Goal: Task Accomplishment & Management: Complete application form

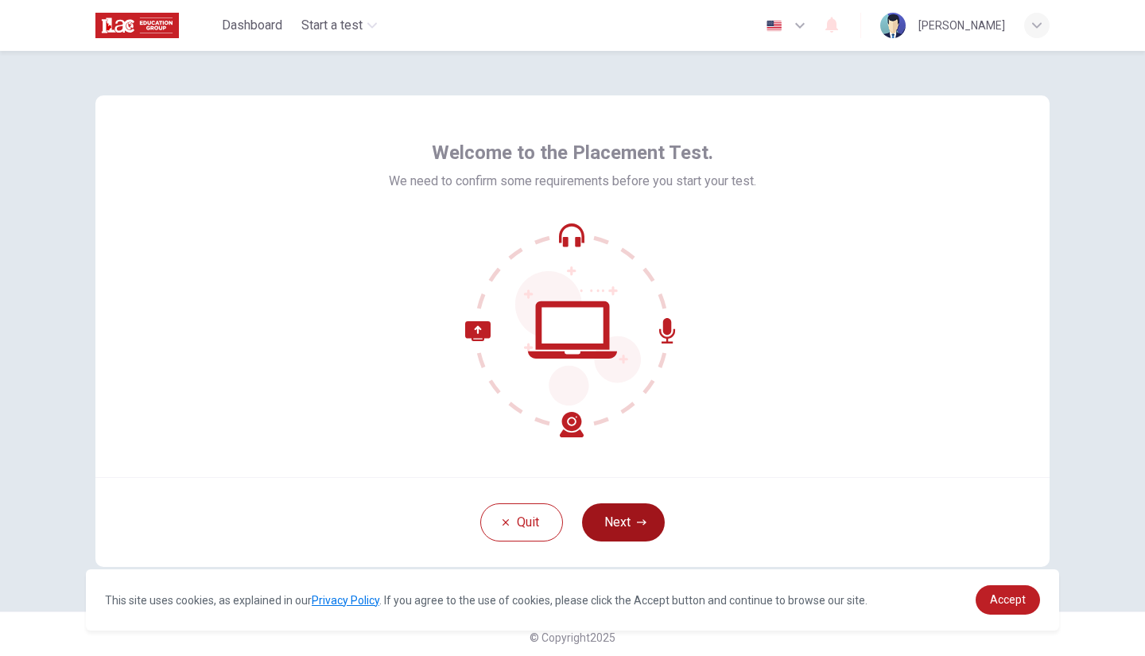
click at [637, 518] on icon "button" at bounding box center [642, 523] width 10 height 10
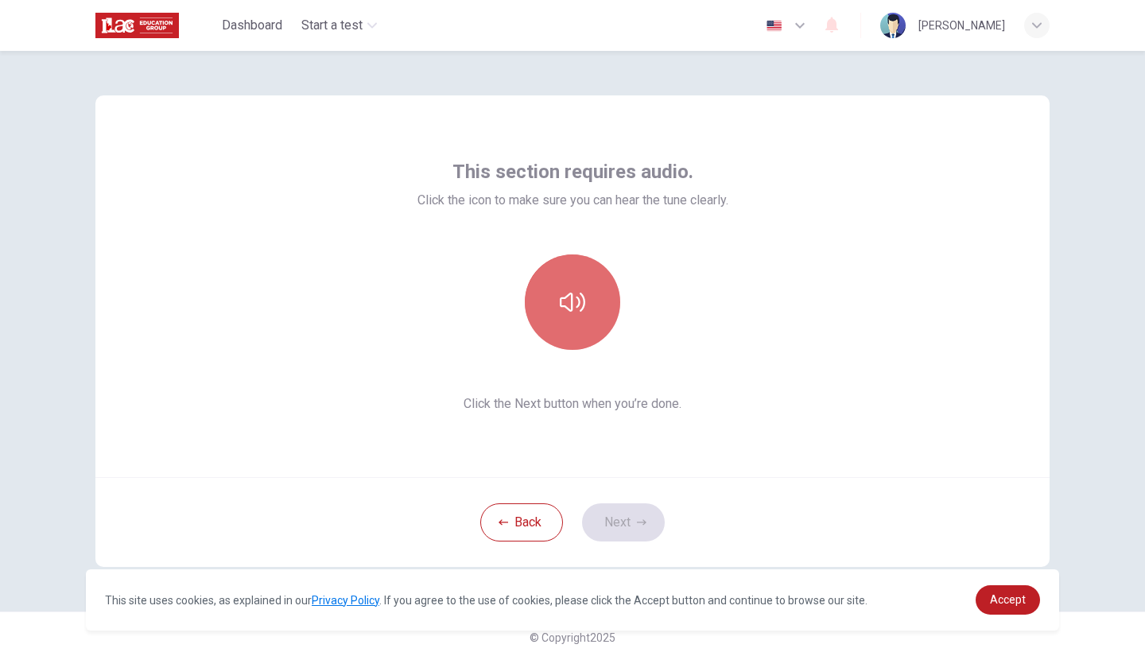
click at [580, 301] on icon "button" at bounding box center [572, 302] width 25 height 19
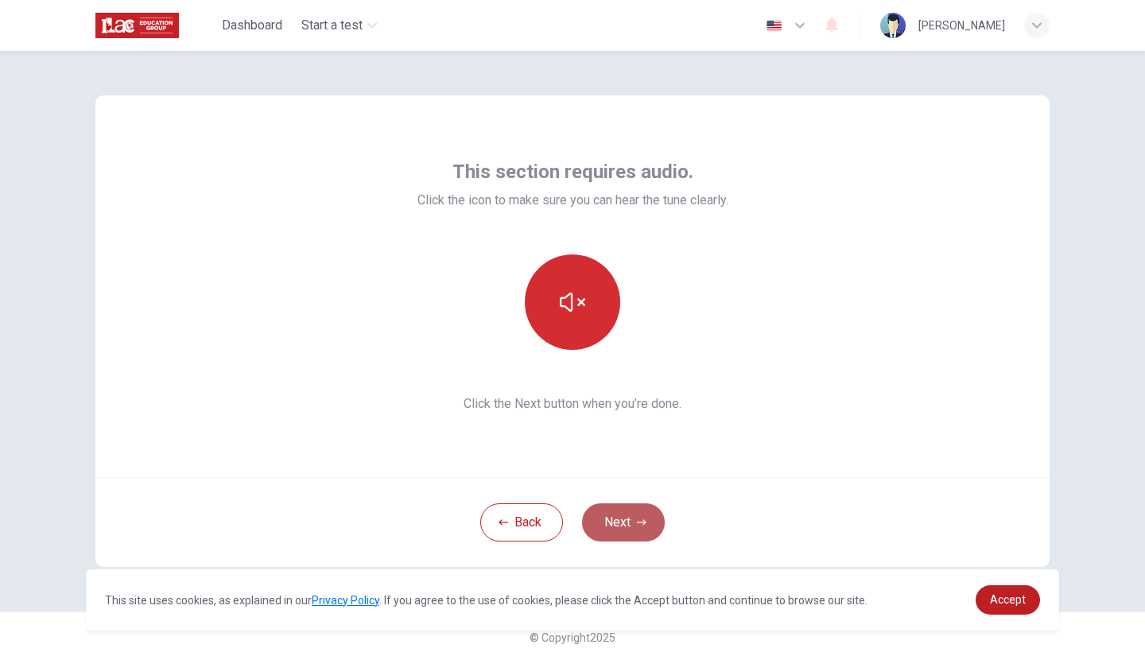
click at [633, 517] on button "Next" at bounding box center [623, 522] width 83 height 38
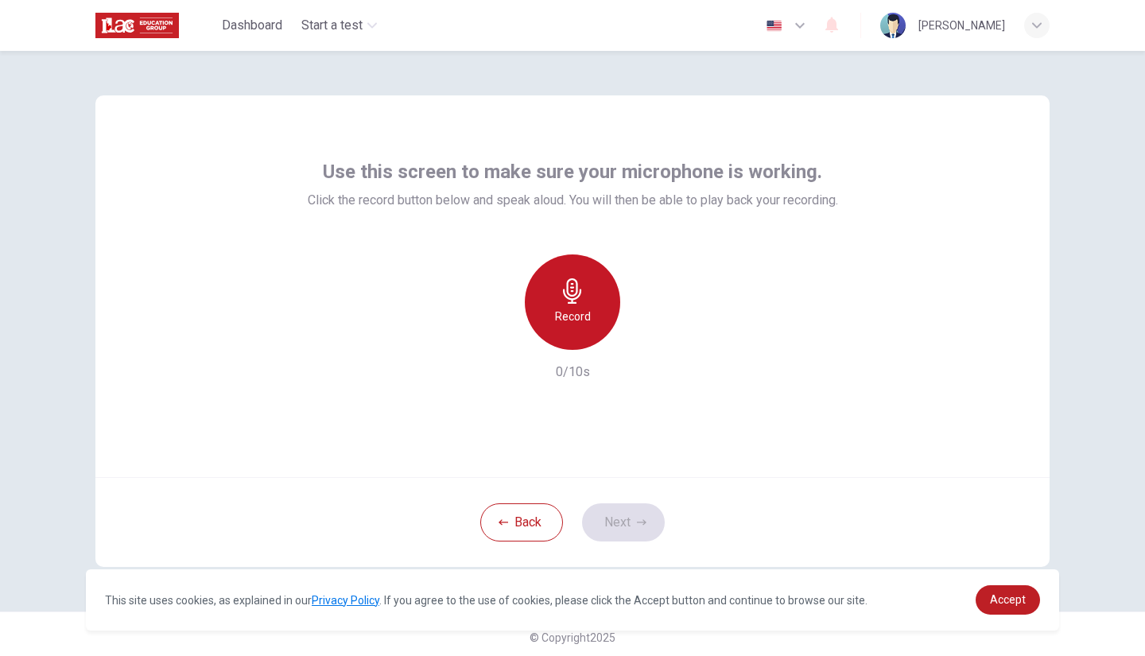
click at [571, 296] on icon "button" at bounding box center [572, 290] width 25 height 25
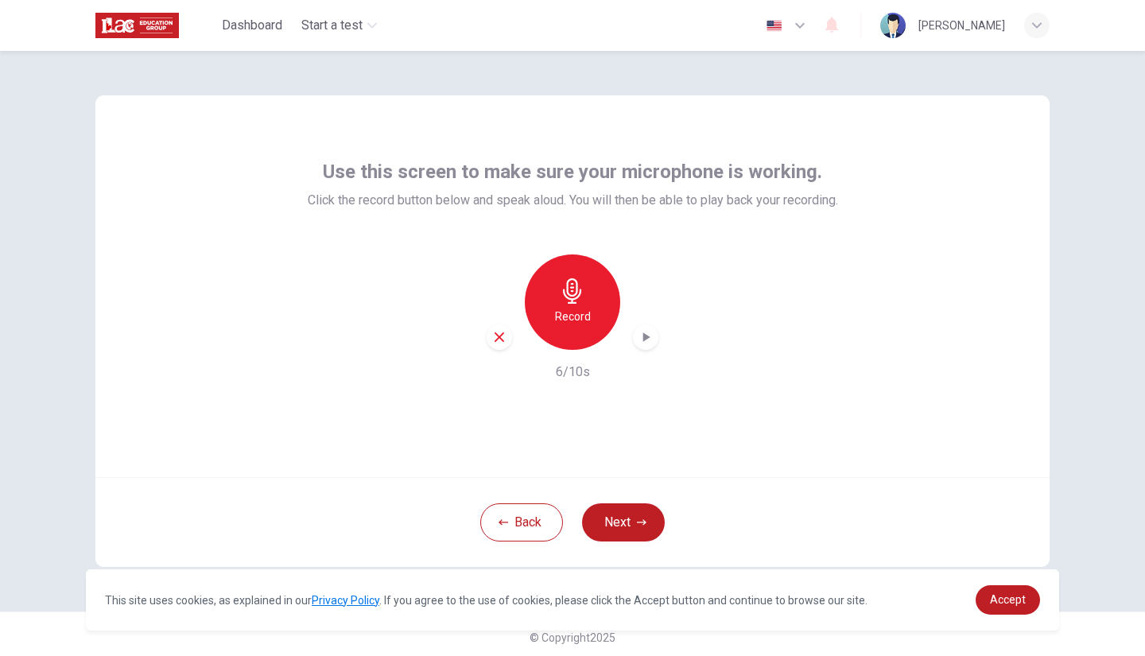
click at [646, 335] on icon "button" at bounding box center [646, 337] width 16 height 16
click at [637, 526] on icon "button" at bounding box center [642, 523] width 10 height 10
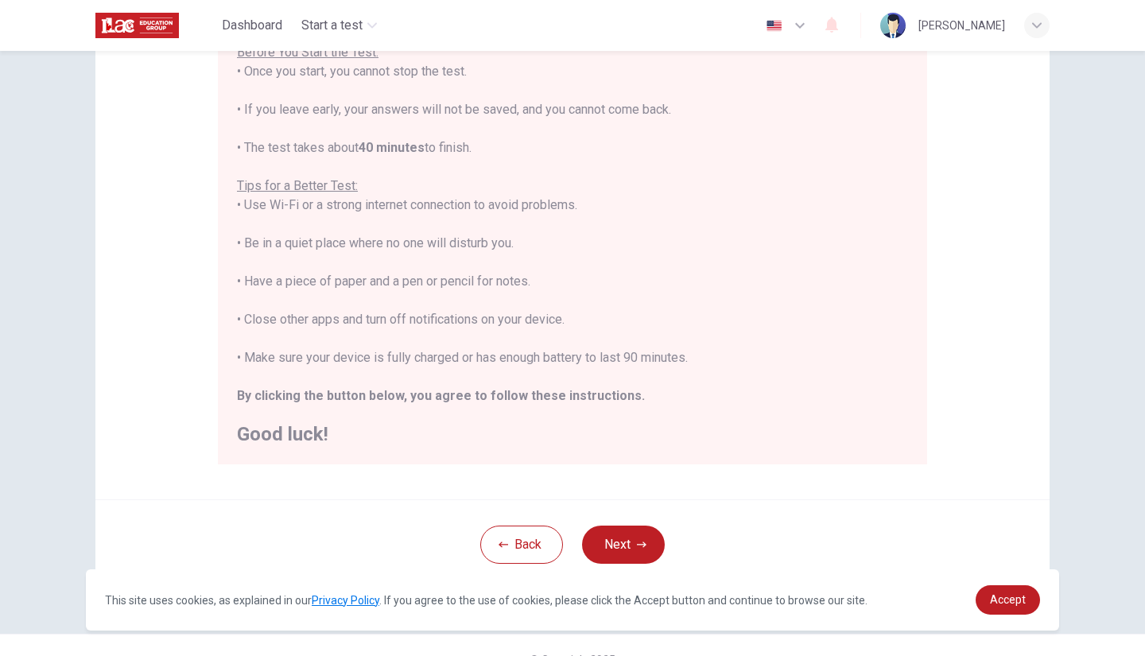
scroll to position [228, 0]
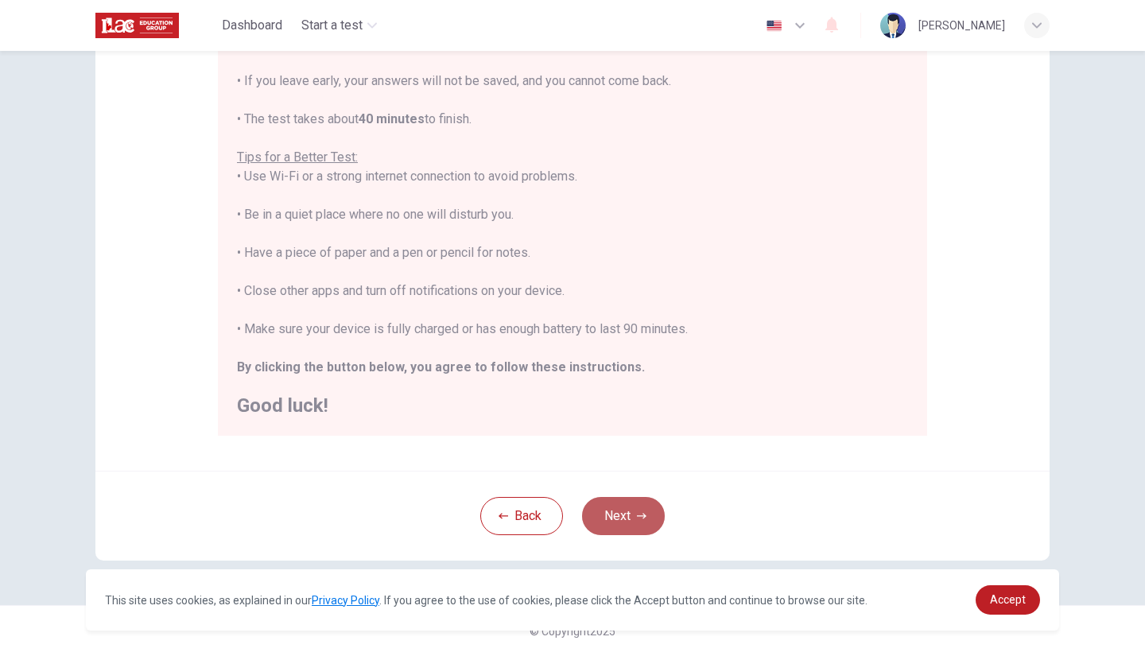
click at [625, 511] on button "Next" at bounding box center [623, 516] width 83 height 38
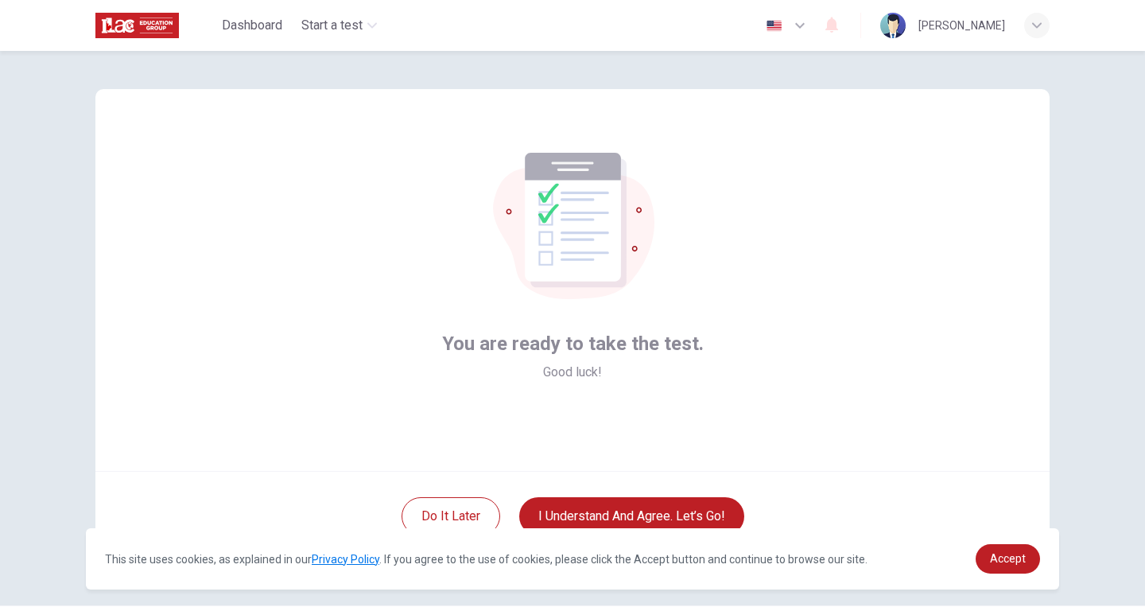
scroll to position [48, 0]
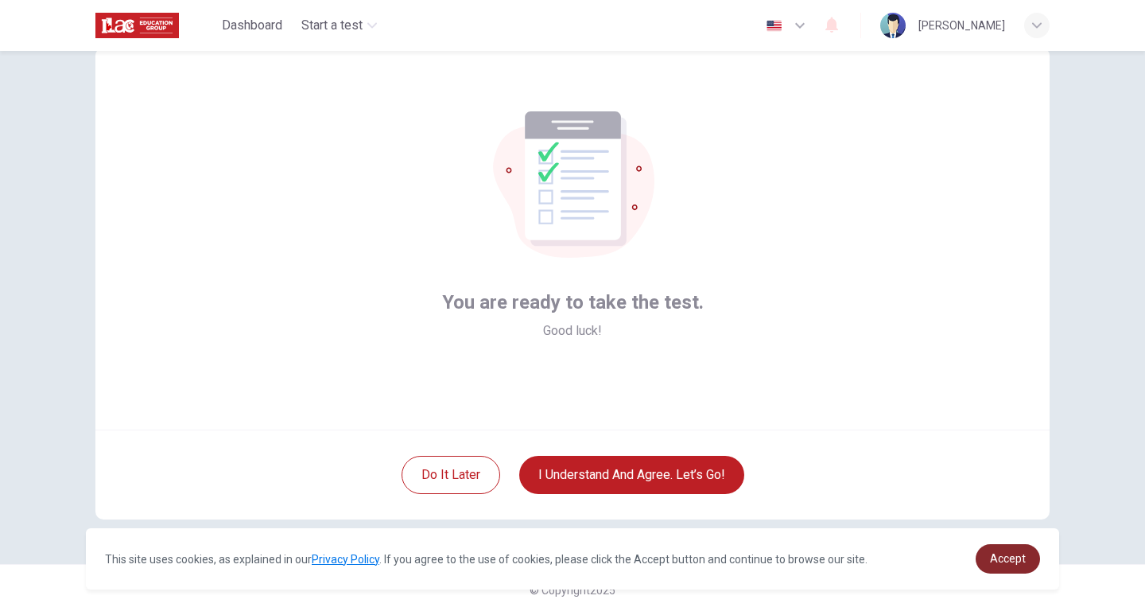
click at [1008, 555] on span "Accept" at bounding box center [1008, 558] width 36 height 13
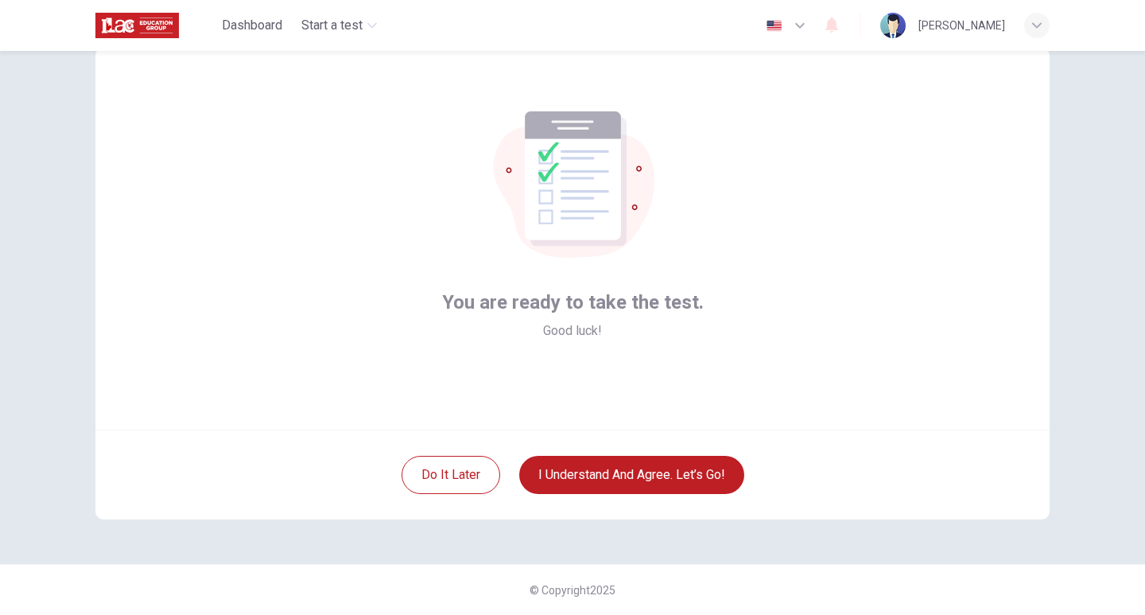
click at [333, 357] on div "You are ready to take the test. Good luck!" at bounding box center [572, 239] width 954 height 382
click at [672, 495] on div "Do it later I understand and agree. Let’s go!" at bounding box center [572, 474] width 954 height 90
click at [669, 476] on button "I understand and agree. Let’s go!" at bounding box center [631, 475] width 225 height 38
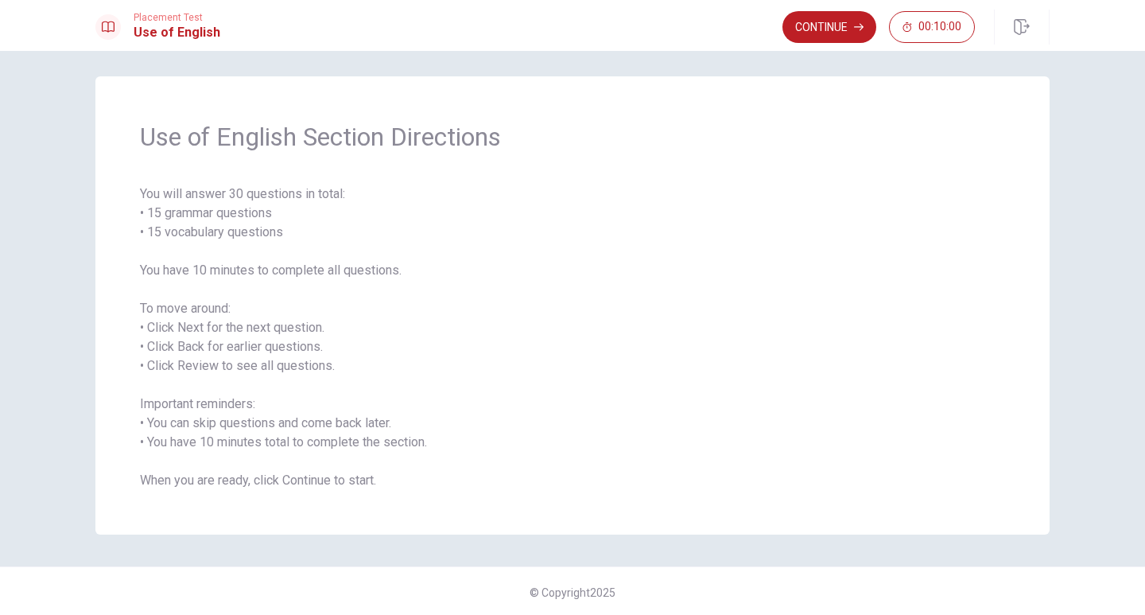
scroll to position [9, 0]
click at [833, 29] on button "Continue" at bounding box center [829, 27] width 94 height 32
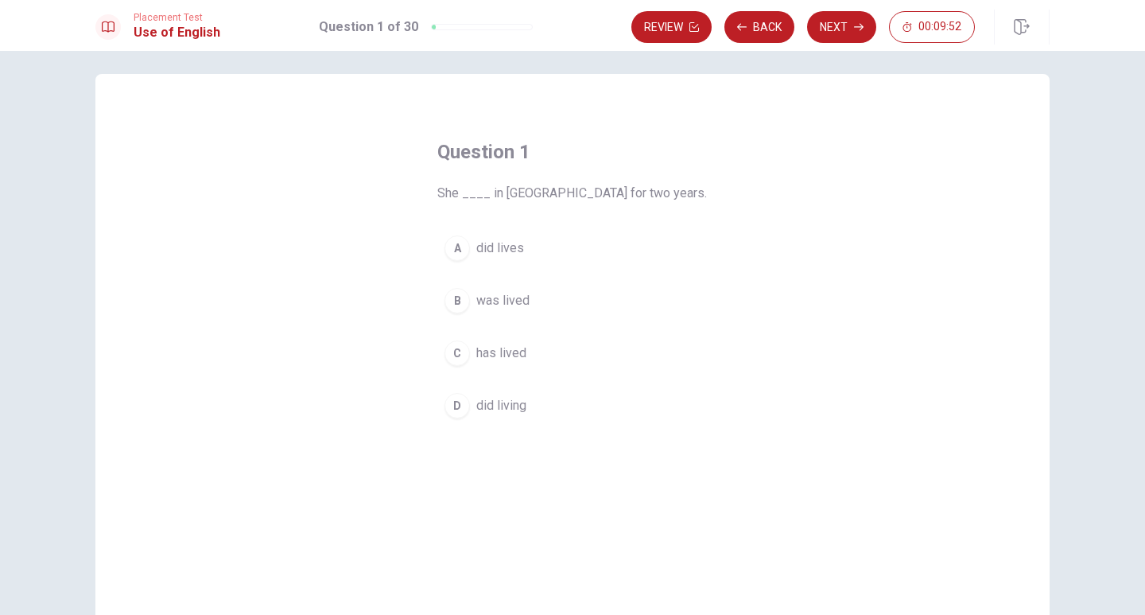
click at [476, 352] on span "has lived" at bounding box center [501, 353] width 50 height 19
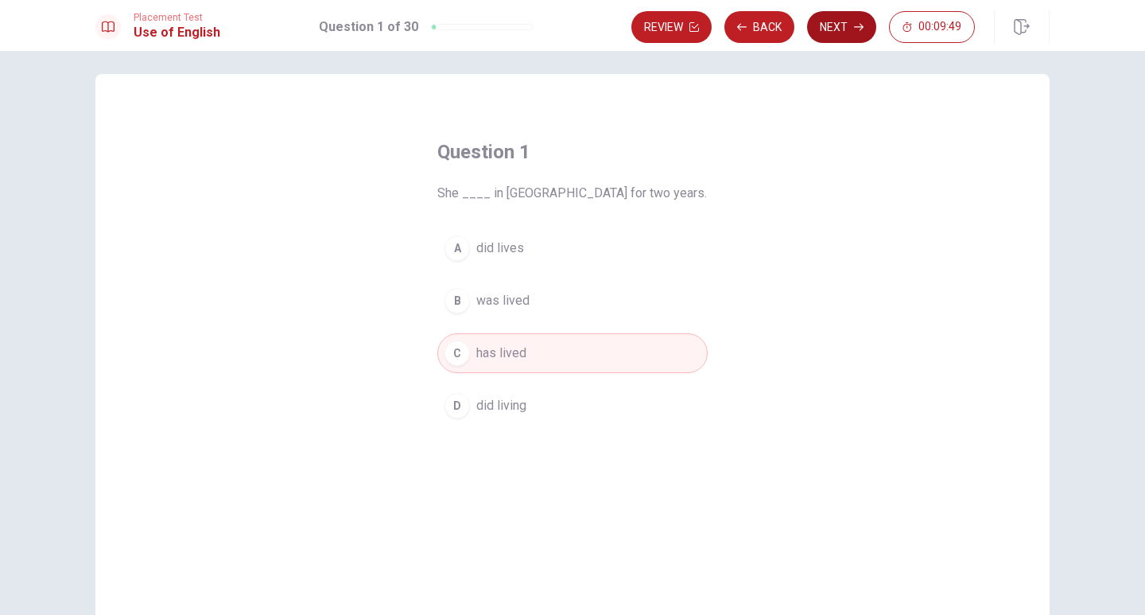
click at [833, 28] on button "Next" at bounding box center [841, 27] width 69 height 32
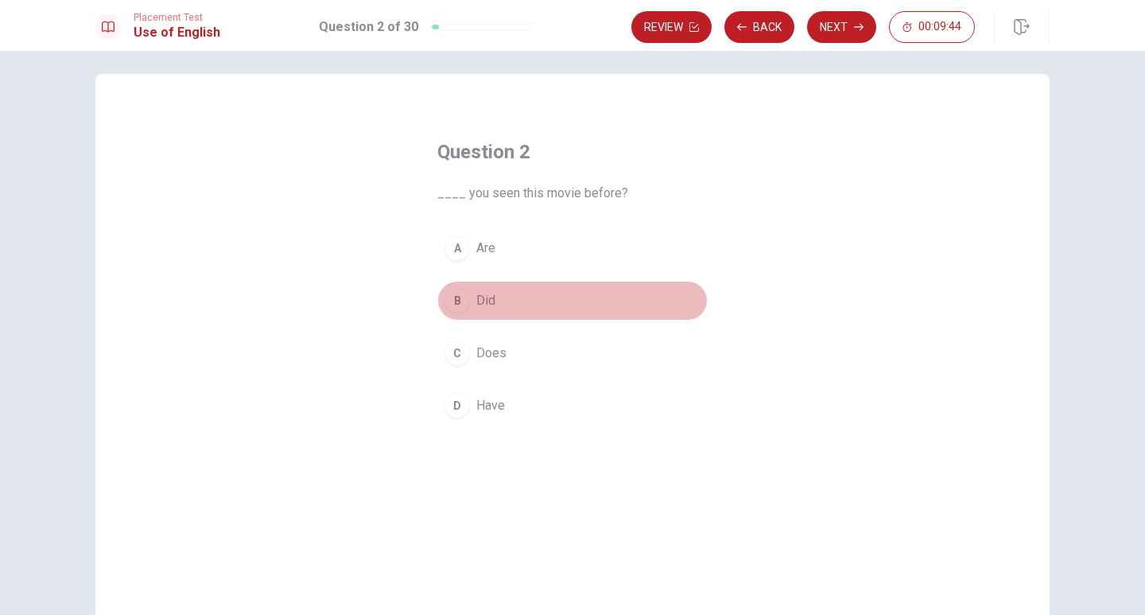
click at [471, 296] on button "B Did" at bounding box center [572, 301] width 270 height 40
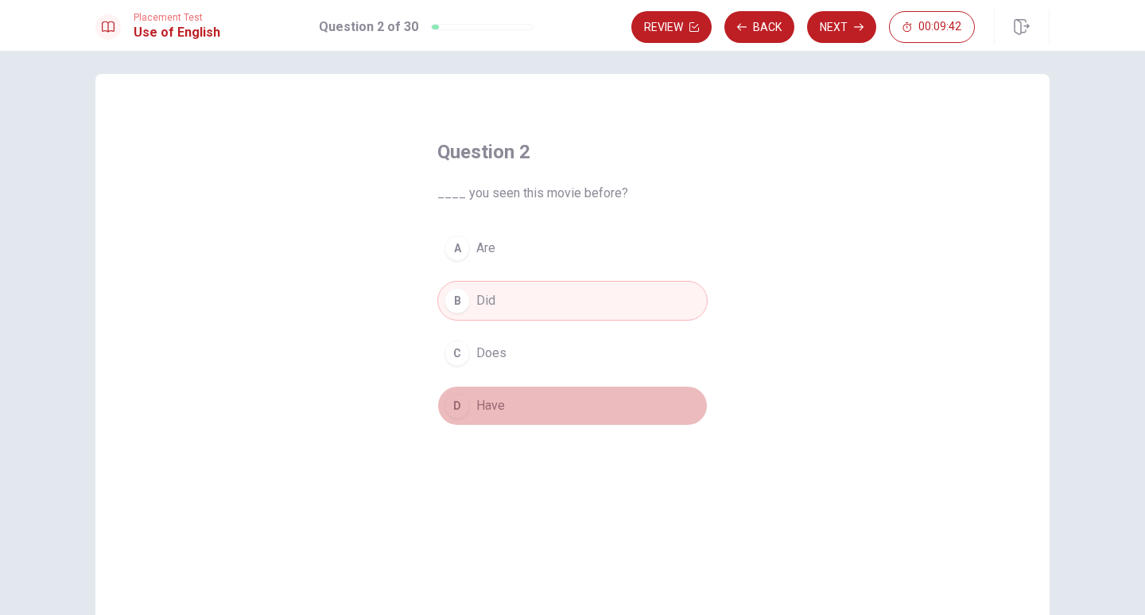
click at [472, 399] on button "D Have" at bounding box center [572, 406] width 270 height 40
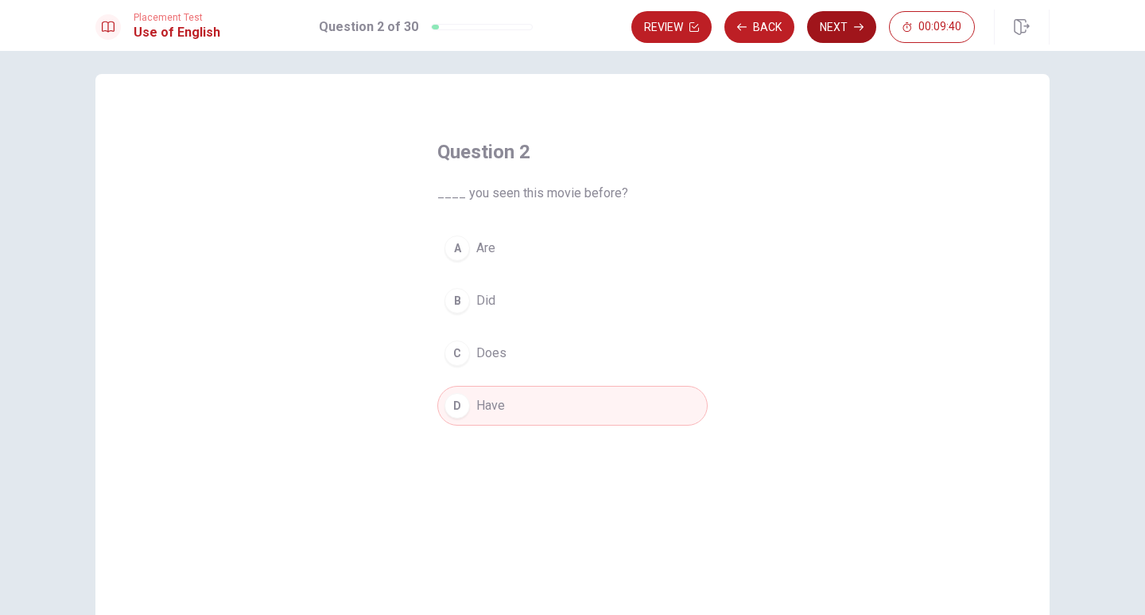
click at [825, 31] on button "Next" at bounding box center [841, 27] width 69 height 32
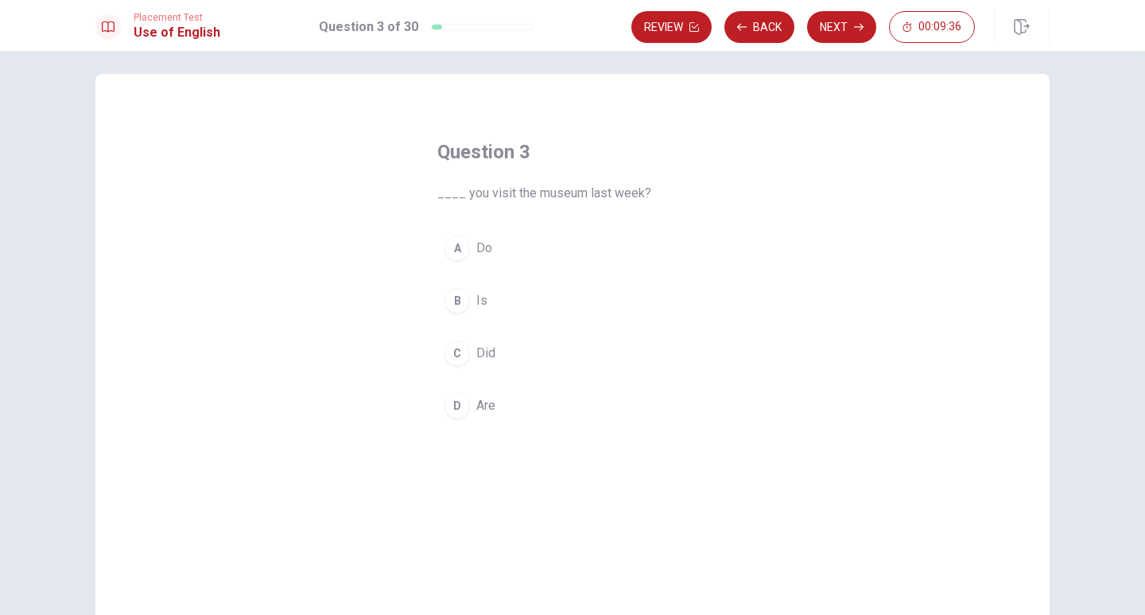
click at [467, 357] on button "C Did" at bounding box center [572, 353] width 270 height 40
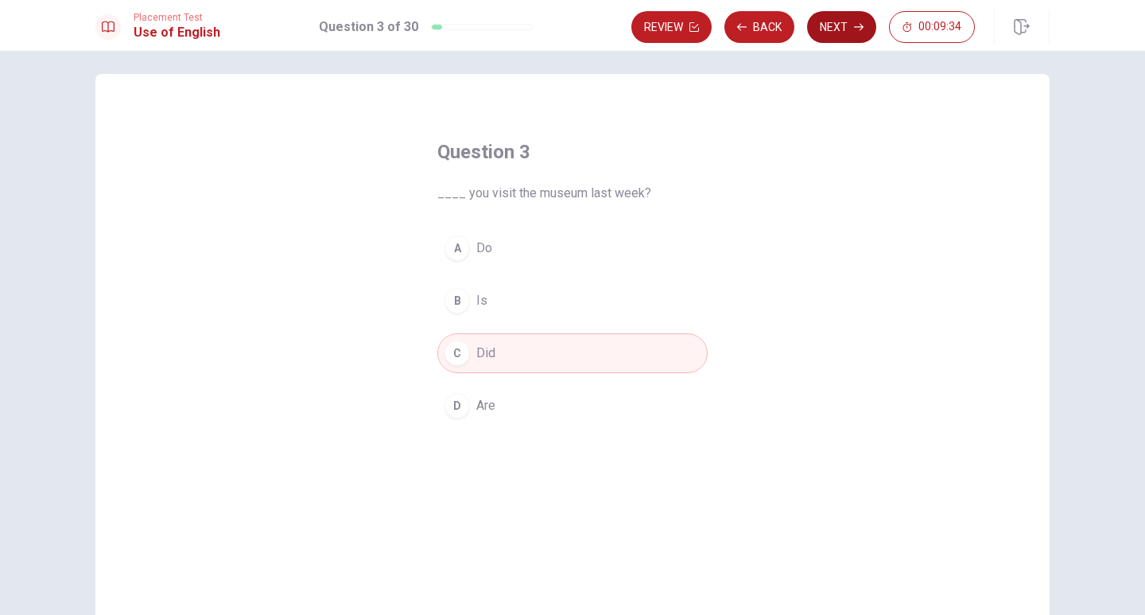
click at [833, 33] on button "Next" at bounding box center [841, 27] width 69 height 32
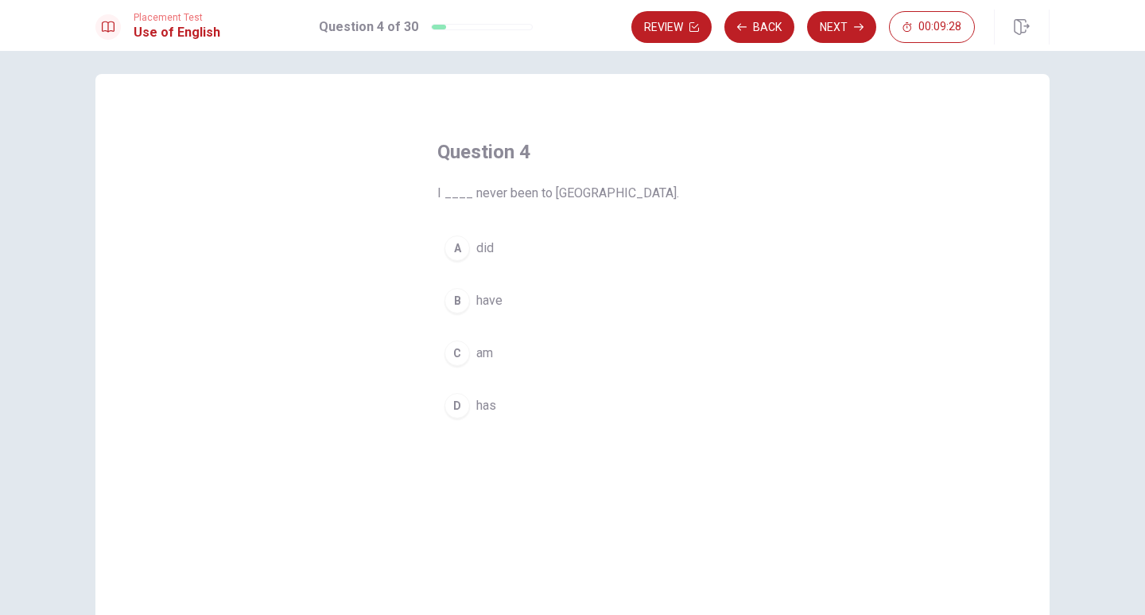
click at [456, 303] on div "B" at bounding box center [457, 300] width 25 height 25
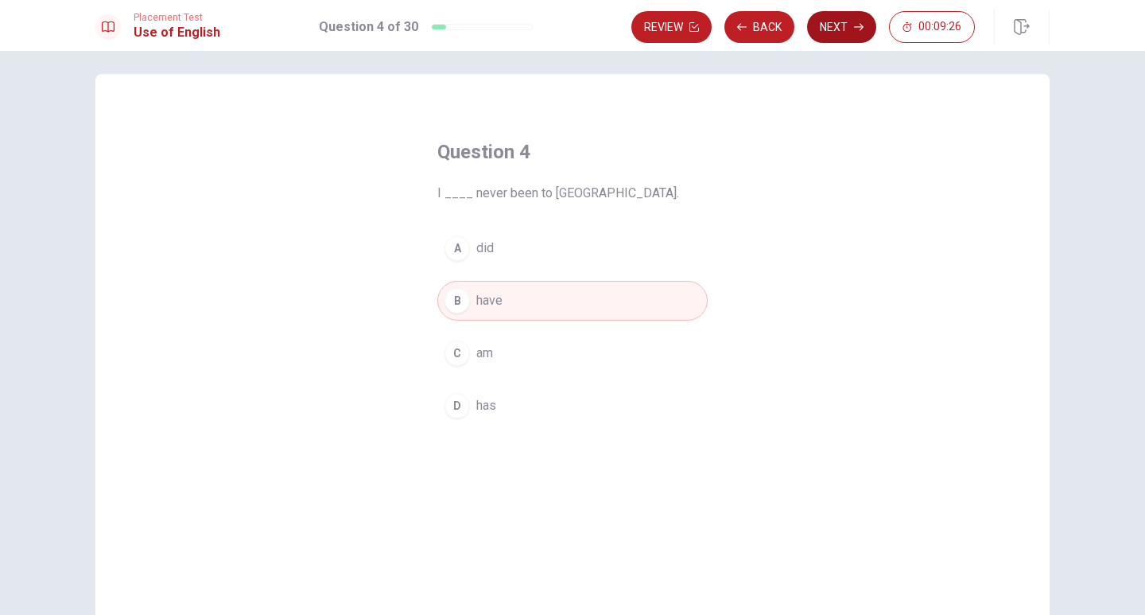
click at [850, 33] on button "Next" at bounding box center [841, 27] width 69 height 32
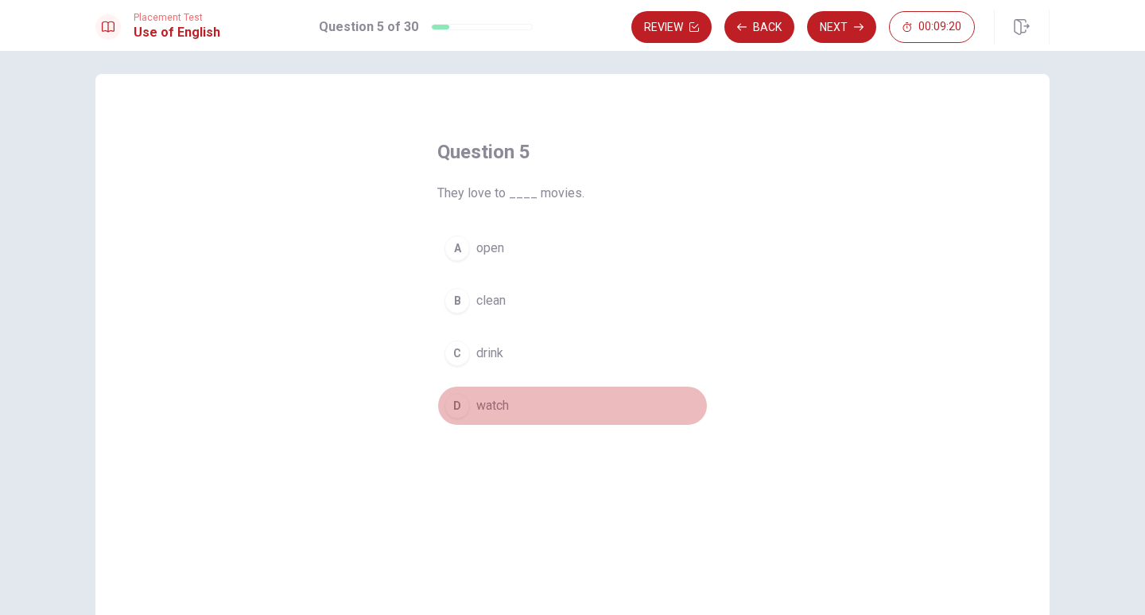
click at [477, 406] on span "watch" at bounding box center [492, 405] width 33 height 19
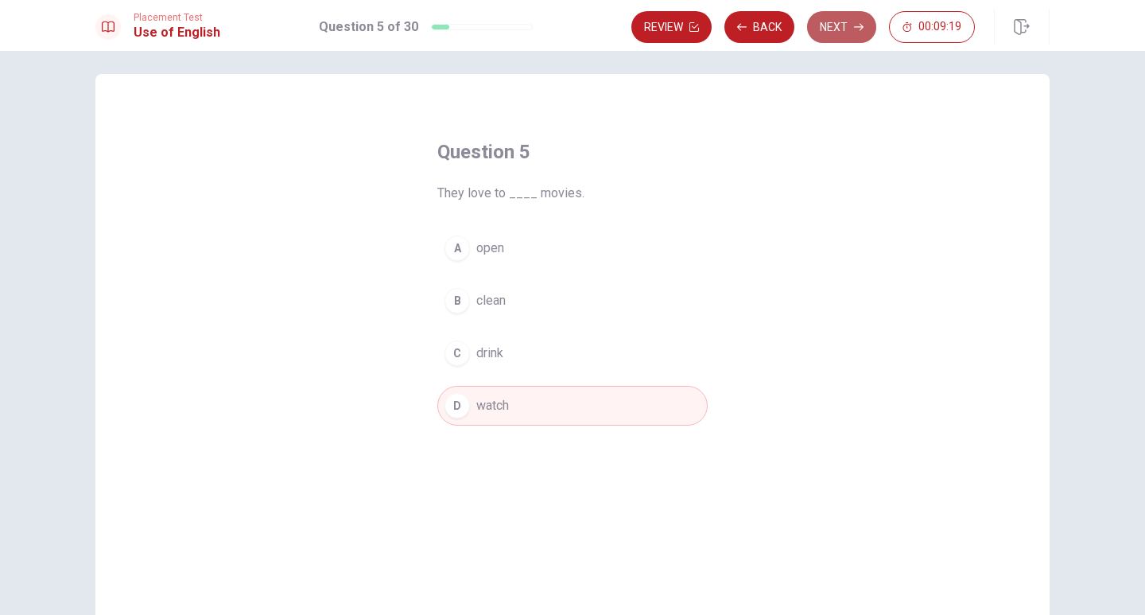
click at [851, 29] on button "Next" at bounding box center [841, 27] width 69 height 32
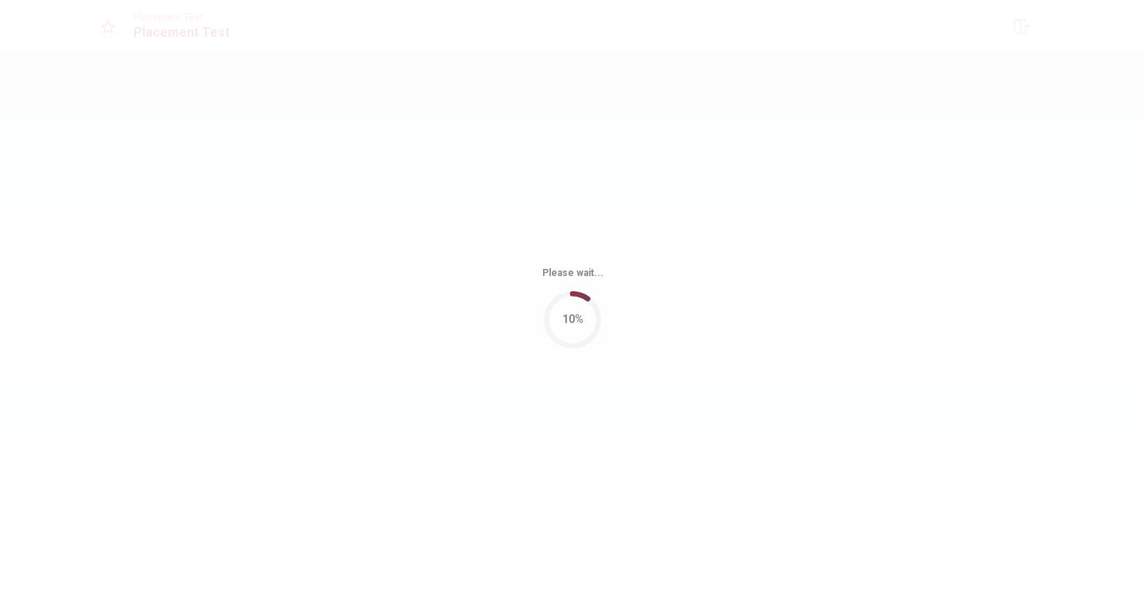
scroll to position [0, 0]
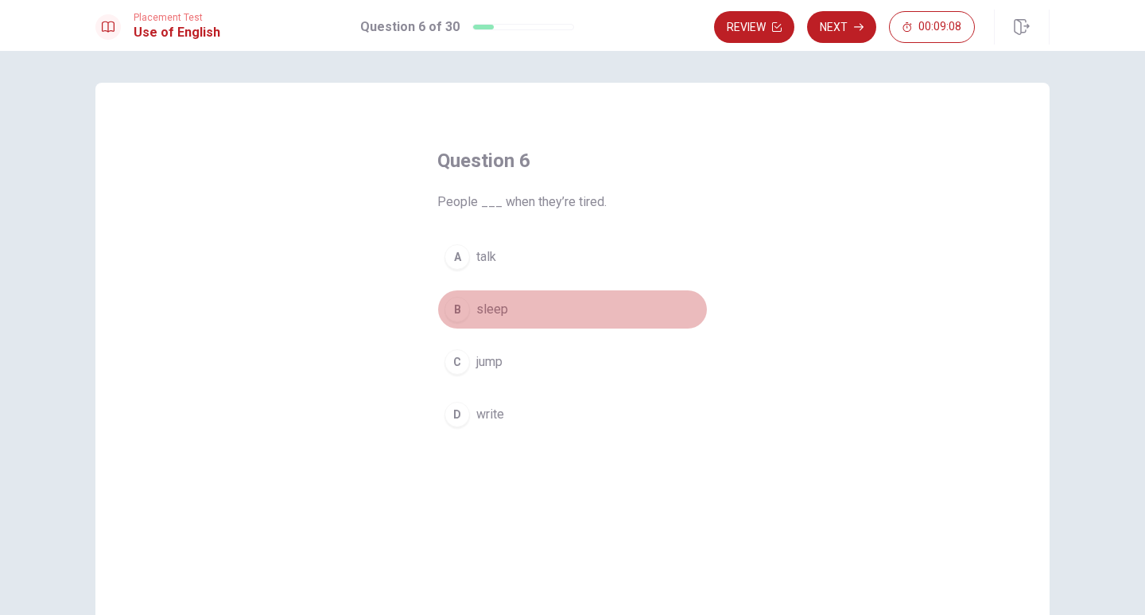
click at [495, 311] on span "sleep" at bounding box center [492, 309] width 32 height 19
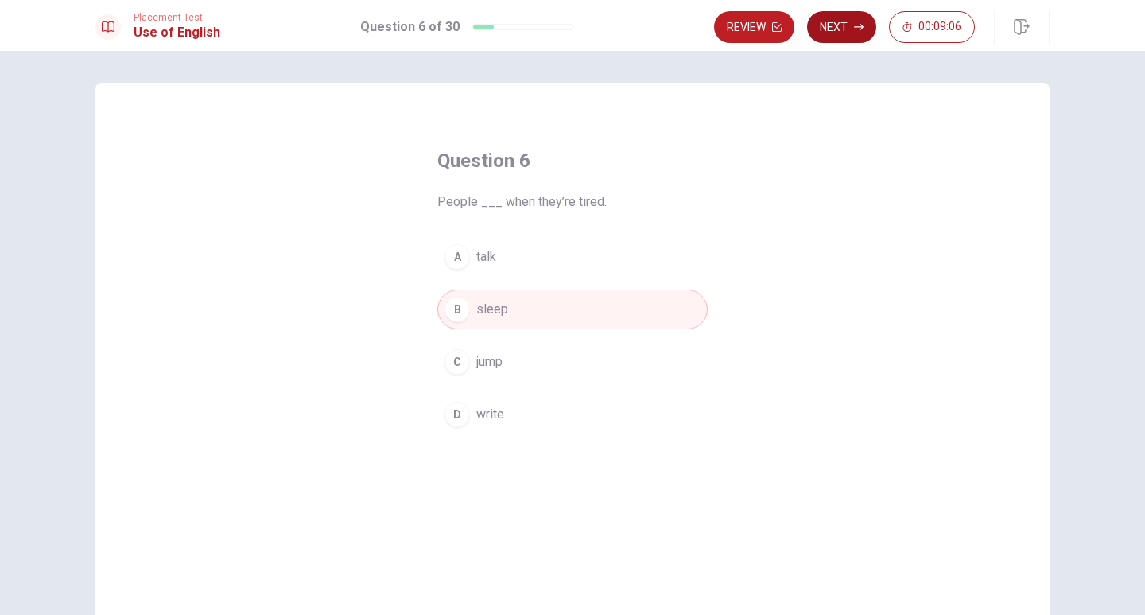
click at [839, 29] on button "Next" at bounding box center [841, 27] width 69 height 32
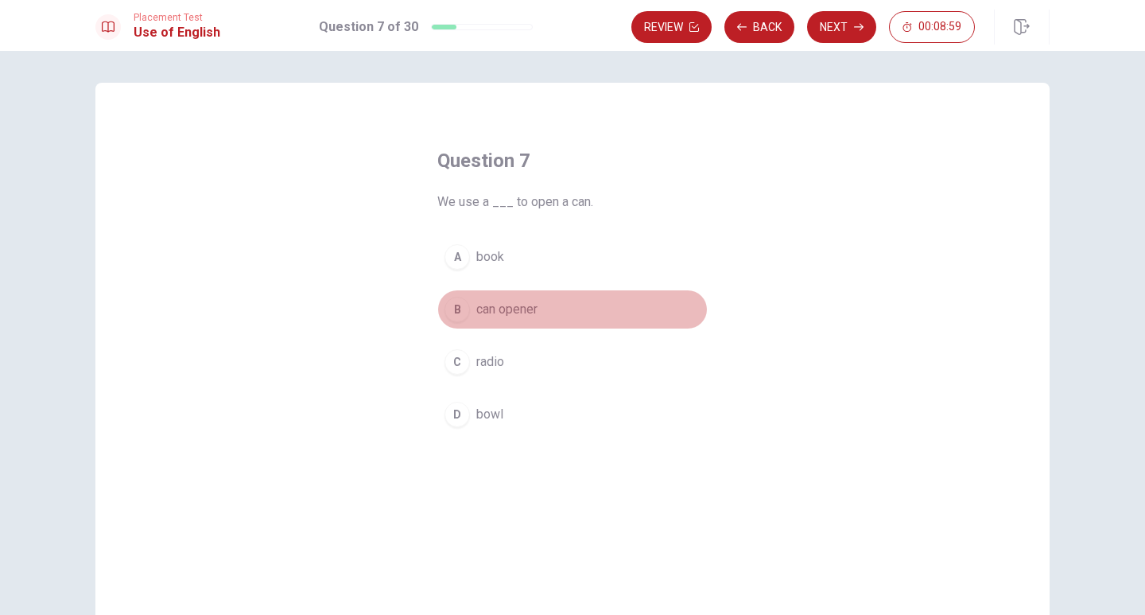
click at [501, 311] on span "can opener" at bounding box center [506, 309] width 61 height 19
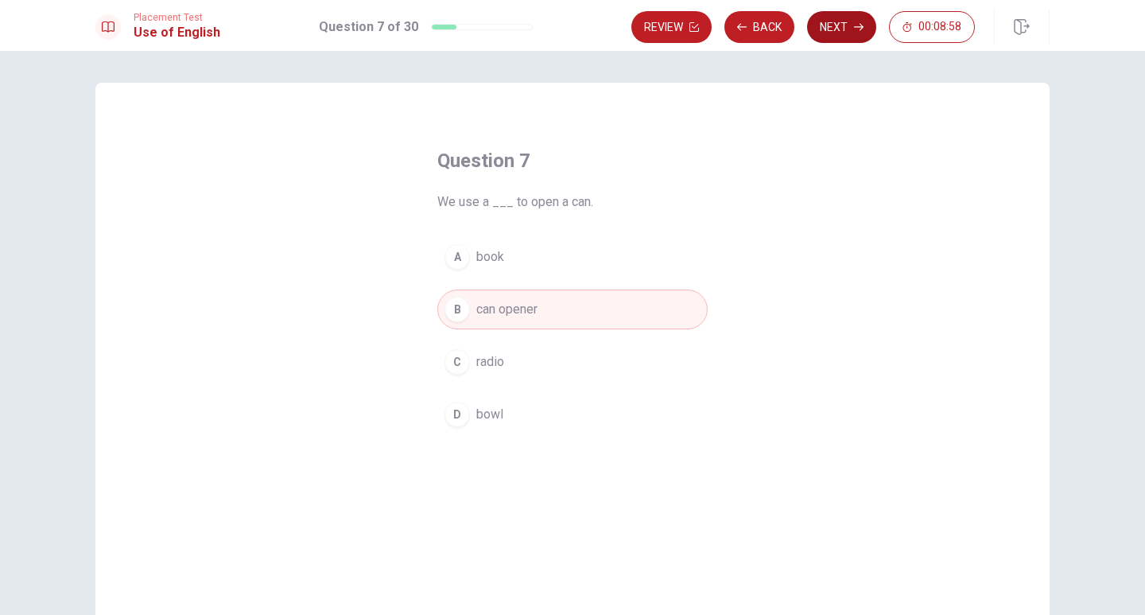
click at [848, 31] on button "Next" at bounding box center [841, 27] width 69 height 32
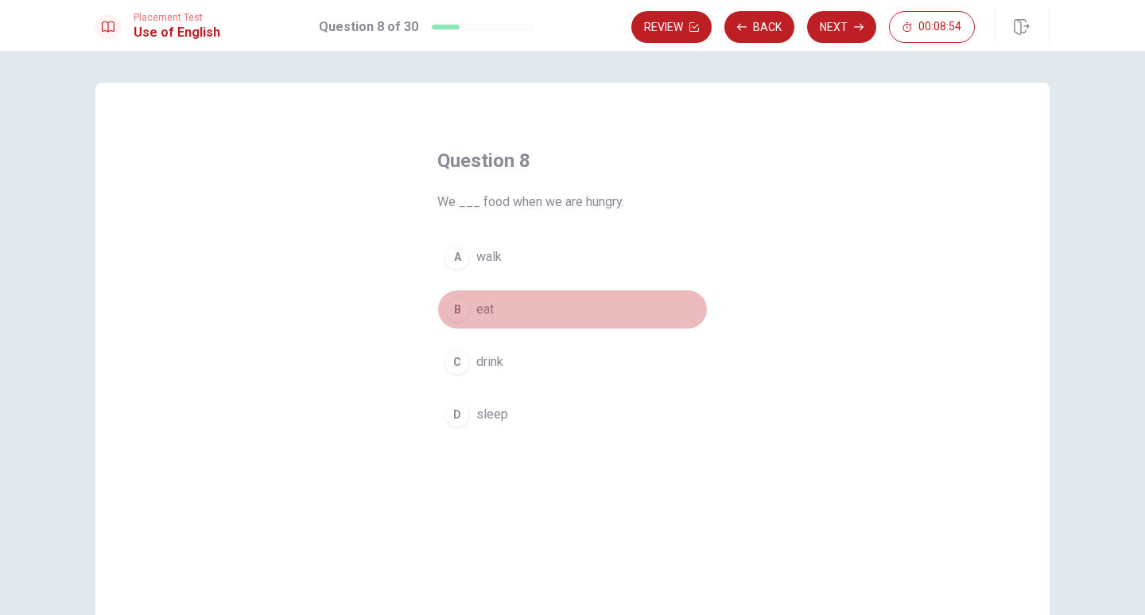
click at [487, 313] on span "eat" at bounding box center [484, 309] width 17 height 19
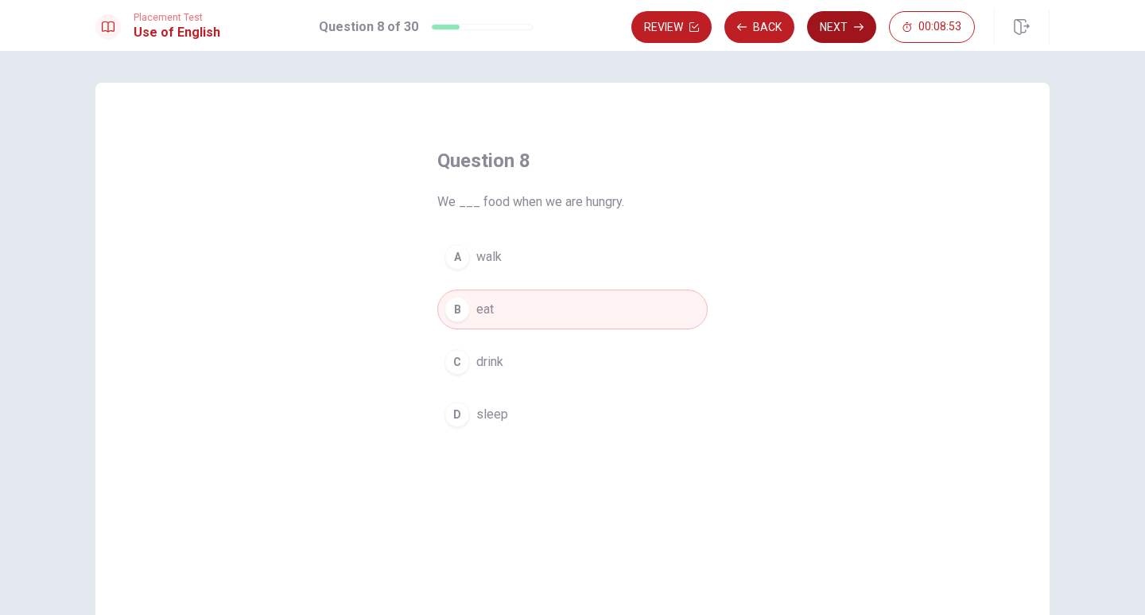
click at [826, 29] on button "Next" at bounding box center [841, 27] width 69 height 32
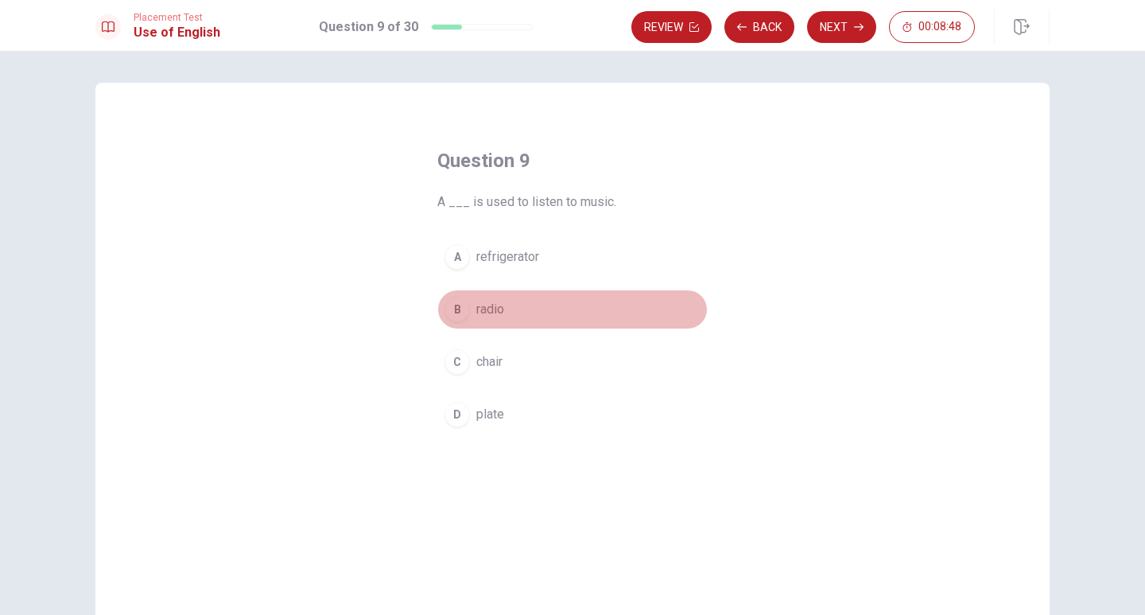
click at [489, 305] on span "radio" at bounding box center [490, 309] width 28 height 19
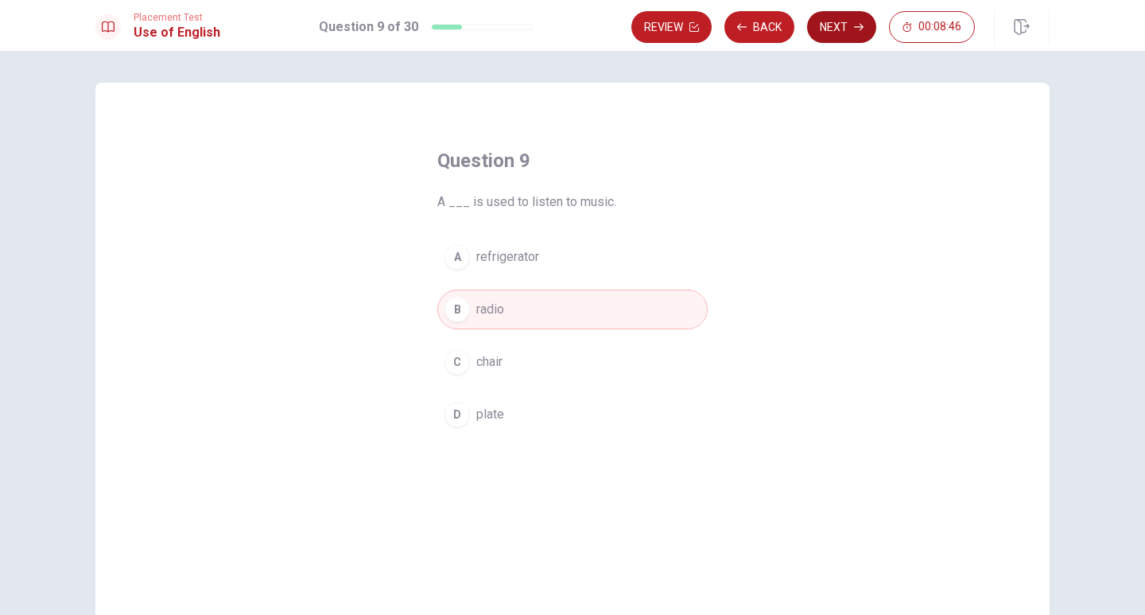
click at [841, 30] on button "Next" at bounding box center [841, 27] width 69 height 32
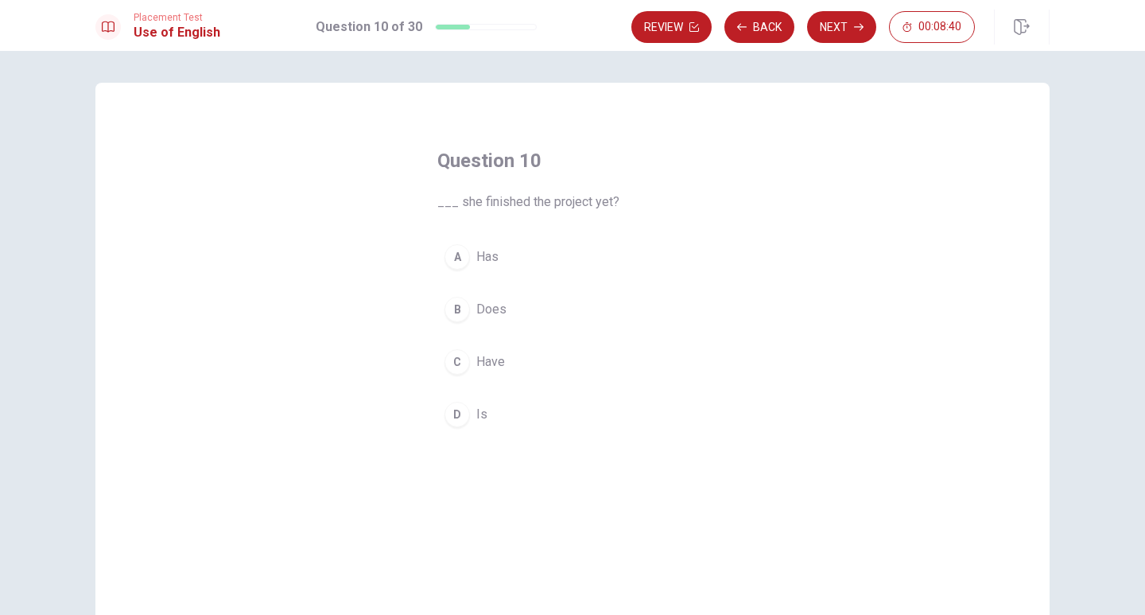
click at [484, 256] on span "Has" at bounding box center [487, 256] width 22 height 19
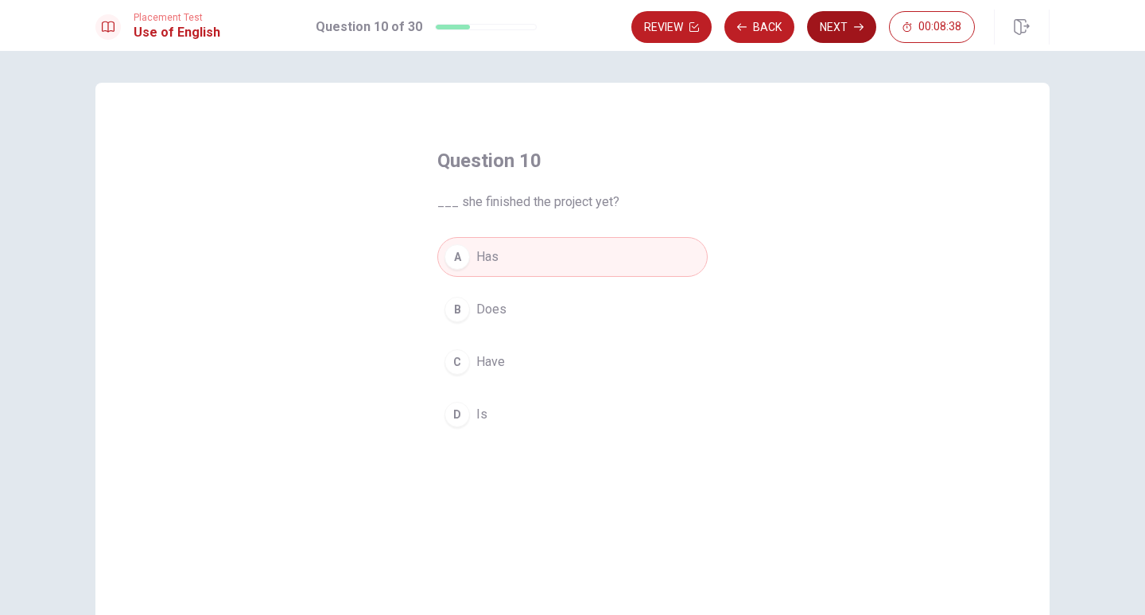
click at [848, 36] on button "Next" at bounding box center [841, 27] width 69 height 32
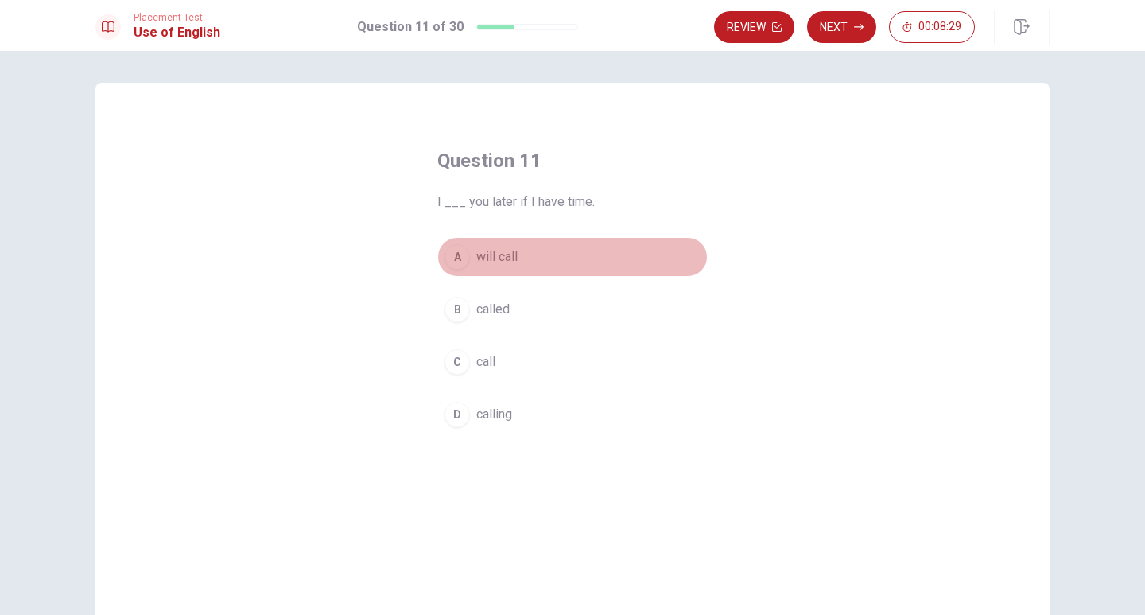
click at [493, 266] on span "will call" at bounding box center [496, 256] width 41 height 19
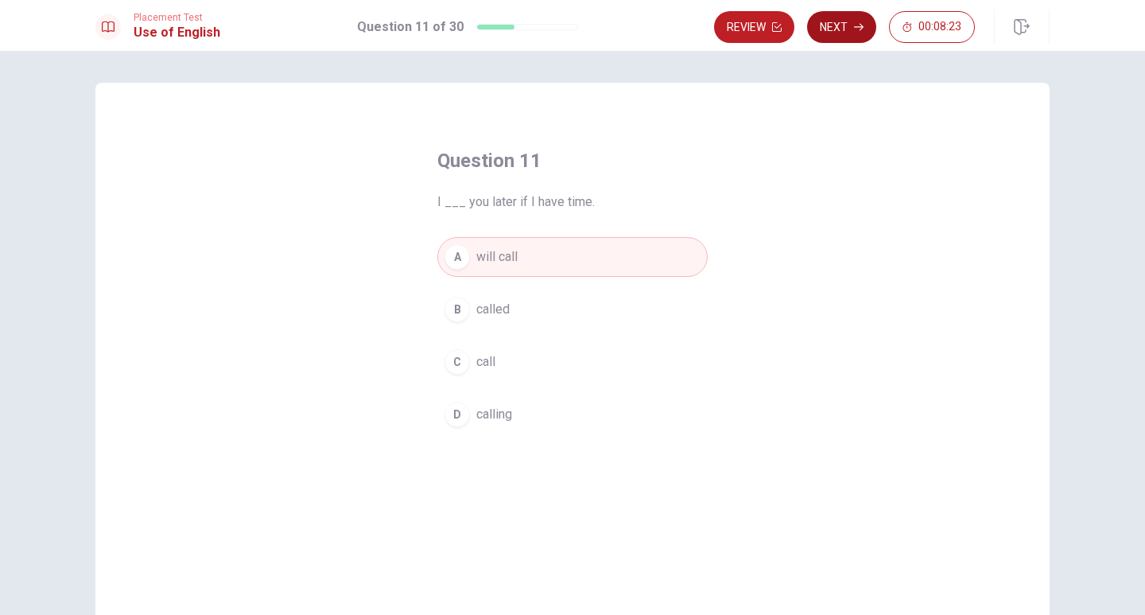
click at [859, 21] on button "Next" at bounding box center [841, 27] width 69 height 32
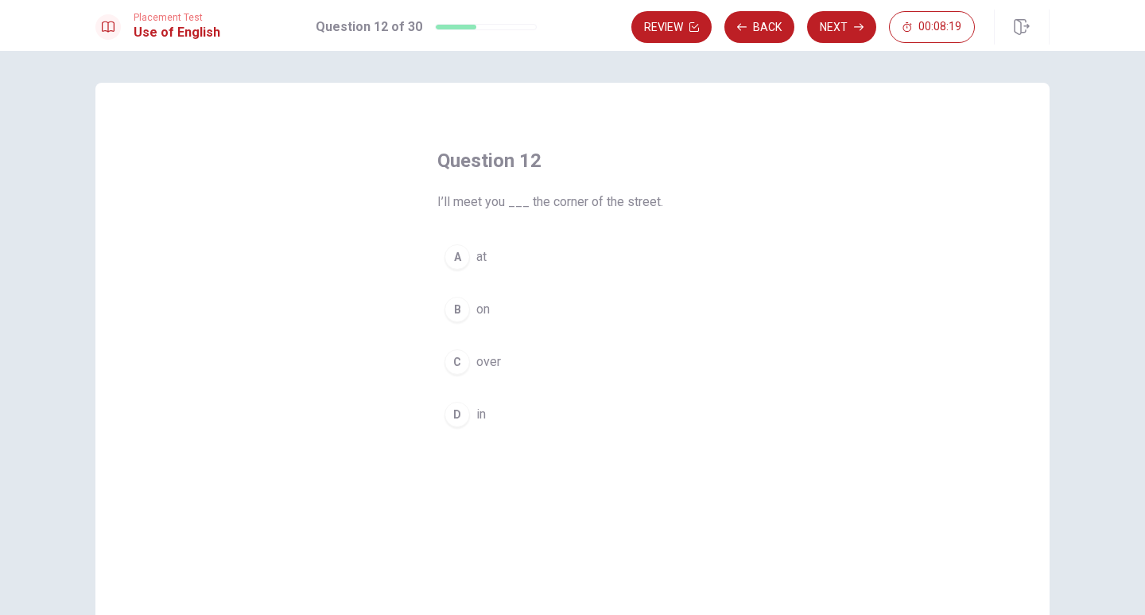
click at [486, 261] on button "A at" at bounding box center [572, 257] width 270 height 40
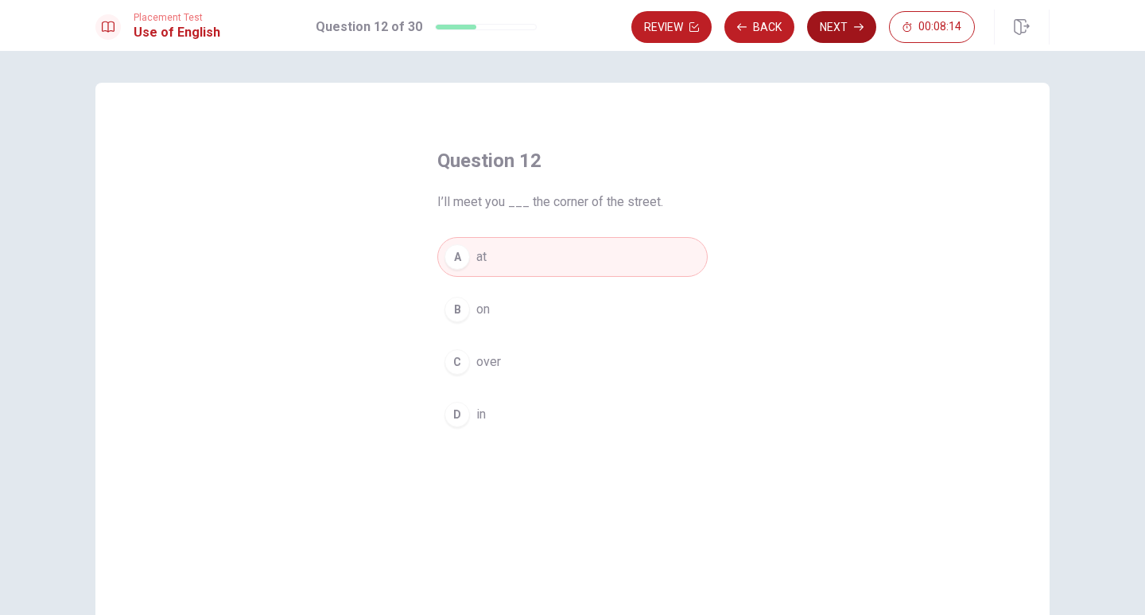
click at [840, 22] on button "Next" at bounding box center [841, 27] width 69 height 32
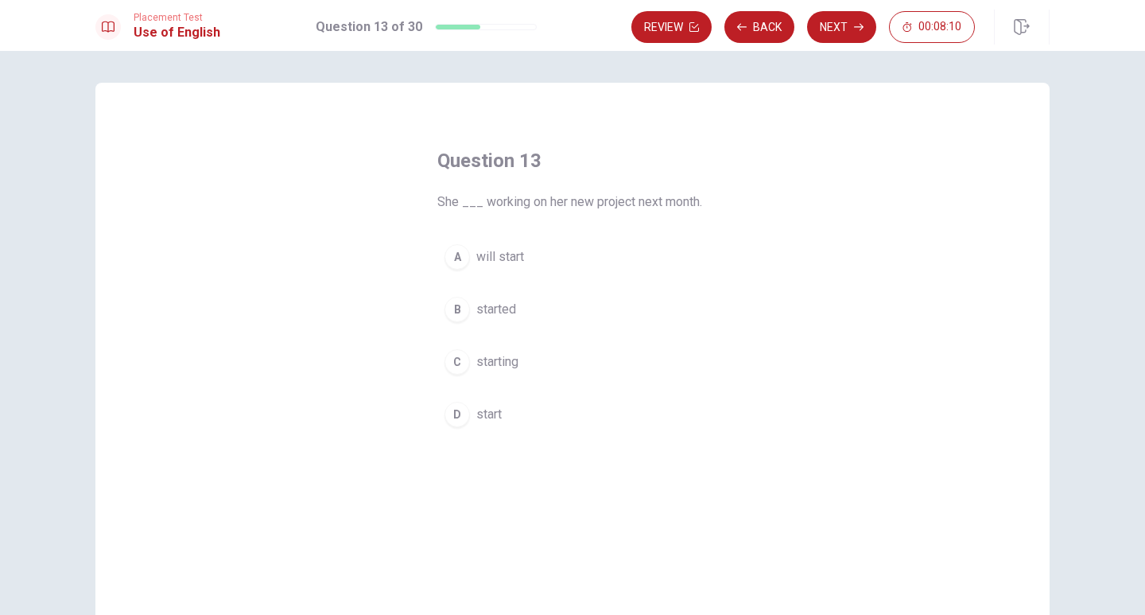
click at [513, 264] on span "will start" at bounding box center [500, 256] width 48 height 19
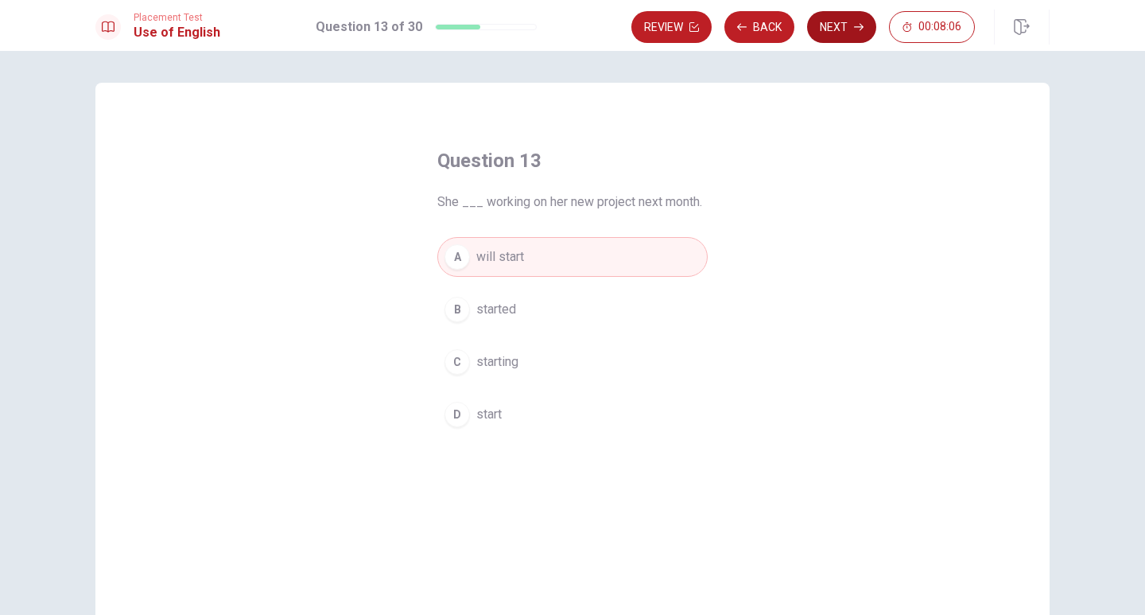
click at [856, 30] on icon "button" at bounding box center [859, 27] width 10 height 10
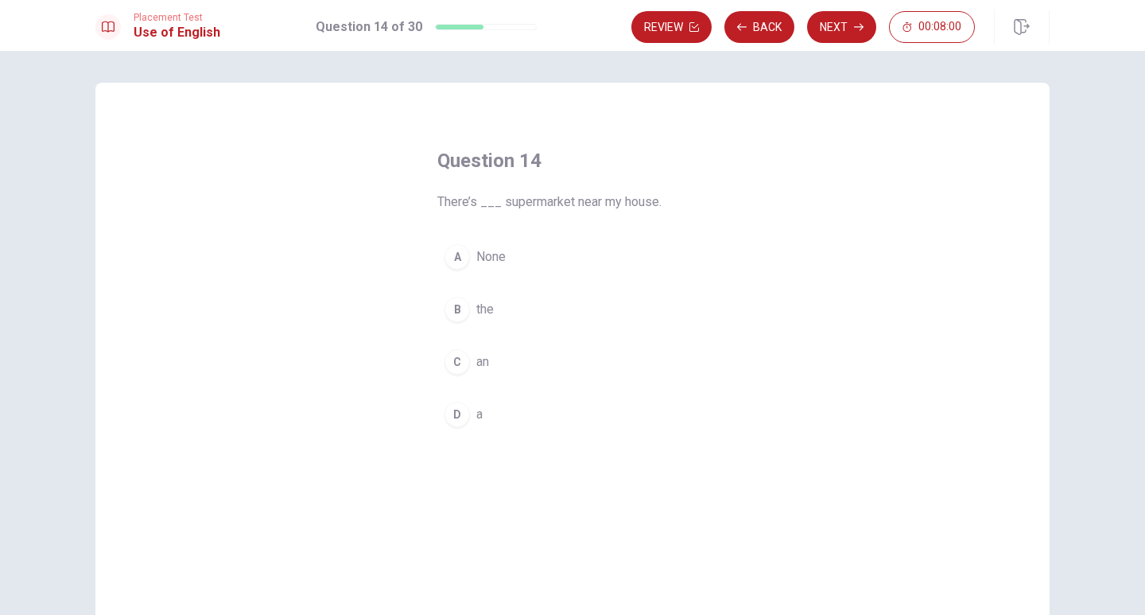
click at [459, 417] on div "D" at bounding box center [457, 414] width 25 height 25
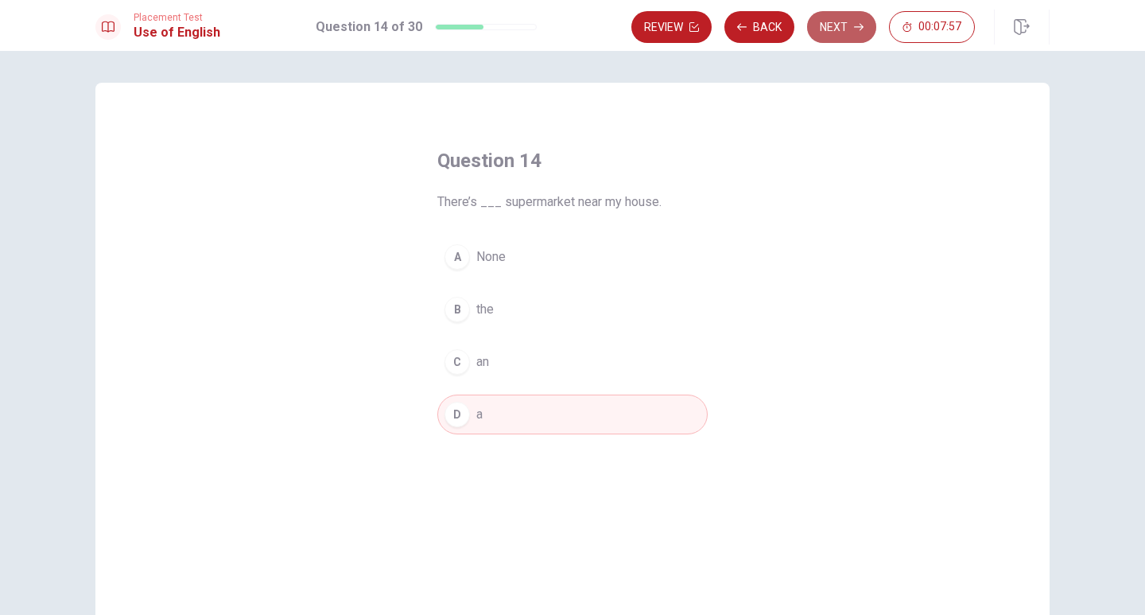
click at [845, 21] on button "Next" at bounding box center [841, 27] width 69 height 32
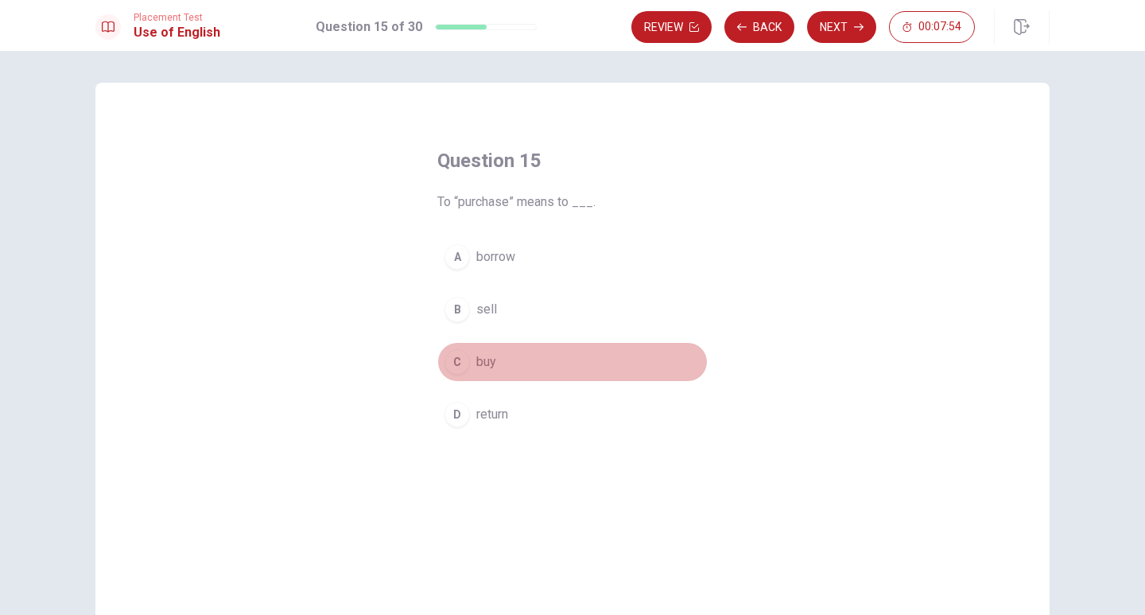
click at [481, 363] on span "buy" at bounding box center [486, 361] width 20 height 19
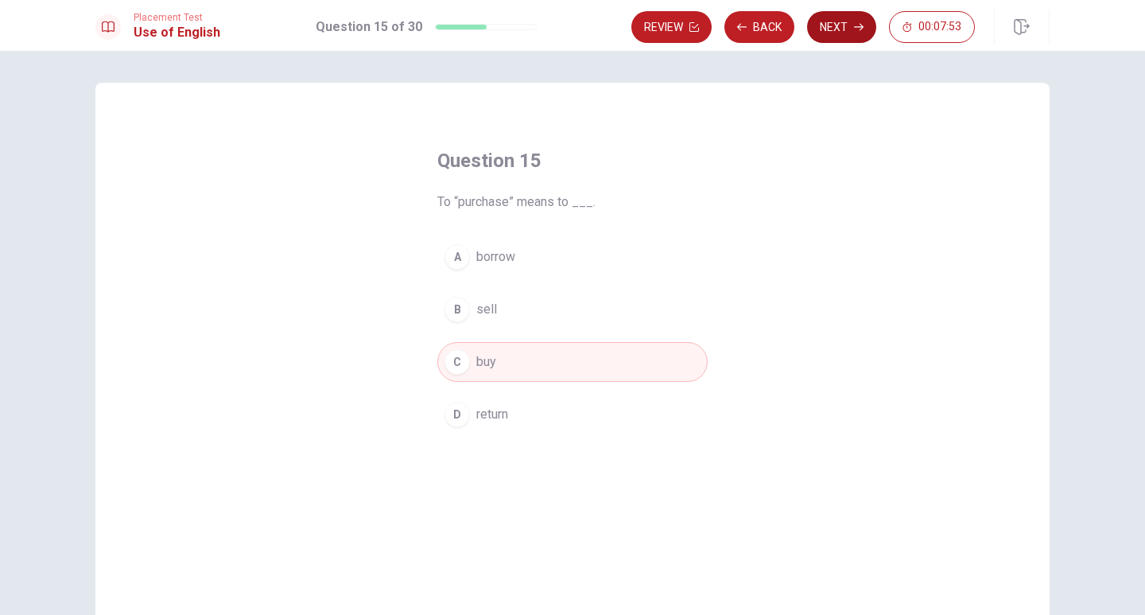
click at [836, 32] on button "Next" at bounding box center [841, 27] width 69 height 32
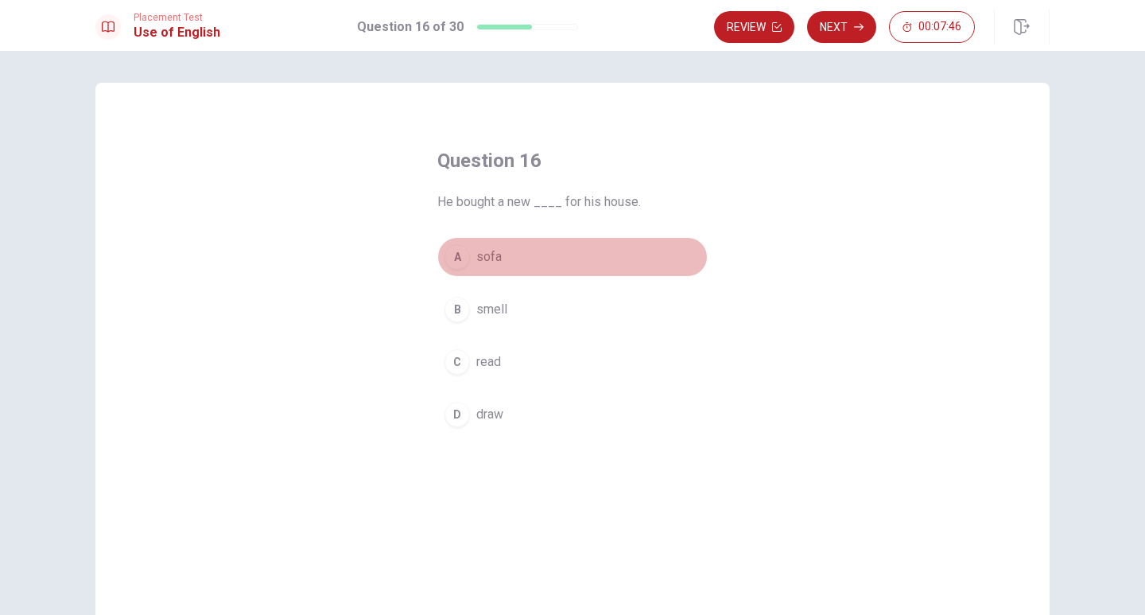
click at [501, 266] on button "A sofa" at bounding box center [572, 257] width 270 height 40
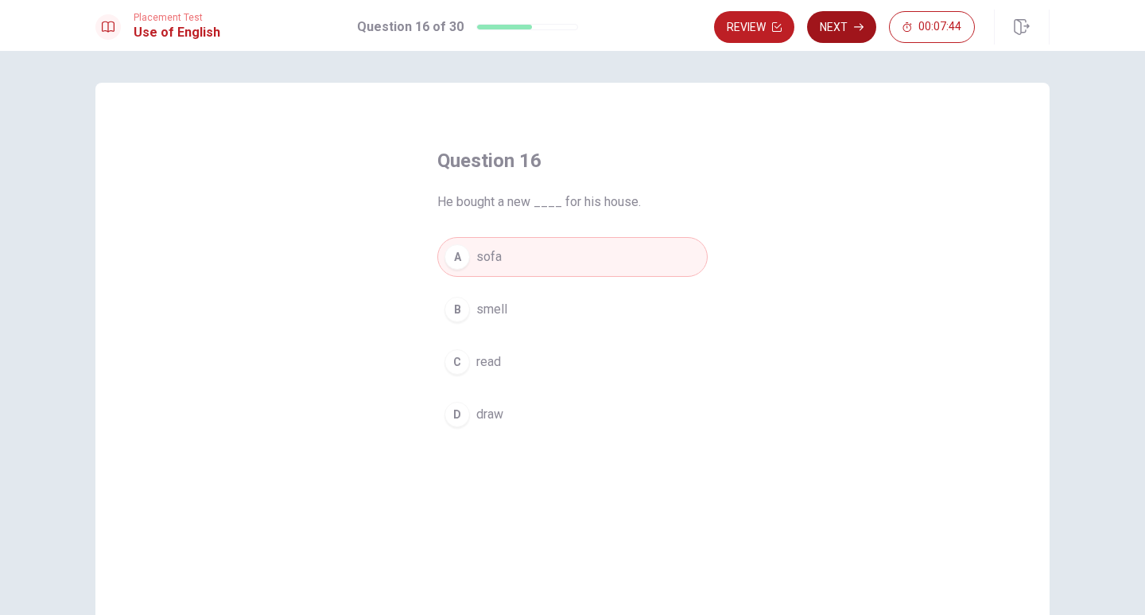
click at [856, 34] on button "Next" at bounding box center [841, 27] width 69 height 32
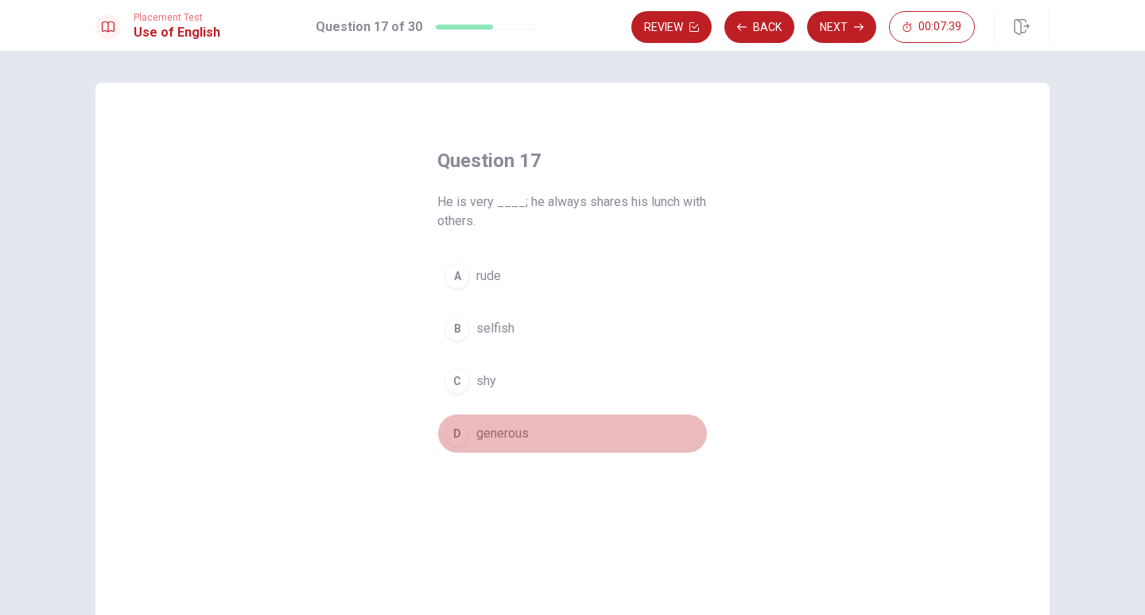
click at [468, 436] on button "D generous" at bounding box center [572, 434] width 270 height 40
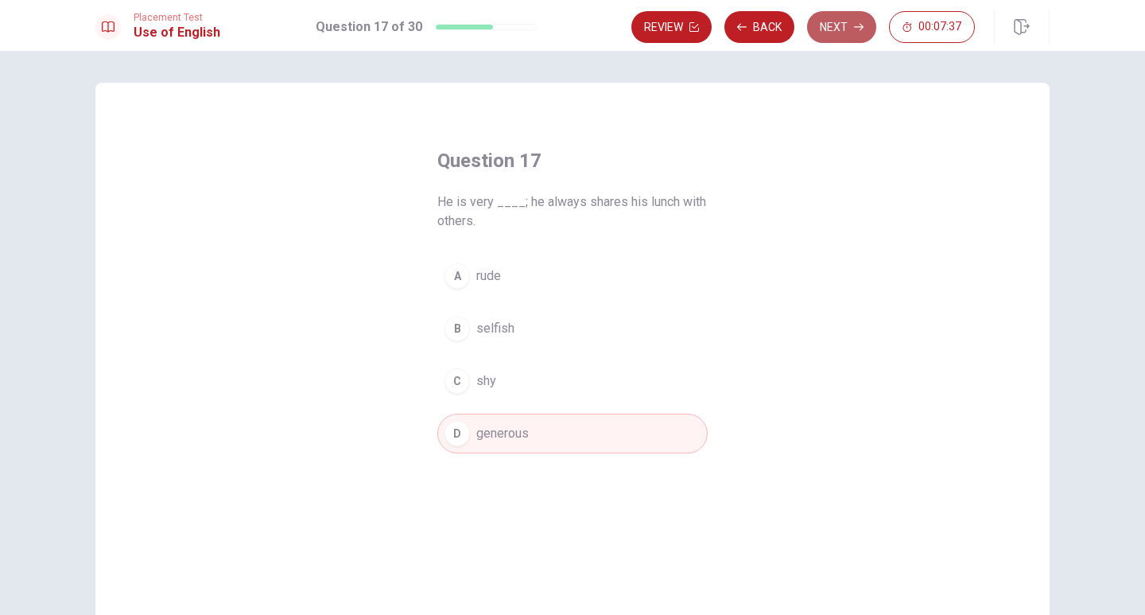
click at [854, 20] on button "Next" at bounding box center [841, 27] width 69 height 32
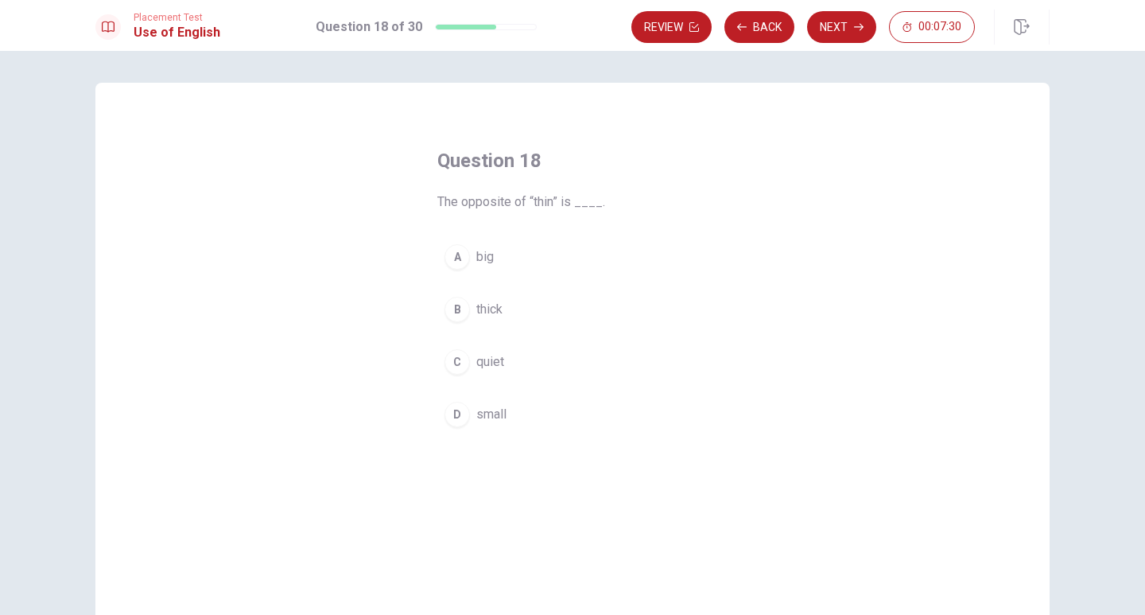
click at [476, 255] on span "big" at bounding box center [484, 256] width 17 height 19
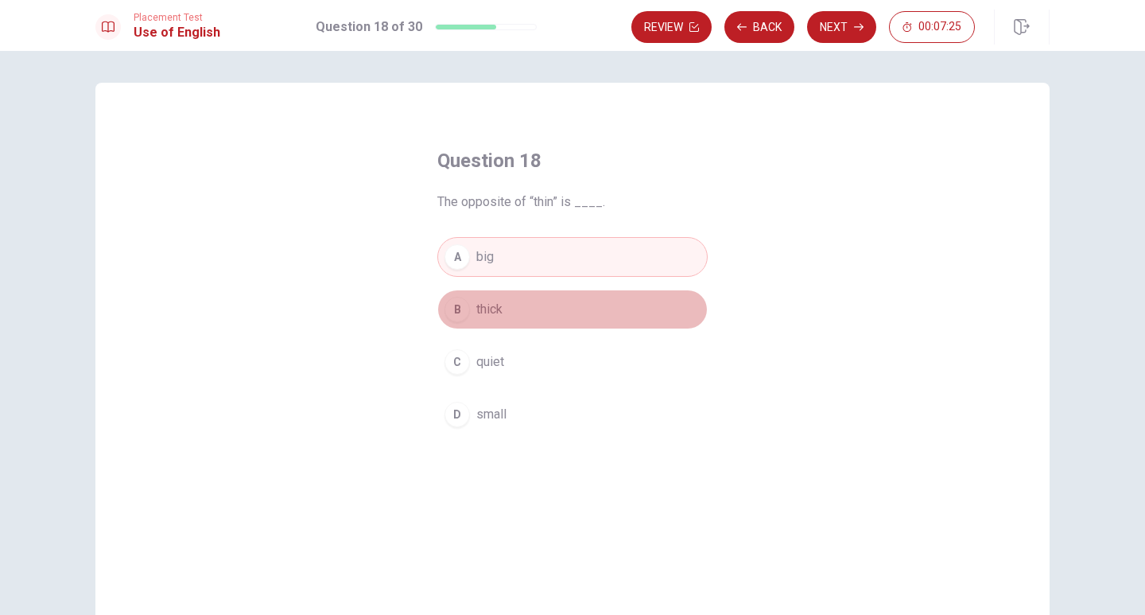
click at [507, 307] on button "B thick" at bounding box center [572, 309] width 270 height 40
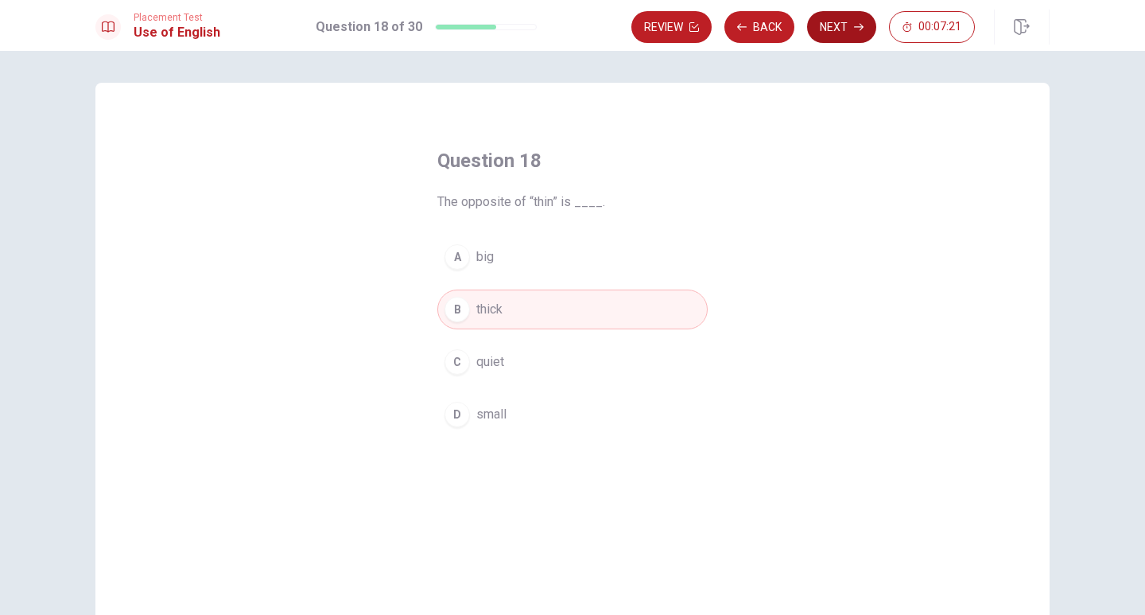
click at [829, 33] on button "Next" at bounding box center [841, 27] width 69 height 32
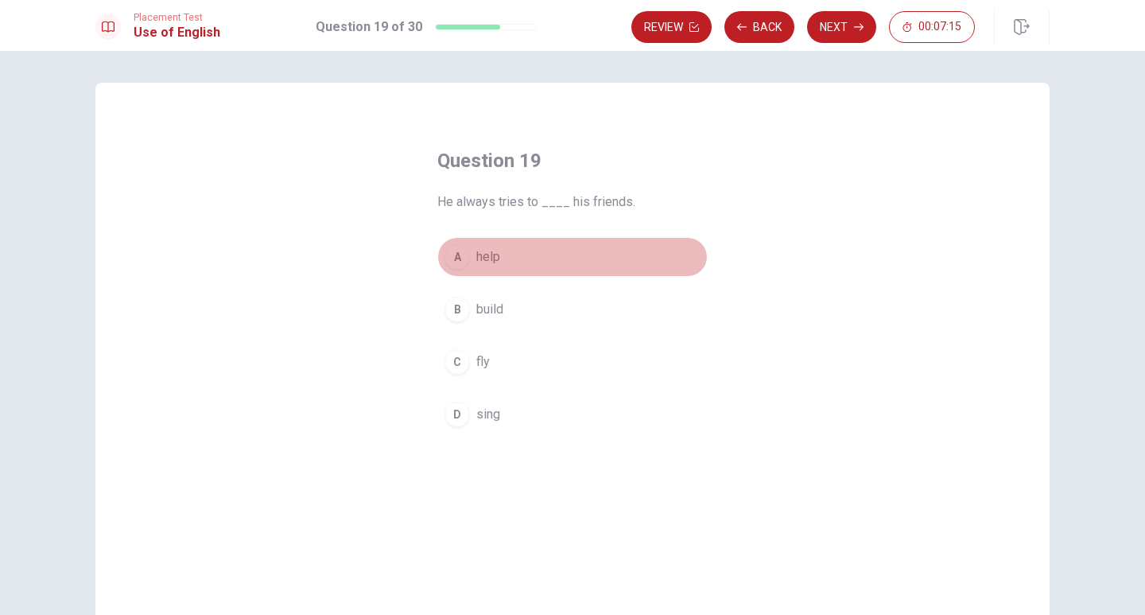
click at [495, 263] on span "help" at bounding box center [488, 256] width 24 height 19
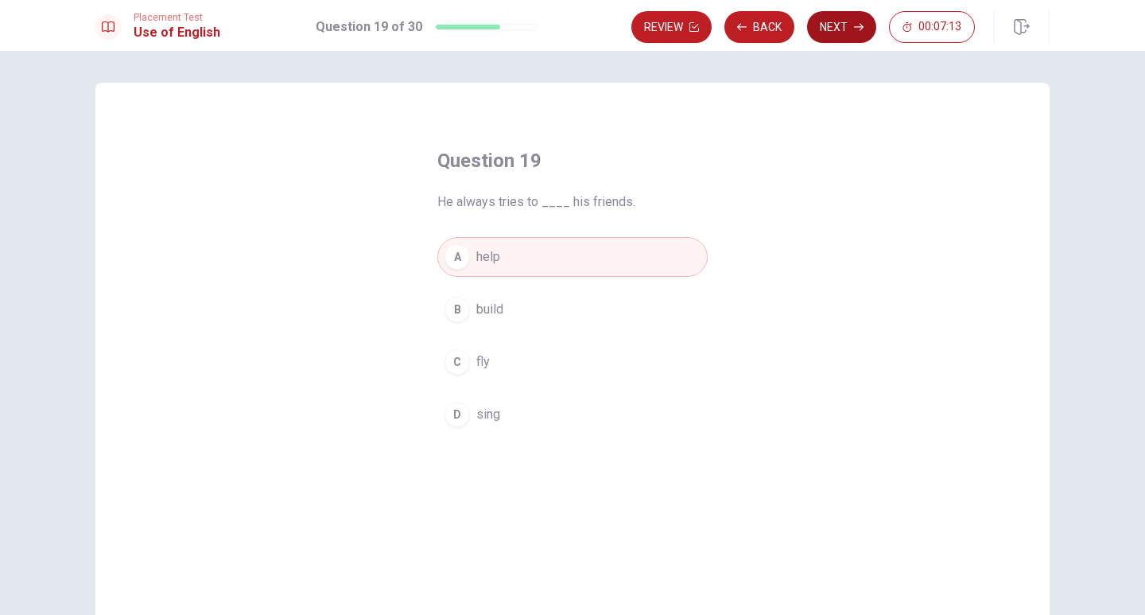
click at [854, 30] on icon "button" at bounding box center [859, 27] width 10 height 10
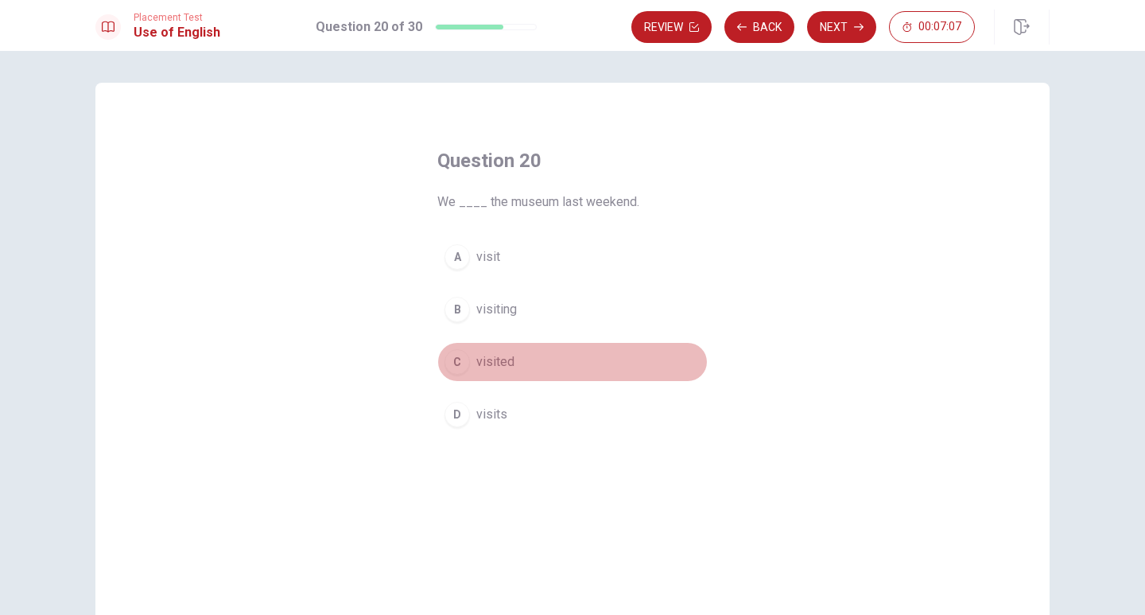
click at [468, 364] on button "C visited" at bounding box center [572, 362] width 270 height 40
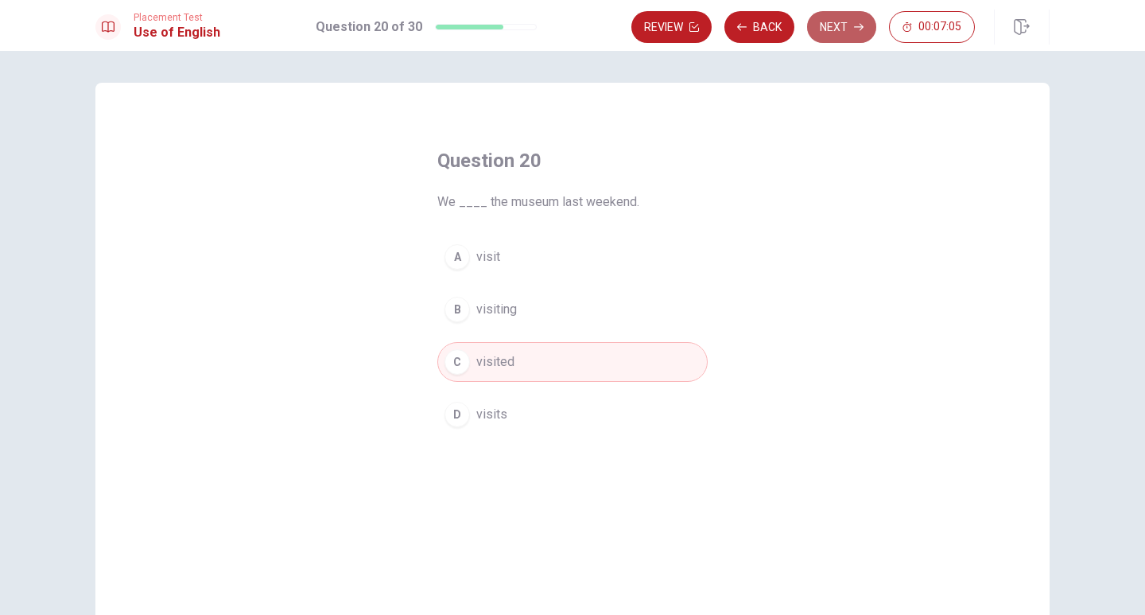
click at [825, 30] on button "Next" at bounding box center [841, 27] width 69 height 32
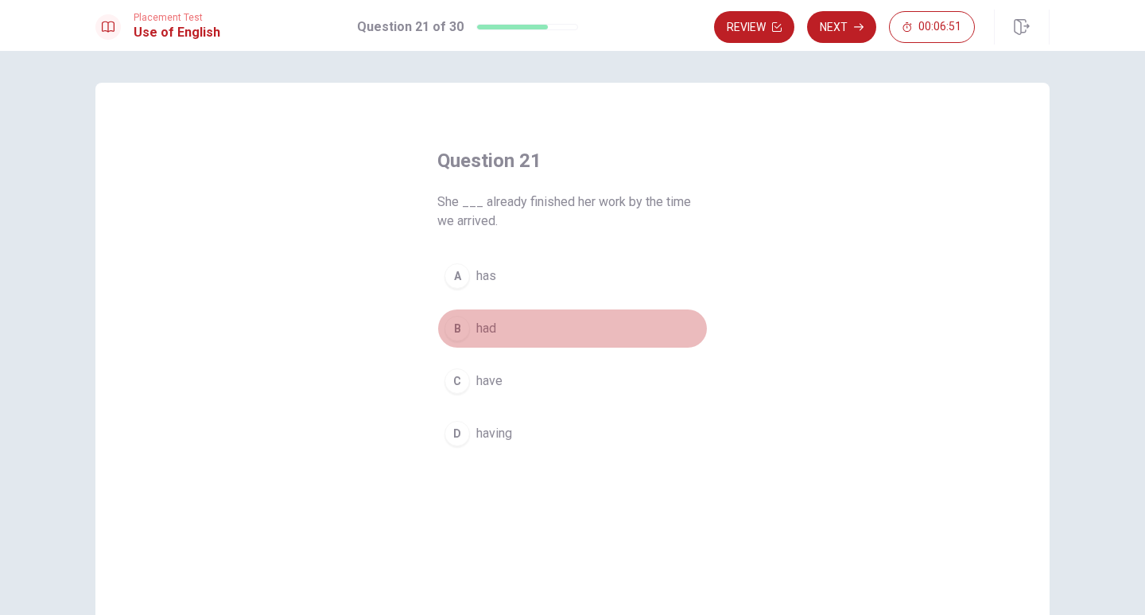
click at [477, 337] on span "had" at bounding box center [486, 328] width 20 height 19
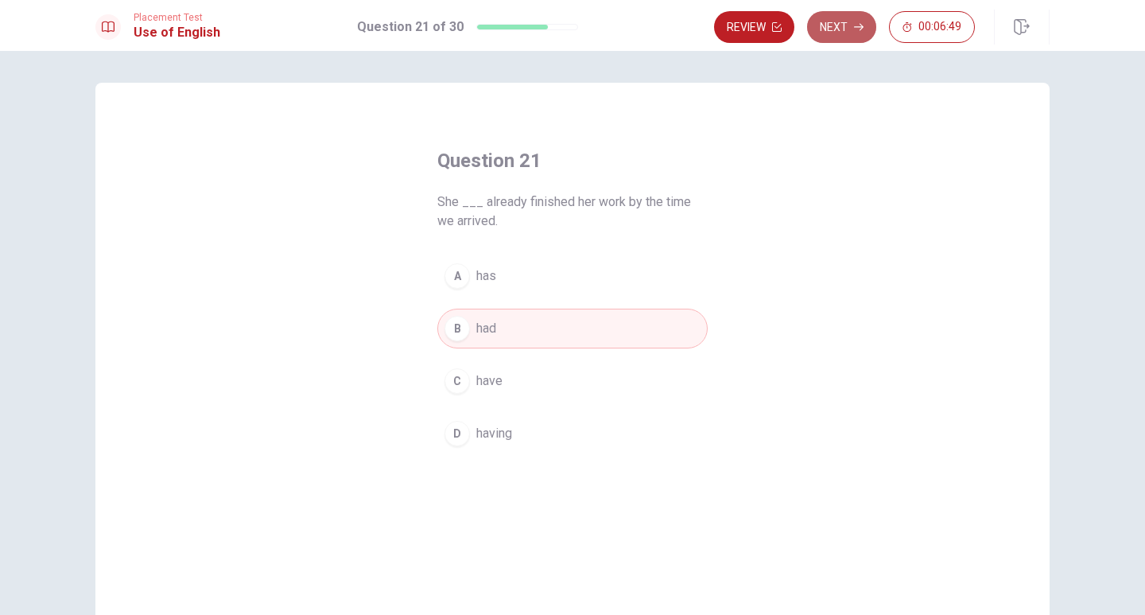
click at [846, 31] on button "Next" at bounding box center [841, 27] width 69 height 32
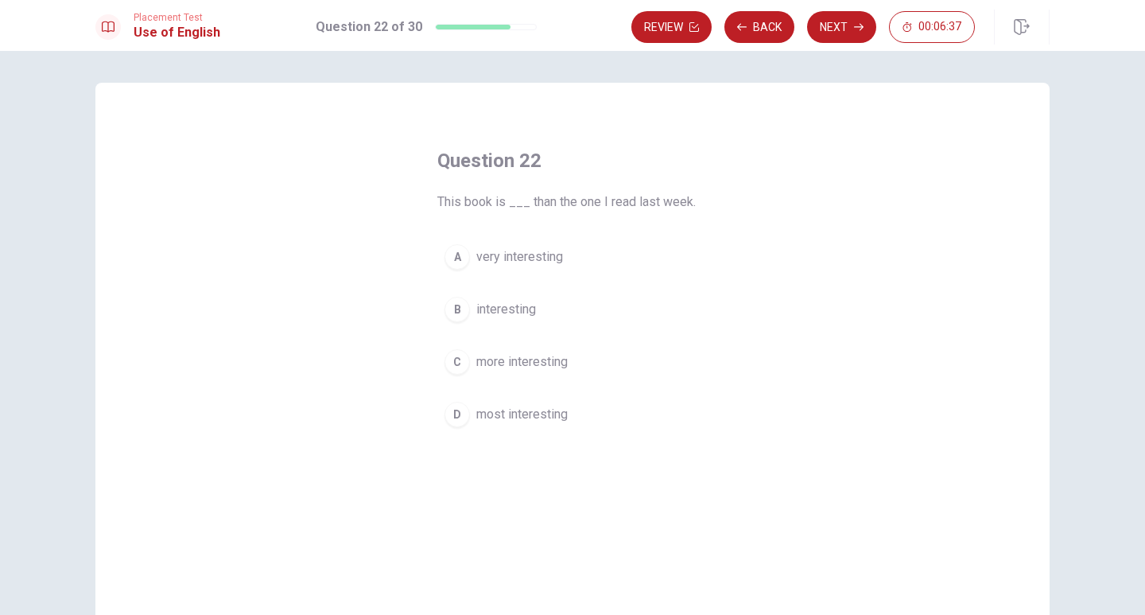
click at [534, 366] on span "more interesting" at bounding box center [521, 361] width 91 height 19
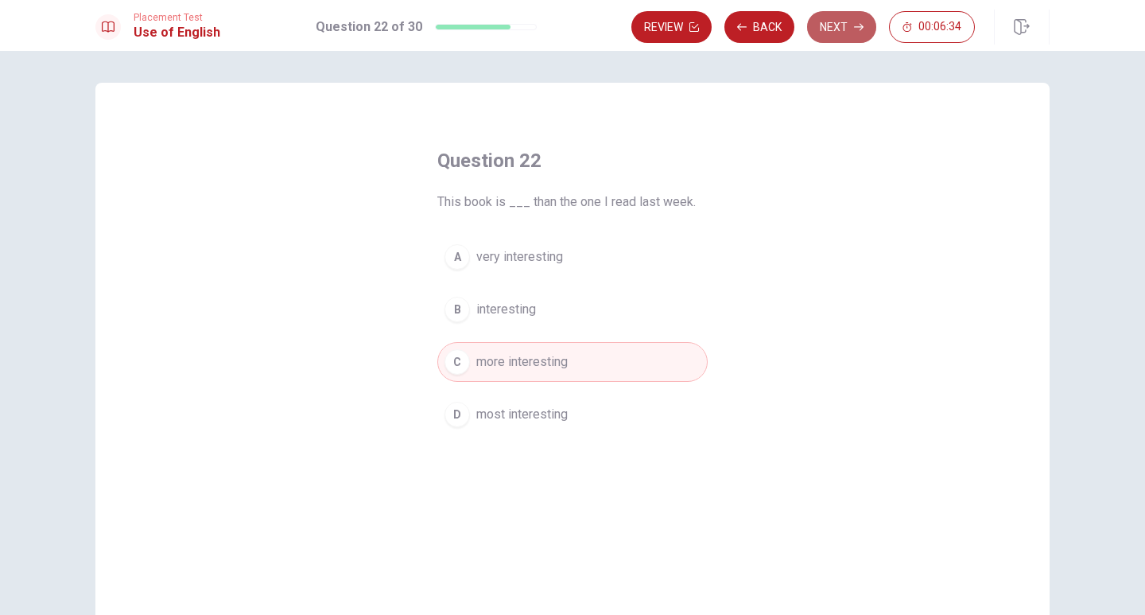
click at [822, 33] on button "Next" at bounding box center [841, 27] width 69 height 32
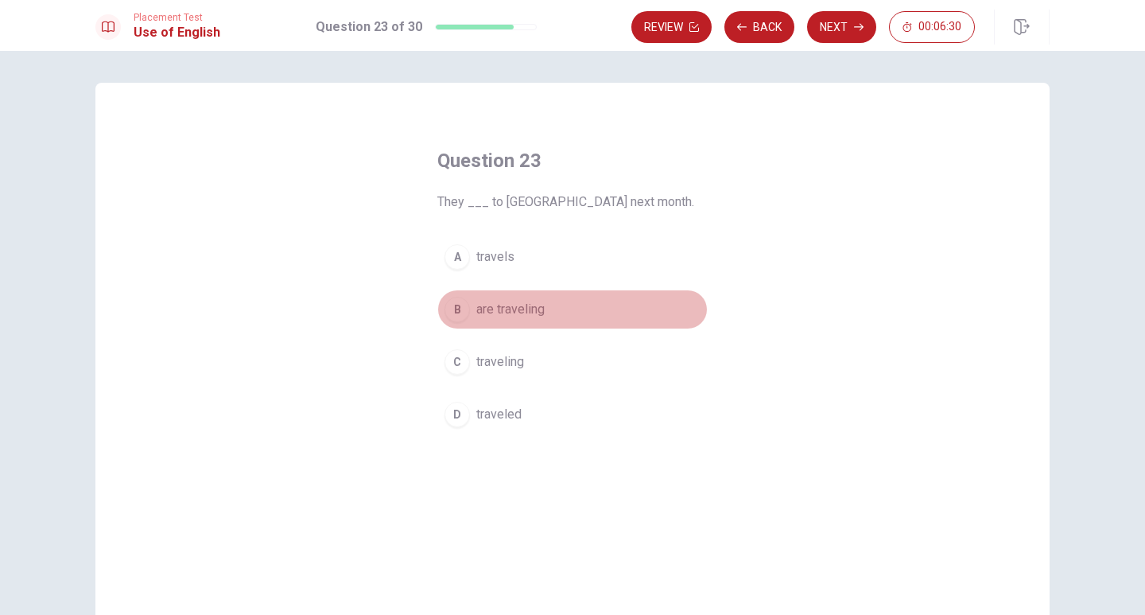
click at [492, 309] on span "are traveling" at bounding box center [510, 309] width 68 height 19
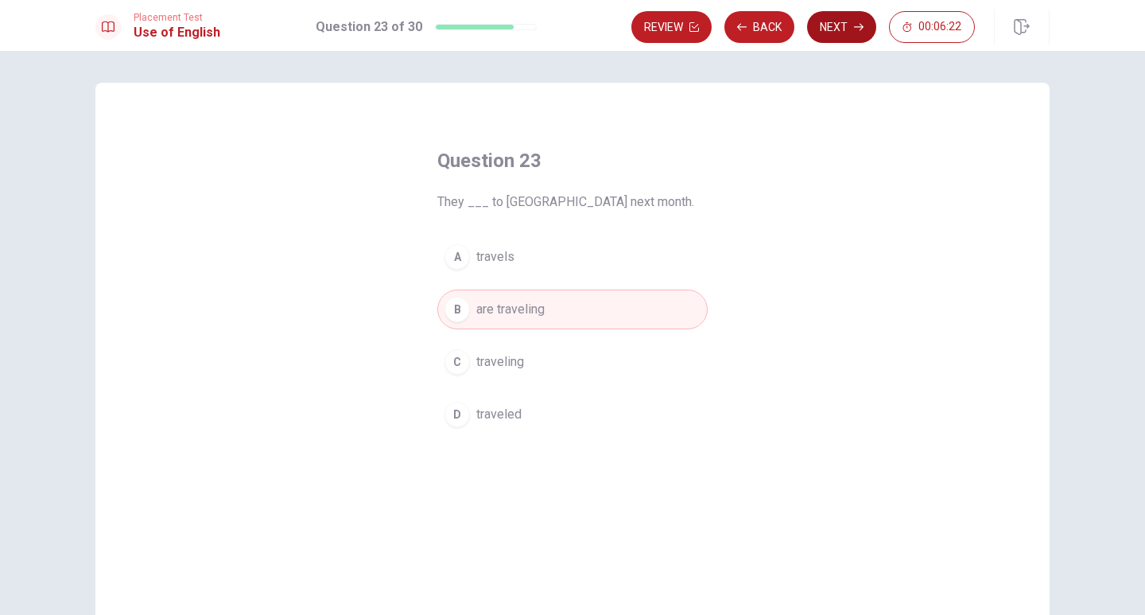
click at [828, 30] on button "Next" at bounding box center [841, 27] width 69 height 32
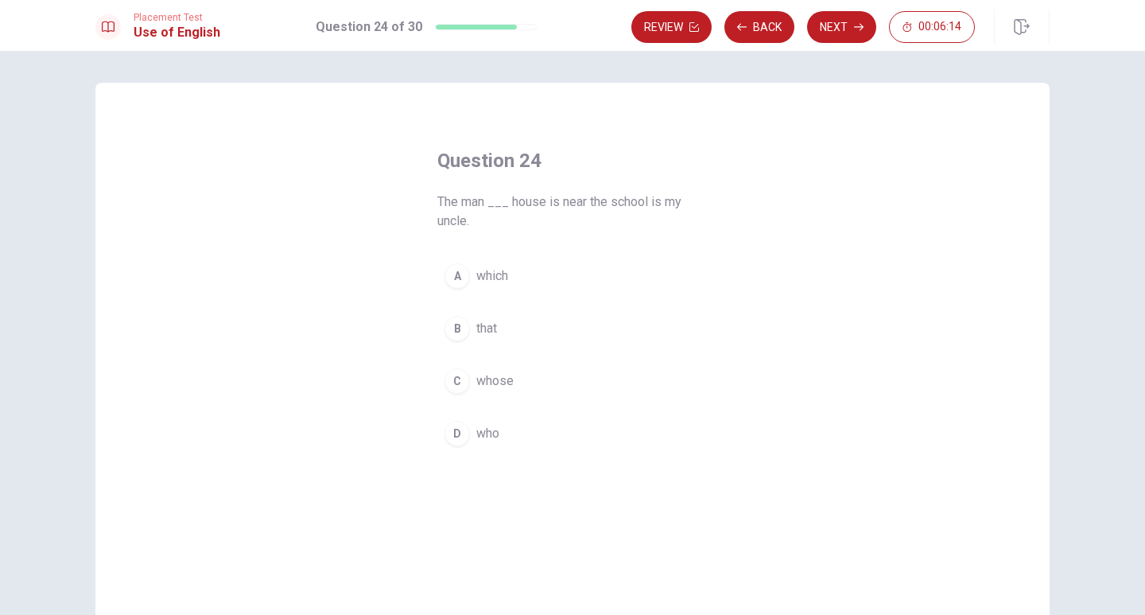
click at [487, 380] on span "whose" at bounding box center [494, 380] width 37 height 19
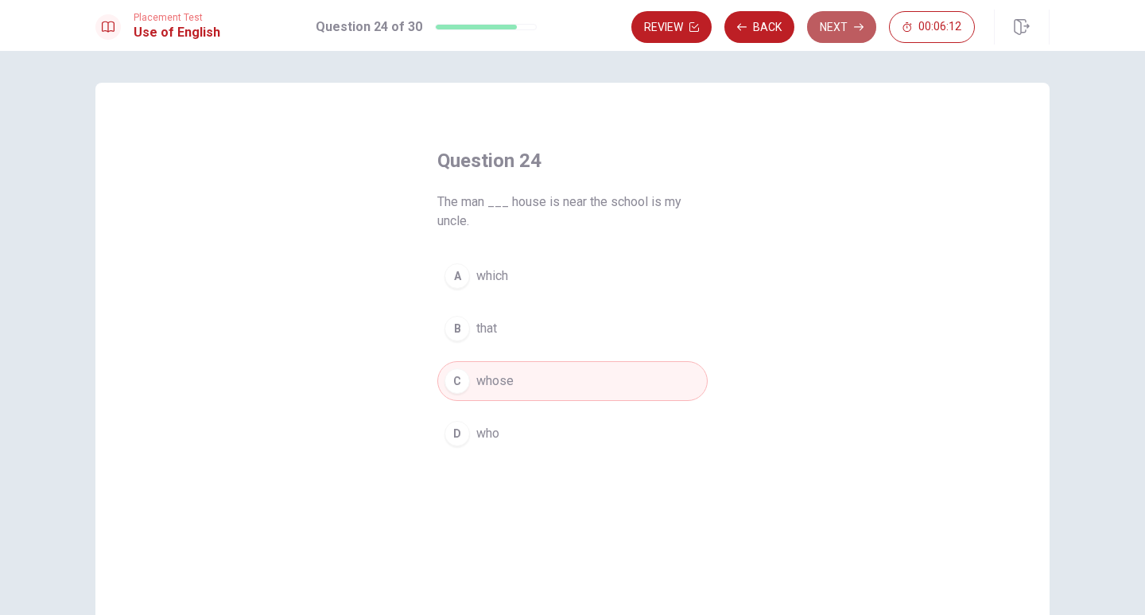
click at [846, 18] on button "Next" at bounding box center [841, 27] width 69 height 32
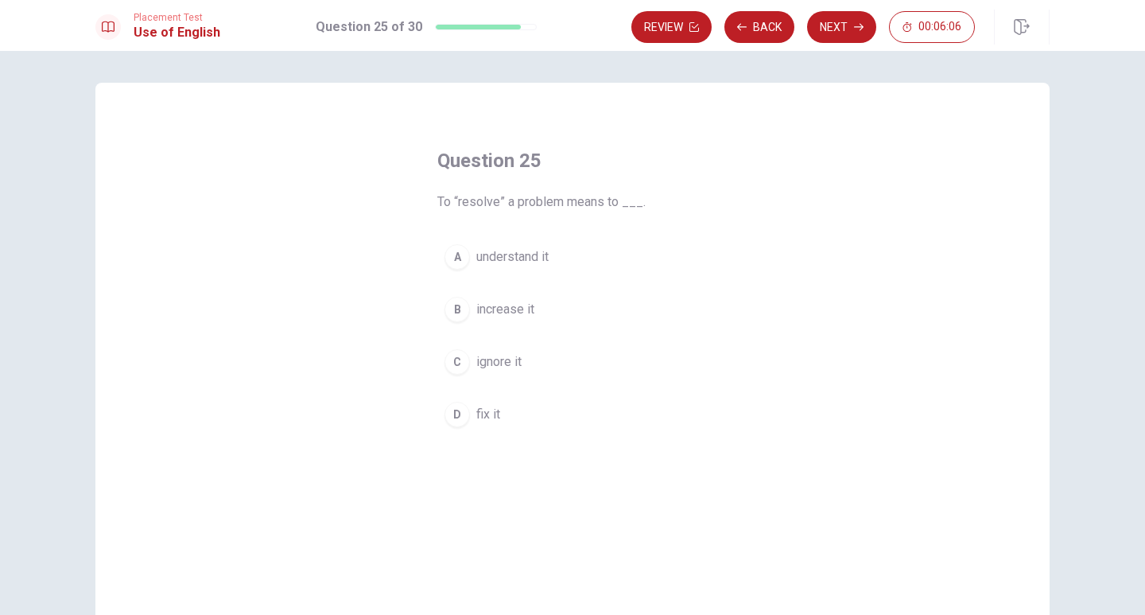
click at [480, 417] on span "fix it" at bounding box center [488, 414] width 24 height 19
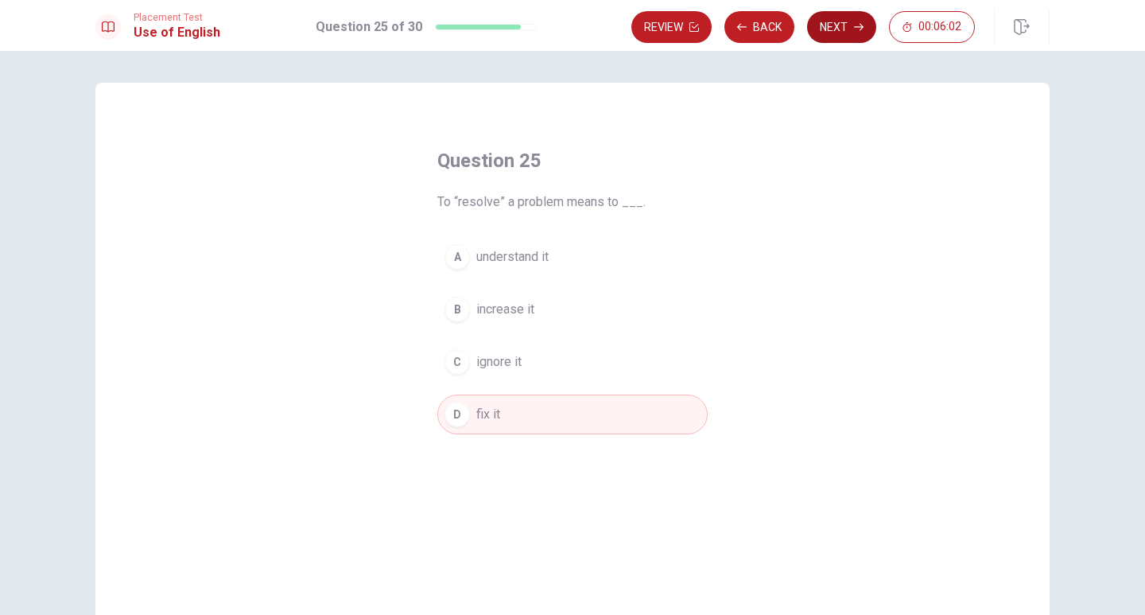
click at [852, 22] on button "Next" at bounding box center [841, 27] width 69 height 32
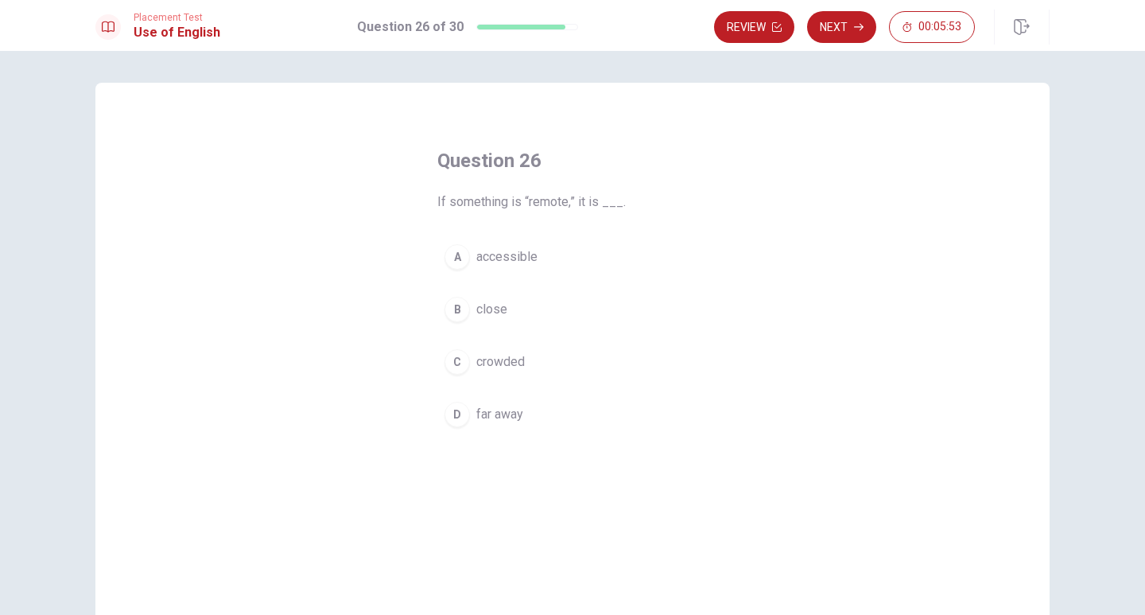
click at [504, 418] on span "far away" at bounding box center [499, 414] width 47 height 19
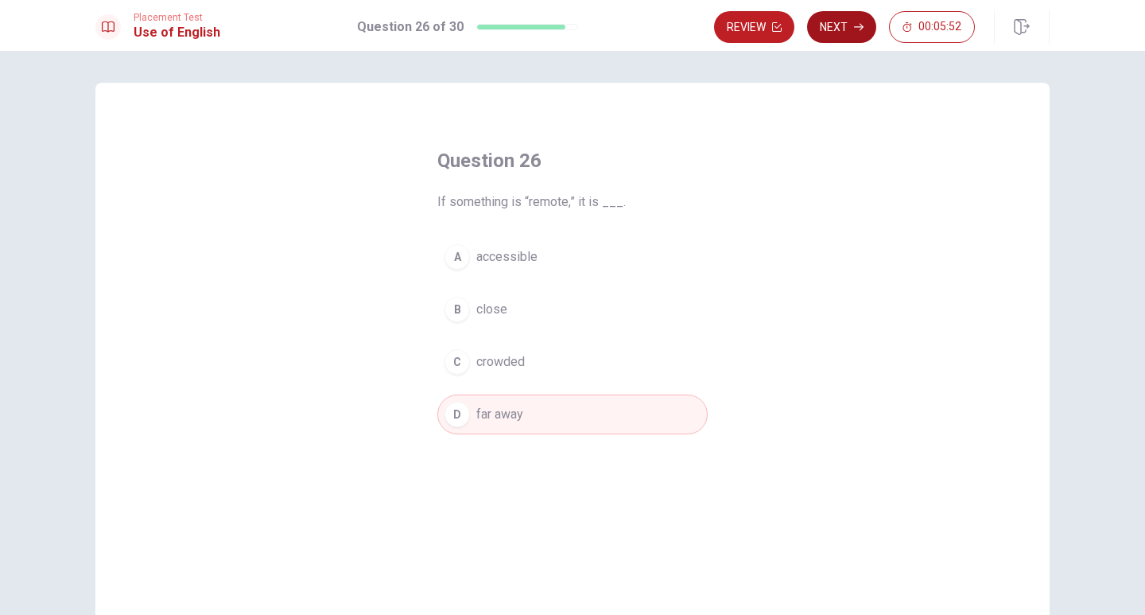
click at [828, 26] on button "Next" at bounding box center [841, 27] width 69 height 32
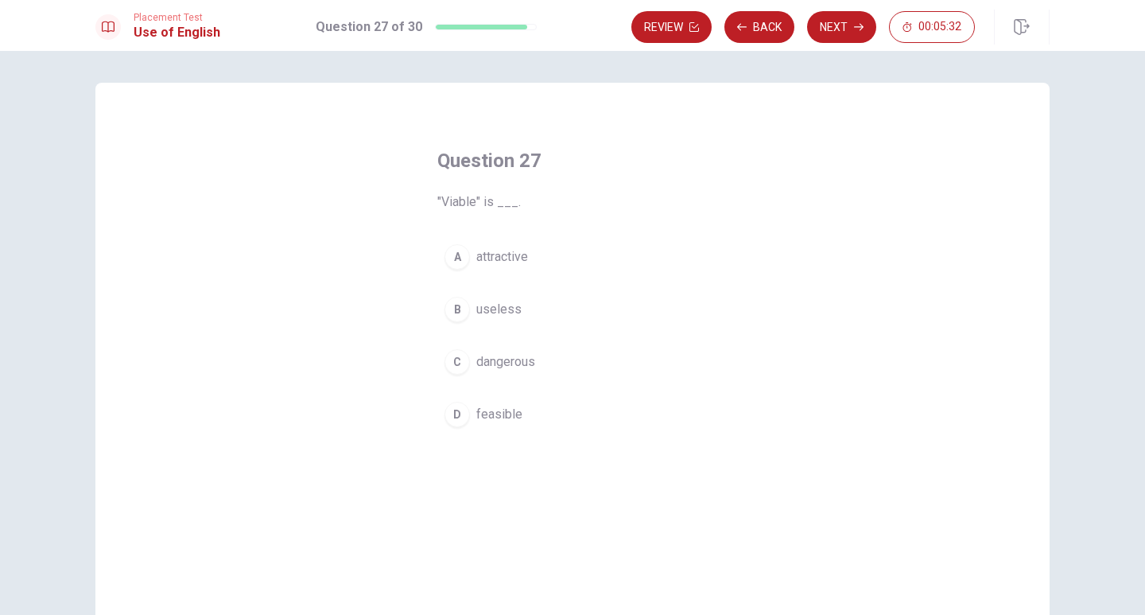
click at [502, 418] on span "feasible" at bounding box center [499, 414] width 46 height 19
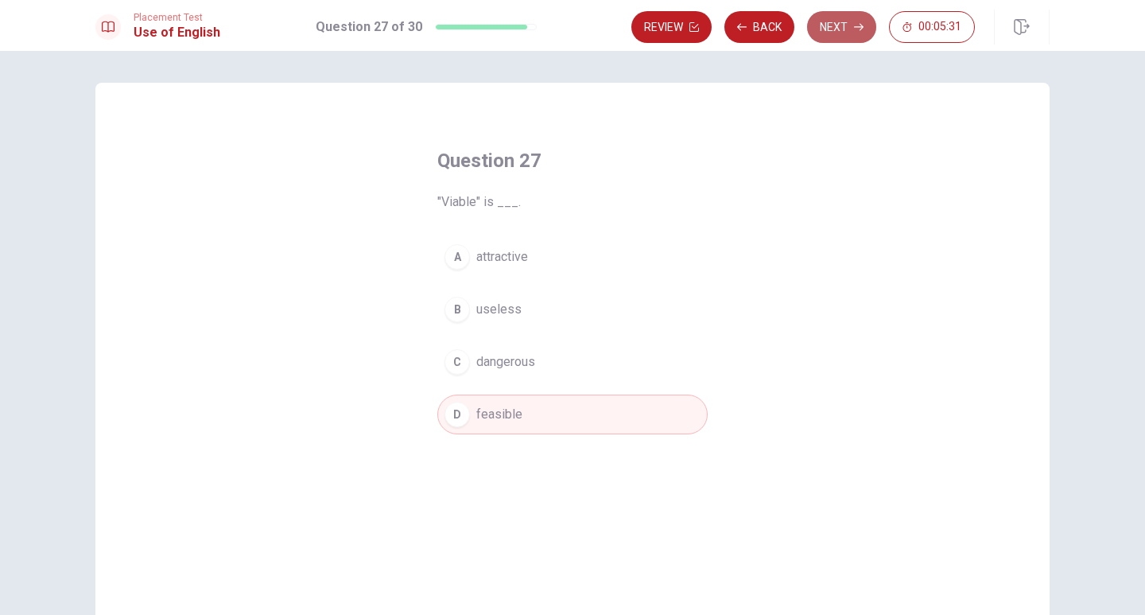
click at [854, 21] on button "Next" at bounding box center [841, 27] width 69 height 32
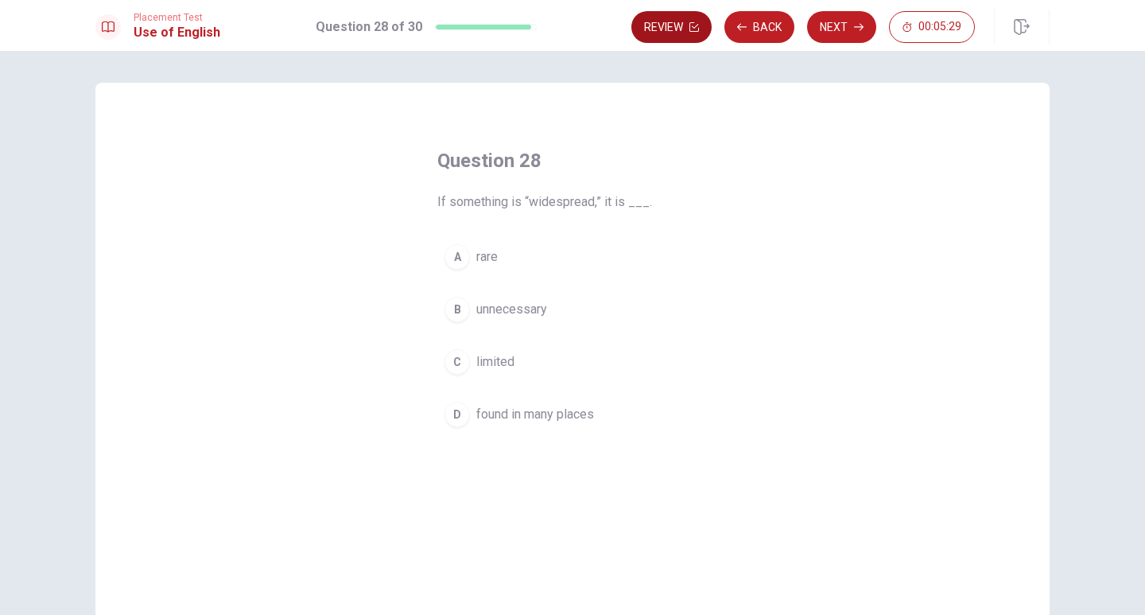
click at [667, 22] on button "Review" at bounding box center [671, 27] width 80 height 32
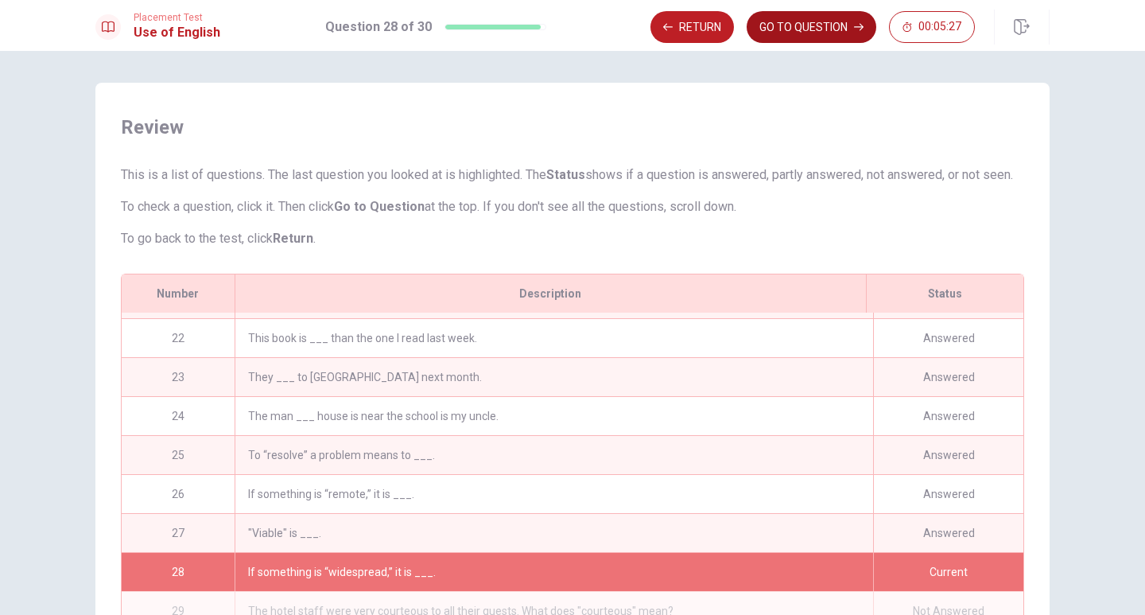
click at [827, 28] on button "GO TO QUESTION" at bounding box center [812, 27] width 130 height 32
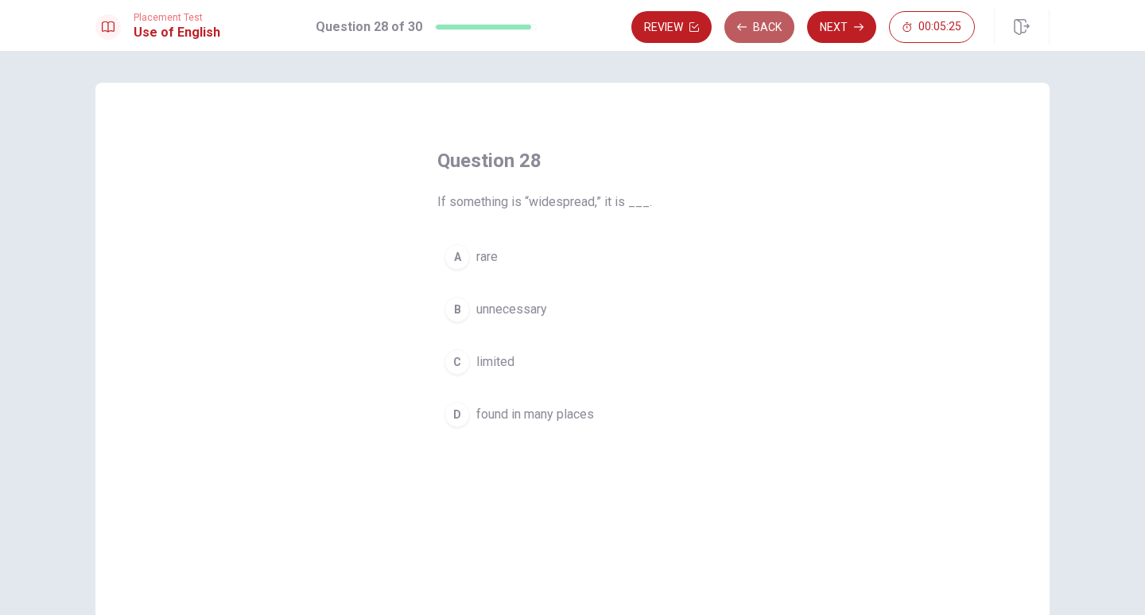
click at [771, 24] on button "Back" at bounding box center [759, 27] width 70 height 32
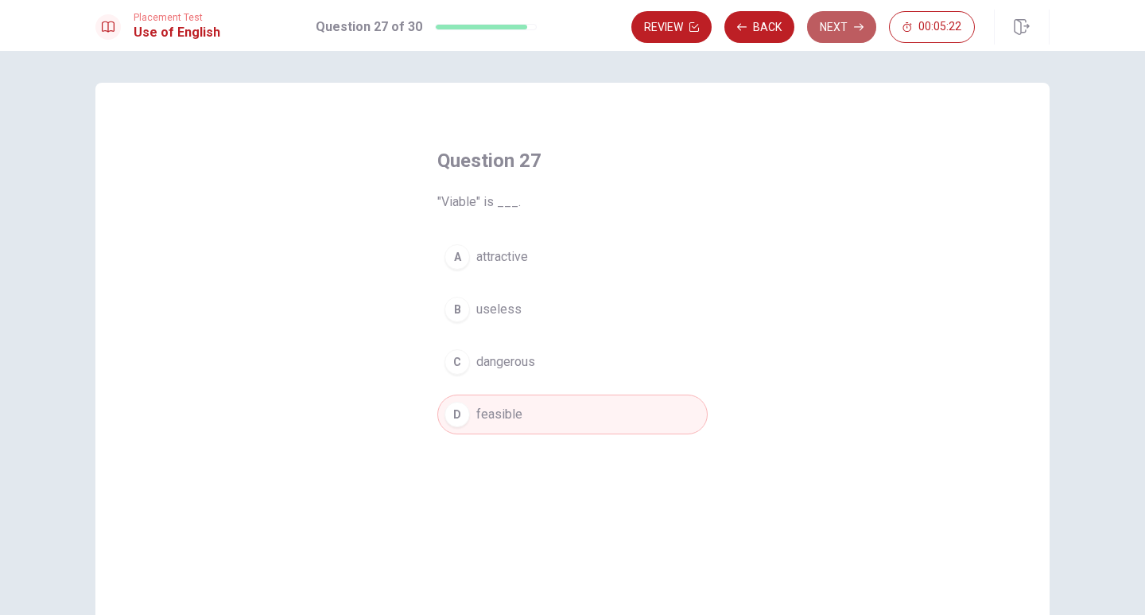
click at [831, 17] on button "Next" at bounding box center [841, 27] width 69 height 32
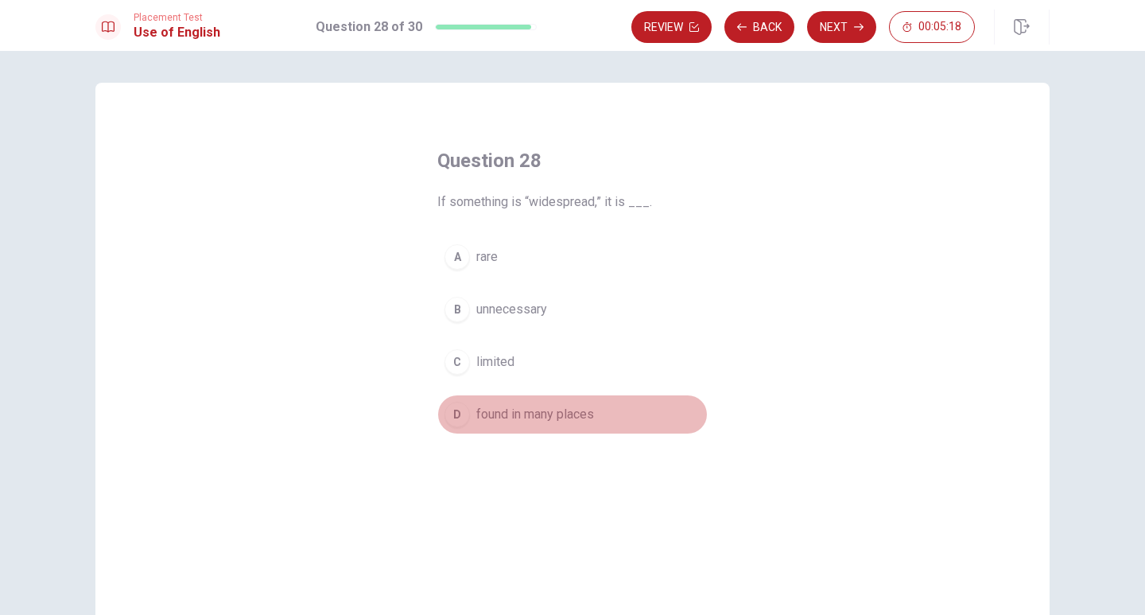
click at [514, 417] on span "found in many places" at bounding box center [535, 414] width 118 height 19
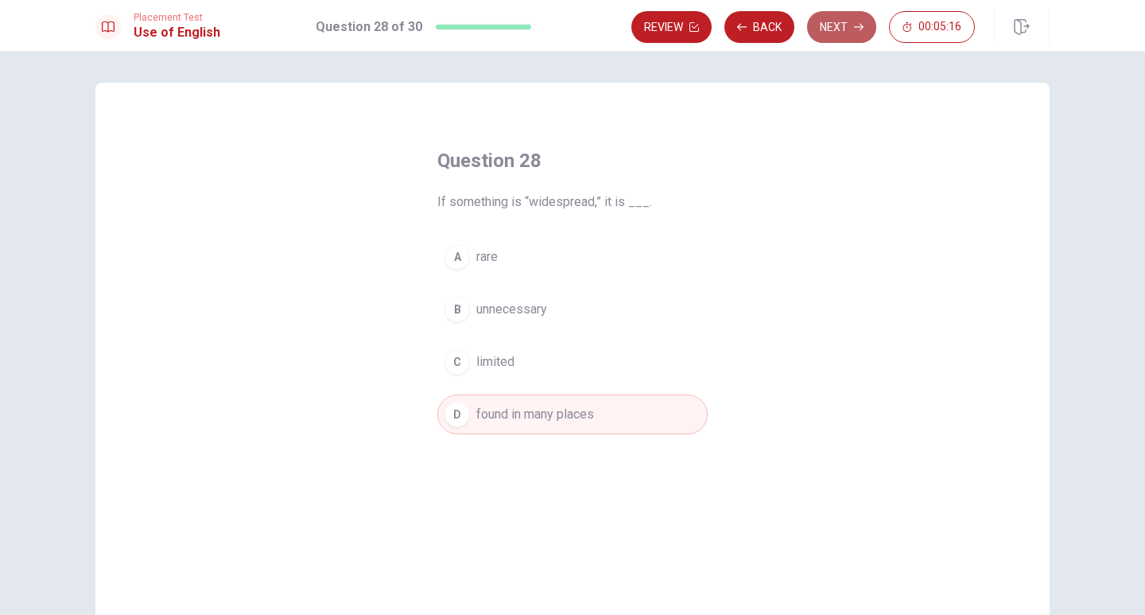
click at [844, 25] on button "Next" at bounding box center [841, 27] width 69 height 32
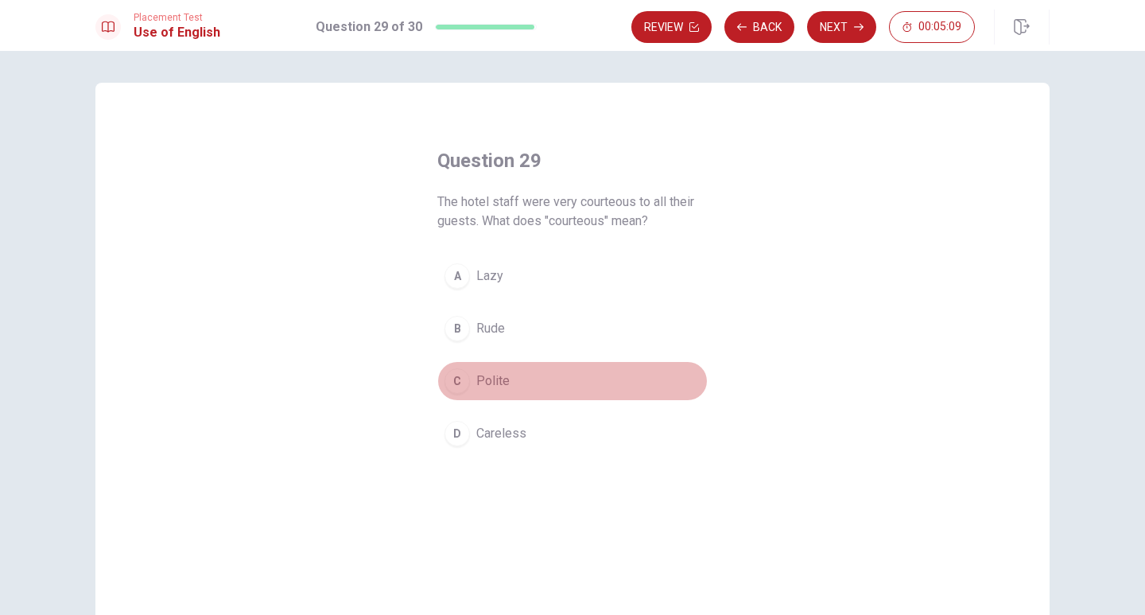
click at [496, 378] on span "Polite" at bounding box center [492, 380] width 33 height 19
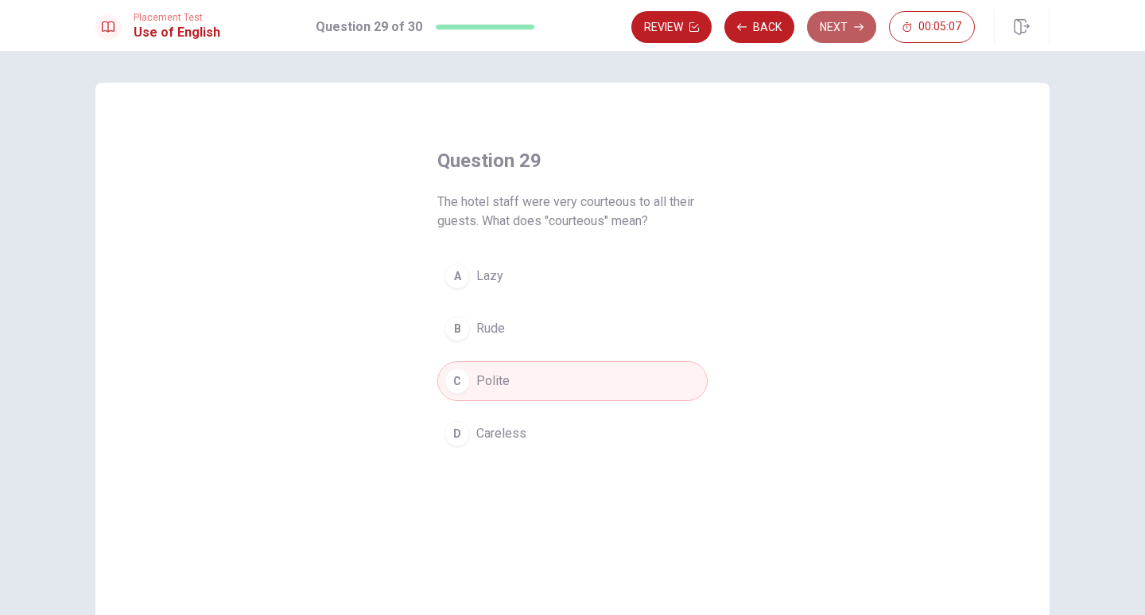
click at [848, 30] on button "Next" at bounding box center [841, 27] width 69 height 32
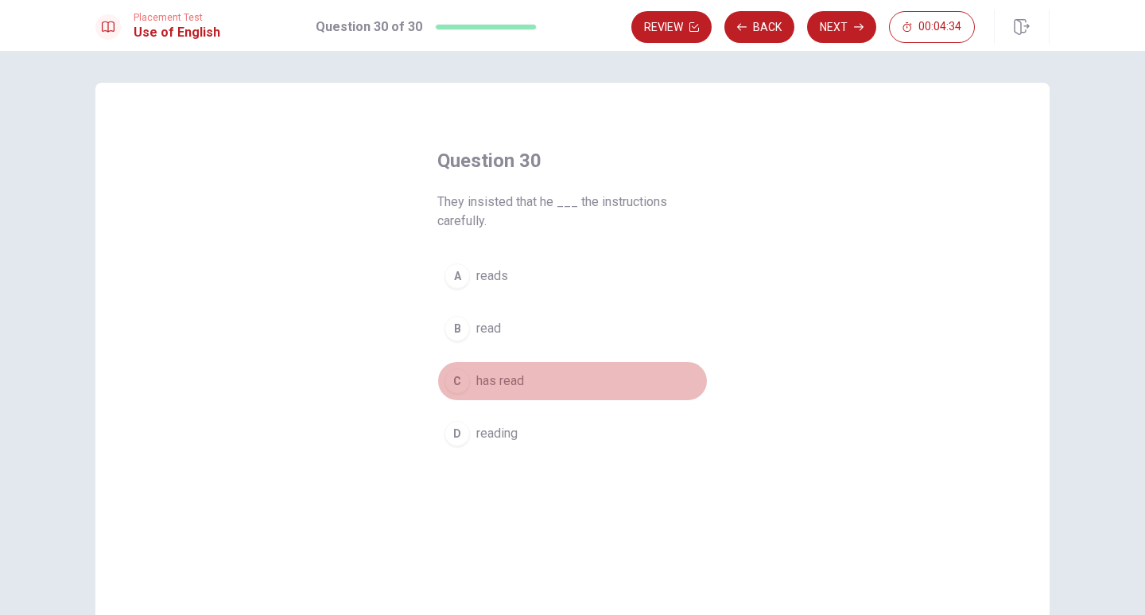
click at [491, 377] on span "has read" at bounding box center [500, 380] width 48 height 19
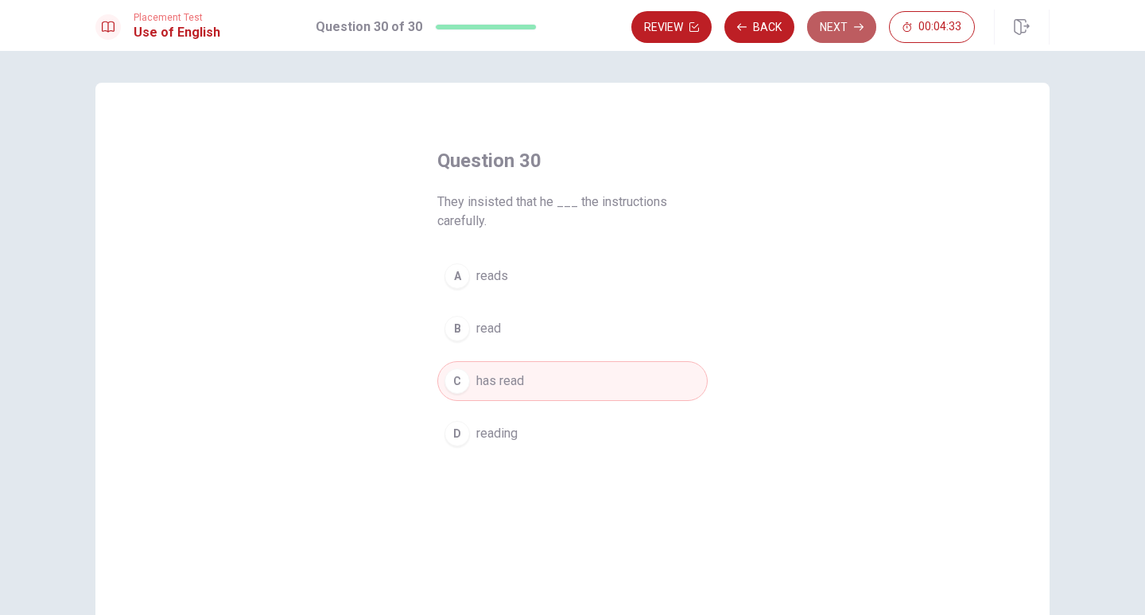
click at [861, 22] on icon "button" at bounding box center [859, 27] width 10 height 10
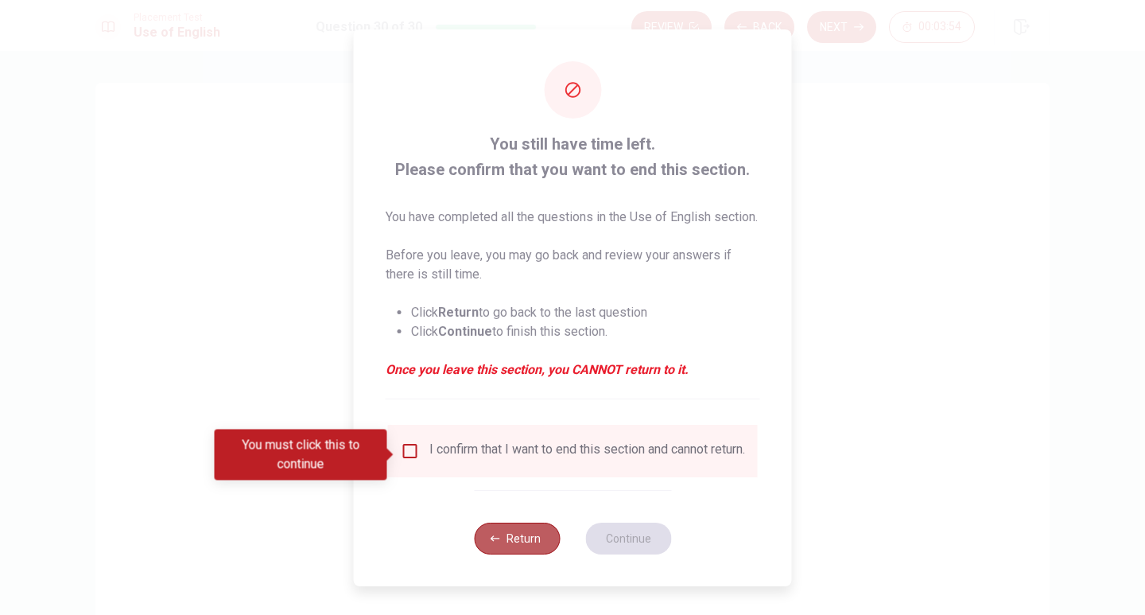
click at [523, 554] on button "Return" at bounding box center [517, 538] width 86 height 32
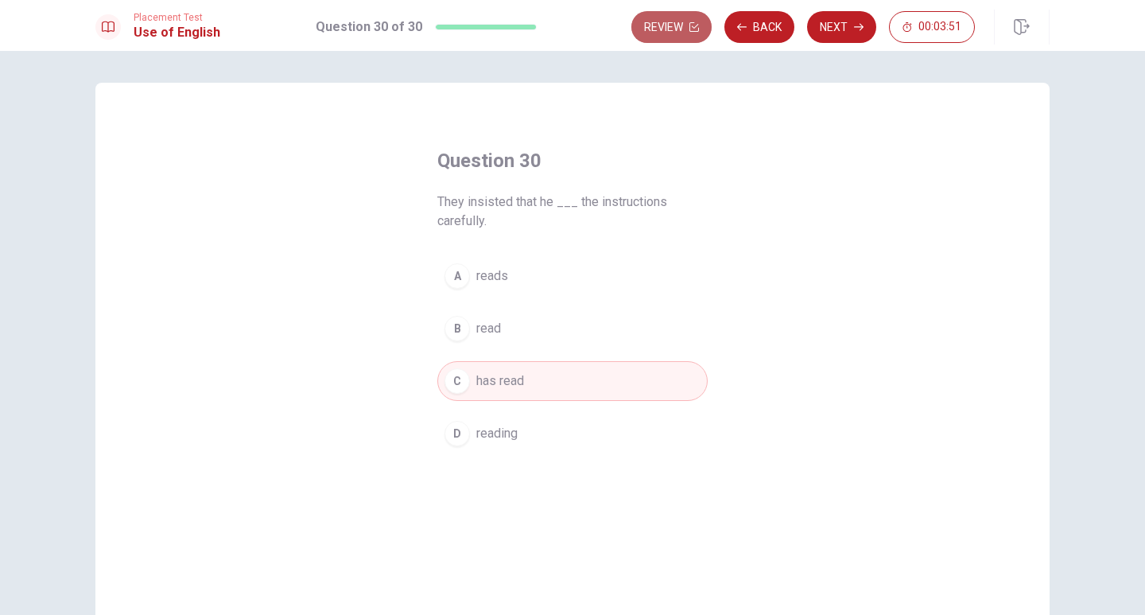
click at [675, 22] on button "Review" at bounding box center [671, 27] width 80 height 32
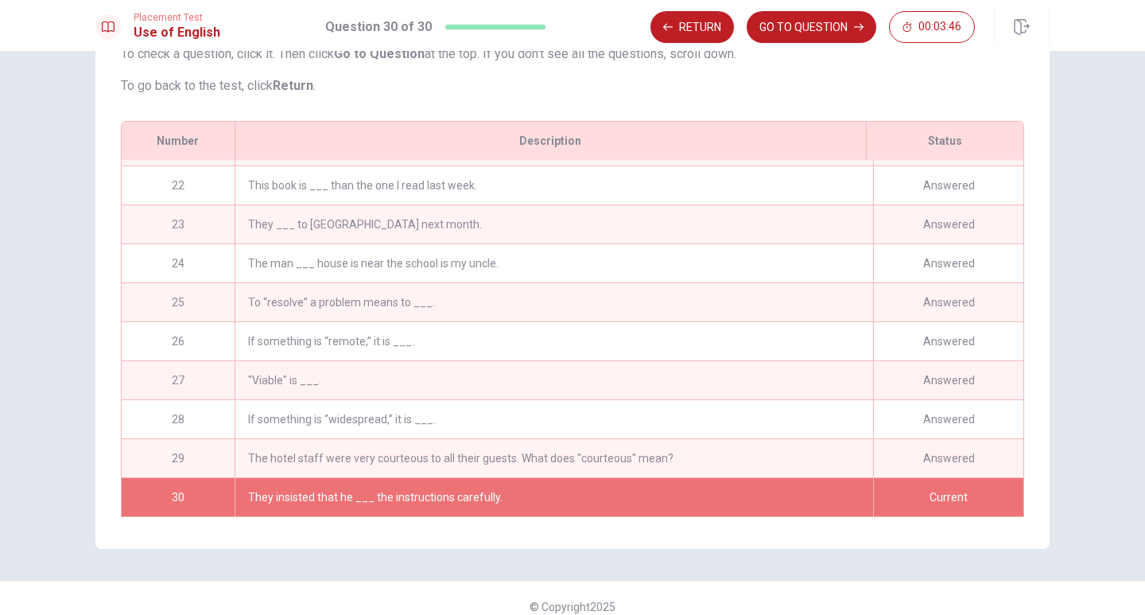
scroll to position [188, 0]
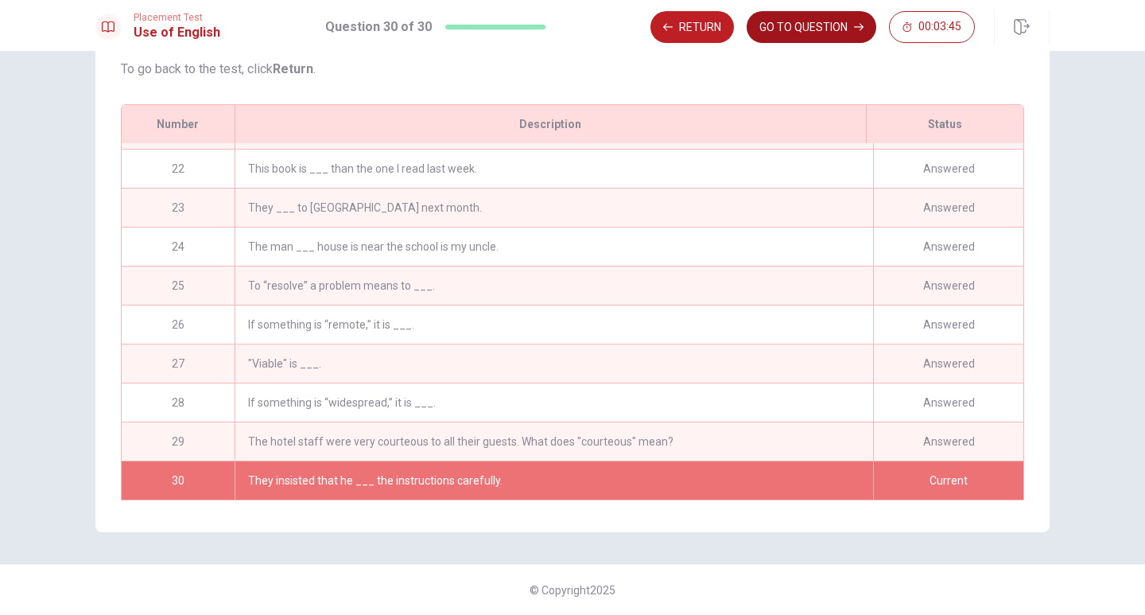
click at [837, 26] on button "GO TO QUESTION" at bounding box center [812, 27] width 130 height 32
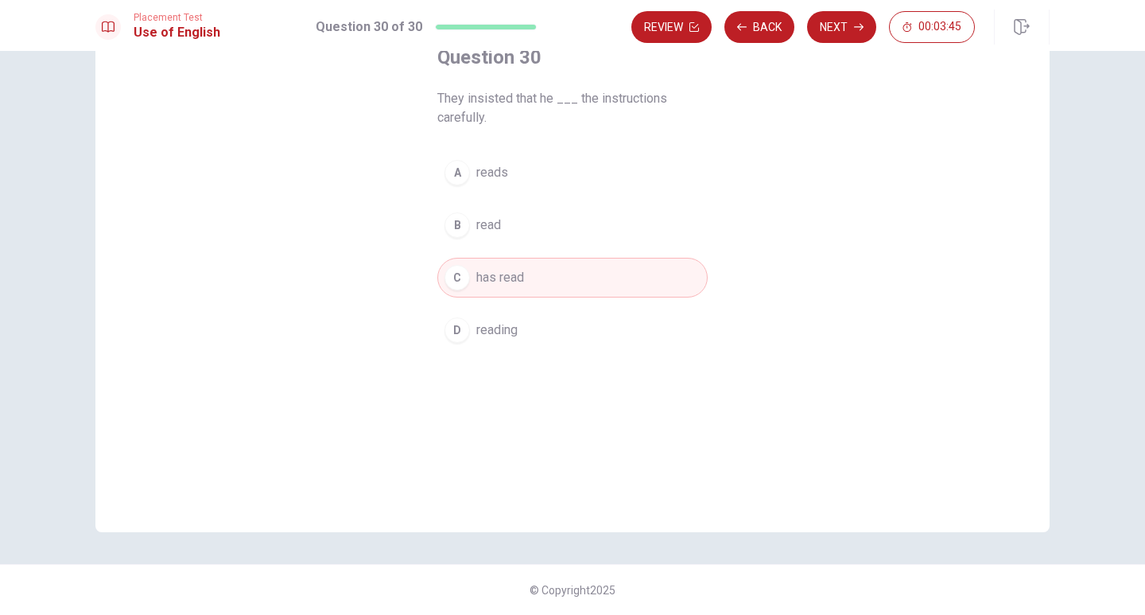
scroll to position [103, 0]
click at [759, 31] on button "Back" at bounding box center [759, 27] width 70 height 32
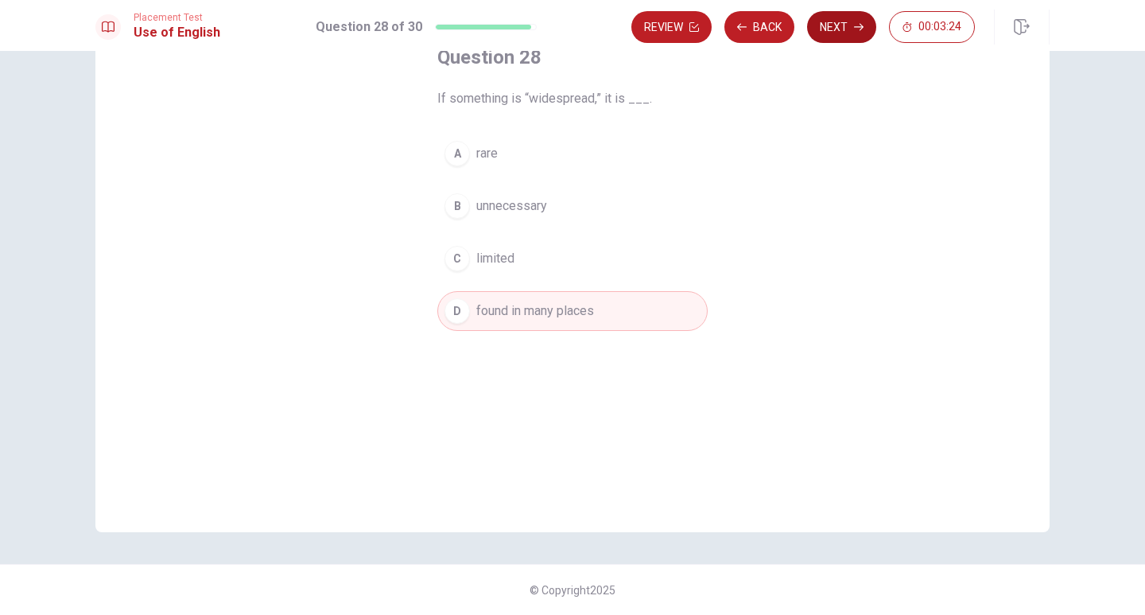
click at [832, 21] on button "Next" at bounding box center [841, 27] width 69 height 32
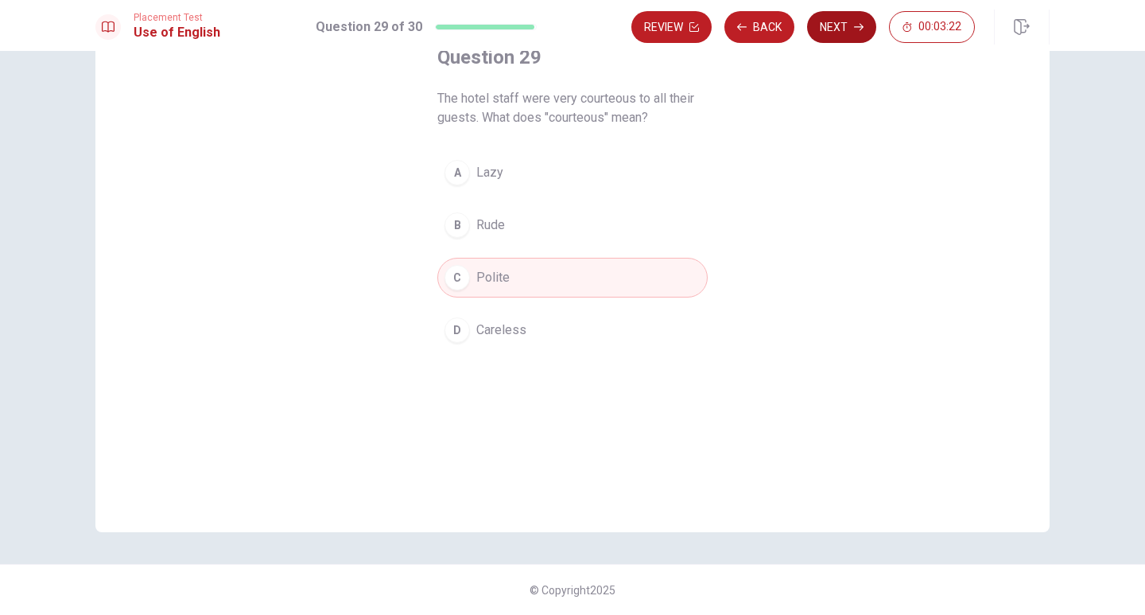
click at [864, 32] on button "Next" at bounding box center [841, 27] width 69 height 32
click at [837, 27] on button "Next" at bounding box center [841, 27] width 69 height 32
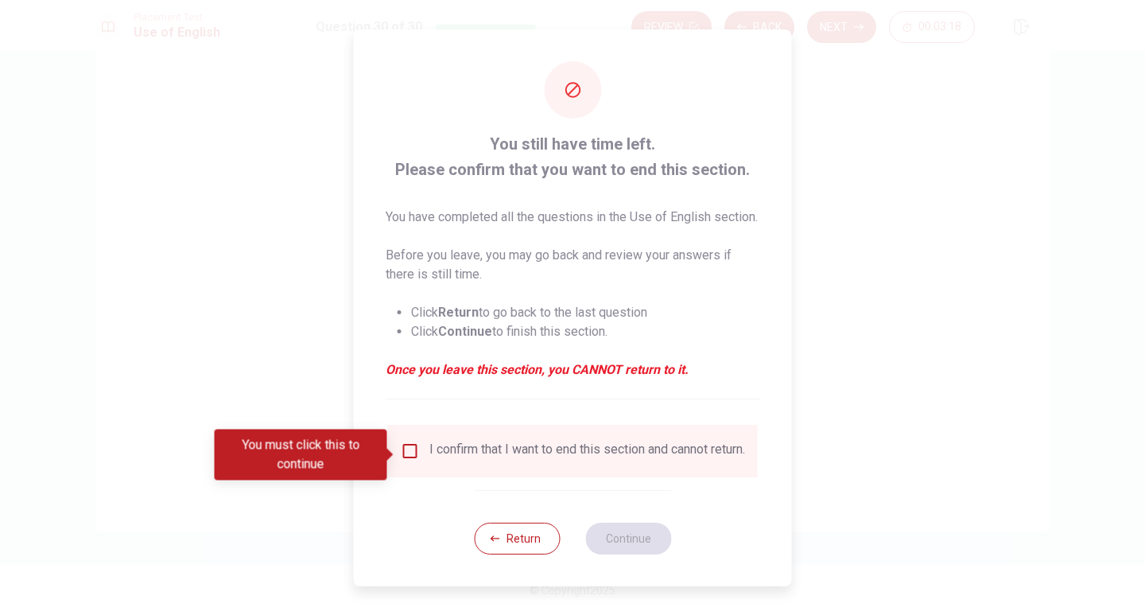
click at [411, 450] on input "You must click this to continue" at bounding box center [410, 450] width 19 height 19
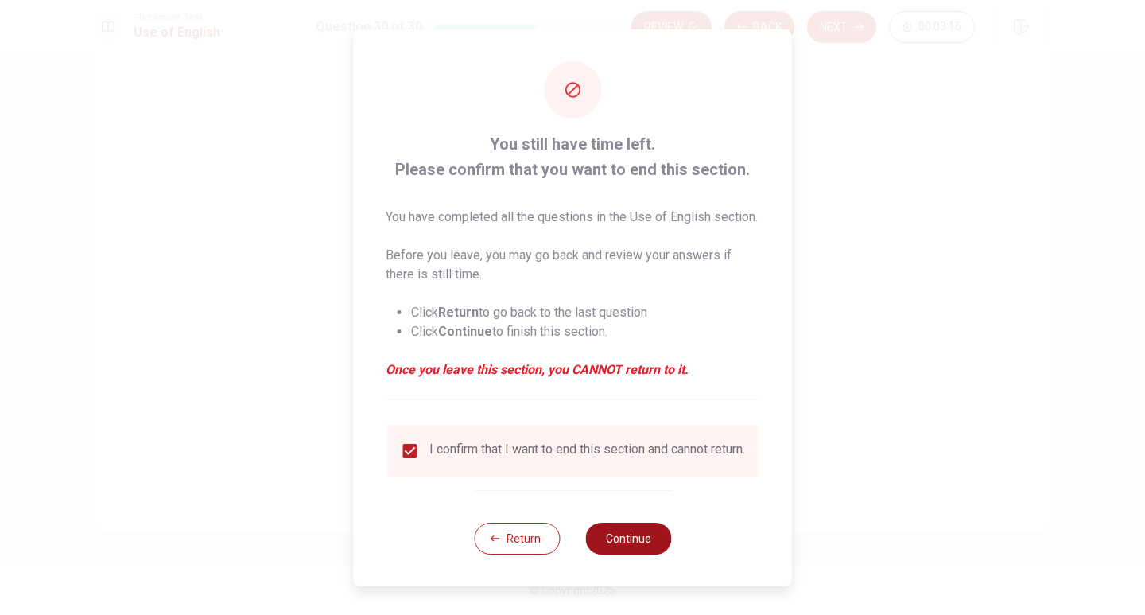
click at [643, 554] on button "Continue" at bounding box center [628, 538] width 86 height 32
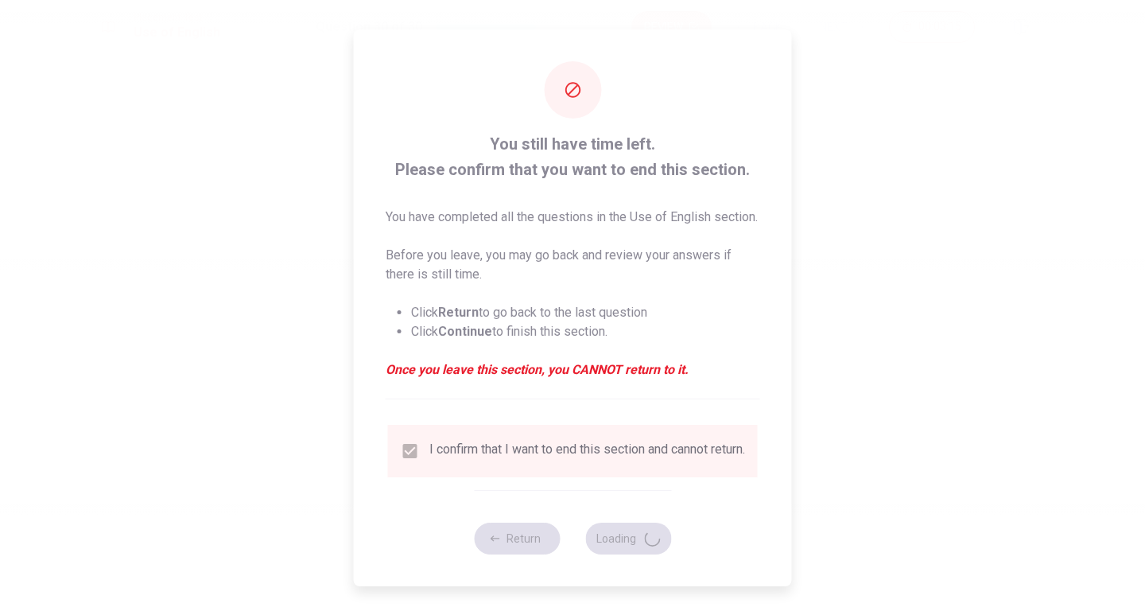
scroll to position [0, 0]
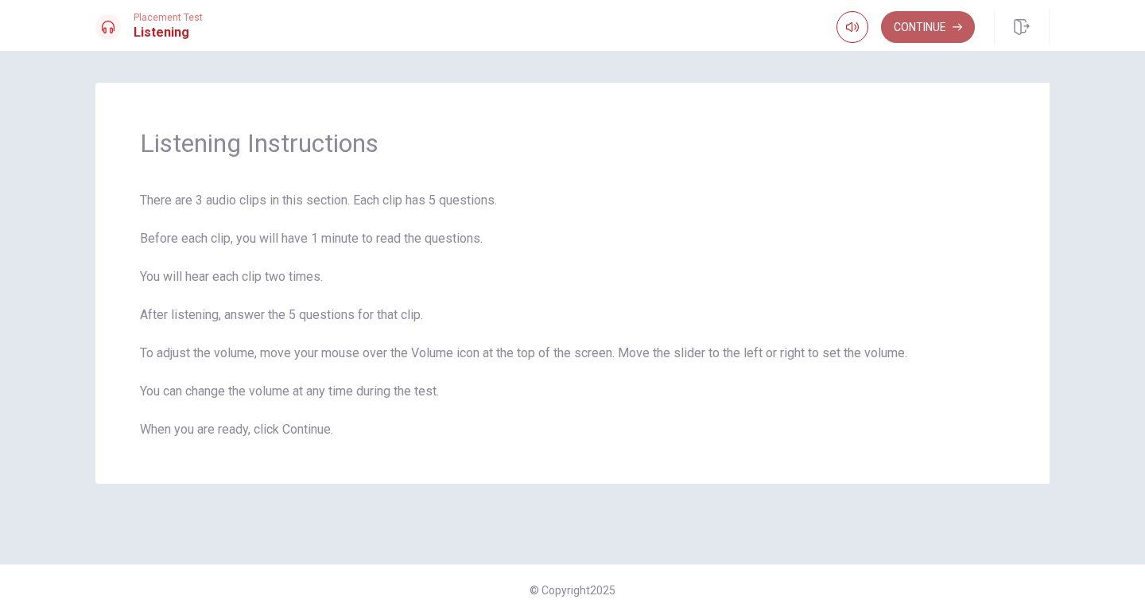
click at [925, 28] on button "Continue" at bounding box center [928, 27] width 94 height 32
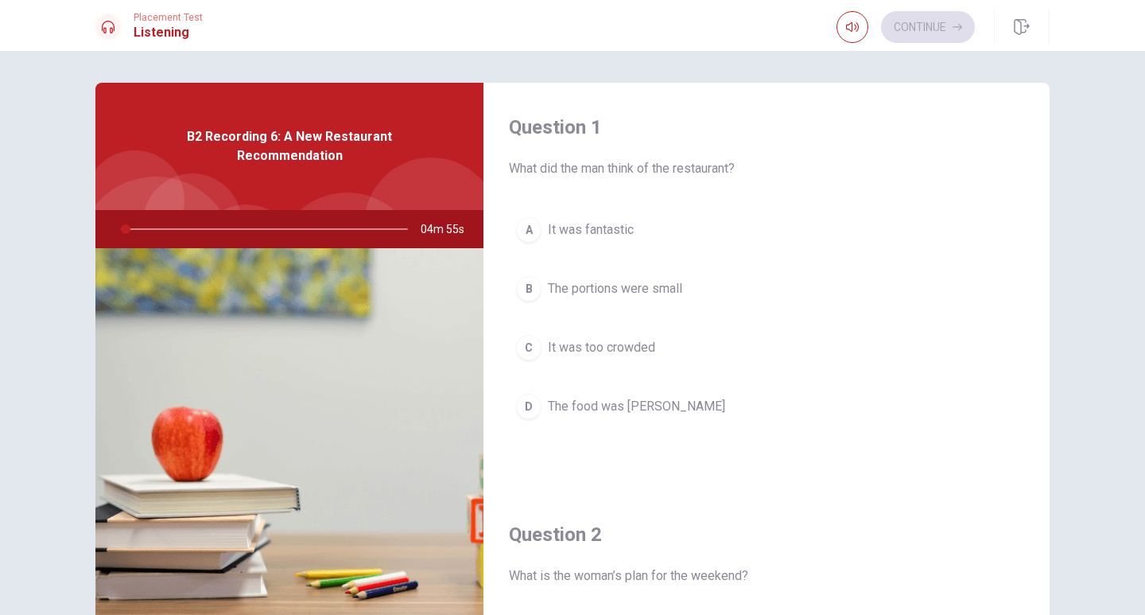
click at [861, 162] on span "What did the man think of the restaurant?" at bounding box center [766, 168] width 515 height 19
click at [623, 231] on span "It was fantastic" at bounding box center [591, 229] width 86 height 19
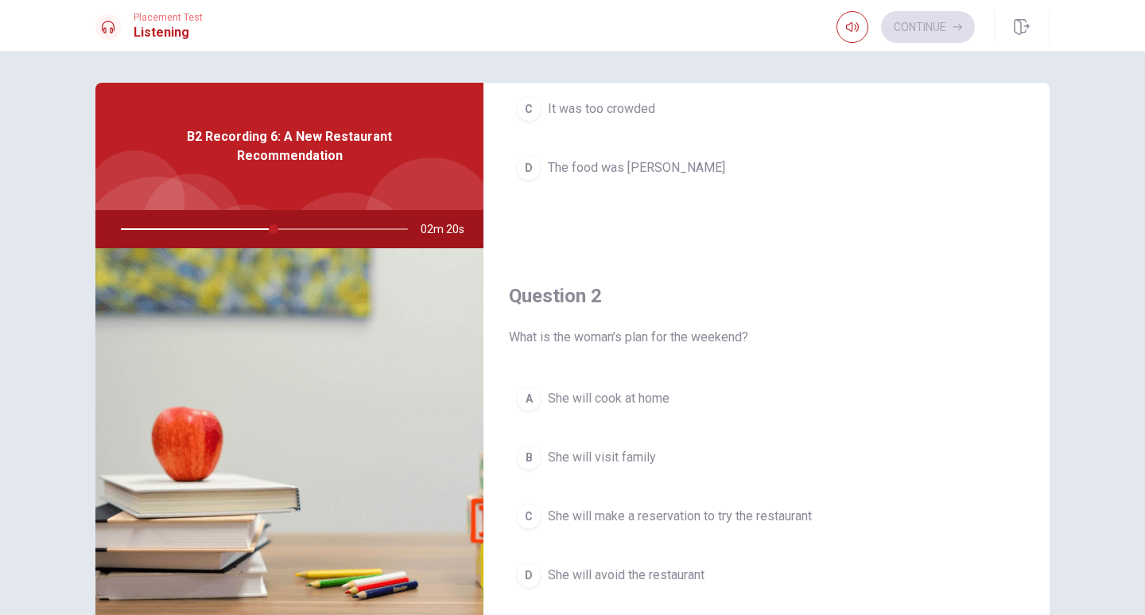
scroll to position [318, 0]
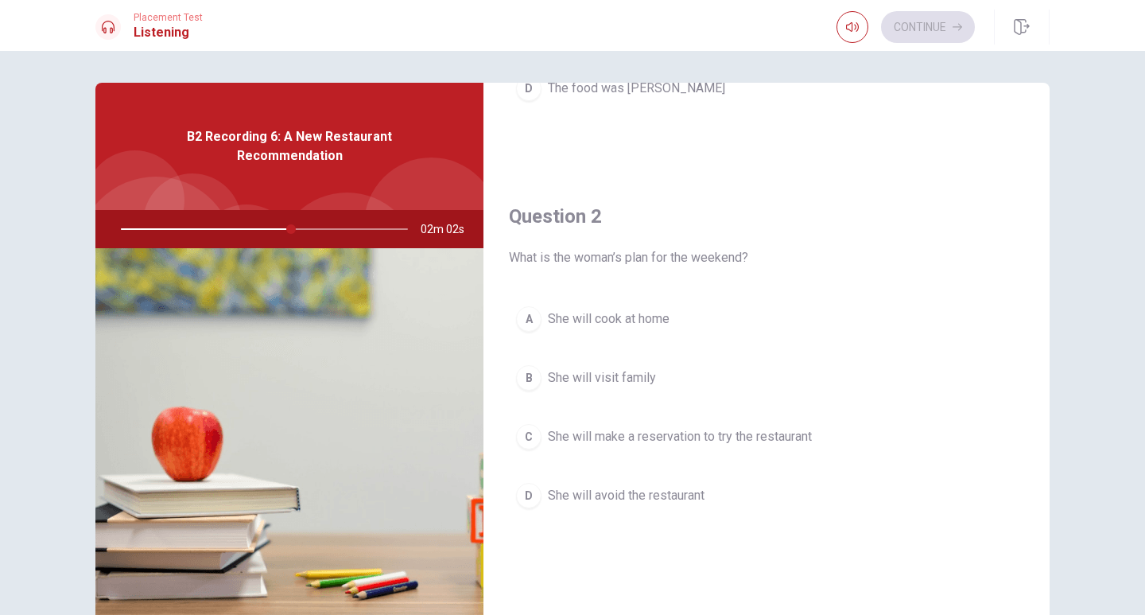
click at [805, 444] on span "She will make a reservation to try the restaurant" at bounding box center [680, 436] width 264 height 19
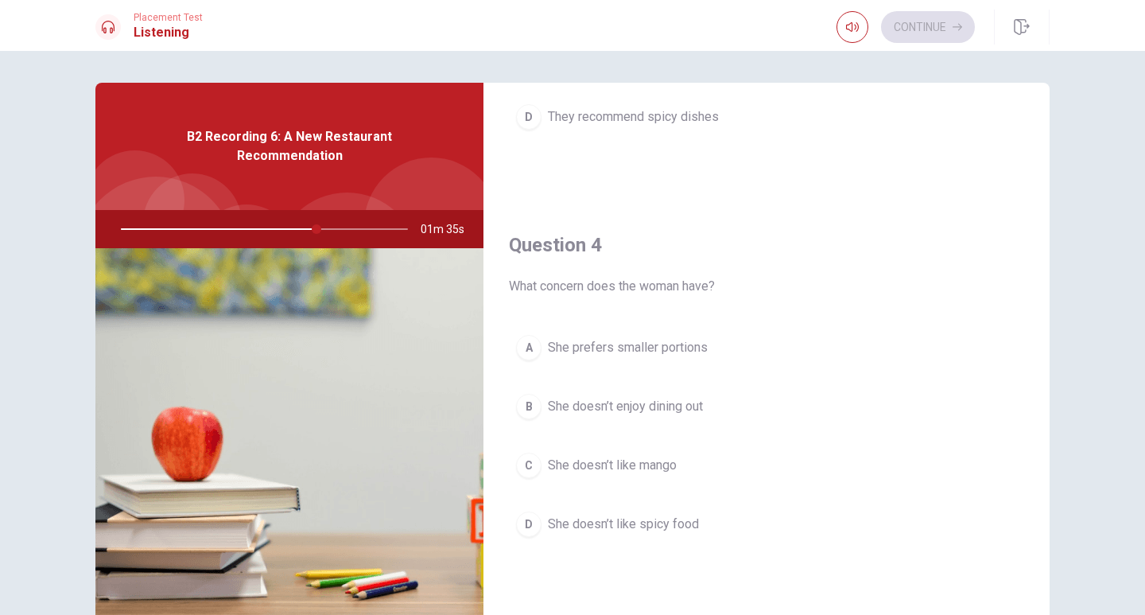
scroll to position [1113, 0]
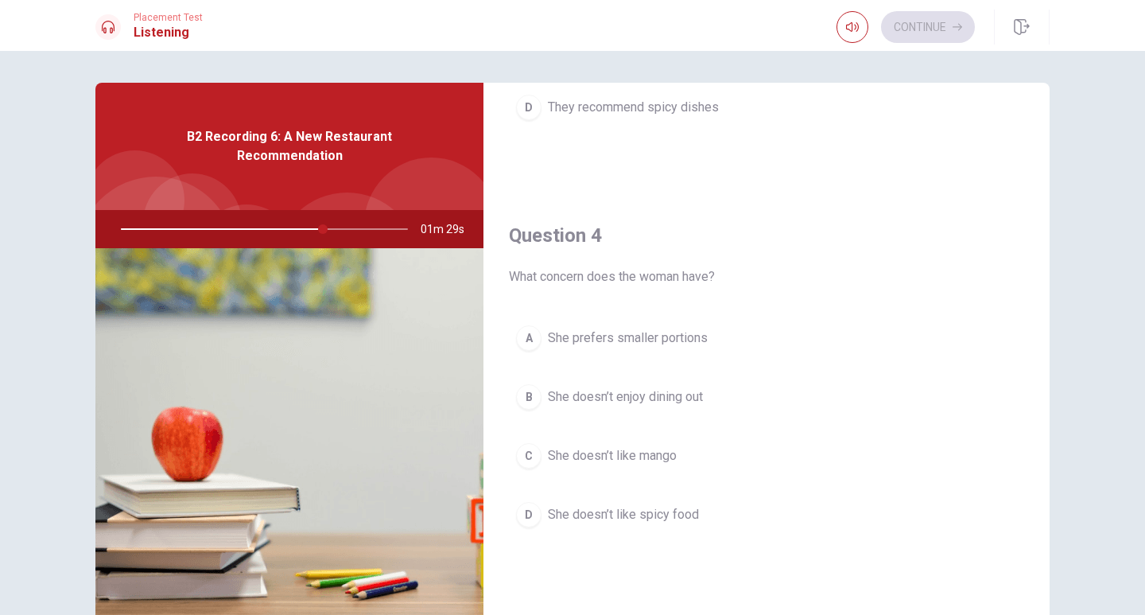
click at [625, 518] on span "She doesn’t like spicy food" at bounding box center [623, 514] width 151 height 19
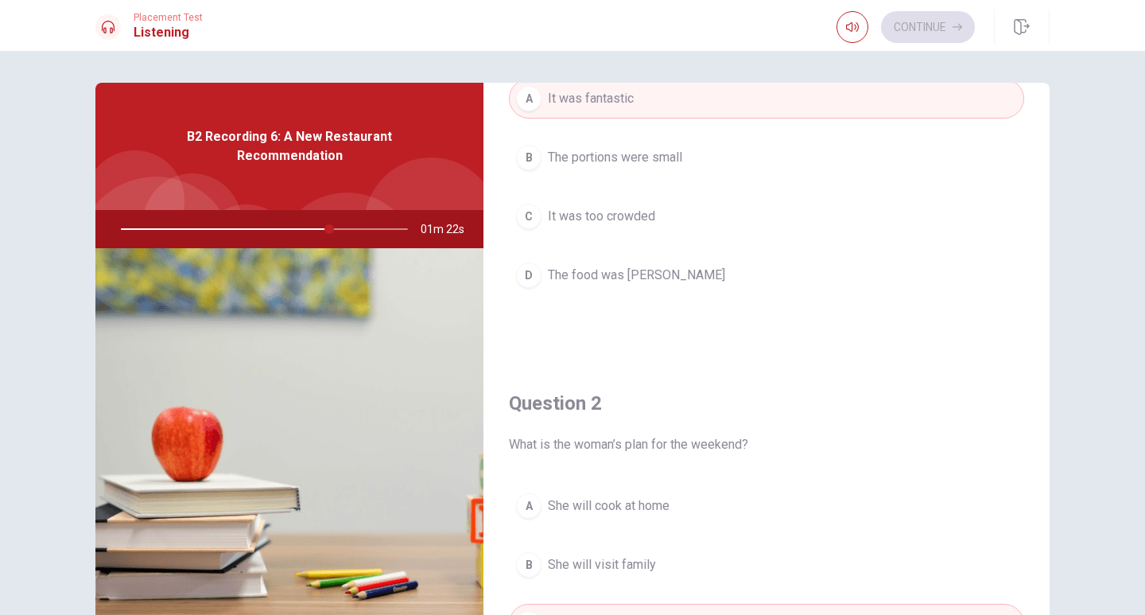
scroll to position [0, 0]
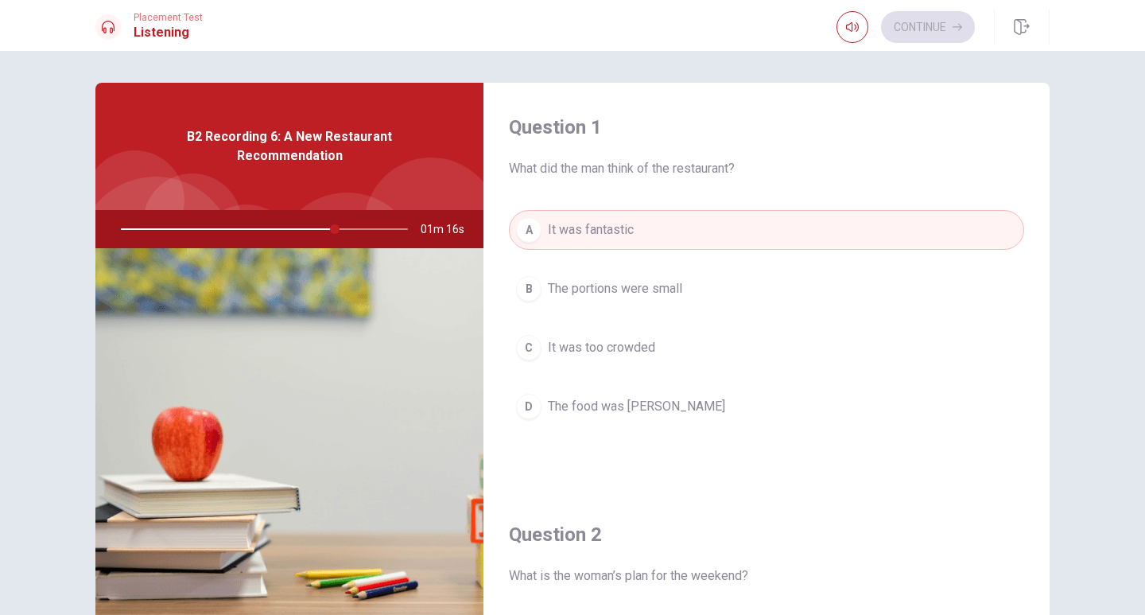
click at [240, 227] on div at bounding box center [261, 229] width 319 height 38
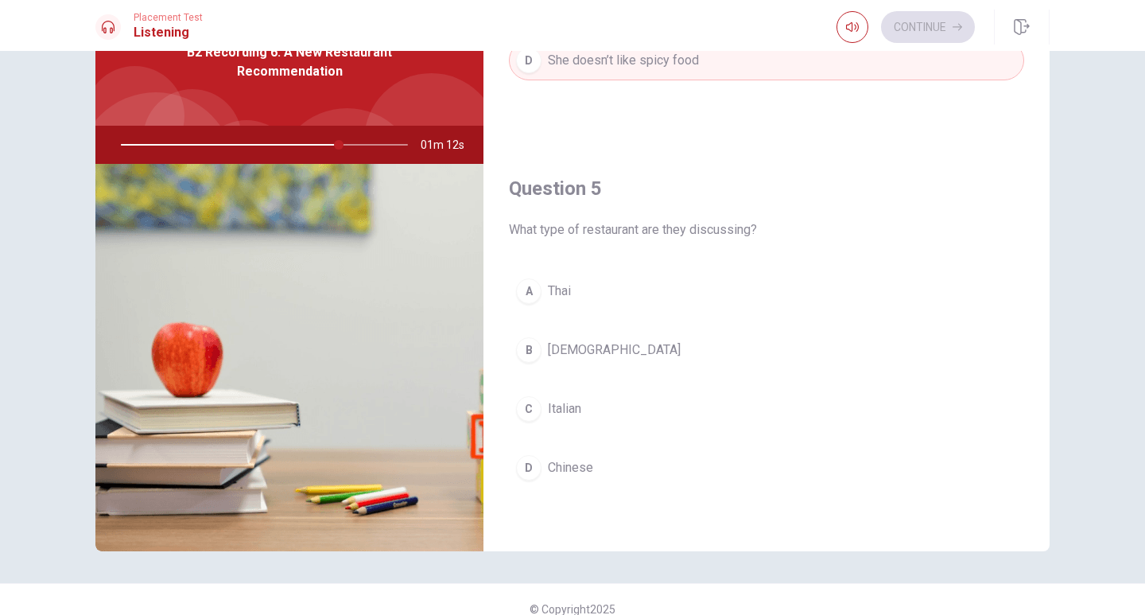
scroll to position [103, 0]
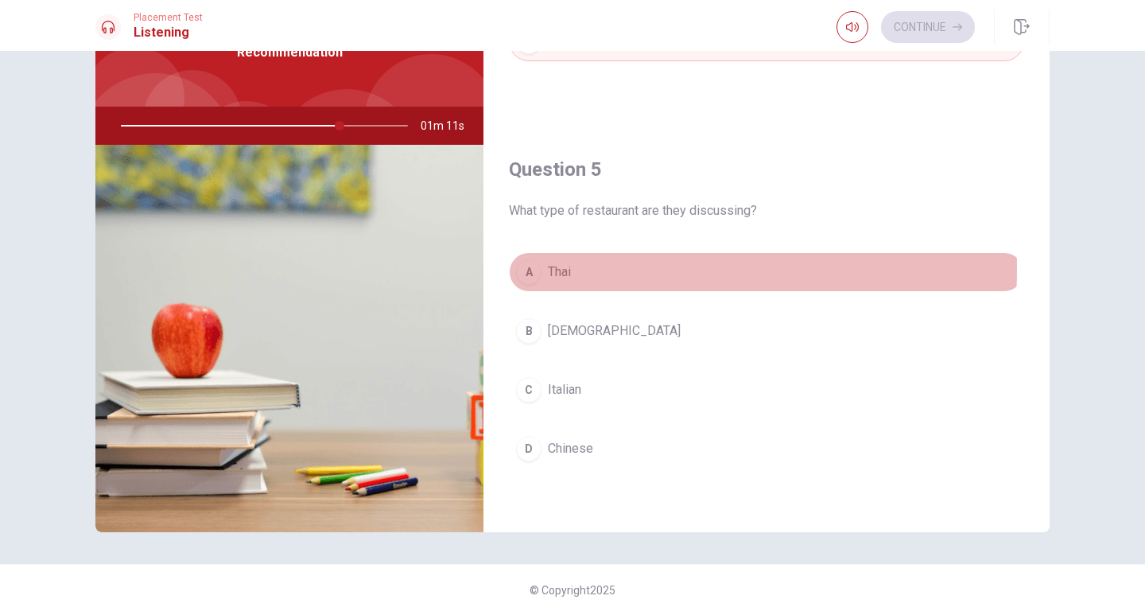
click at [557, 269] on span "Thai" at bounding box center [559, 271] width 23 height 19
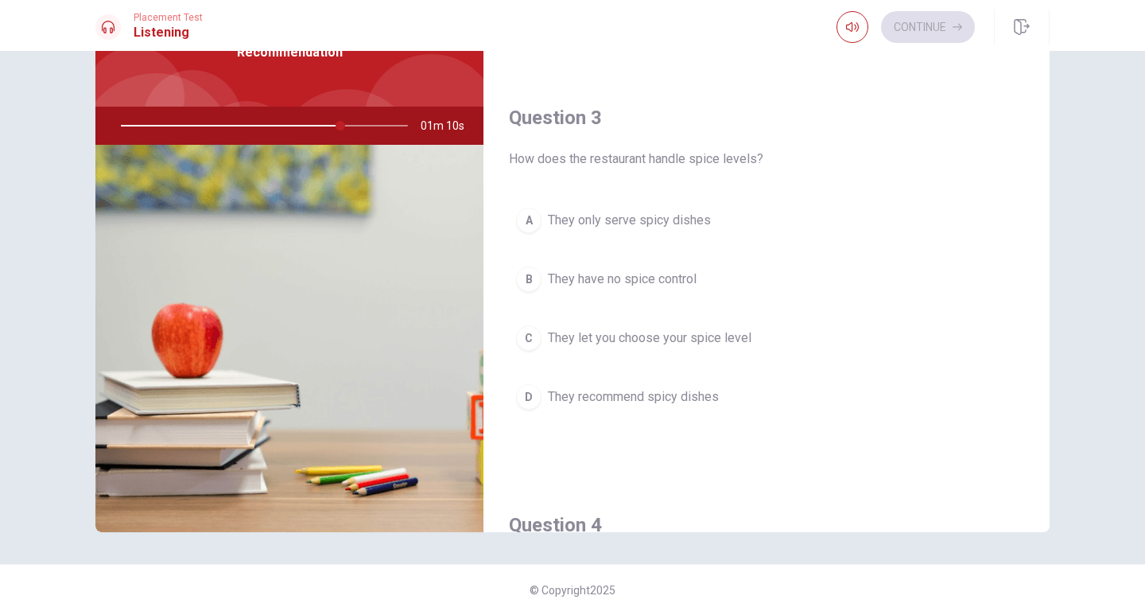
scroll to position [688, 0]
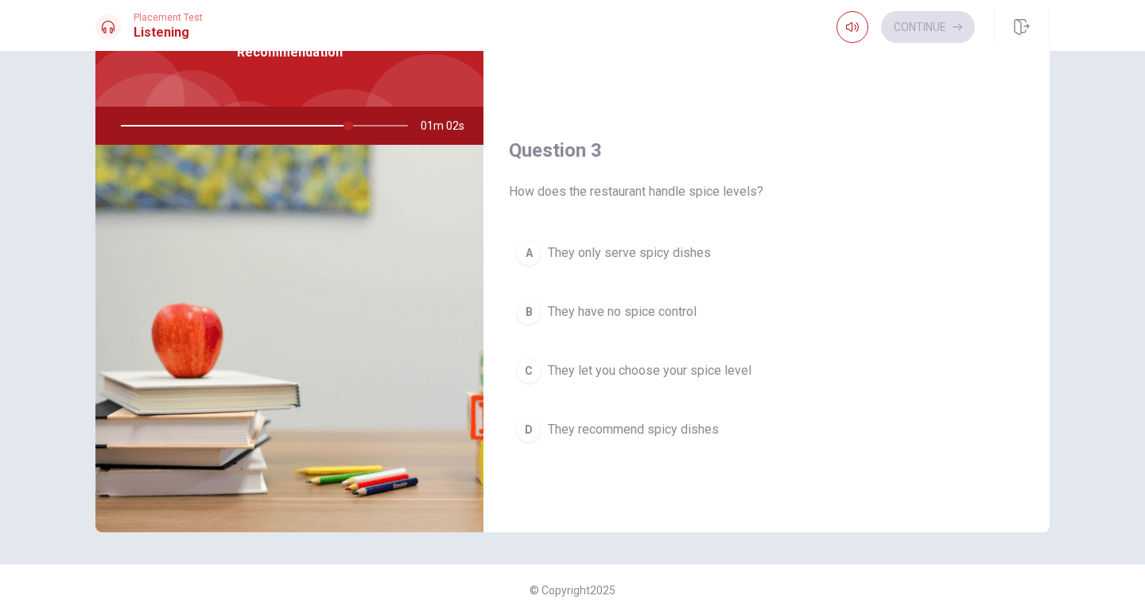
drag, startPoint x: 500, startPoint y: 197, endPoint x: 720, endPoint y: 210, distance: 220.6
click at [720, 210] on div "Question 3 How does the restaurant handle spice levels? A They only serve spicy…" at bounding box center [766, 309] width 566 height 407
drag, startPoint x: 753, startPoint y: 194, endPoint x: 515, endPoint y: 171, distance: 238.9
click at [515, 171] on div "Question 3 How does the restaurant handle spice levels?" at bounding box center [766, 170] width 515 height 64
drag, startPoint x: 511, startPoint y: 185, endPoint x: 716, endPoint y: 209, distance: 207.3
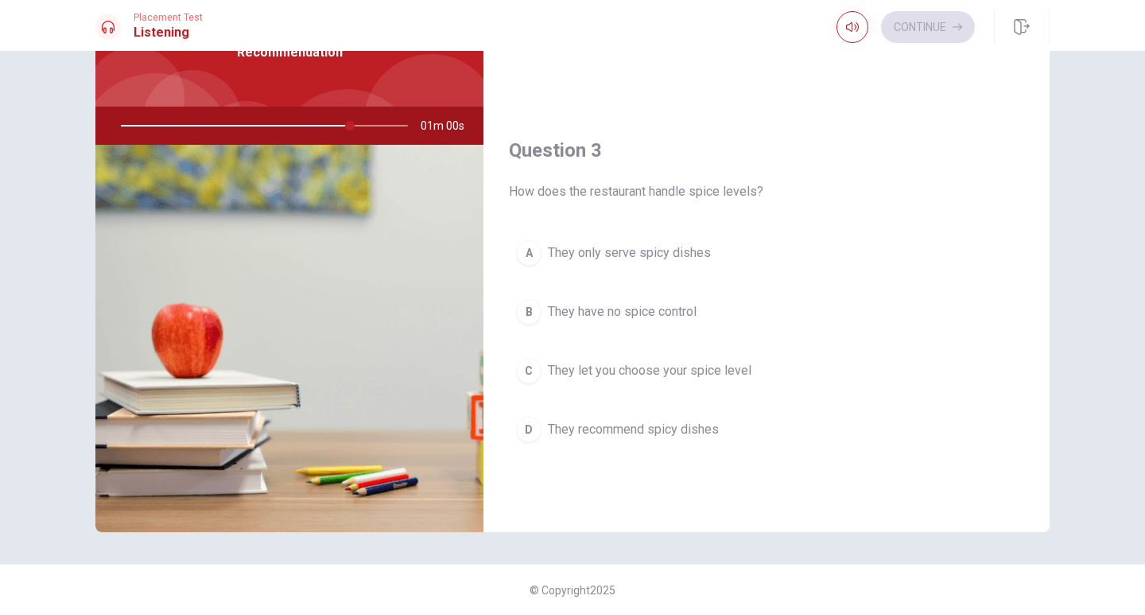
click at [712, 209] on div "Question 3 How does the restaurant handle spice levels? A They only serve spicy…" at bounding box center [766, 309] width 566 height 407
click at [716, 191] on span "How does the restaurant handle spice levels?" at bounding box center [766, 191] width 515 height 19
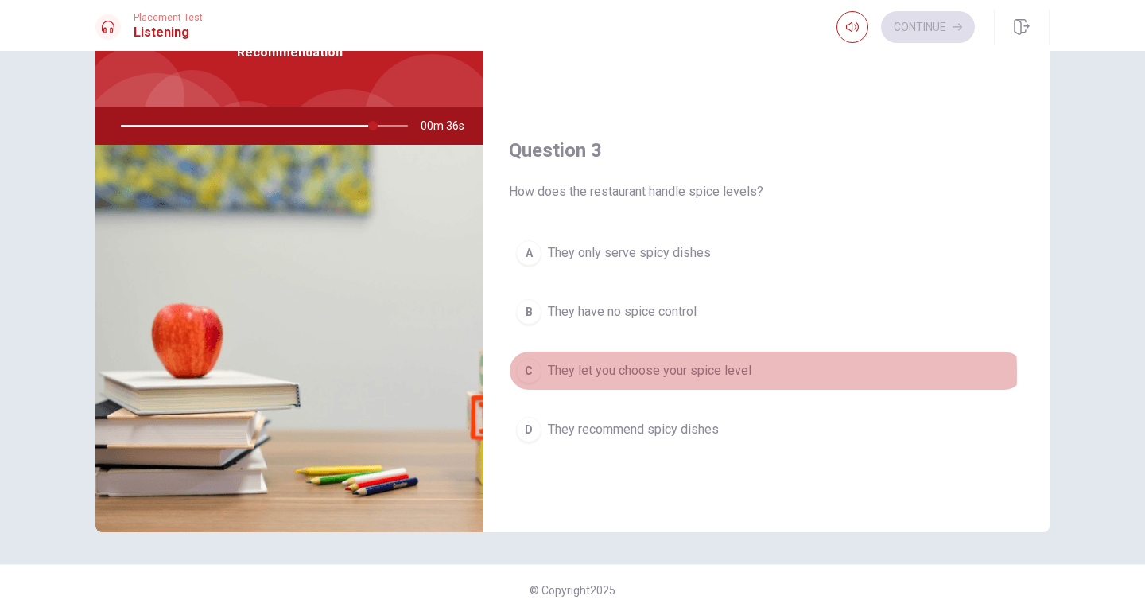
click at [656, 373] on span "They let you choose your spice level" at bounding box center [650, 370] width 204 height 19
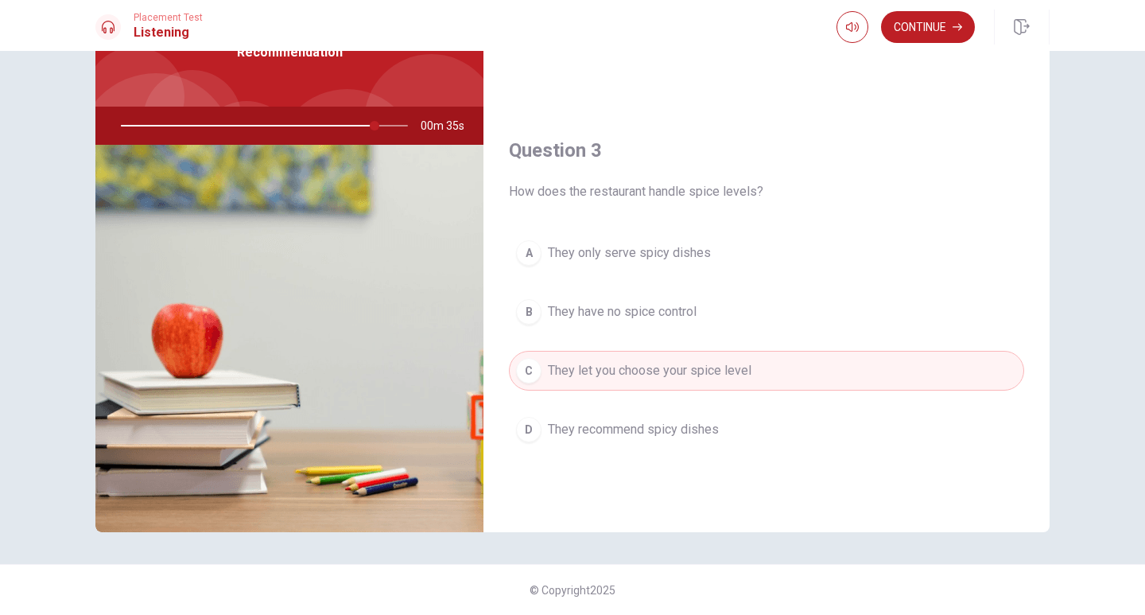
click at [619, 434] on span "They recommend spicy dishes" at bounding box center [633, 429] width 171 height 19
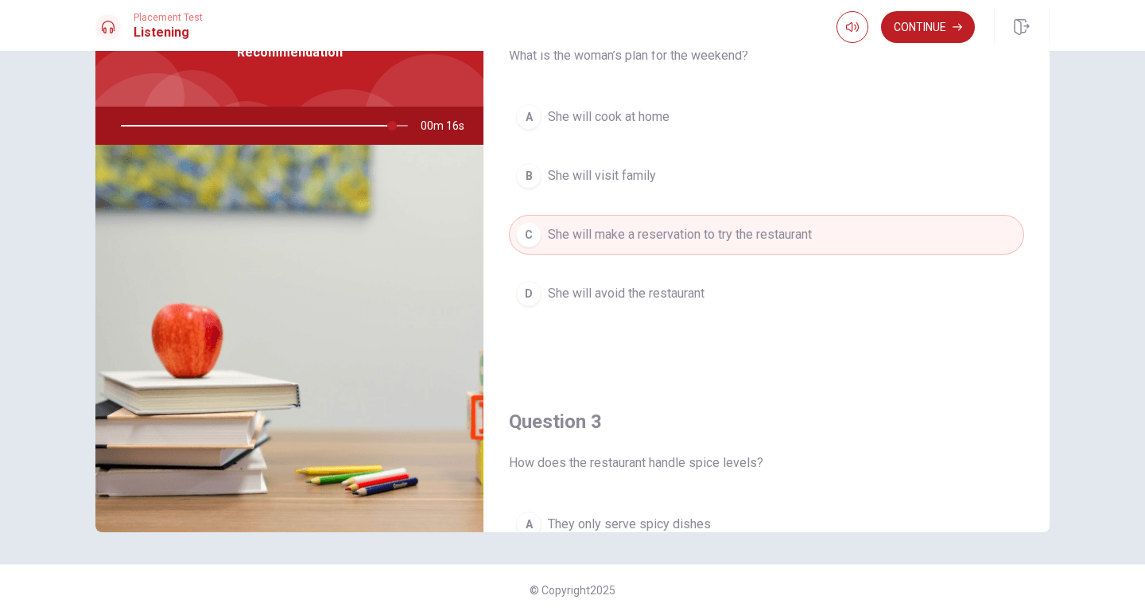
scroll to position [477, 0]
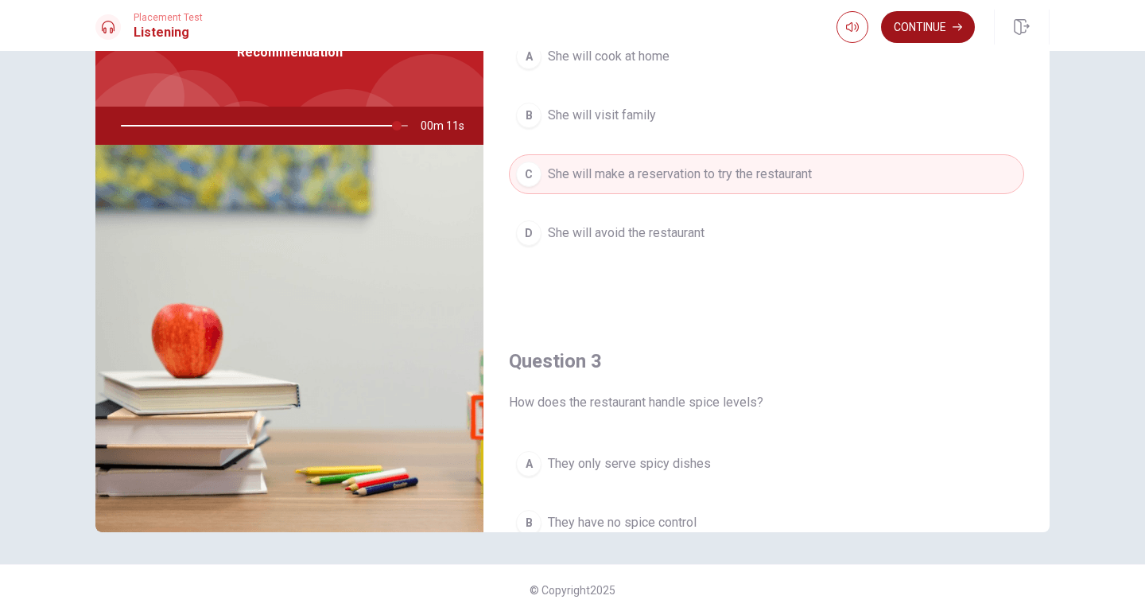
click at [925, 33] on button "Continue" at bounding box center [928, 27] width 94 height 32
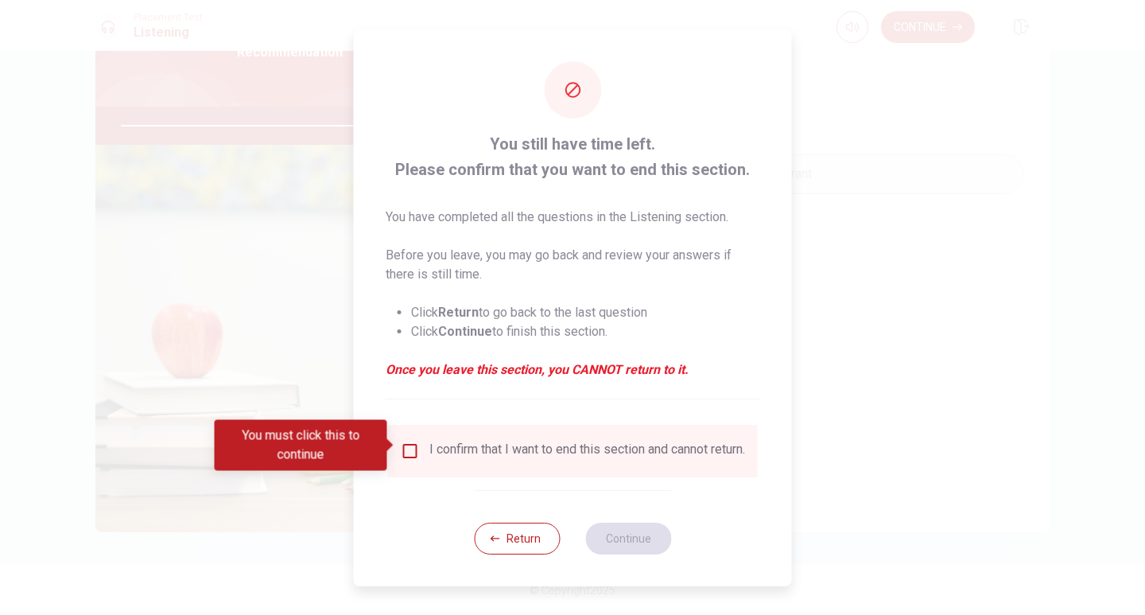
click at [455, 450] on div "I confirm that I want to end this section and cannot return." at bounding box center [587, 450] width 316 height 19
click at [412, 446] on input "You must click this to continue" at bounding box center [410, 450] width 19 height 19
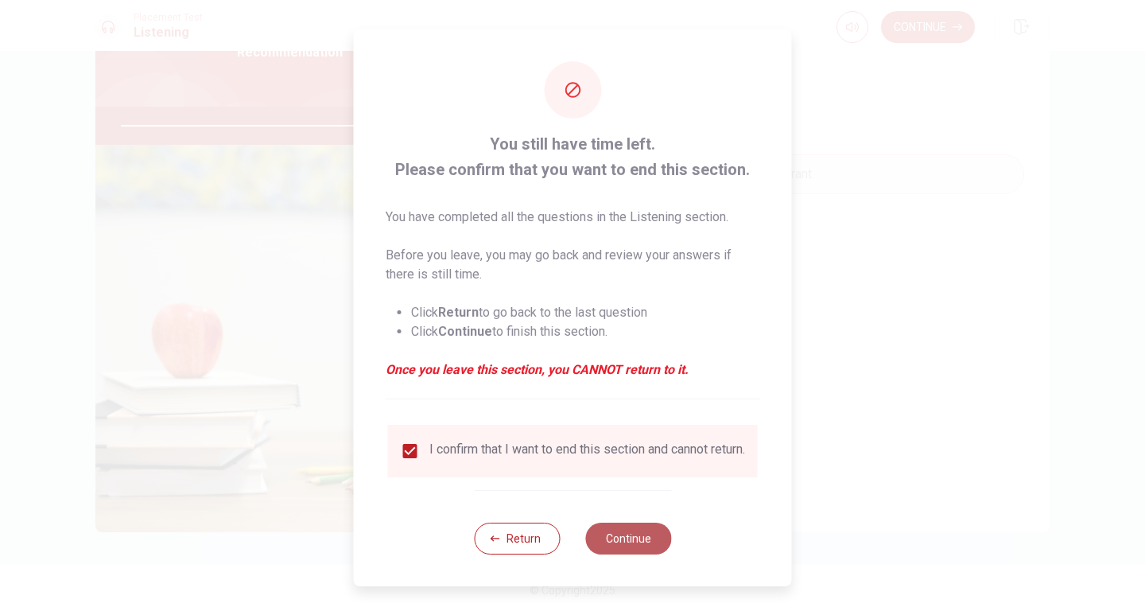
click at [619, 549] on button "Continue" at bounding box center [628, 538] width 86 height 32
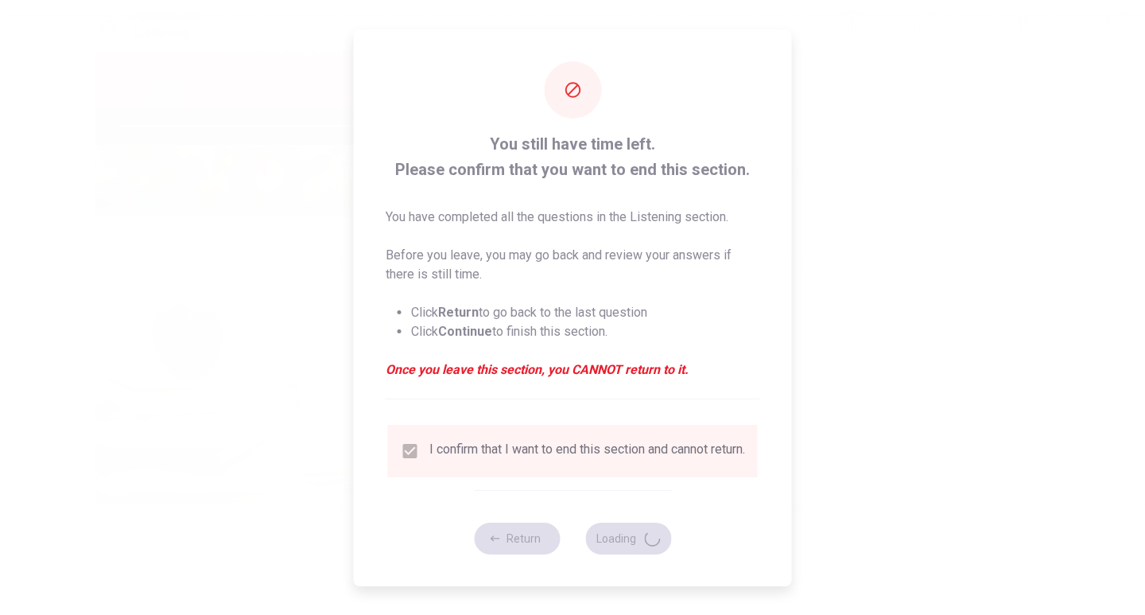
type input "99"
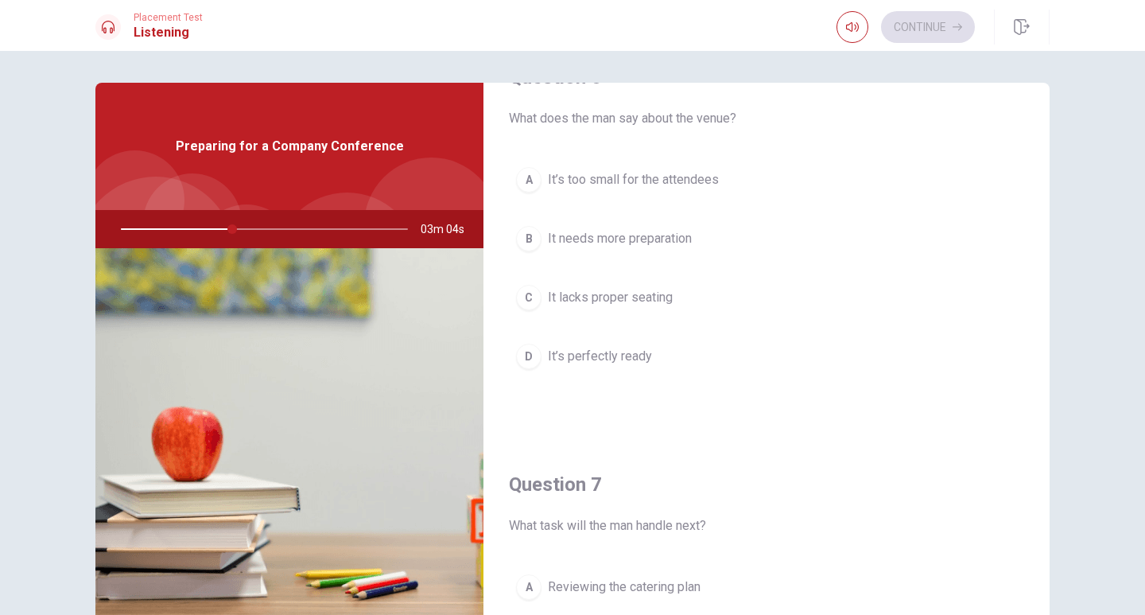
scroll to position [80, 0]
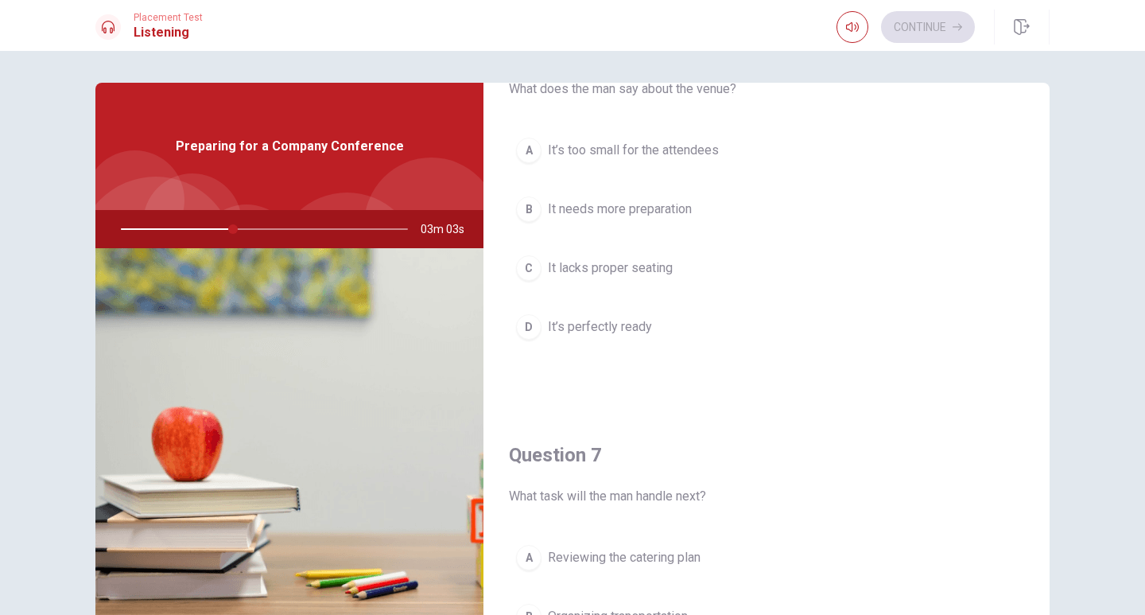
click at [639, 333] on span "It’s perfectly ready" at bounding box center [600, 326] width 104 height 19
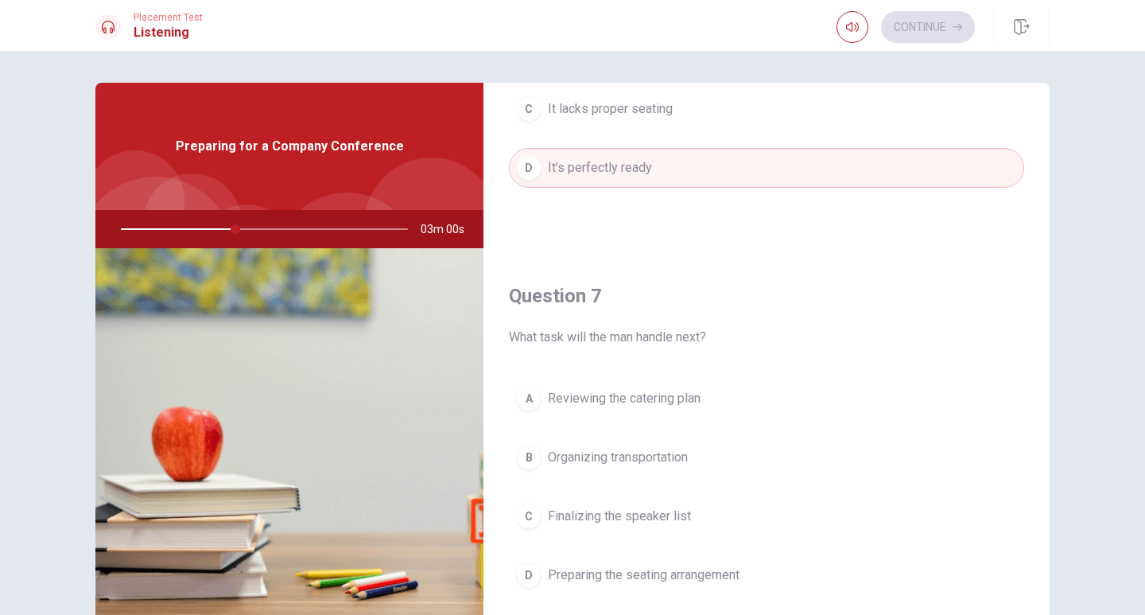
scroll to position [318, 0]
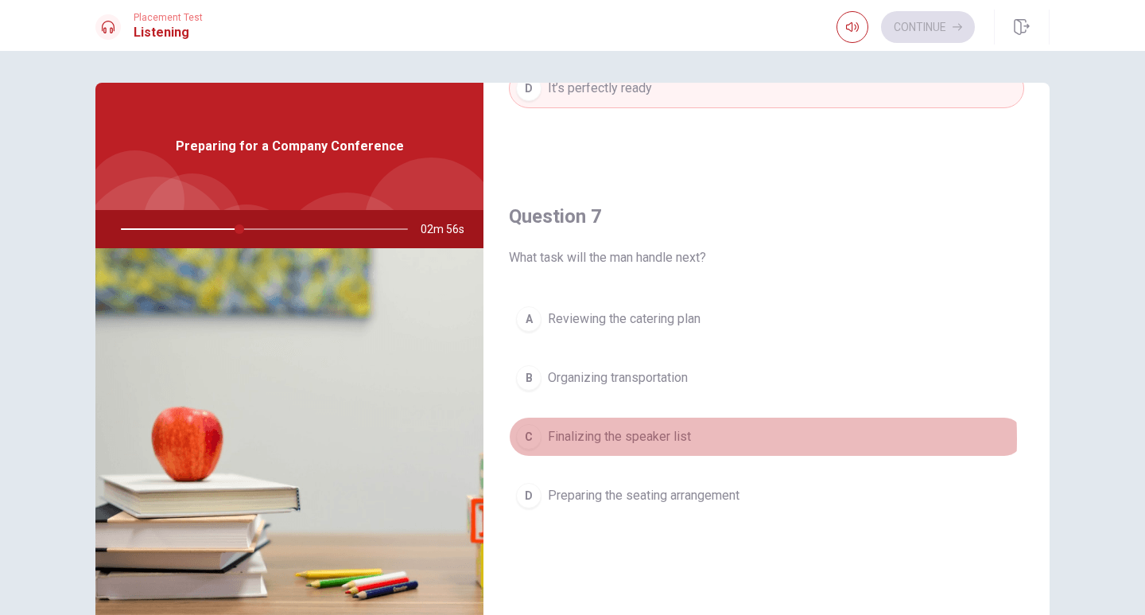
click at [674, 438] on span "Finalizing the speaker list" at bounding box center [619, 436] width 143 height 19
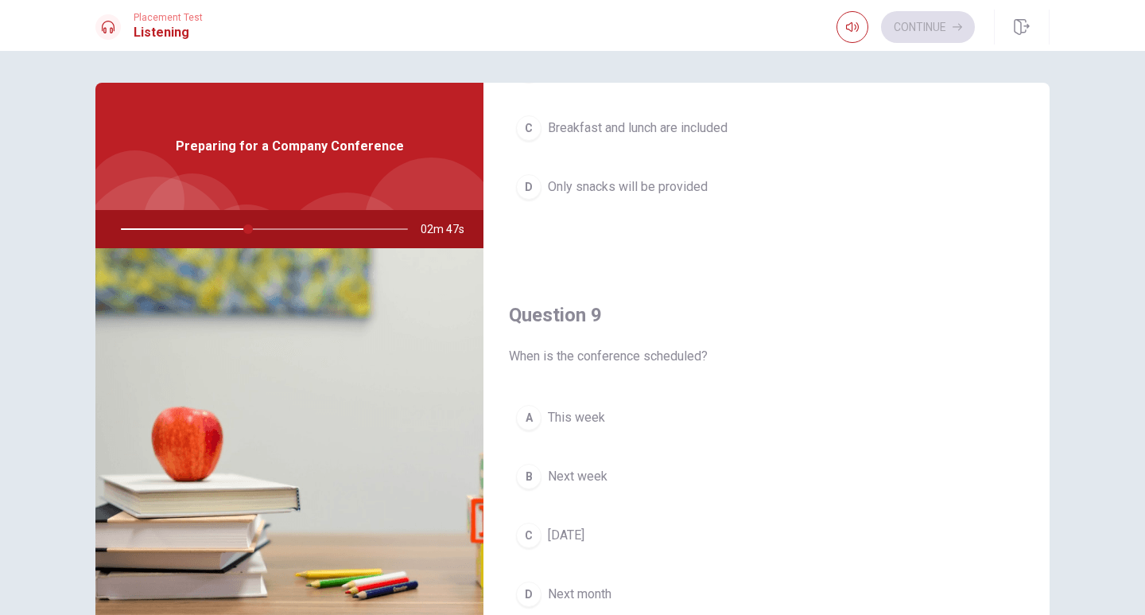
scroll to position [1113, 0]
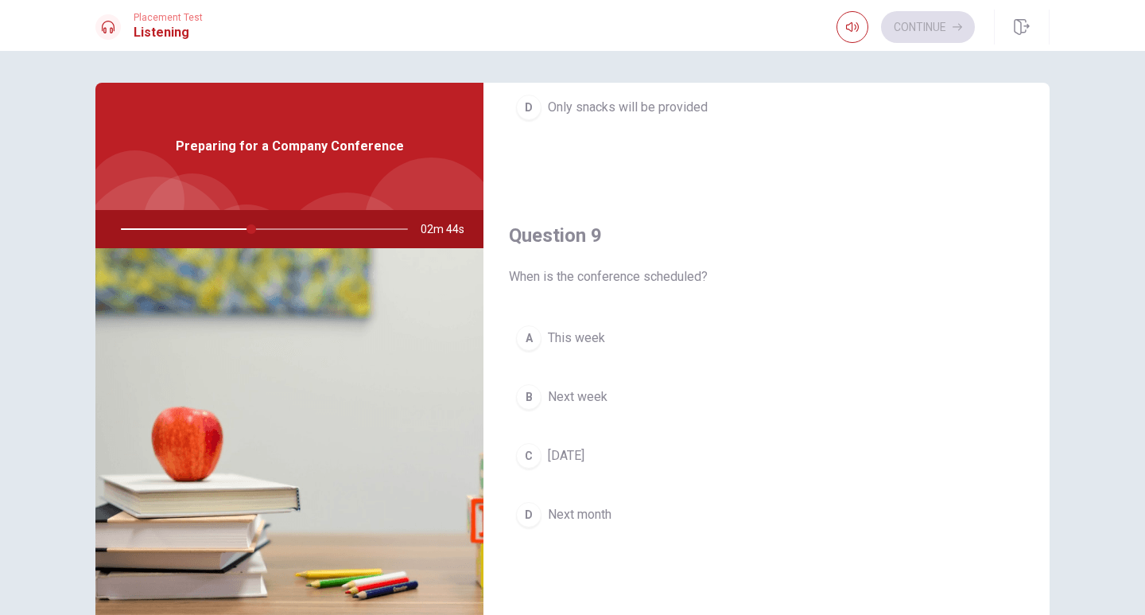
click at [587, 393] on span "Next week" at bounding box center [578, 396] width 60 height 19
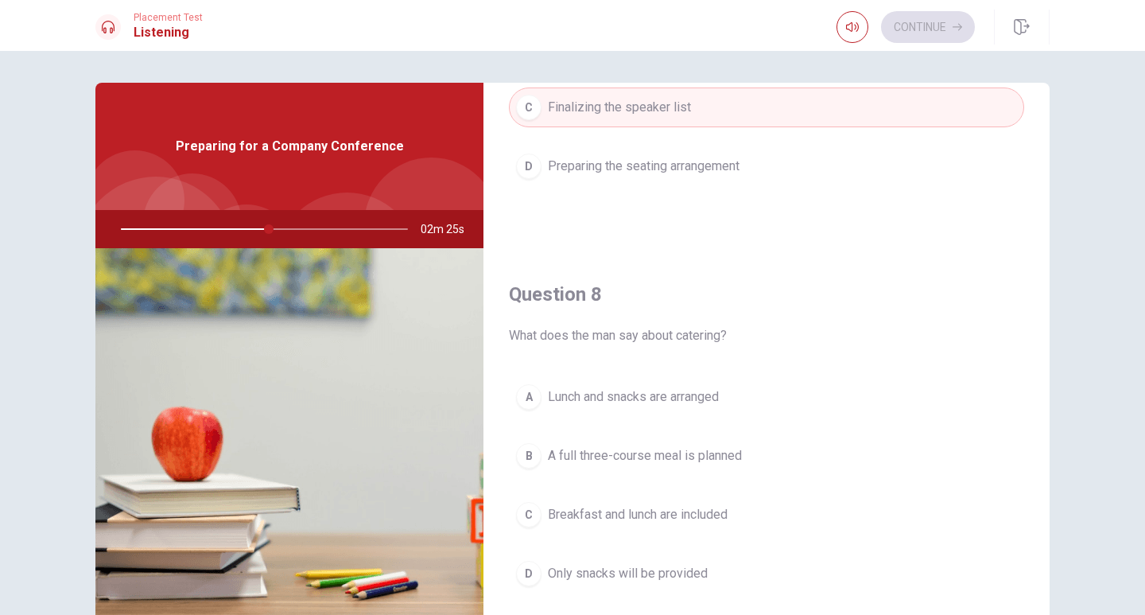
scroll to position [688, 0]
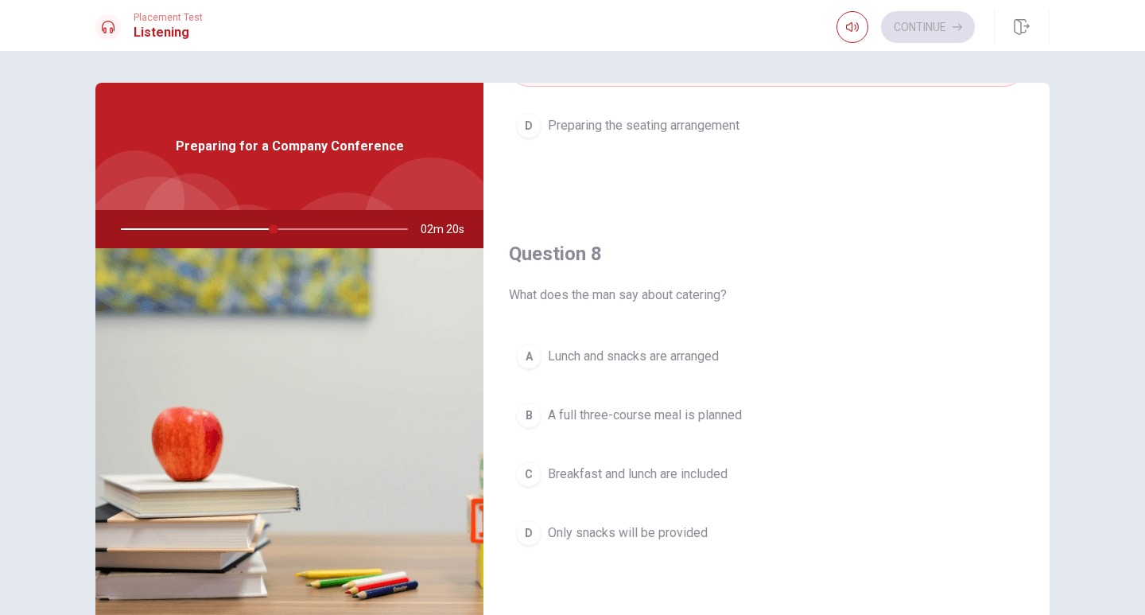
click at [621, 355] on span "Lunch and snacks are arranged" at bounding box center [633, 356] width 171 height 19
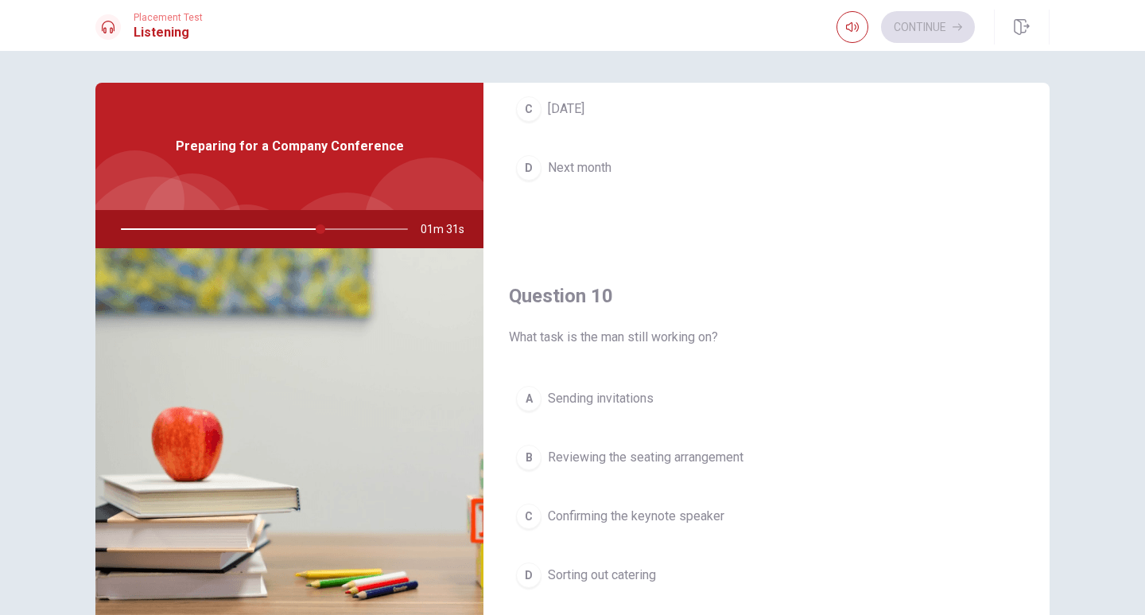
scroll to position [1483, 0]
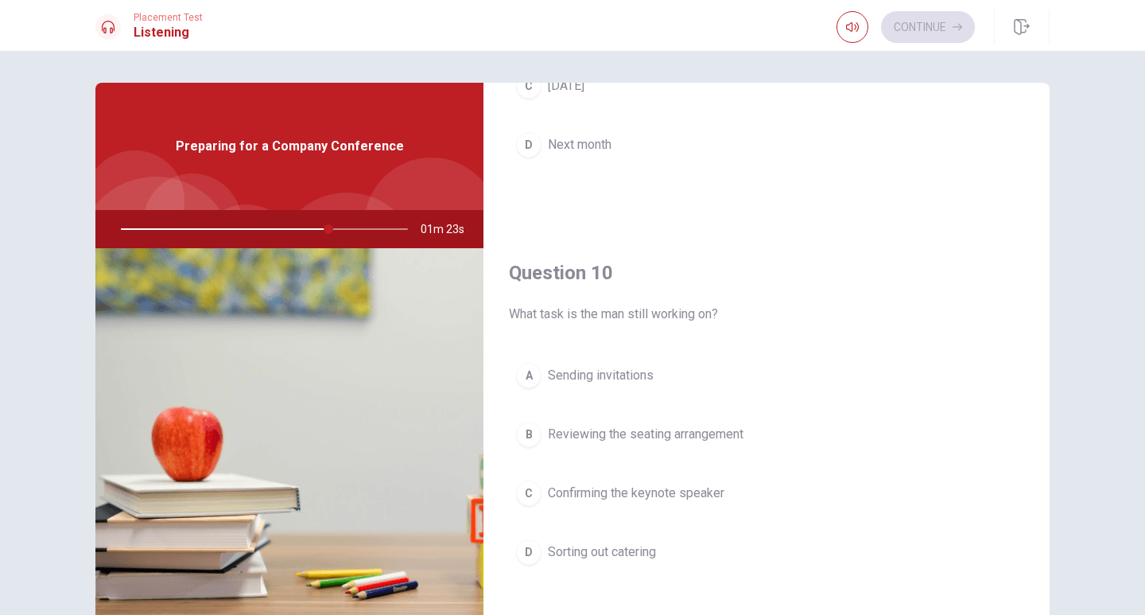
click at [635, 503] on button "C Confirming the keynote speaker" at bounding box center [766, 493] width 515 height 40
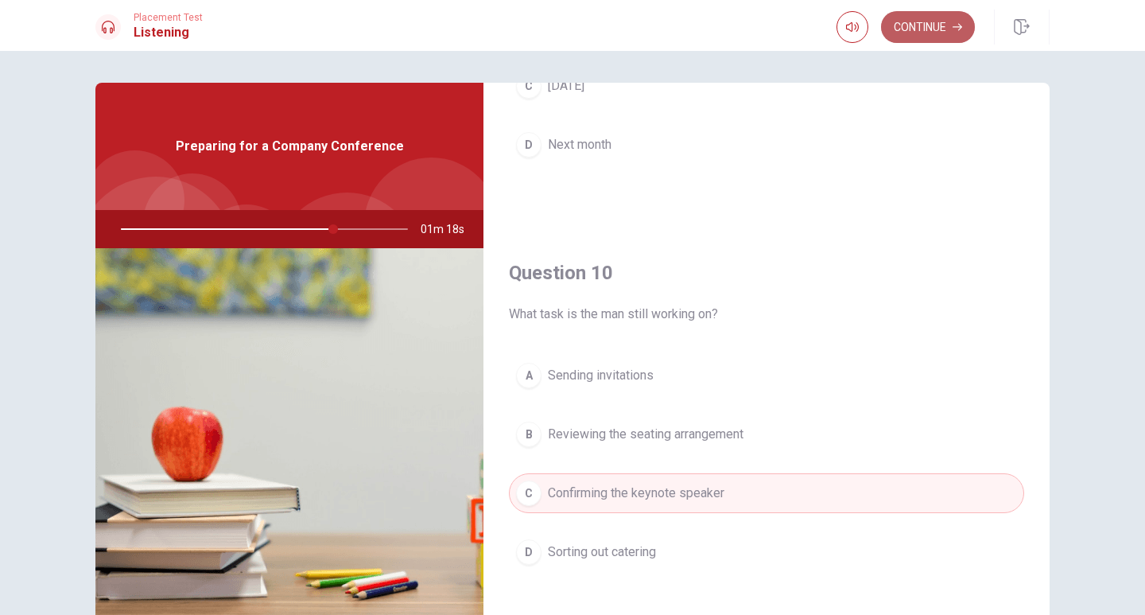
click at [931, 24] on button "Continue" at bounding box center [928, 27] width 94 height 32
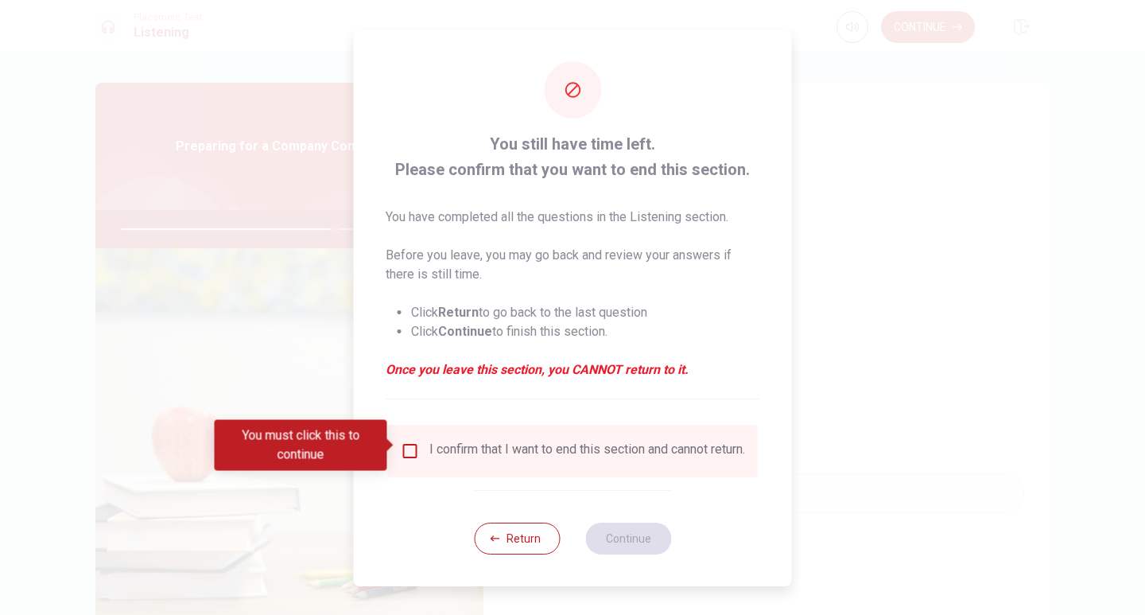
click at [406, 447] on input "You must click this to continue" at bounding box center [410, 450] width 19 height 19
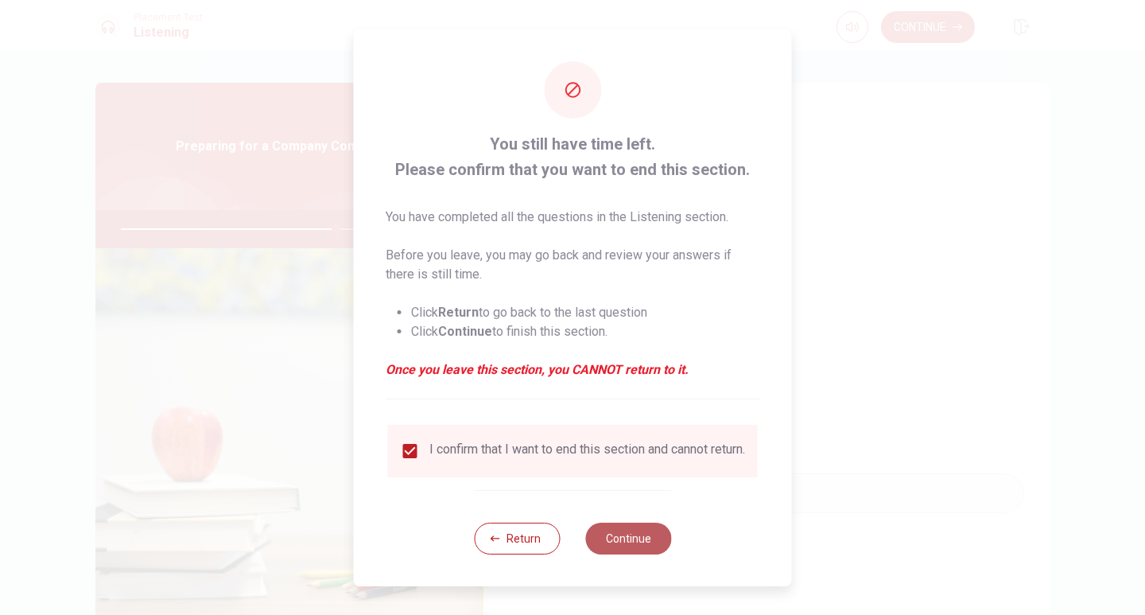
click at [625, 528] on button "Continue" at bounding box center [628, 538] width 86 height 32
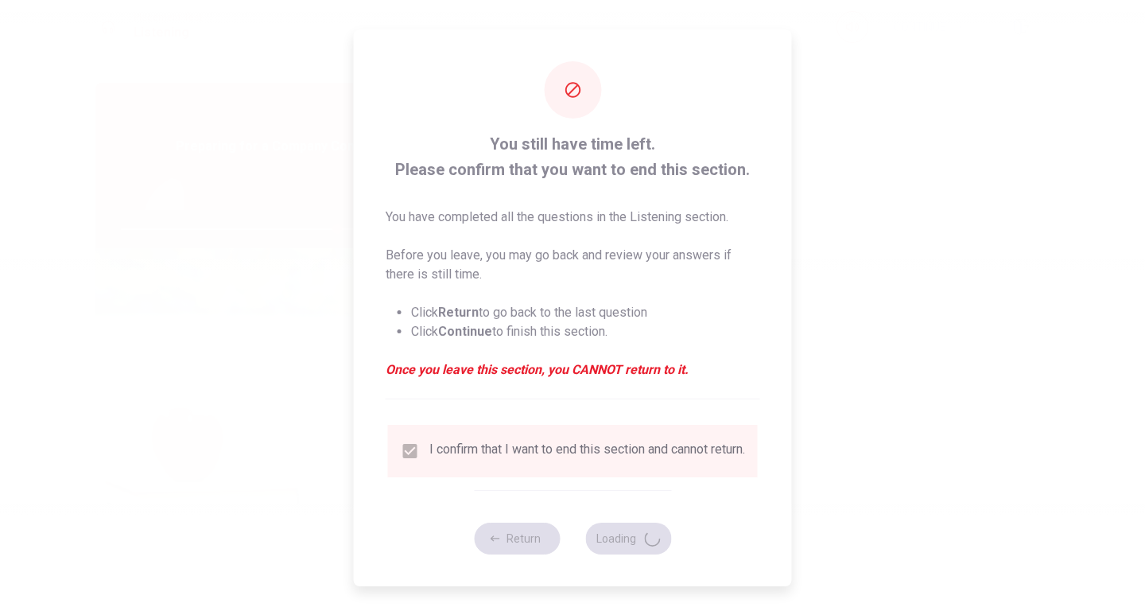
type input "76"
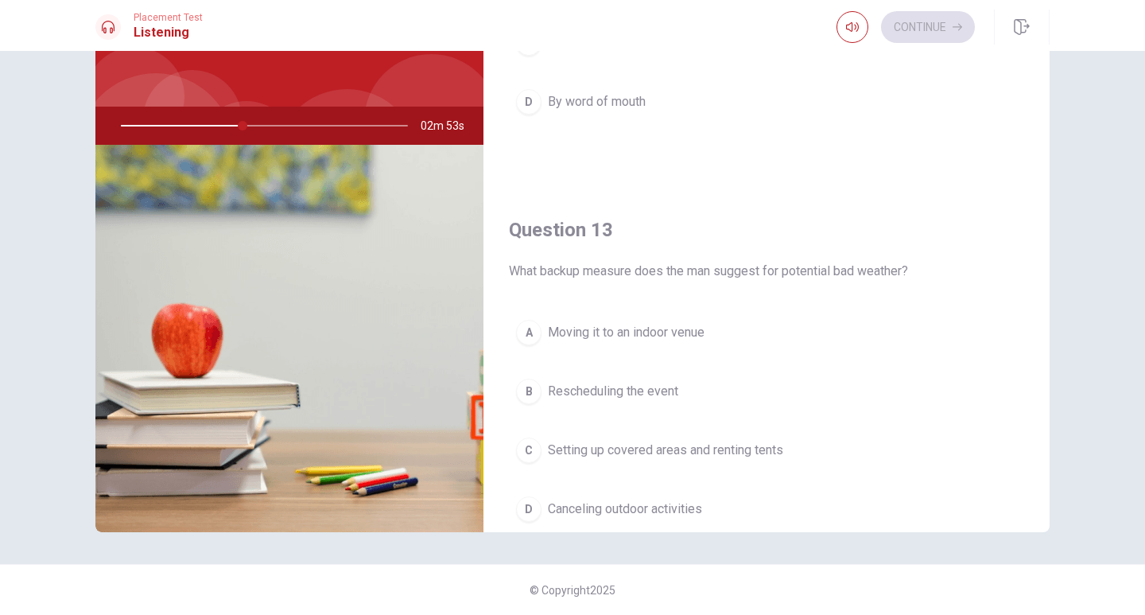
scroll to position [290, 0]
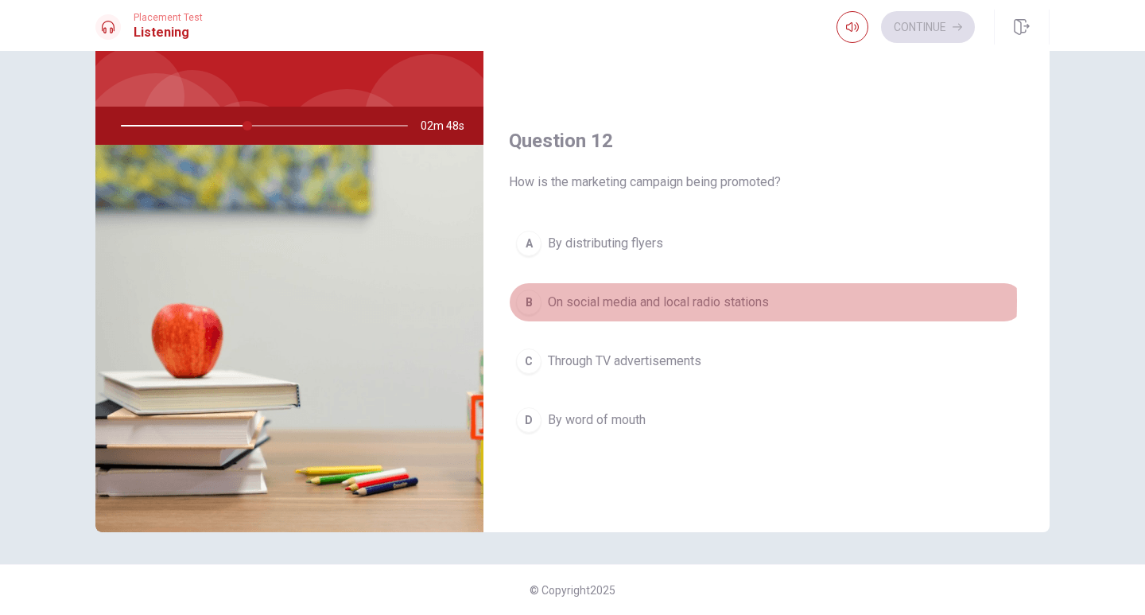
click at [610, 301] on span "On social media and local radio stations" at bounding box center [658, 302] width 221 height 19
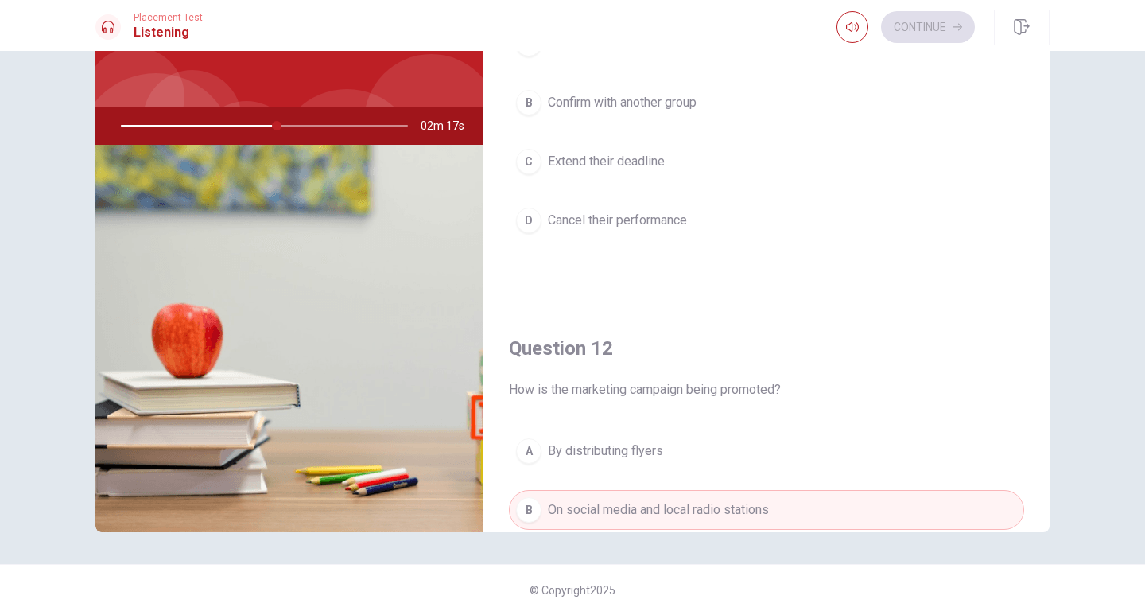
scroll to position [0, 0]
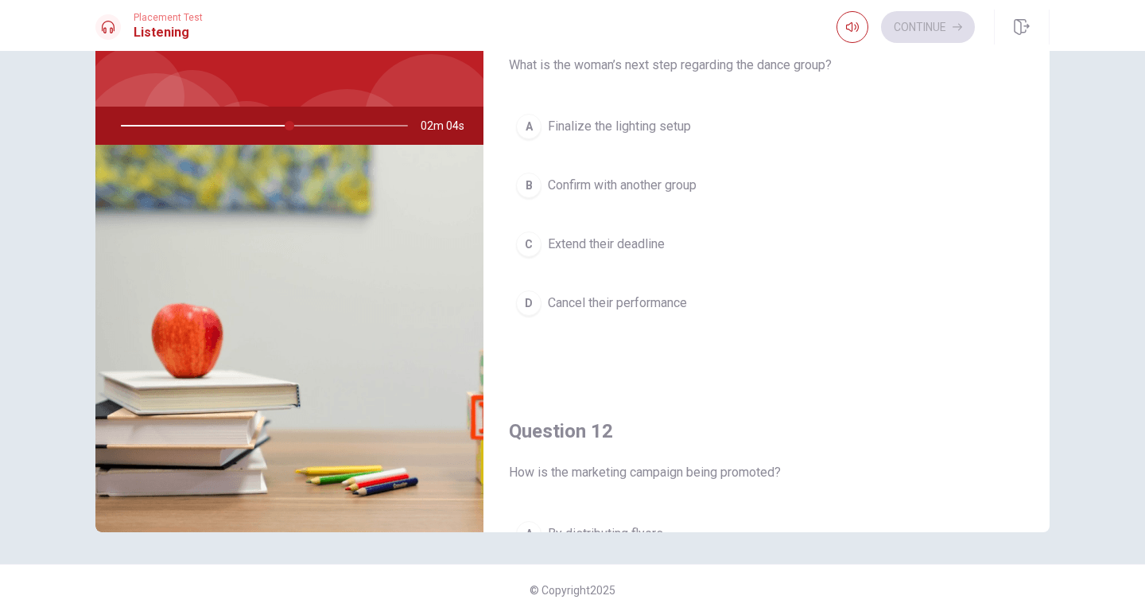
click at [661, 182] on span "Confirm with another group" at bounding box center [622, 185] width 149 height 19
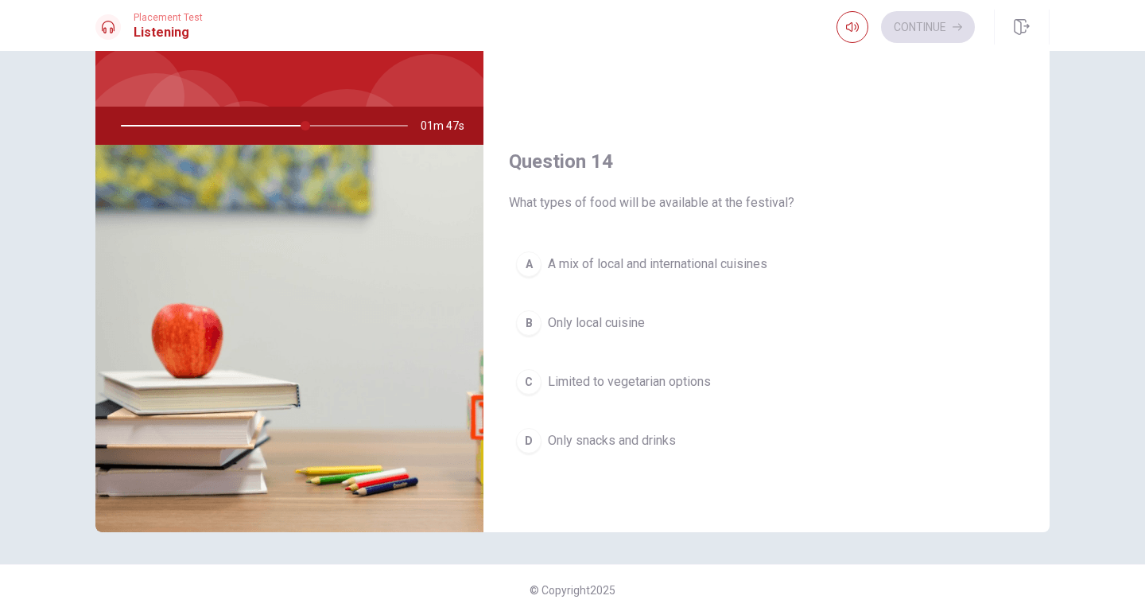
scroll to position [1113, 0]
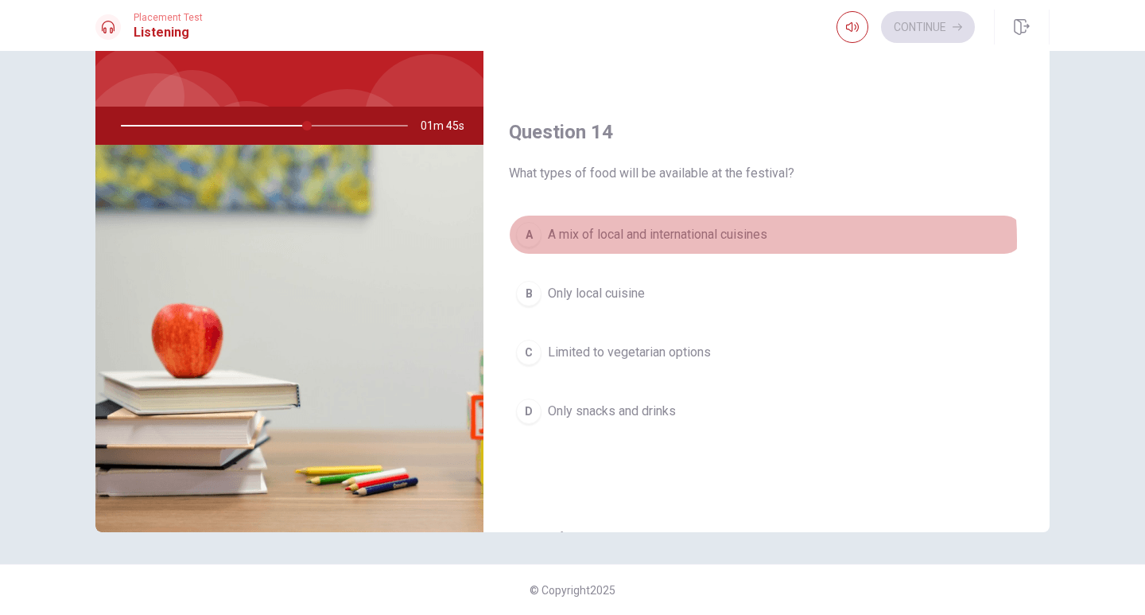
click at [716, 240] on span "A mix of local and international cuisines" at bounding box center [657, 234] width 219 height 19
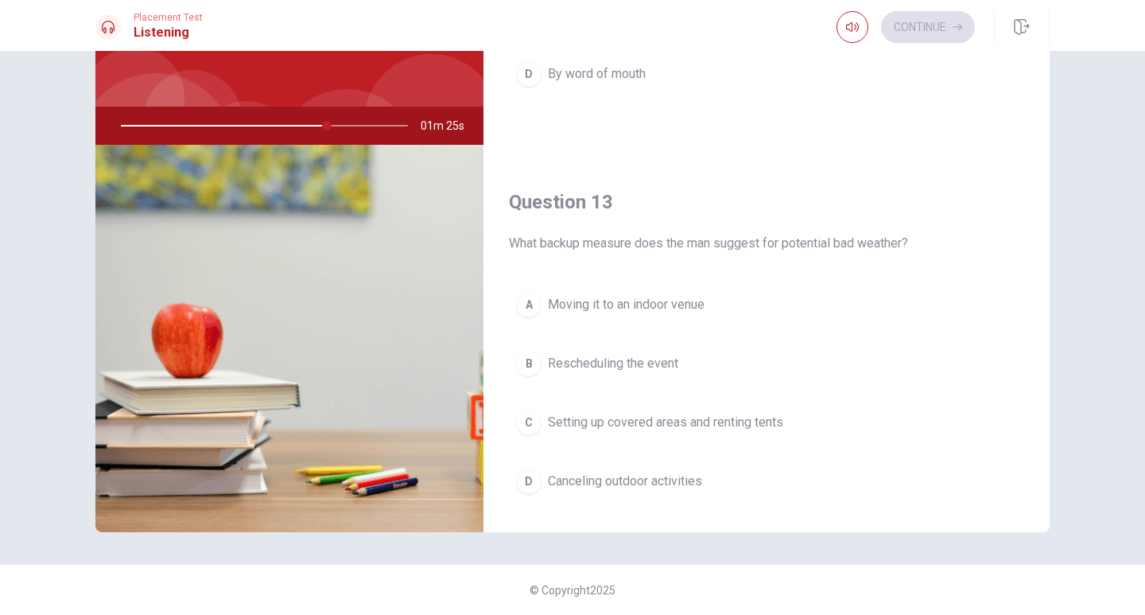
scroll to position [716, 0]
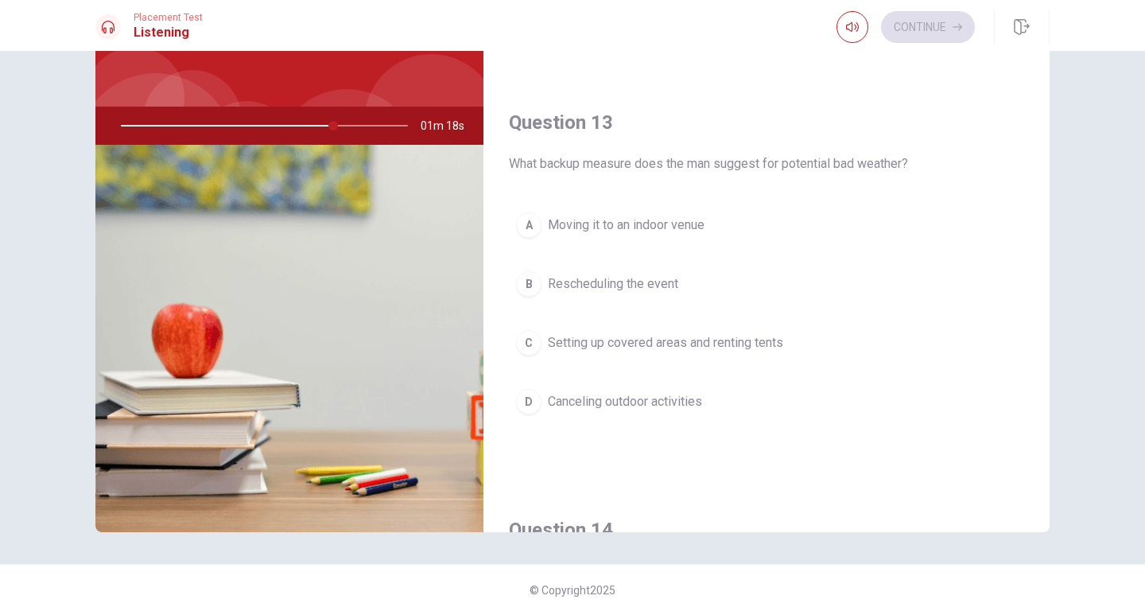
click at [619, 346] on span "Setting up covered areas and renting tents" at bounding box center [665, 342] width 235 height 19
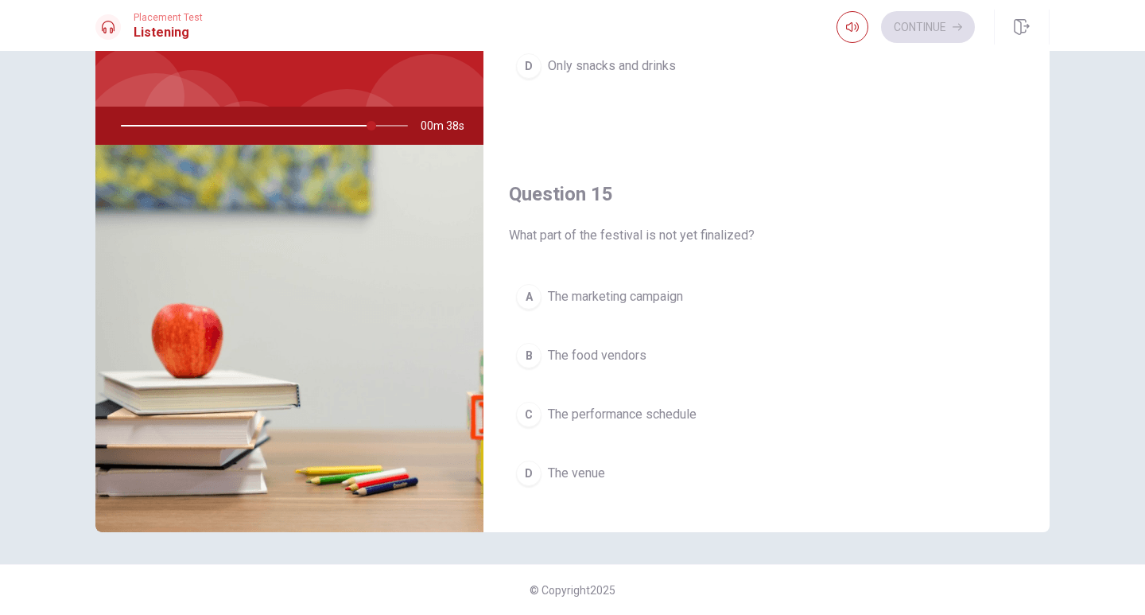
scroll to position [1483, 0]
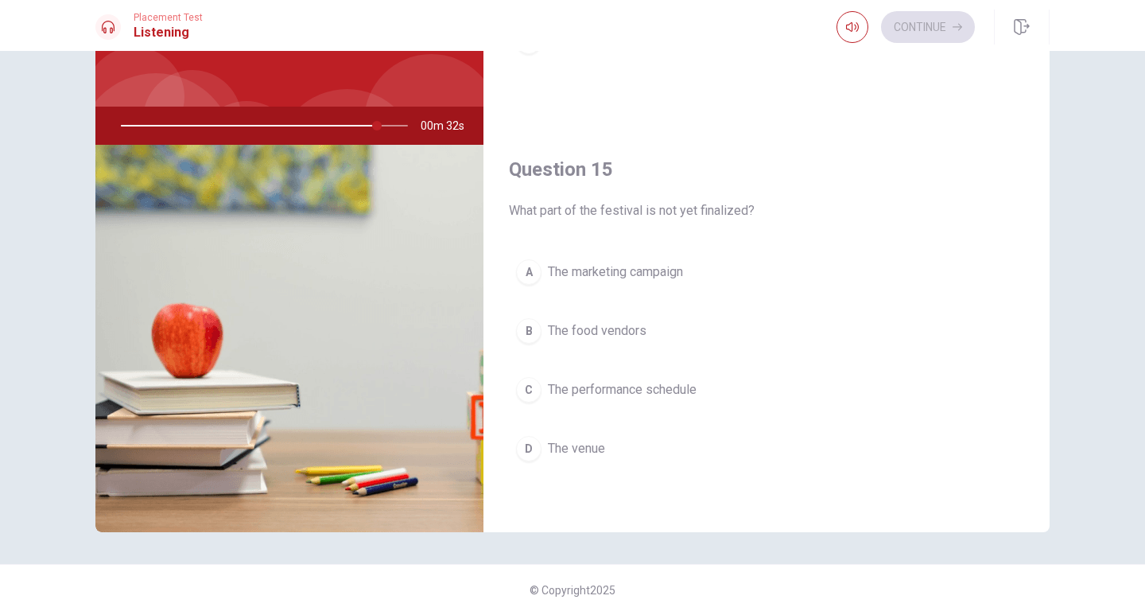
click at [631, 389] on span "The performance schedule" at bounding box center [622, 389] width 149 height 19
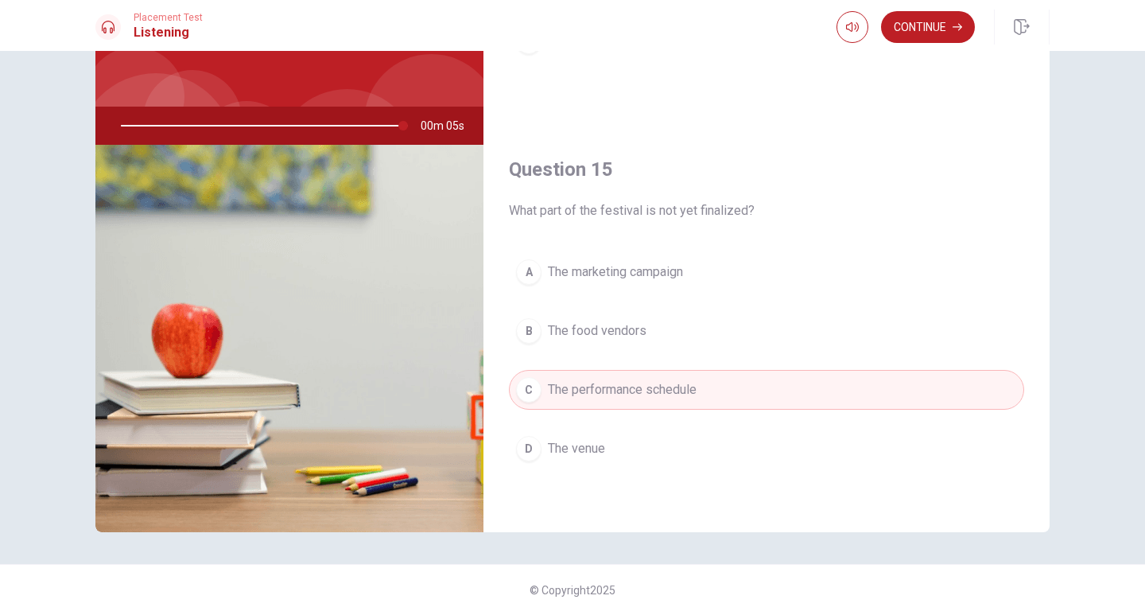
click at [744, 445] on button "D The venue" at bounding box center [766, 449] width 515 height 40
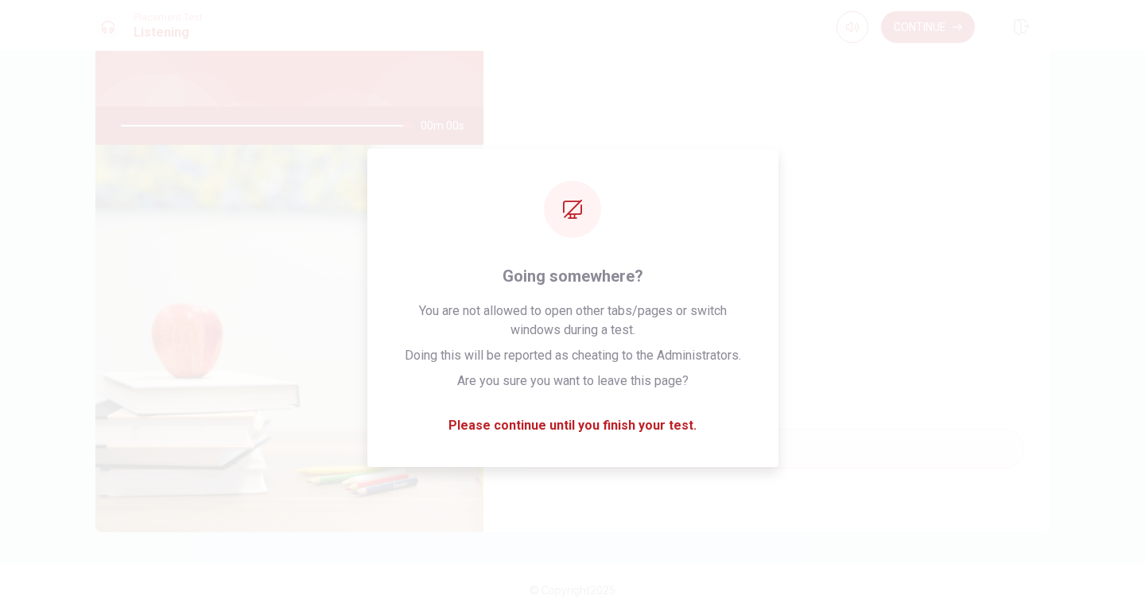
type input "0"
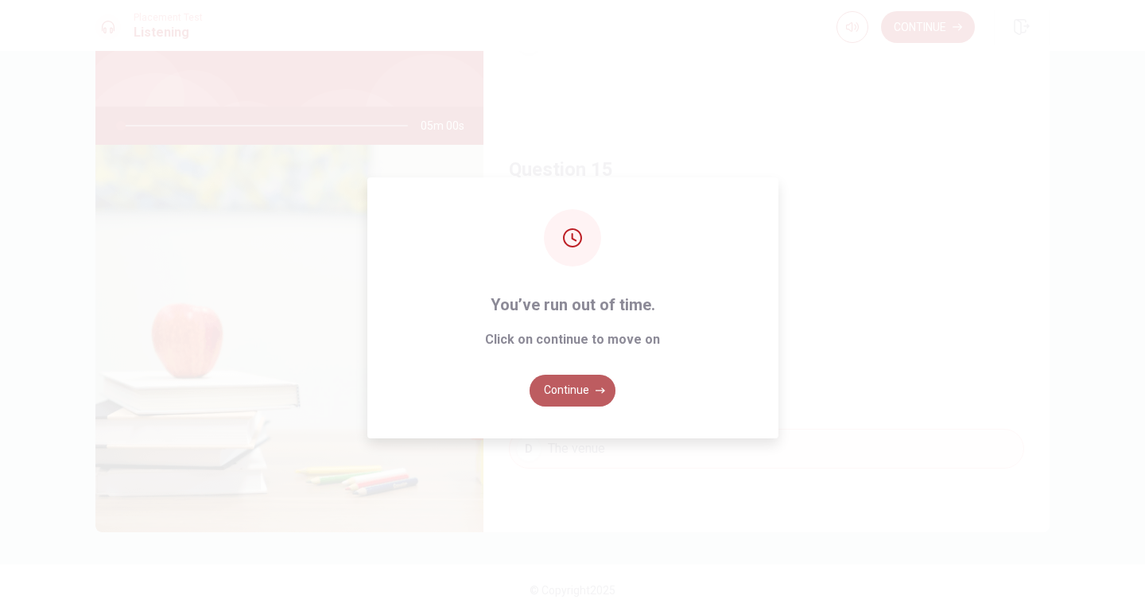
click at [570, 382] on button "Continue" at bounding box center [573, 391] width 86 height 32
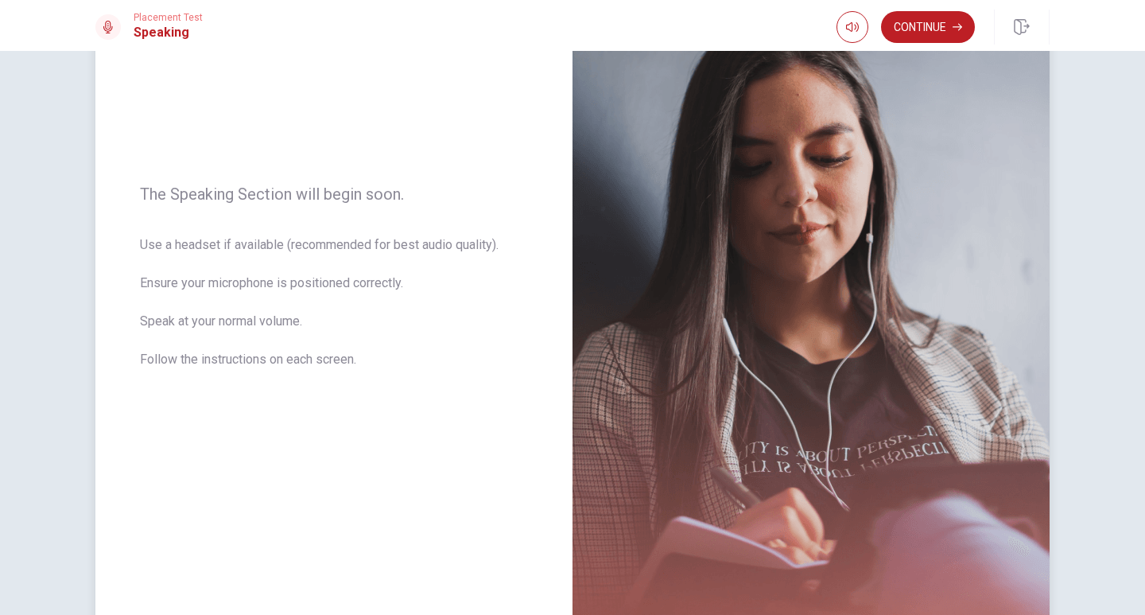
scroll to position [85, 0]
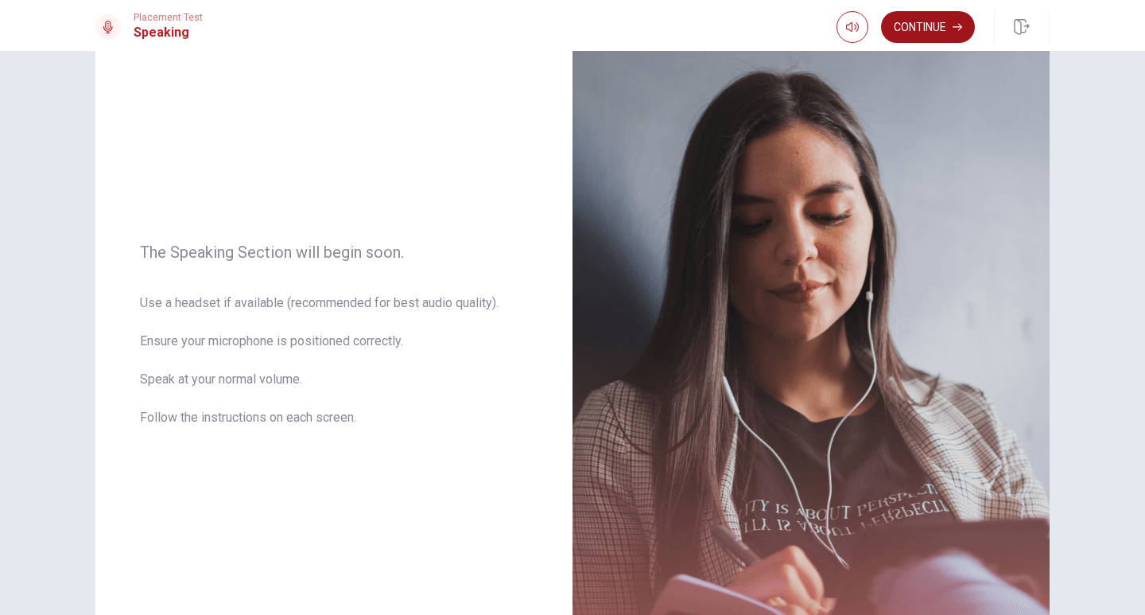
click at [928, 33] on button "Continue" at bounding box center [928, 27] width 94 height 32
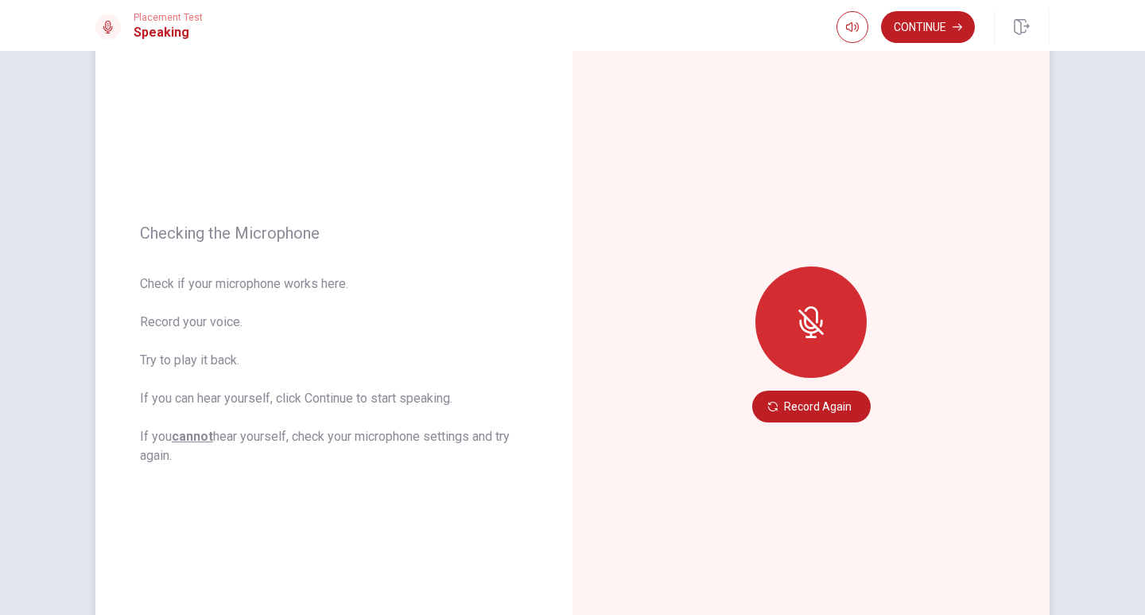
click at [468, 107] on div "Checking the Microphone Check if your microphone works here. Record your voice.…" at bounding box center [333, 344] width 477 height 693
click at [798, 338] on div at bounding box center [810, 321] width 111 height 111
click at [789, 411] on button "Record Again" at bounding box center [811, 406] width 118 height 32
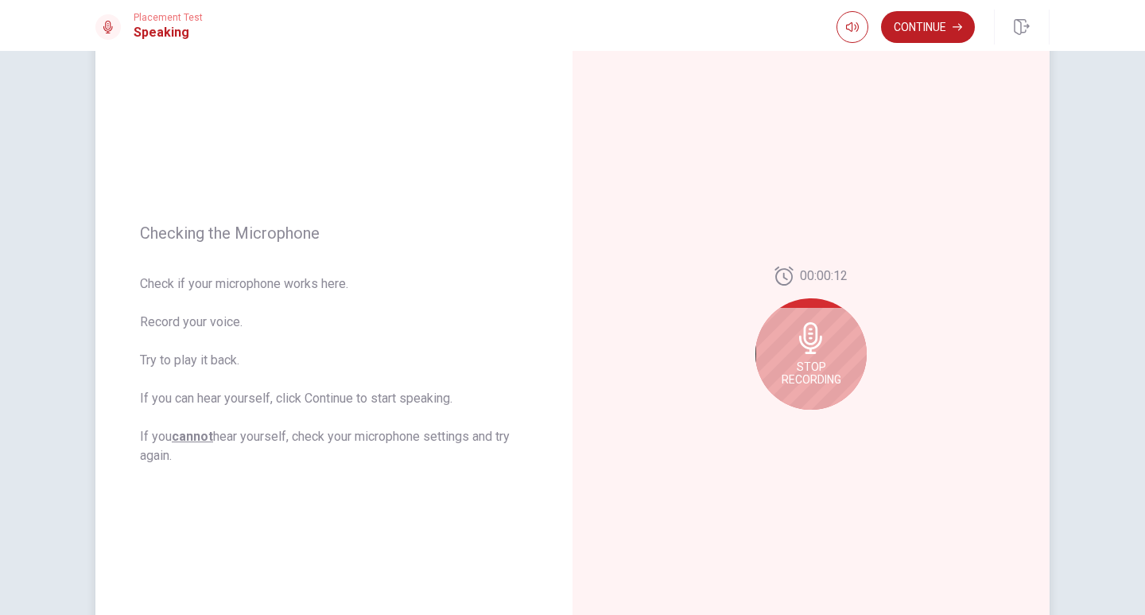
click at [810, 353] on icon at bounding box center [810, 338] width 23 height 32
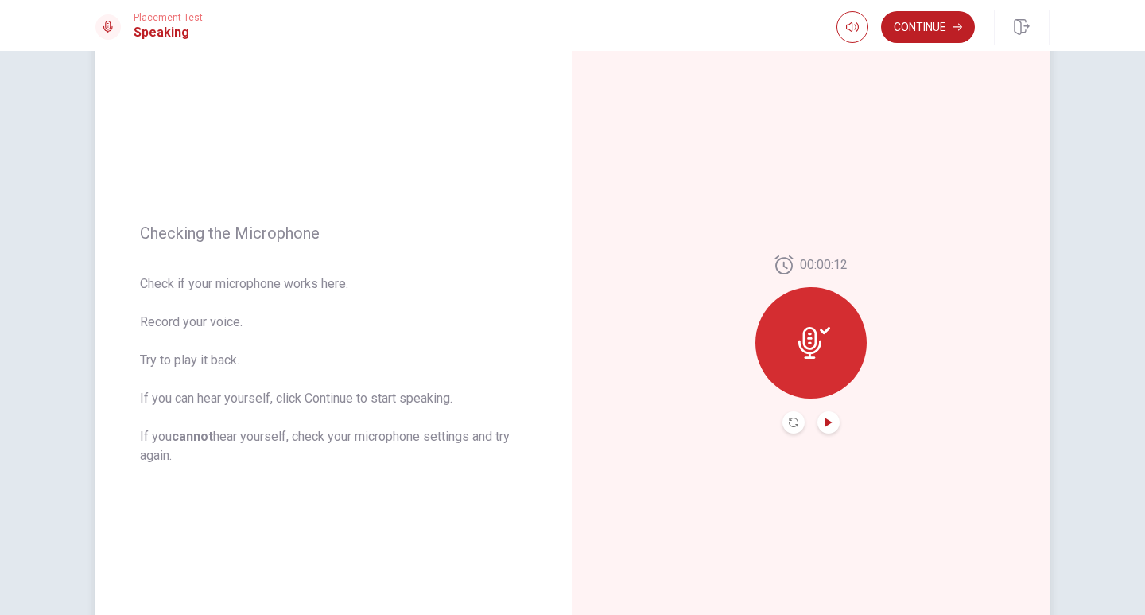
click at [825, 421] on icon "Play Audio" at bounding box center [828, 422] width 7 height 10
click at [907, 25] on button "Continue" at bounding box center [928, 27] width 94 height 32
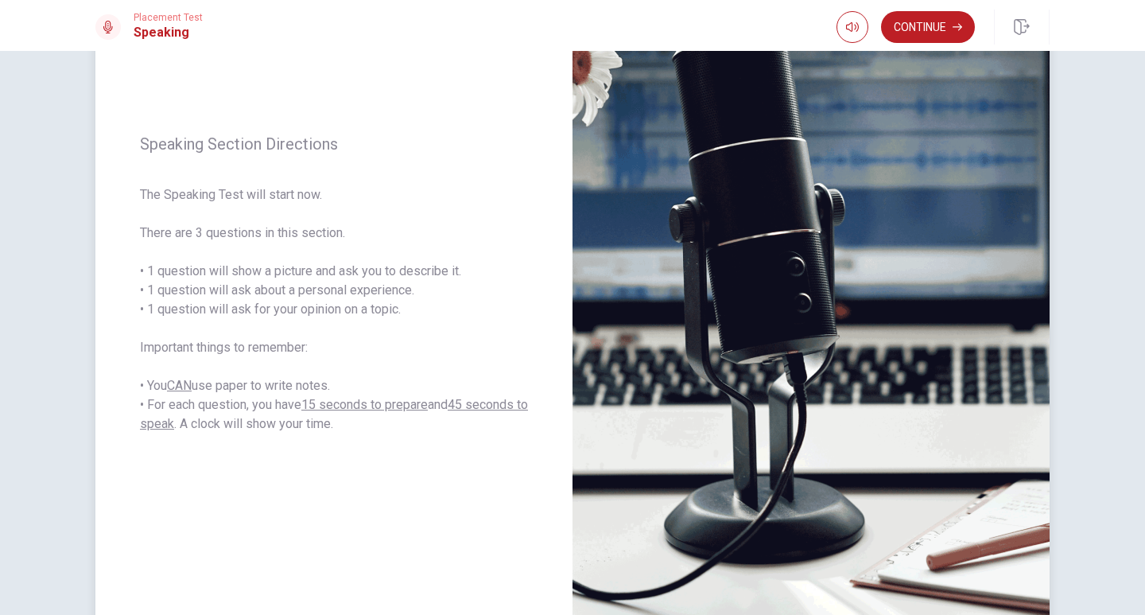
scroll to position [165, 0]
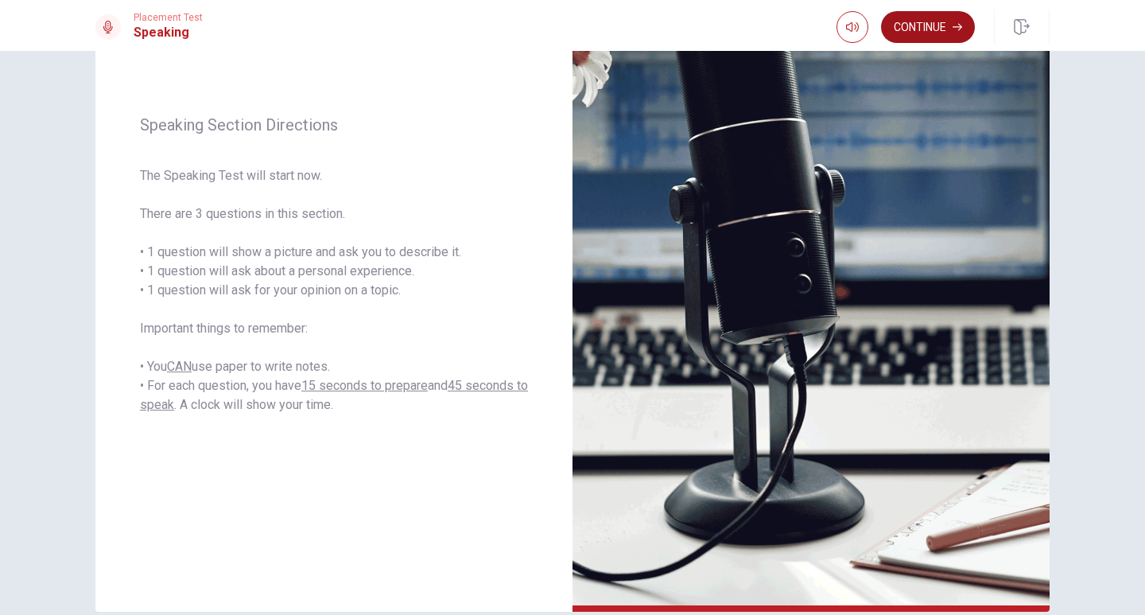
click at [930, 25] on button "Continue" at bounding box center [928, 27] width 94 height 32
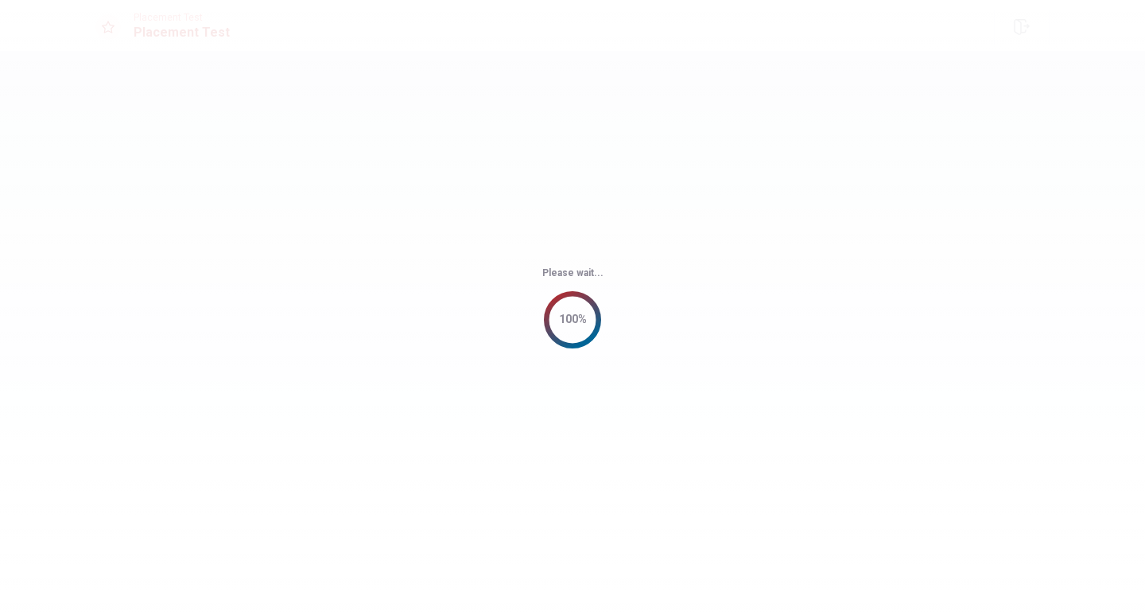
scroll to position [0, 0]
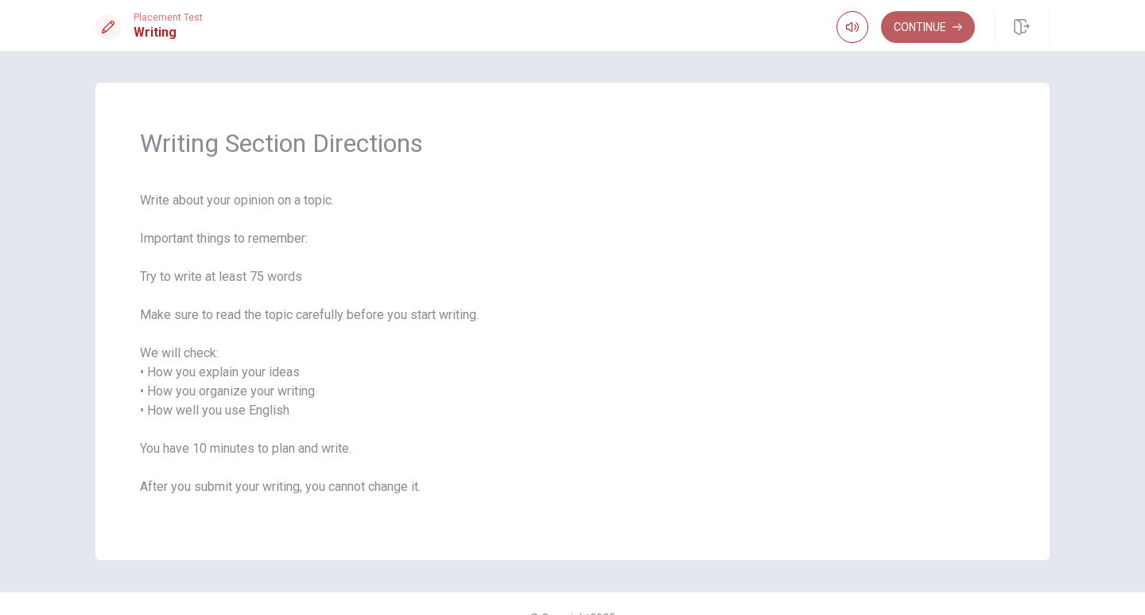
click at [914, 19] on button "Continue" at bounding box center [928, 27] width 94 height 32
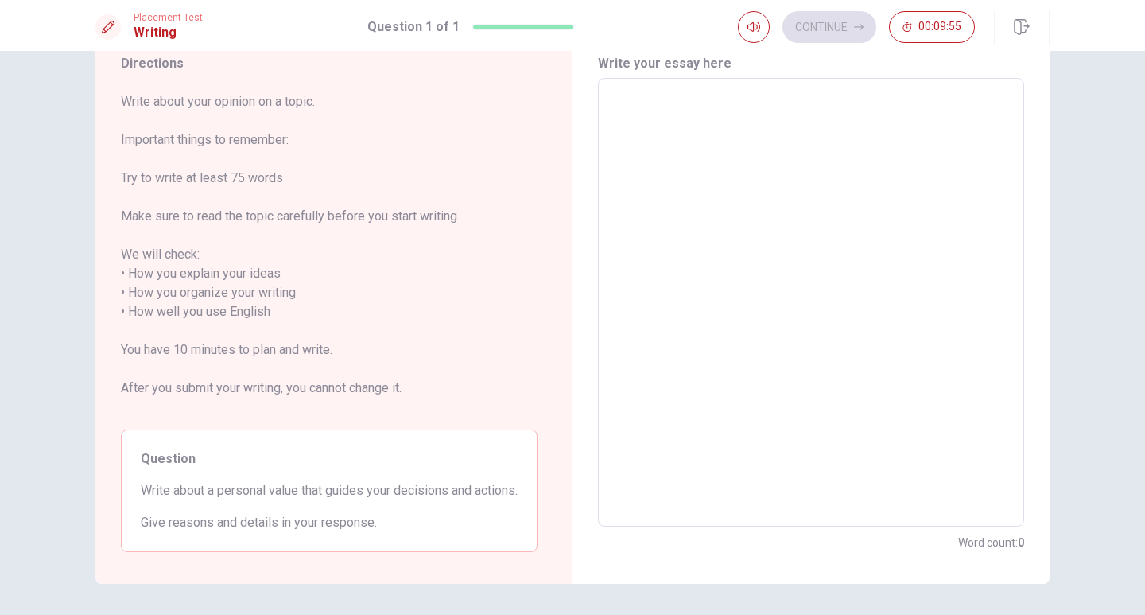
scroll to position [80, 0]
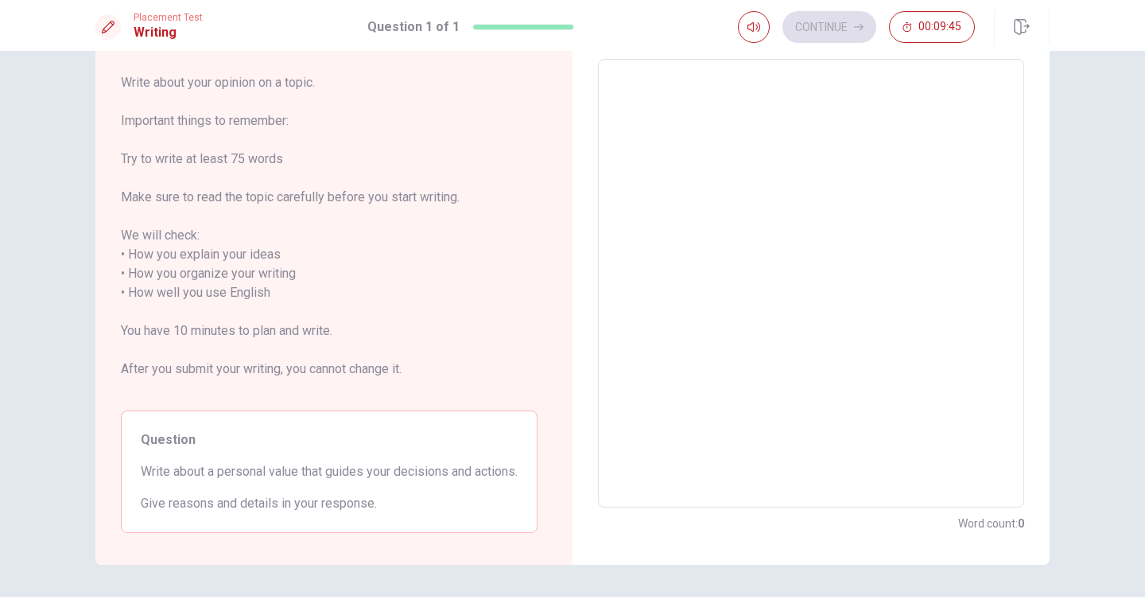
drag, startPoint x: 139, startPoint y: 469, endPoint x: 367, endPoint y: 500, distance: 230.3
click at [367, 500] on div "Question Write about a personal value that guides your decisions and actions. G…" at bounding box center [329, 471] width 417 height 122
drag, startPoint x: 382, startPoint y: 507, endPoint x: 271, endPoint y: 485, distance: 113.4
click at [279, 487] on div "Question Write about a personal value that guides your decisions and actions. G…" at bounding box center [329, 471] width 417 height 122
click at [600, 57] on div "Write your essay here x ​ Word count : 0" at bounding box center [811, 284] width 426 height 498
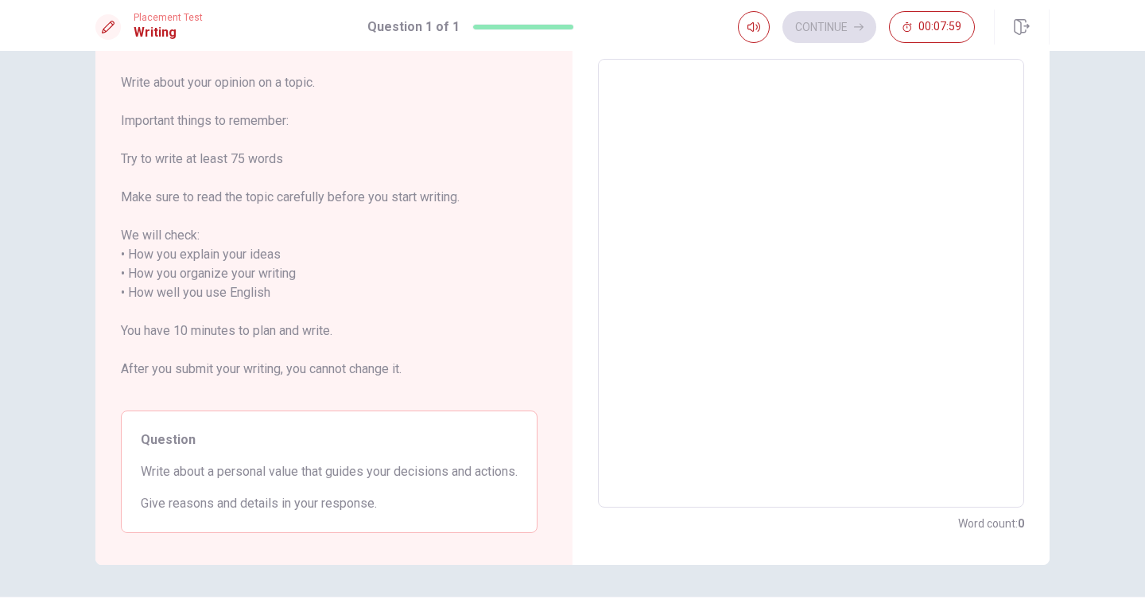
click at [630, 87] on textarea at bounding box center [811, 283] width 404 height 422
click at [635, 123] on textarea at bounding box center [811, 283] width 404 height 422
type textarea "I"
type textarea "x"
type textarea "I"
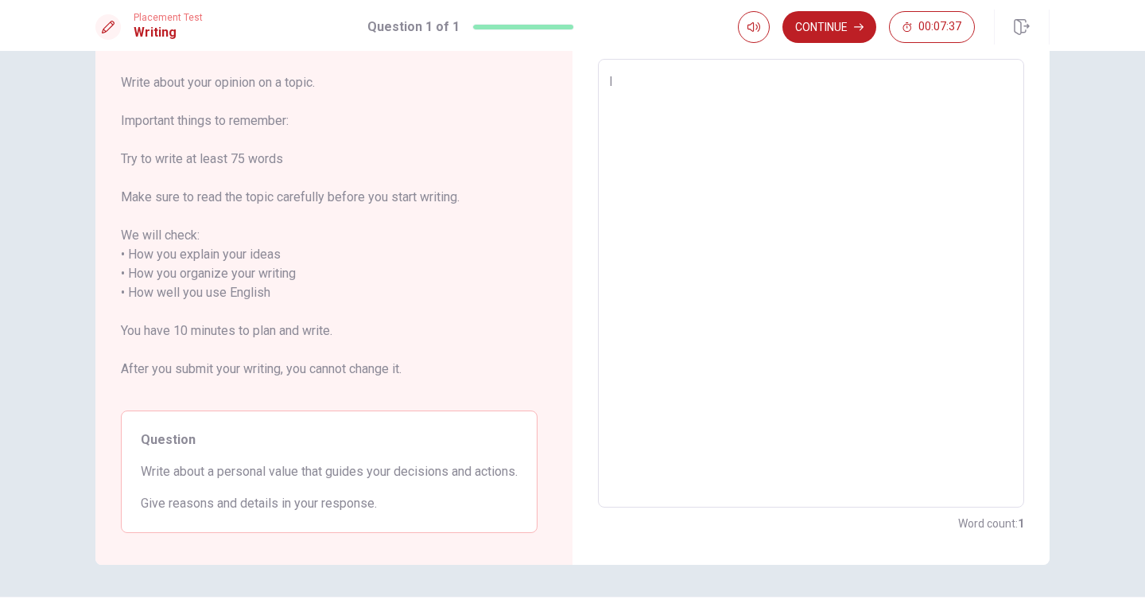
type textarea "x"
type textarea "I"
type textarea "x"
type textarea "I"
type textarea "x"
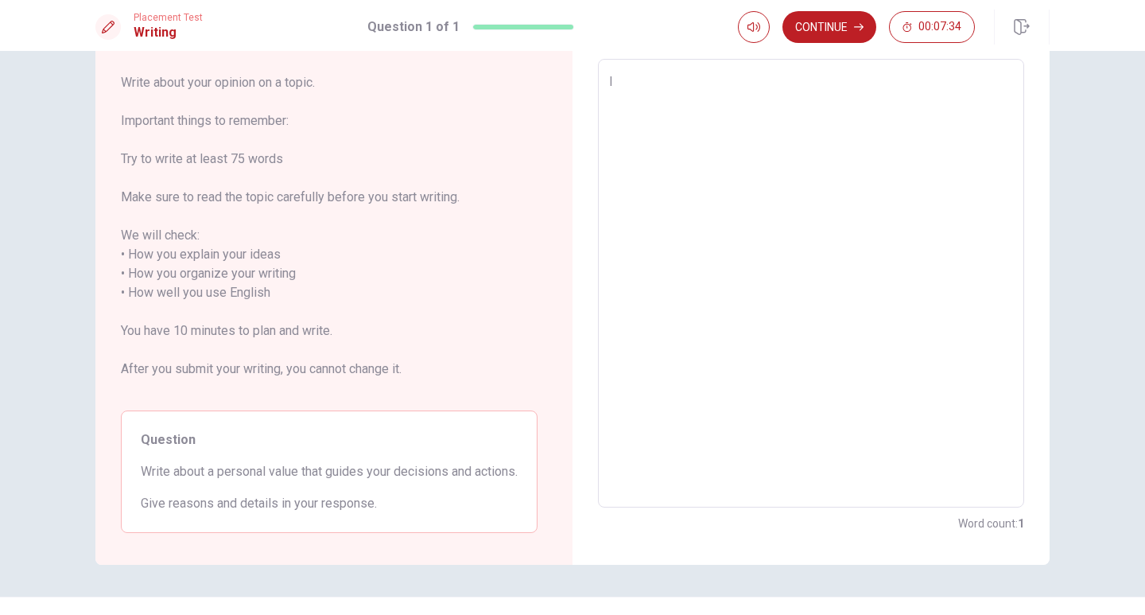
type textarea "In"
type textarea "x"
type textarea "I民"
type textarea "x"
type textarea "I民m"
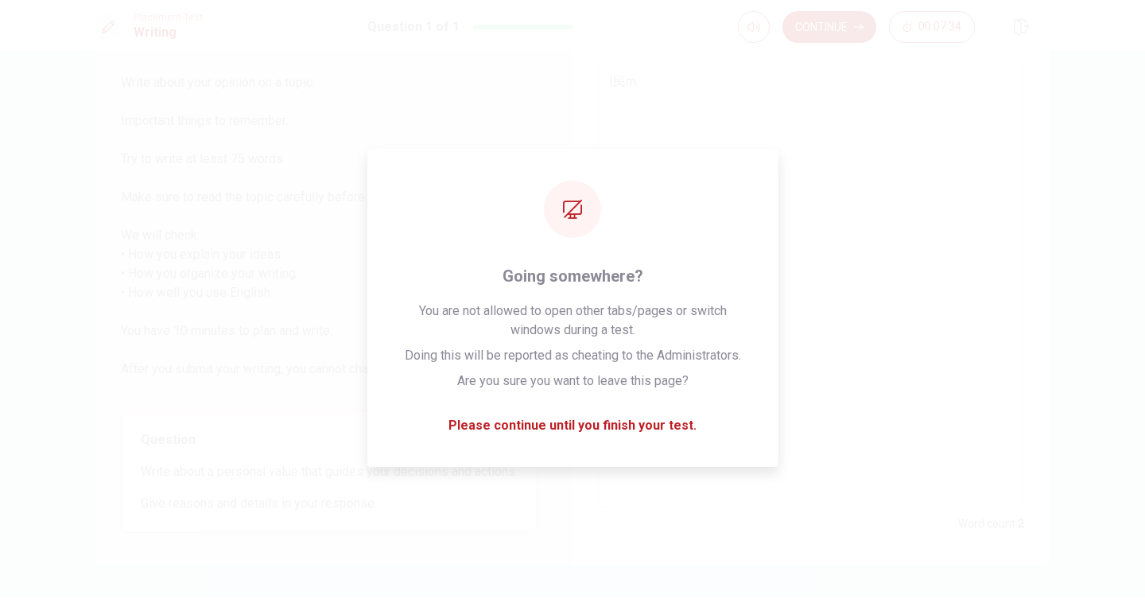
type textarea "x"
type textarea "I民my"
type textarea "x"
type textarea "I民凡"
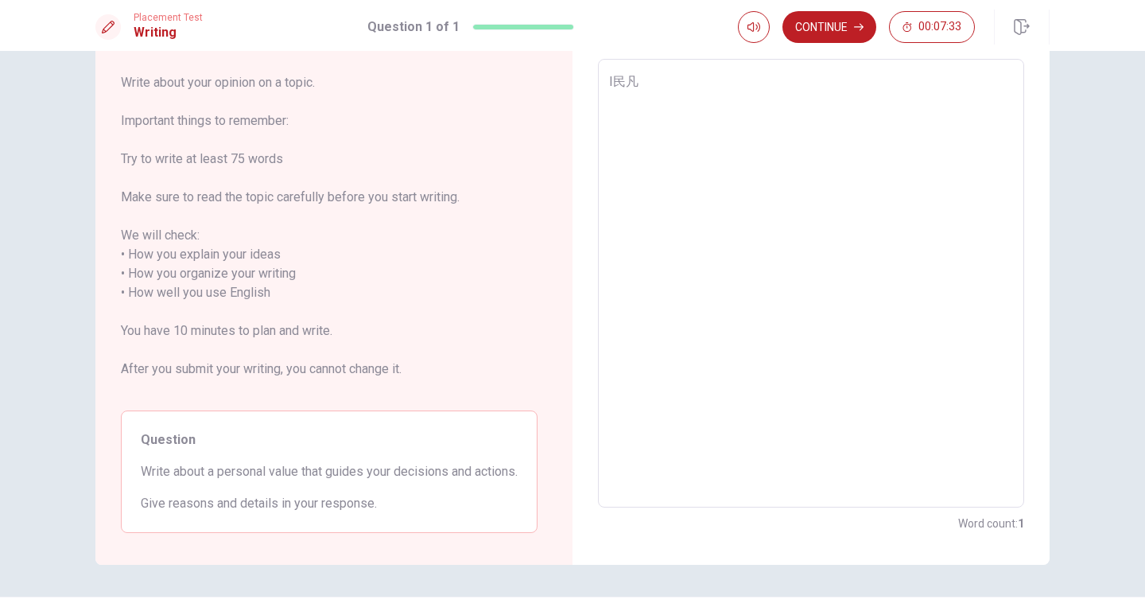
type textarea "x"
type textarea "I民"
type textarea "x"
type textarea "I"
type textarea "x"
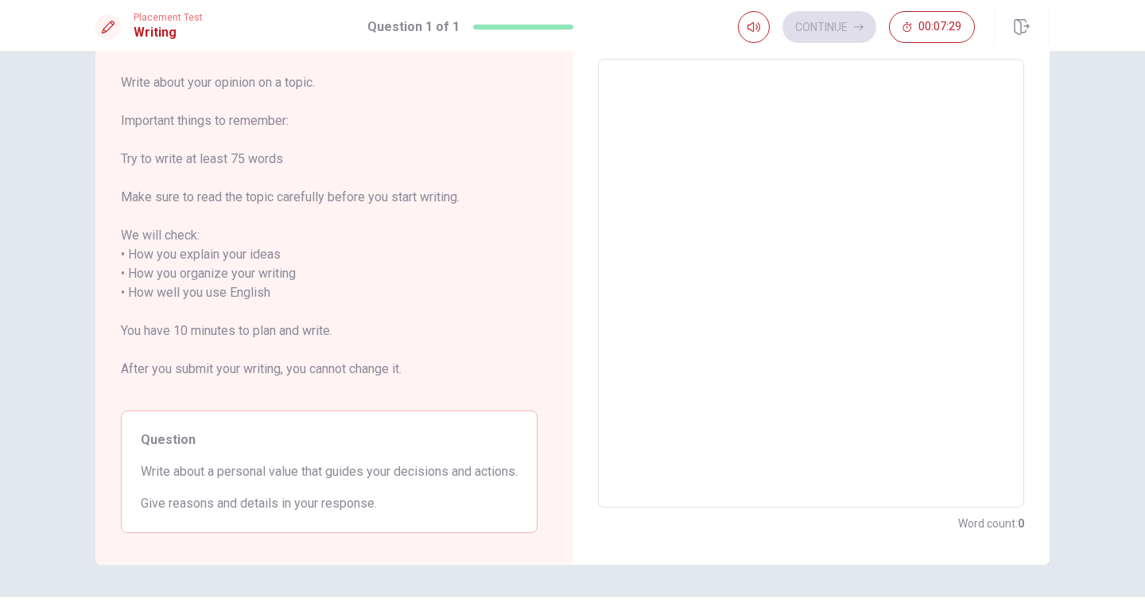
type textarea "i"
type textarea "x"
type textarea "I"
type textarea "x"
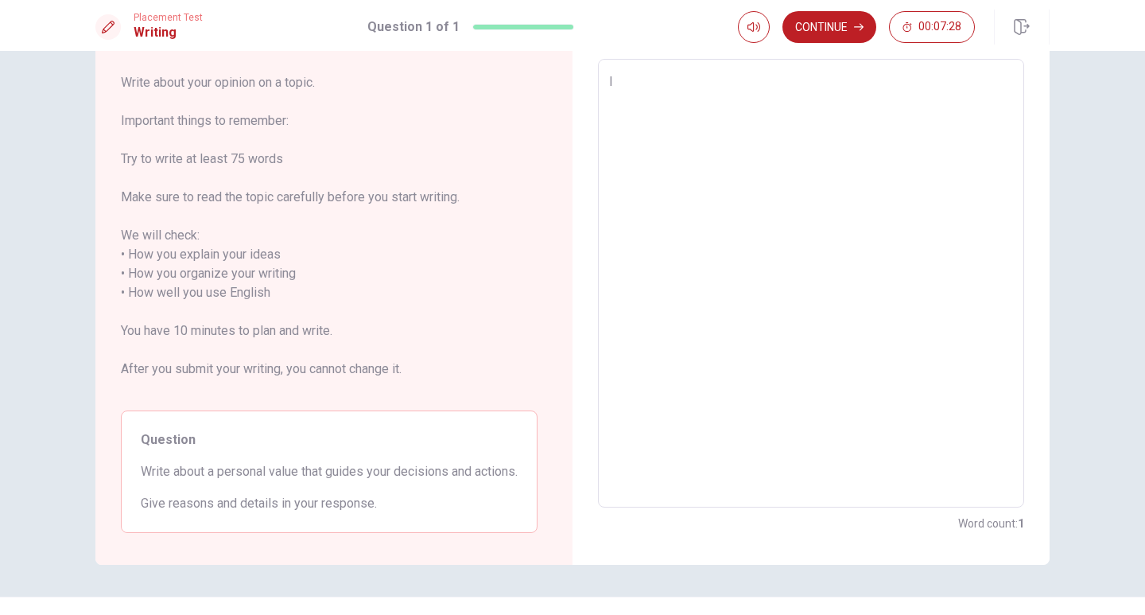
type textarea "I"
type textarea "x"
type textarea "I n"
type textarea "x"
type textarea "I"
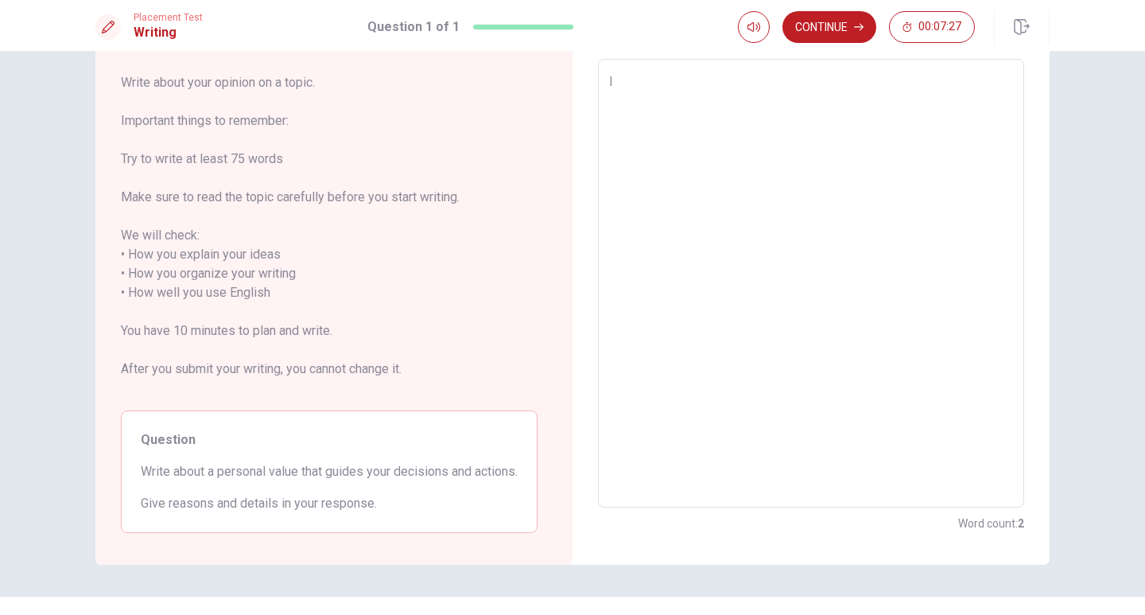
type textarea "x"
type textarea "I"
type textarea "x"
type textarea "In"
type textarea "x"
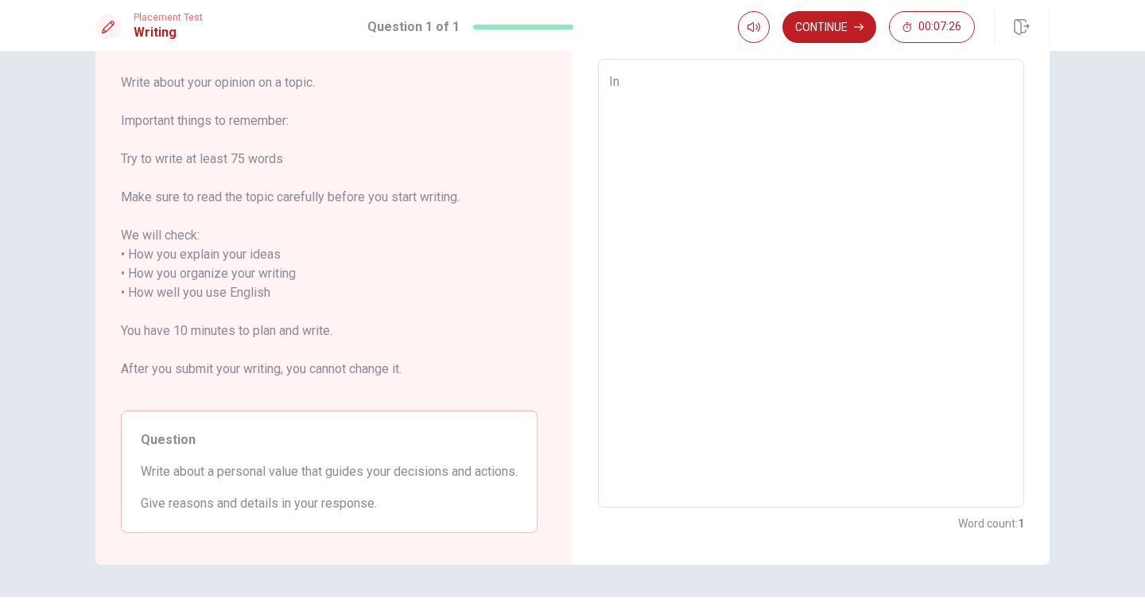
type textarea "In"
type textarea "x"
type textarea "In m"
type textarea "x"
type textarea "In my"
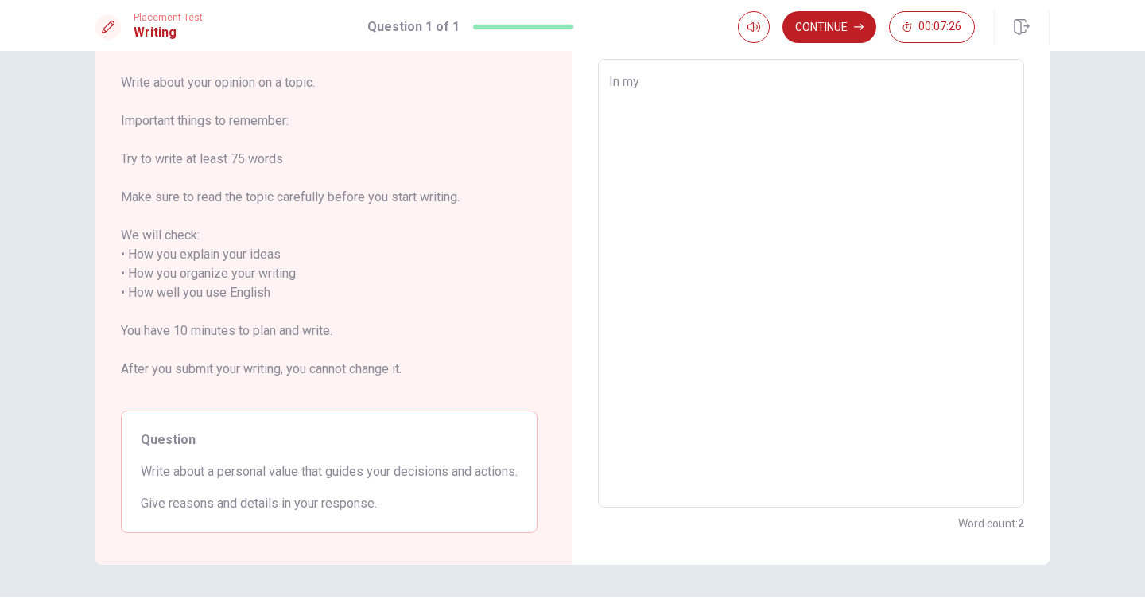
type textarea "x"
type textarea "In my"
type textarea "x"
type textarea "In my o"
type textarea "x"
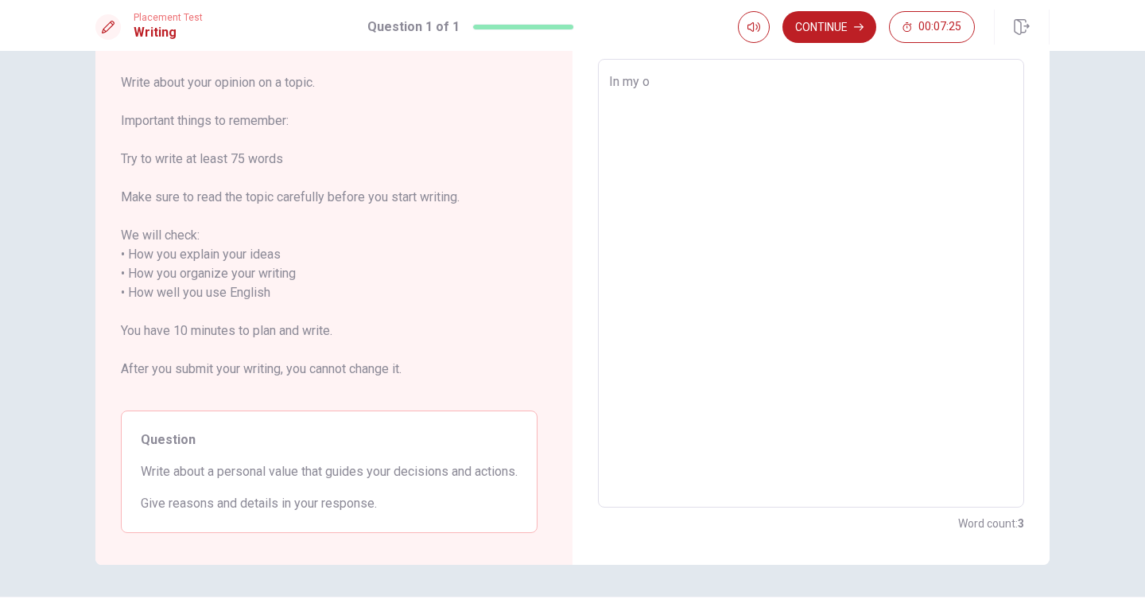
type textarea "In my op"
type textarea "x"
type textarea "In my opi"
type textarea "x"
type textarea "In my opin"
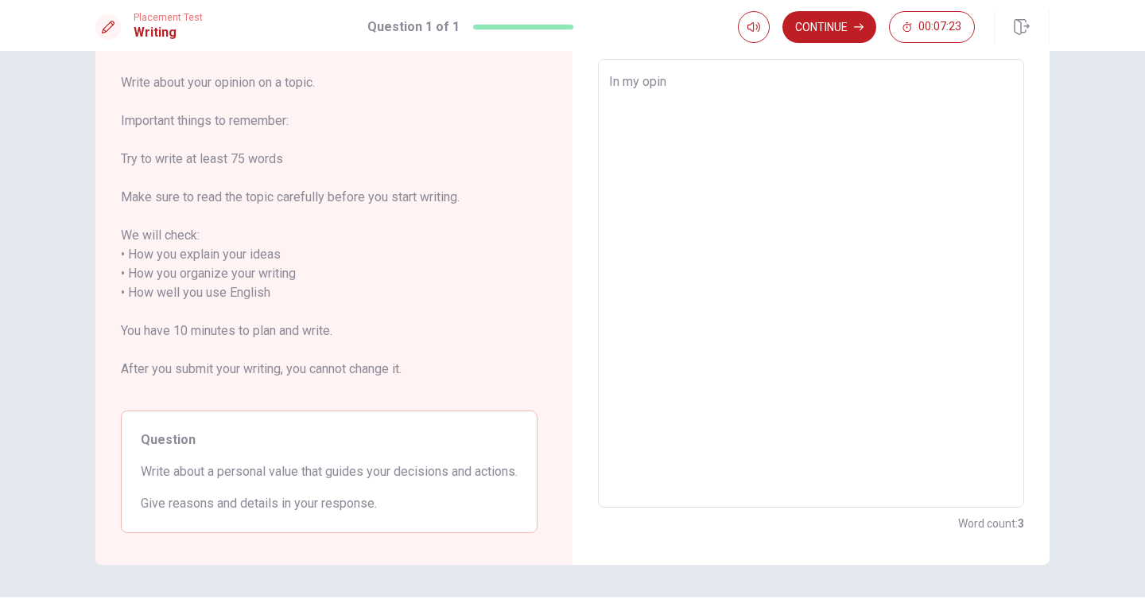
type textarea "x"
type textarea "In my opini"
type textarea "x"
type textarea "In my opinio"
type textarea "x"
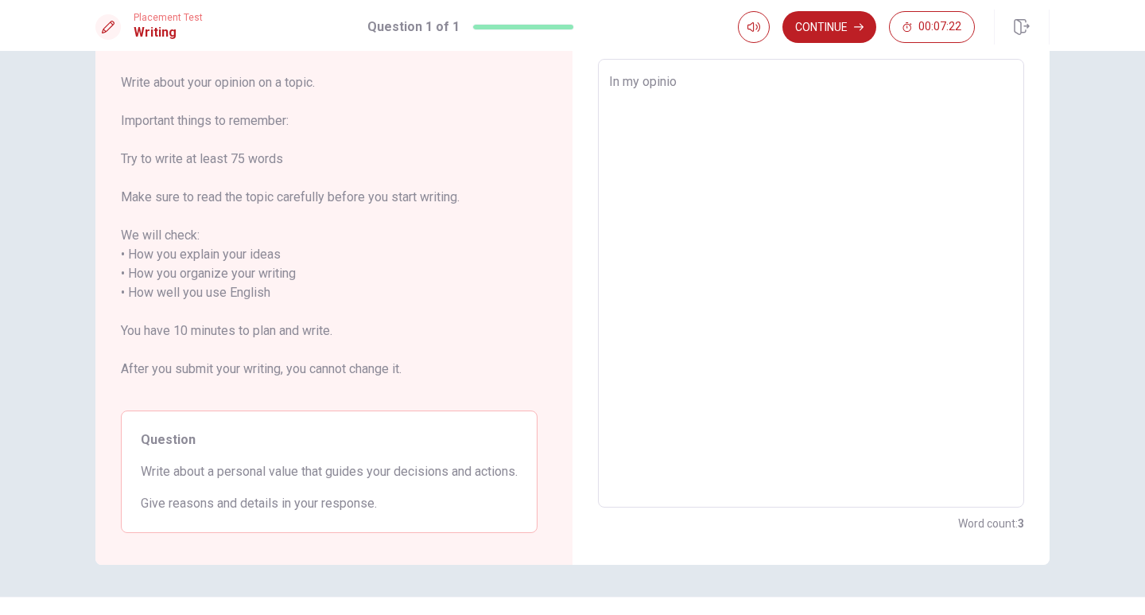
type textarea "In my opinion"
type textarea "x"
type textarea "In my opinion"
type textarea "x"
type textarea "In my opinion ,"
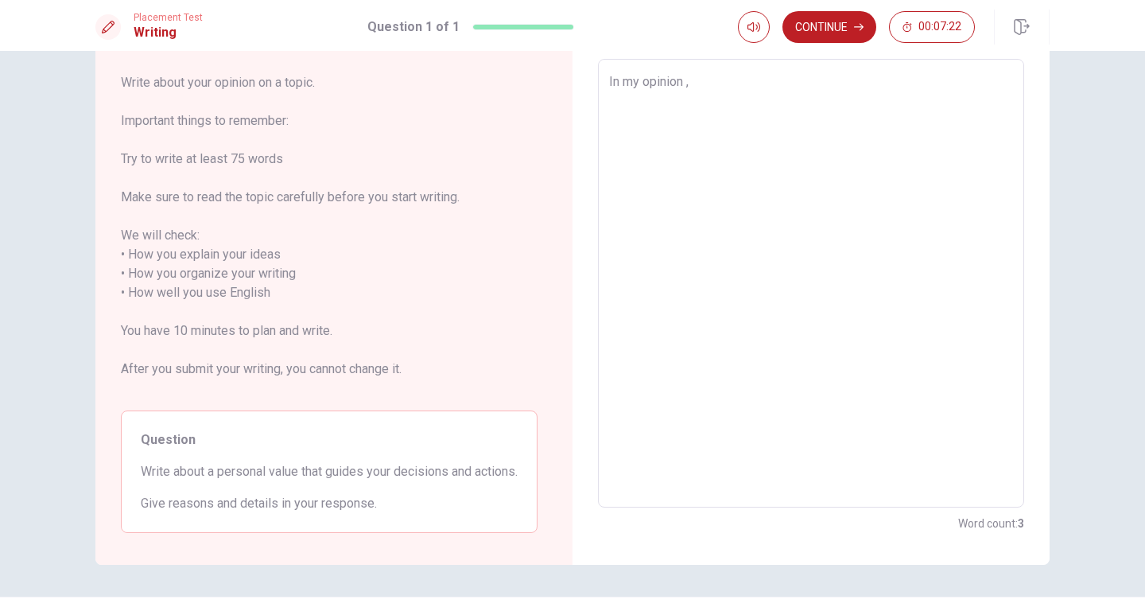
type textarea "x"
type textarea "In my opinion"
type textarea "x"
type textarea "In my opinion"
type textarea "x"
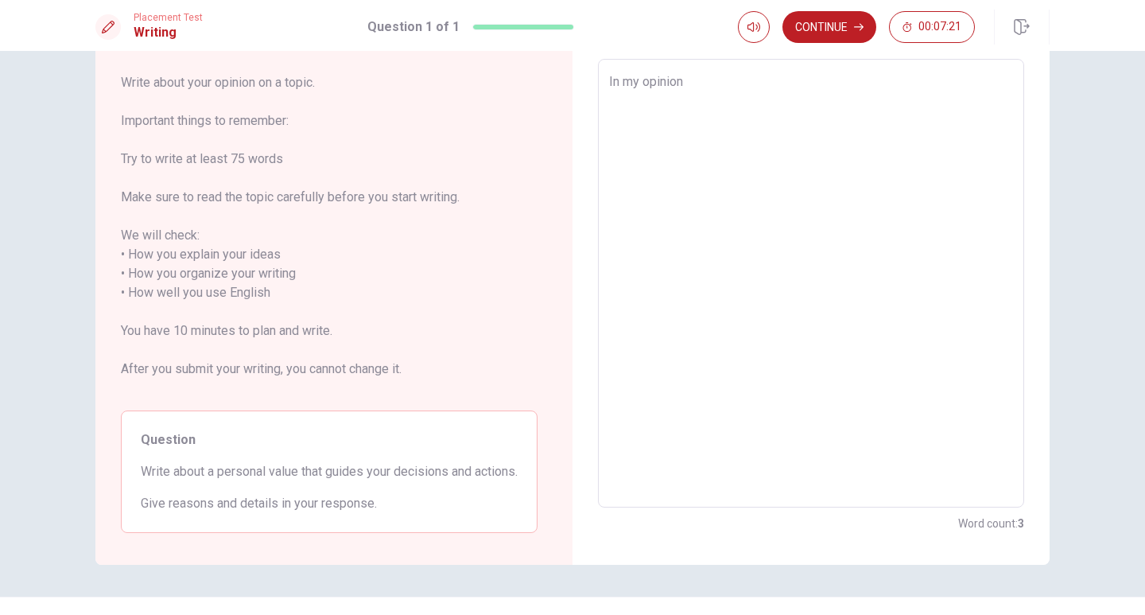
type textarea "In my opinion,"
type textarea "x"
type textarea "In my opinion,t"
type textarea "x"
type textarea "In my opinion,th"
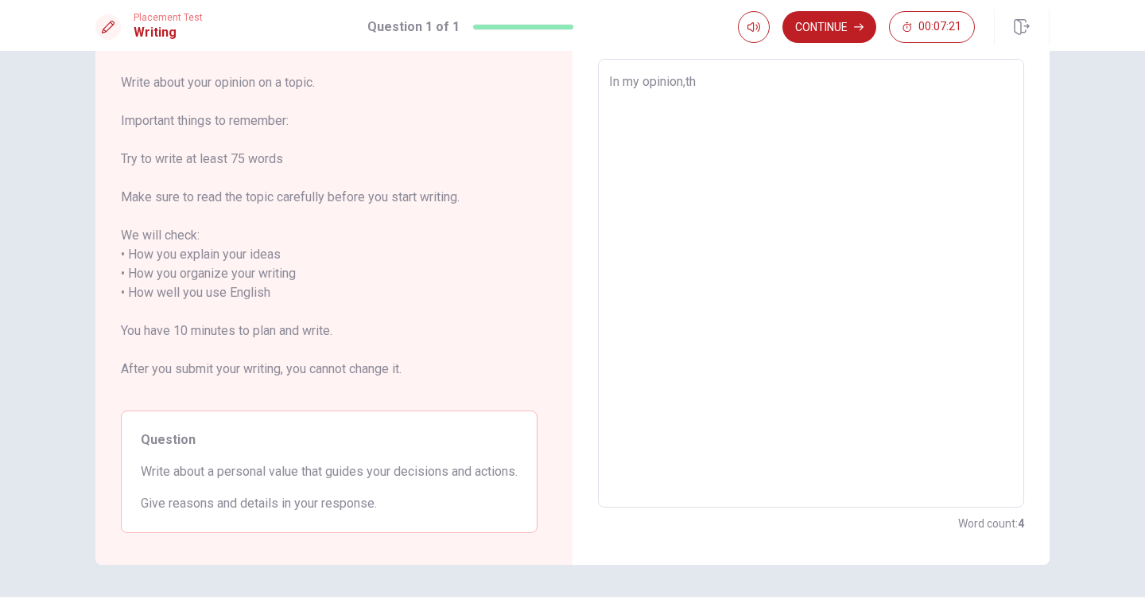
type textarea "x"
type textarea "In my opinion,the"
type textarea "x"
type textarea "In my opinion,the"
type textarea "x"
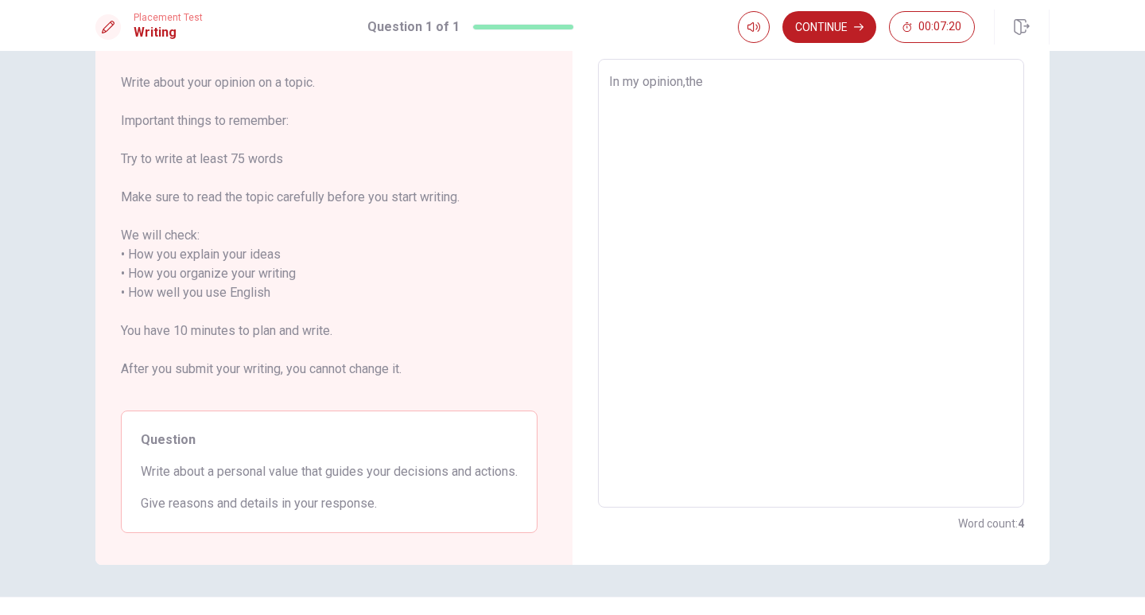
type textarea "In my opinion,the k"
type textarea "x"
type textarea "In my opinion,the ke"
type textarea "x"
type textarea "In my opinion,the key"
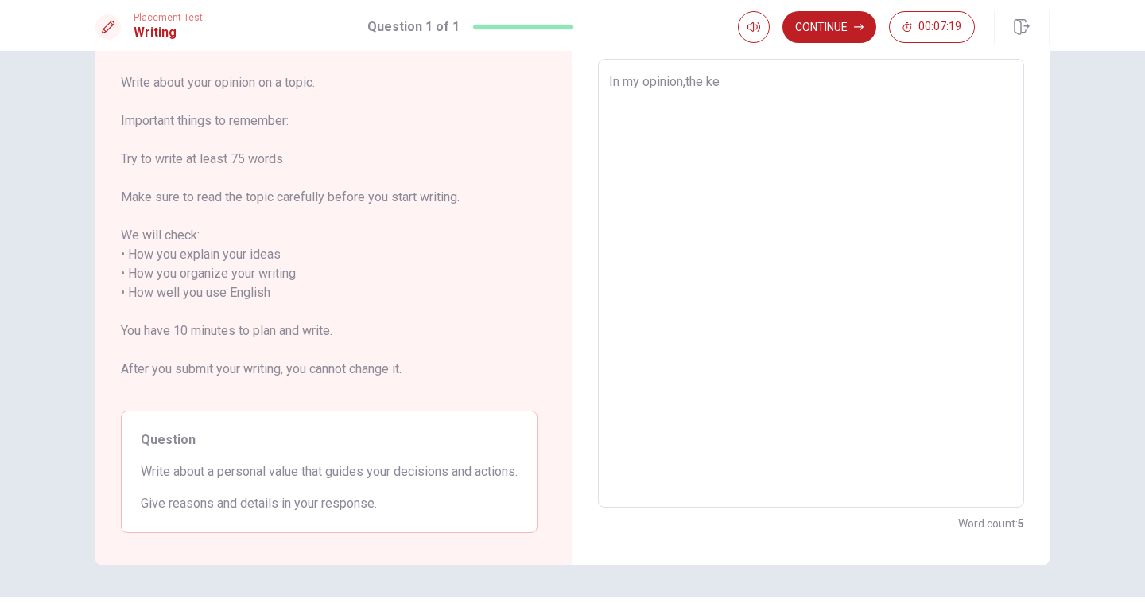
type textarea "x"
type textarea "In my opinion,the key"
type textarea "x"
type textarea "In my opinion,the key i"
type textarea "x"
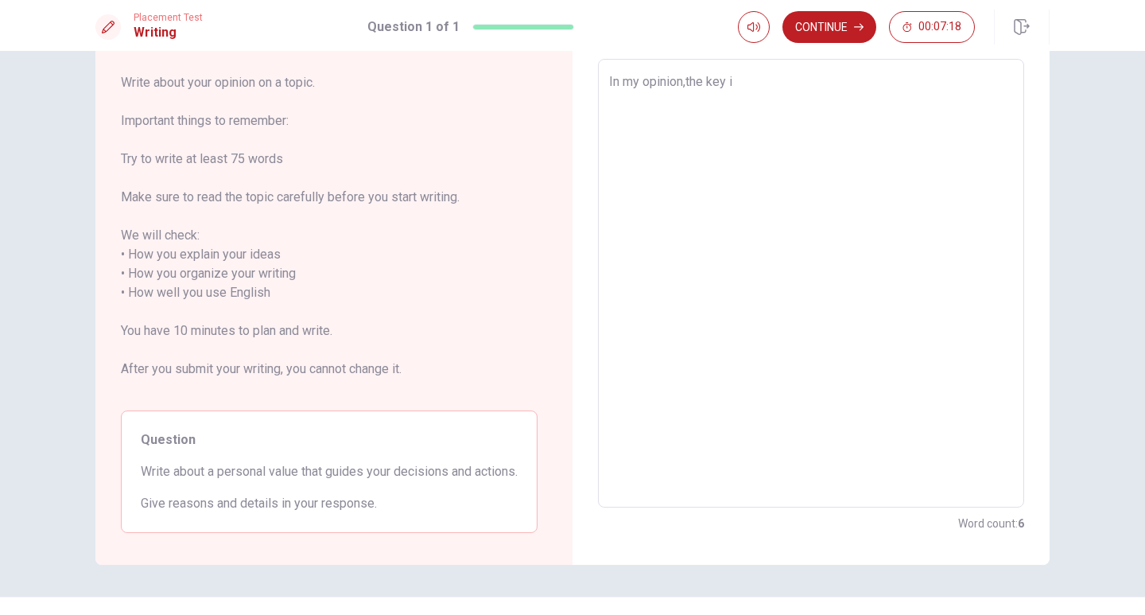
type textarea "In my opinion,the key"
type textarea "x"
type textarea "In my opinion,the key i"
type textarea "x"
type textarea "In my opinion,the key im"
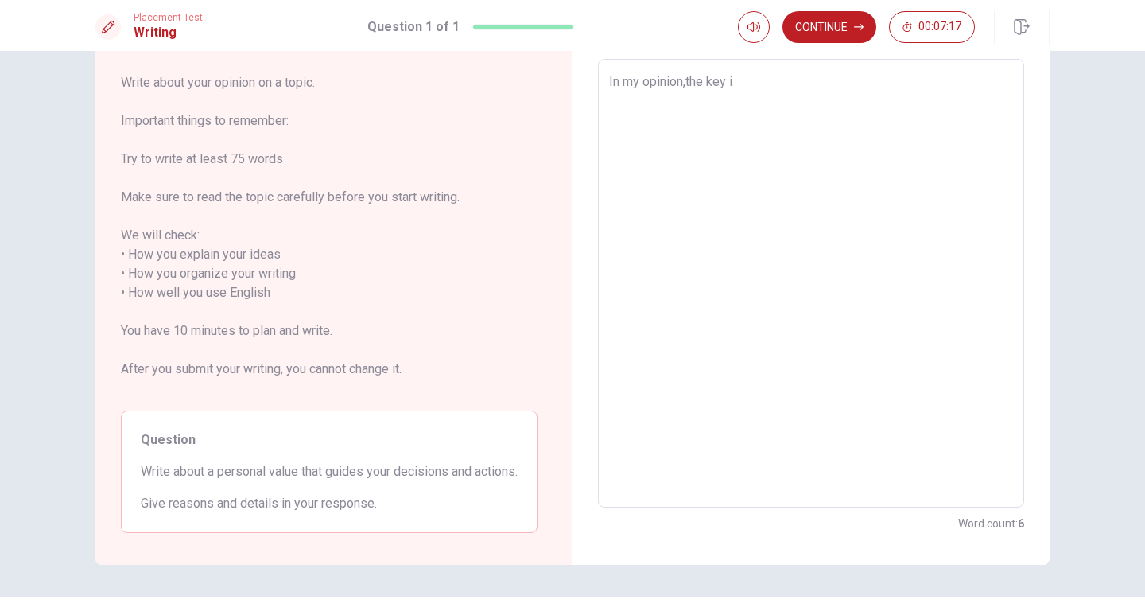
type textarea "x"
type textarea "In my opinion,the key imp"
type textarea "x"
type textarea "In my opinion,the key impr"
type textarea "x"
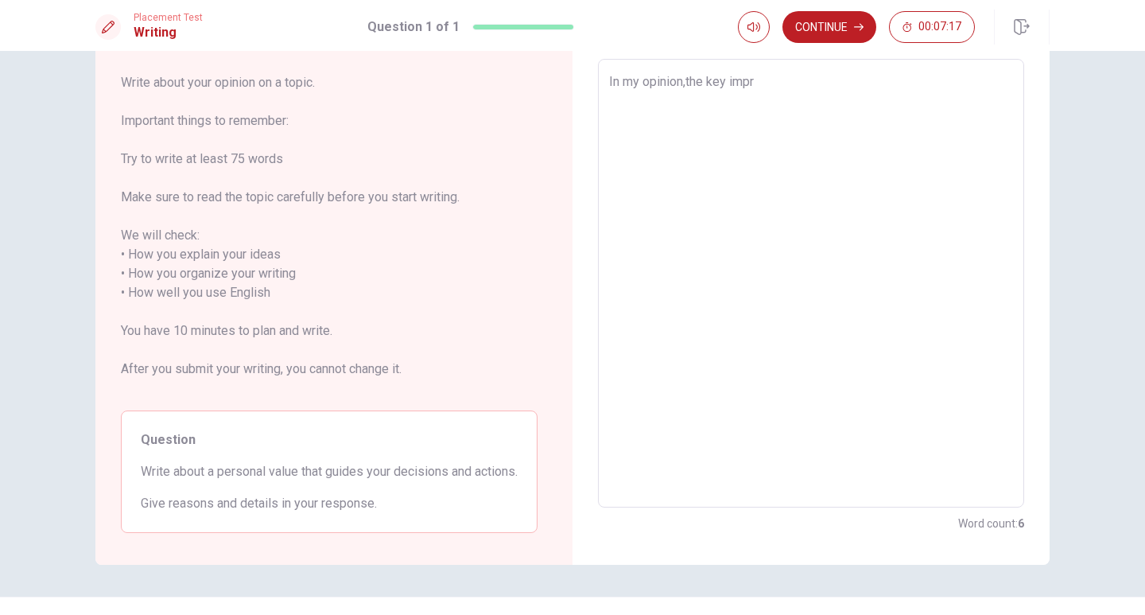
type textarea "In my opinion,the key impro"
type textarea "x"
type textarea "In my opinion,the key impror"
type textarea "x"
type textarea "In my opinion,the key impro"
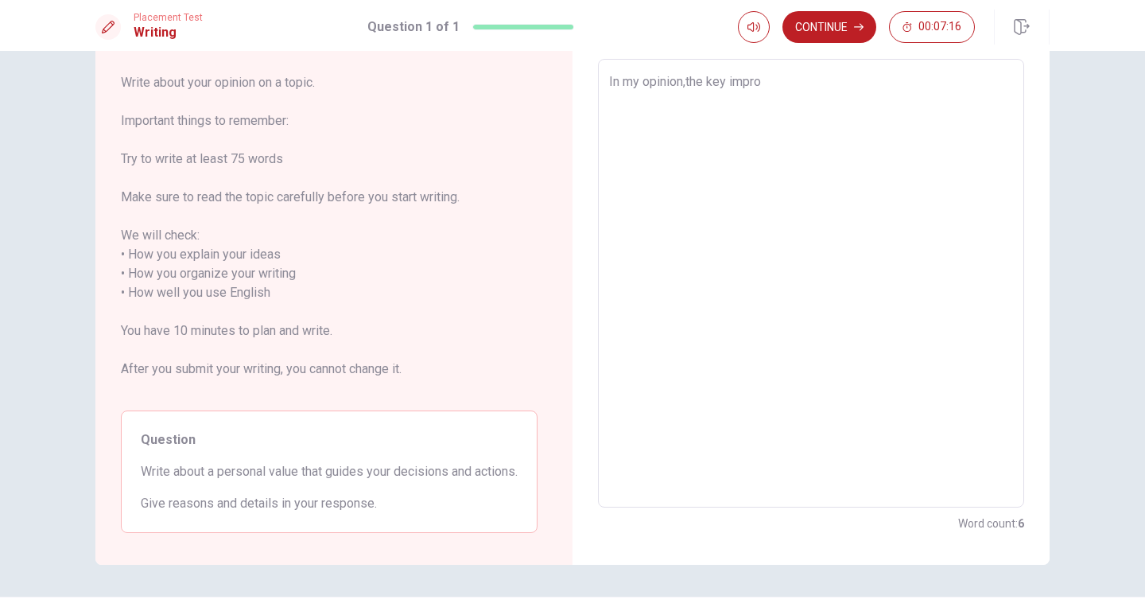
type textarea "x"
type textarea "In my opinion,the key improt"
type textarea "x"
type textarea "In my opinion,the key [PERSON_NAME]"
type textarea "x"
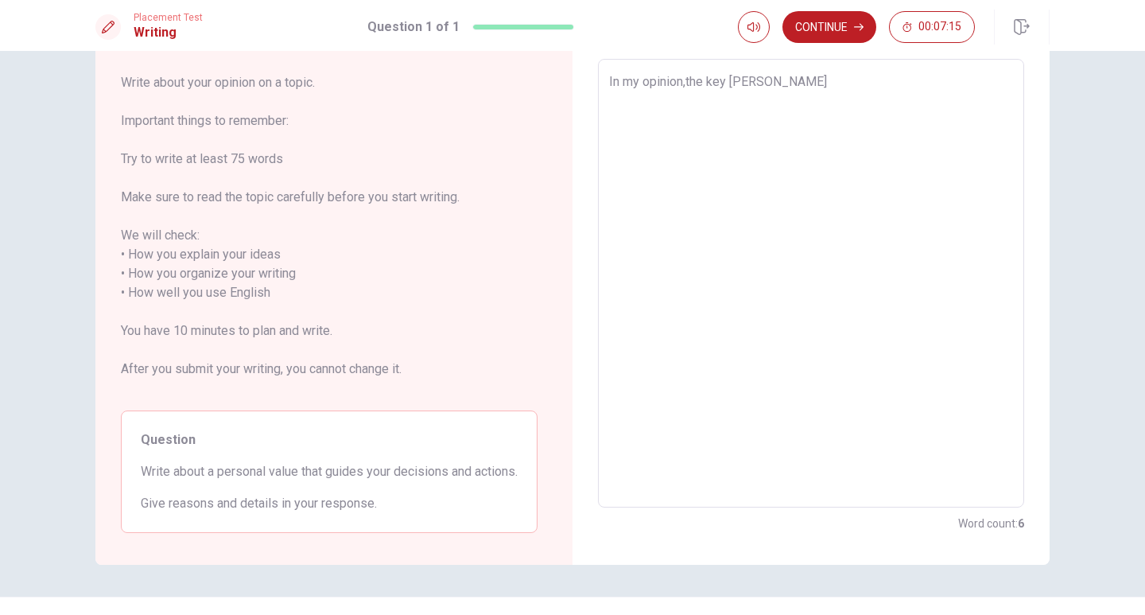
type textarea "In my opinion,the key improtan"
type textarea "x"
type textarea "In my opinion,the key improtant"
type textarea "x"
type textarea "In my opinion,the key improtant"
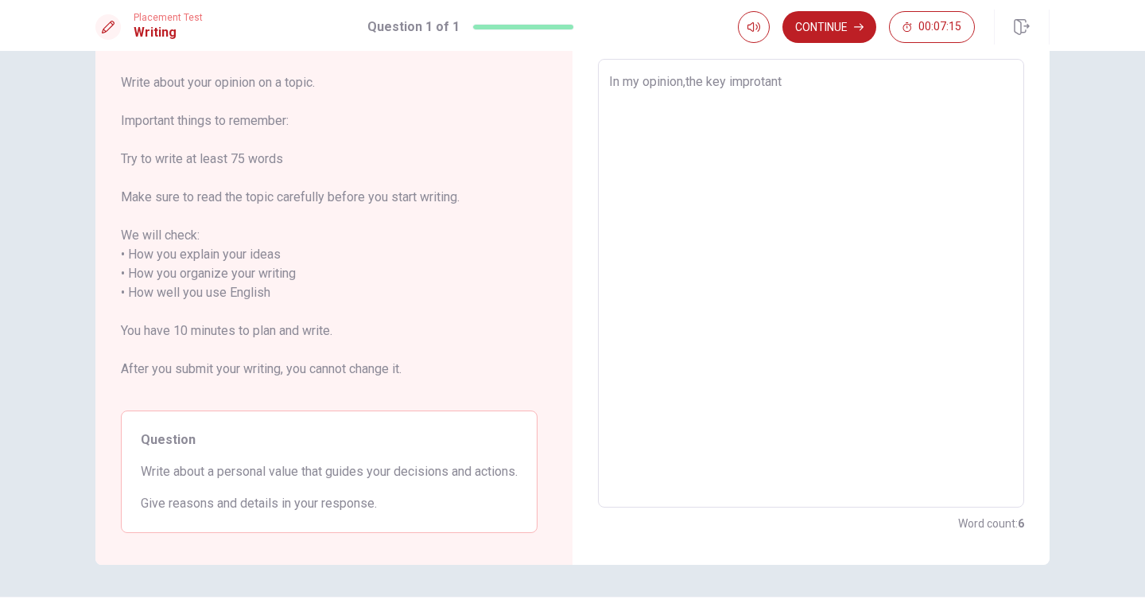
type textarea "x"
type textarea "In my opinion,the key improtant v"
type textarea "x"
type textarea "In my opinion,the key improtant va"
type textarea "x"
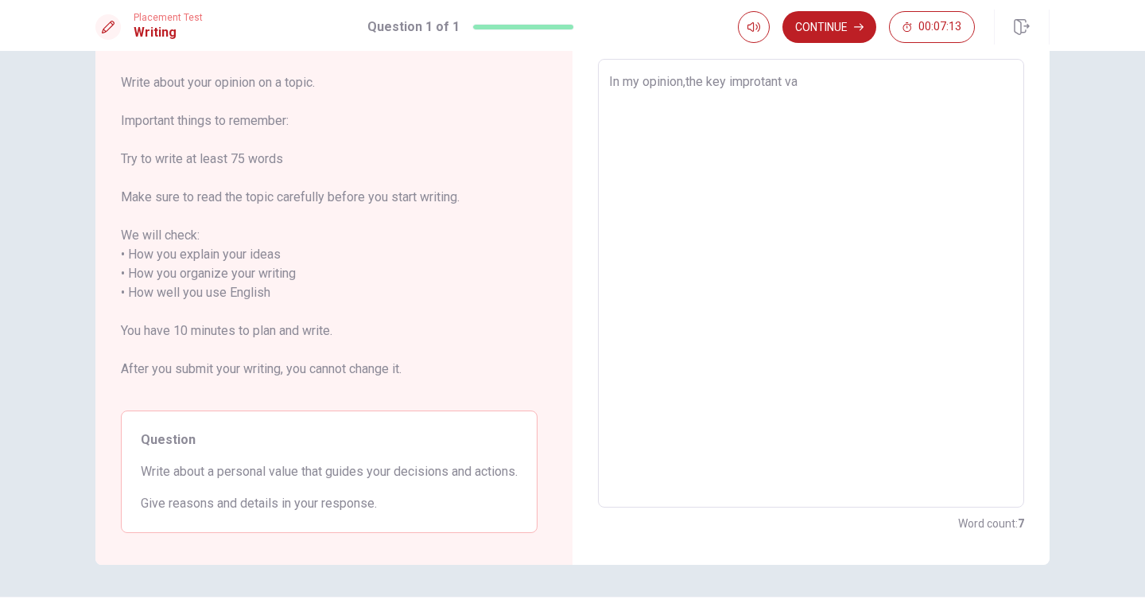
type textarea "In my opinion,the key improtant val"
type textarea "x"
type textarea "In my opinion,the key improtant valu"
type textarea "x"
type textarea "In my opinion,the key improtant value"
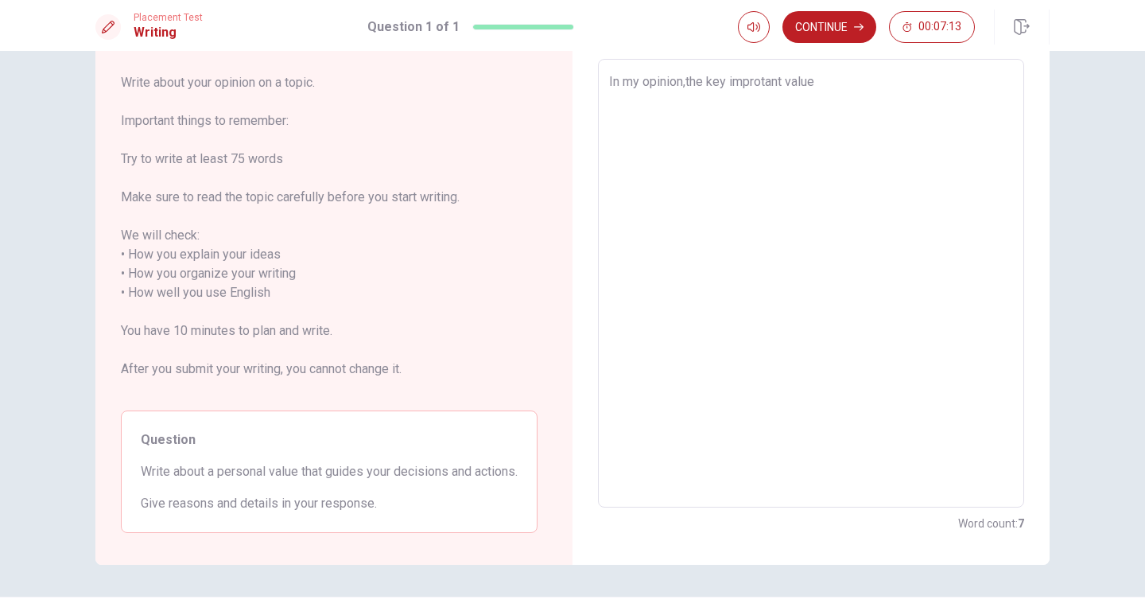
type textarea "x"
type textarea "In my opinion,the key improtant value"
type textarea "x"
type textarea "In my opinion,the key improtant value i"
type textarea "x"
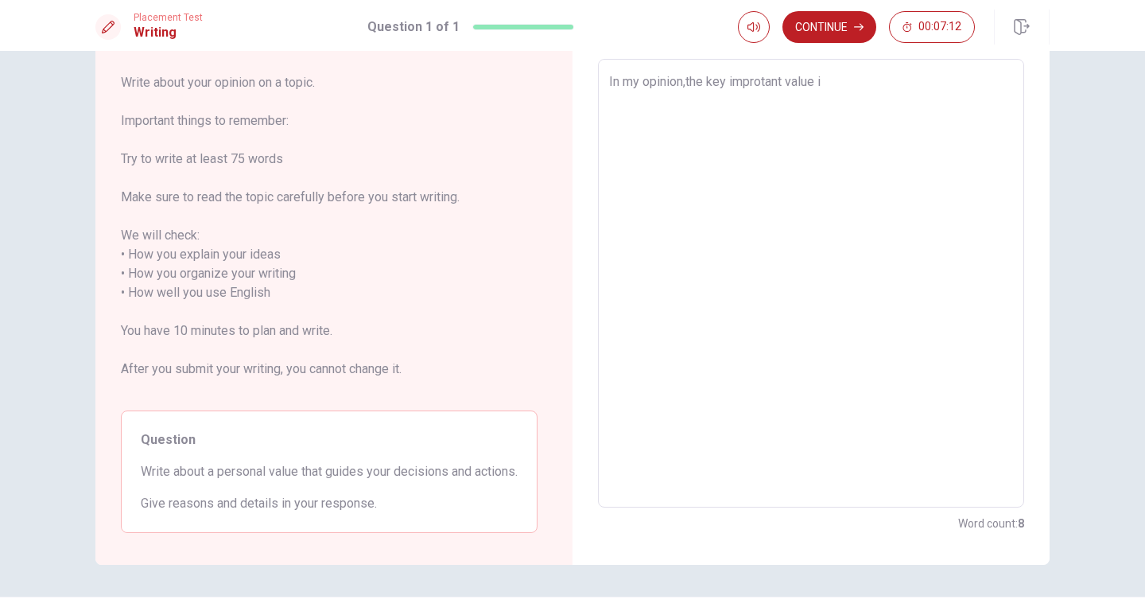
type textarea "In my opinion,the key improtant value"
type textarea "x"
type textarea "In my opinion,the key improtant value i"
type textarea "x"
type textarea "In my opinion,the key improtant value in"
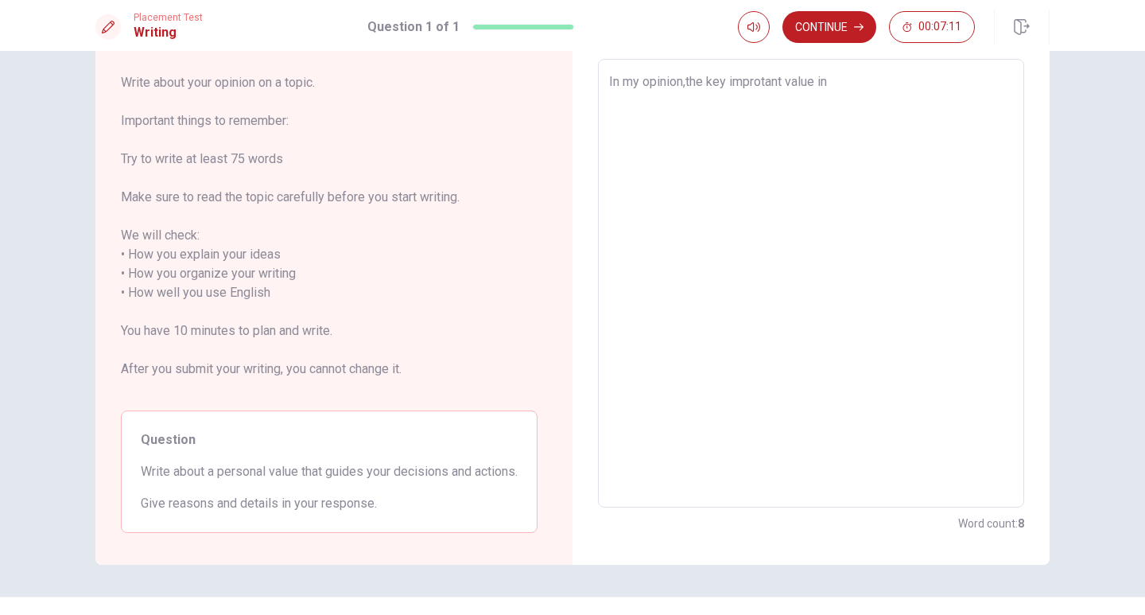
type textarea "x"
type textarea "In my opinion,the key improtant value i"
type textarea "x"
type textarea "In my opinion,the key improtant value"
type textarea "x"
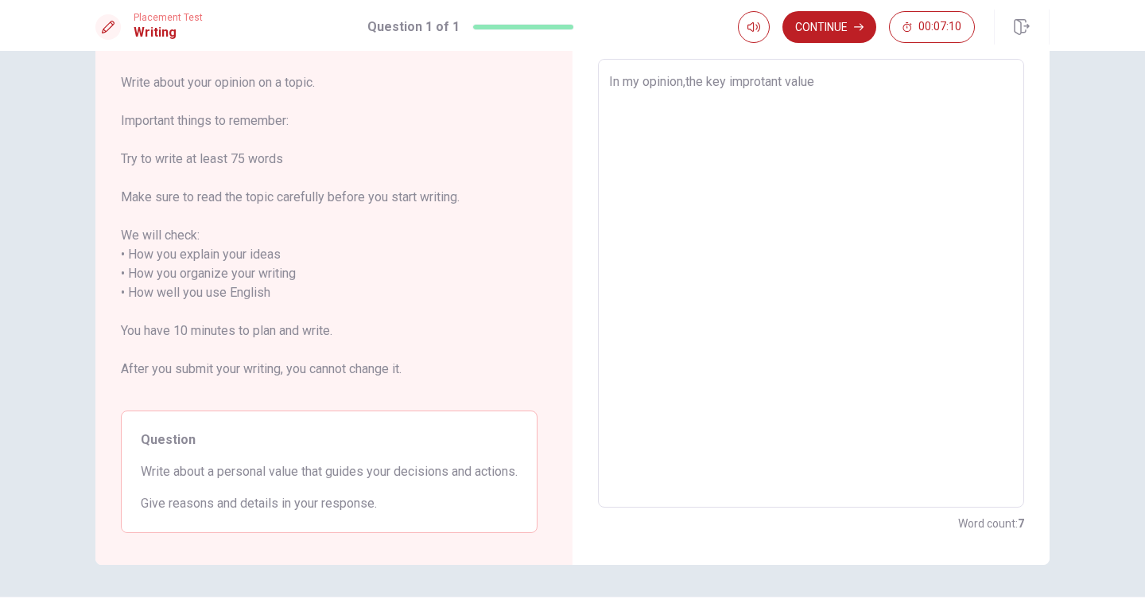
type textarea "In my opinion,the key improtant value t"
type textarea "x"
type textarea "In my opinion,the key improtant value th"
type textarea "x"
type textarea "In my opinion,the key improtant value the"
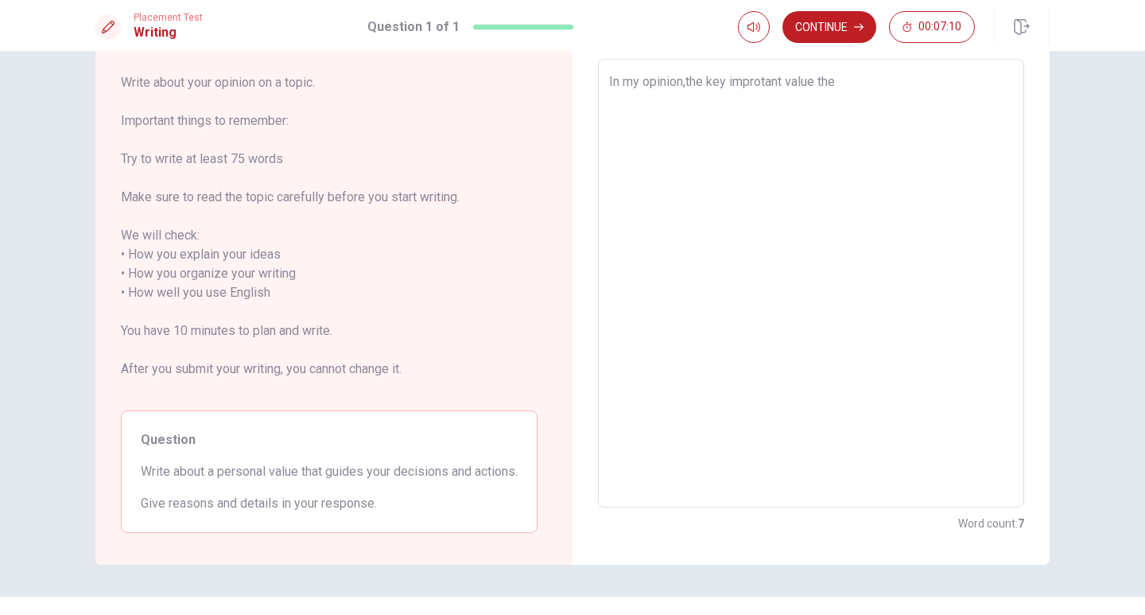
type textarea "x"
type textarea "In my opinion,the key improtant value thea"
type textarea "x"
type textarea "In my opinion,the key improtant value theat"
type textarea "x"
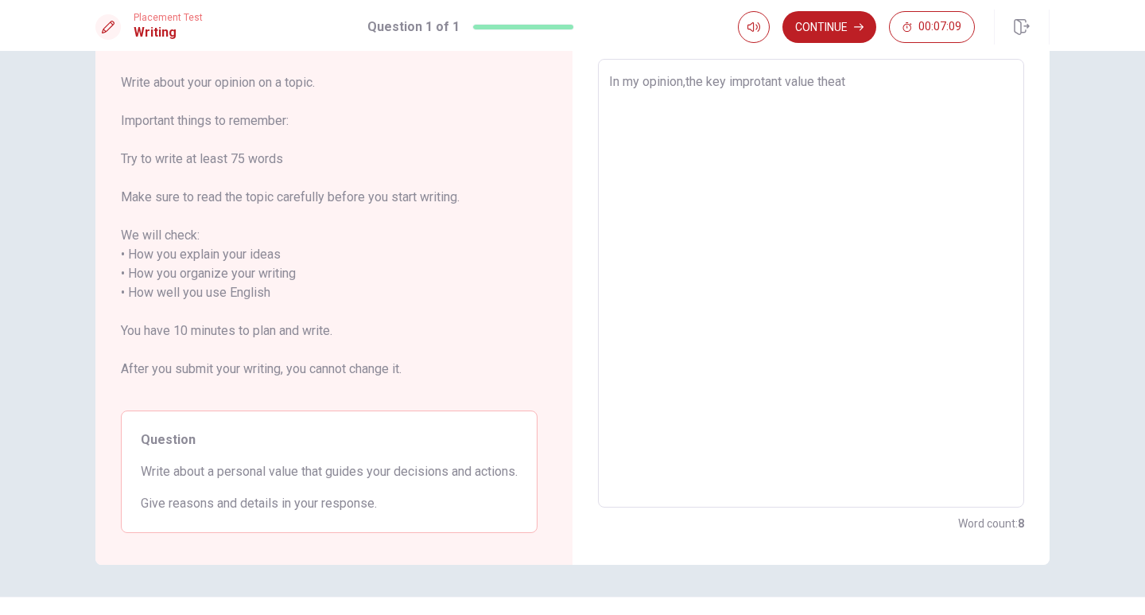
type textarea "In my opinion,the key improtant value thea"
type textarea "x"
type textarea "In my opinion,the key improtant value the"
type textarea "x"
type textarea "In my opinion,the key improtant value th"
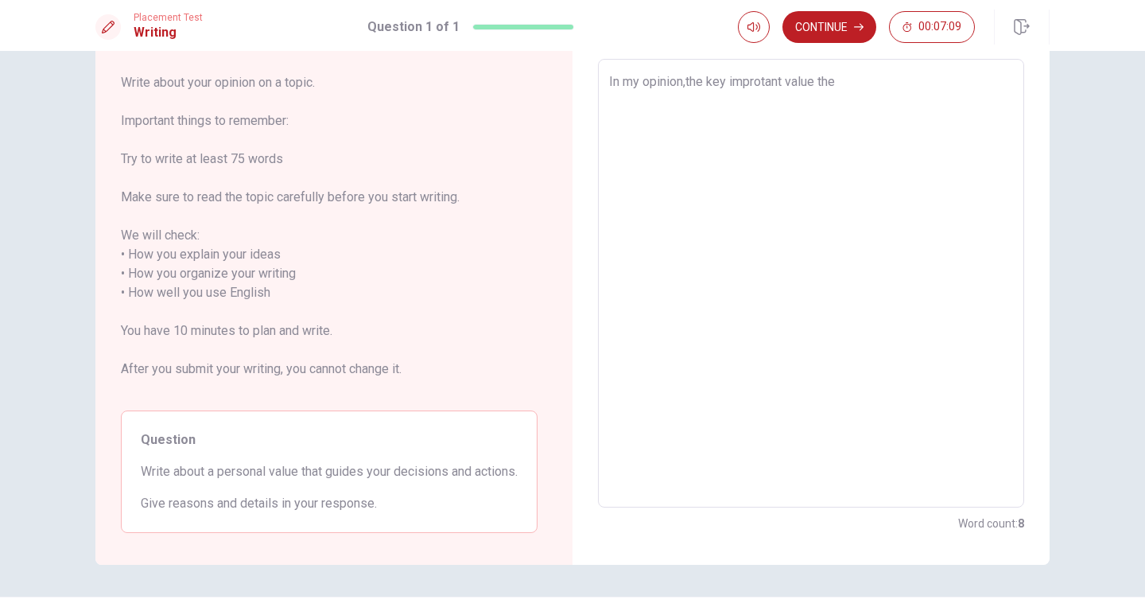
type textarea "x"
type textarea "In my opinion,the key improtant value tha"
type textarea "x"
type textarea "In my opinion,the key improtant value that"
type textarea "x"
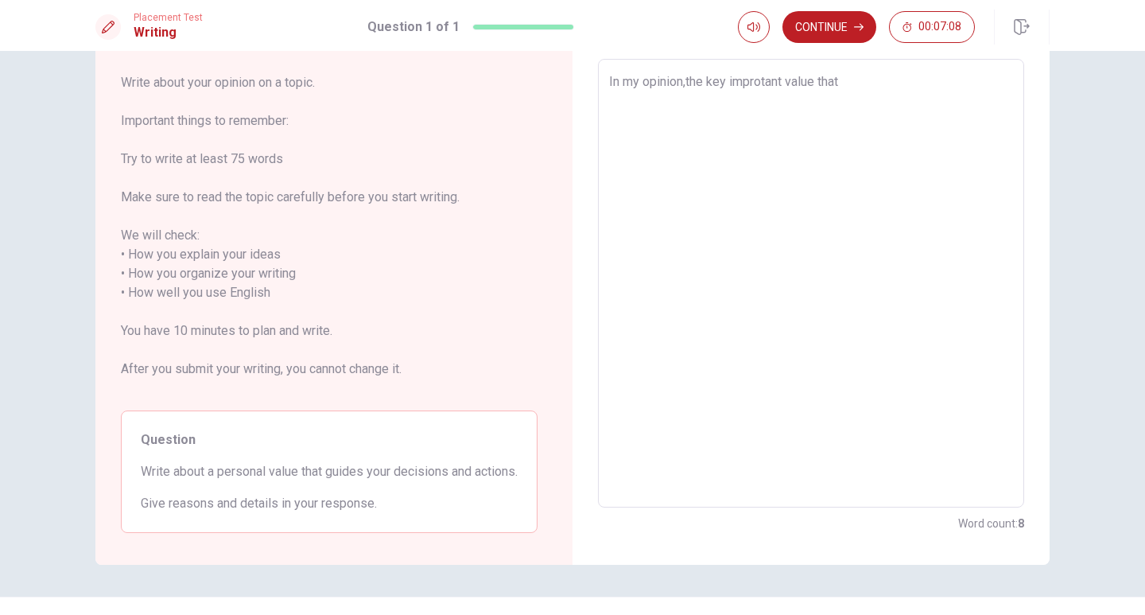
type textarea "In my opinion,the key improtant value that"
type textarea "x"
type textarea "In my opinion,the key improtant value that g"
type textarea "x"
type textarea "In my opinion,the key improtant value that gu"
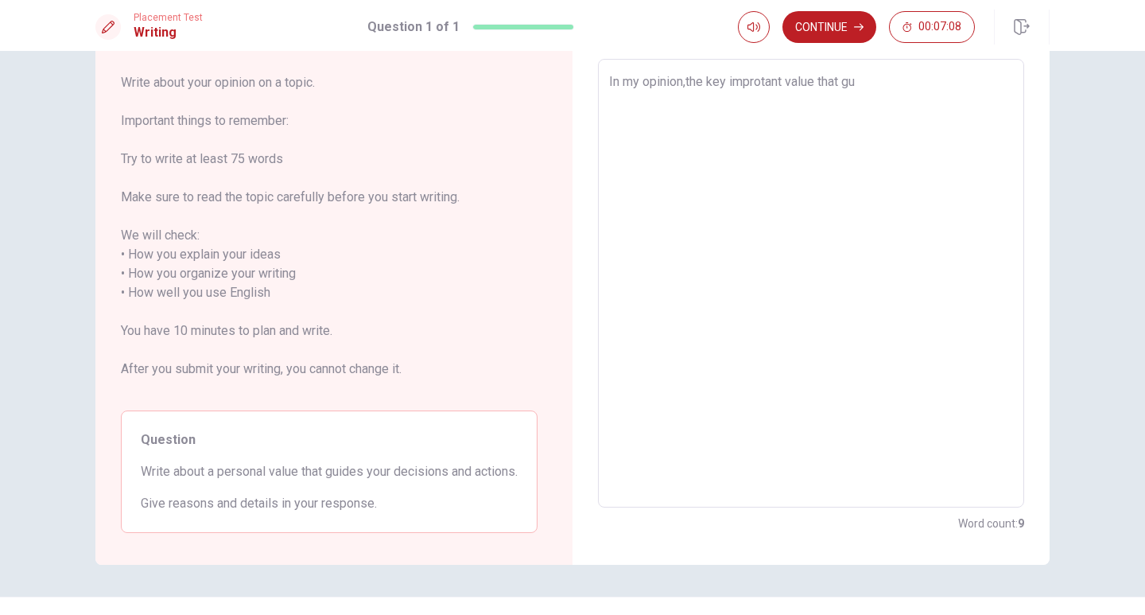
type textarea "x"
type textarea "In my opinion,the key improtant value that guk"
type textarea "x"
type textarea "In my opinion,the key improtant value that gu"
type textarea "x"
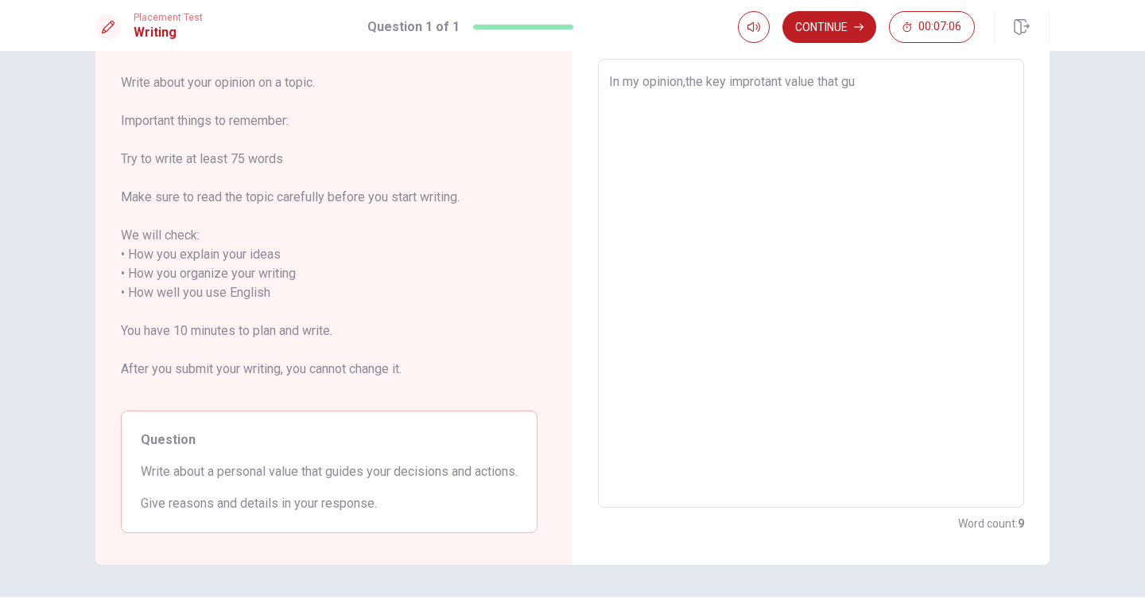
type textarea "In my opinion,the key improtant value that g"
type textarea "x"
type textarea "In my opinion,the key improtant value that"
type textarea "x"
type textarea "In my opinion,the key improtant value that g"
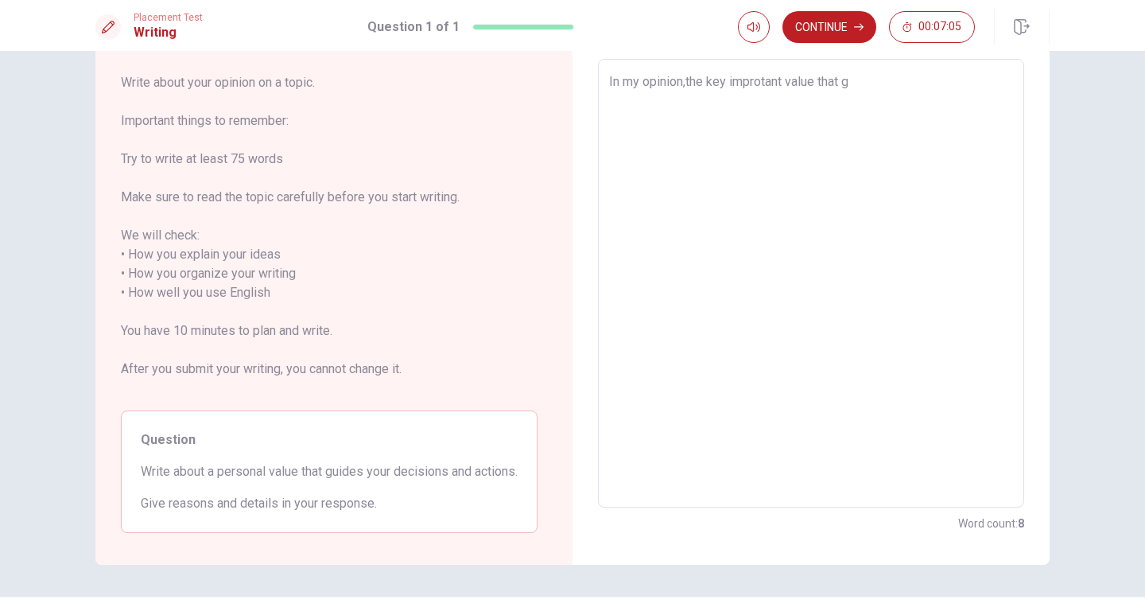
type textarea "x"
type textarea "In my opinion,the key improtant value that gu"
type textarea "x"
type textarea "In my opinion,the key improtant value that gui"
type textarea "x"
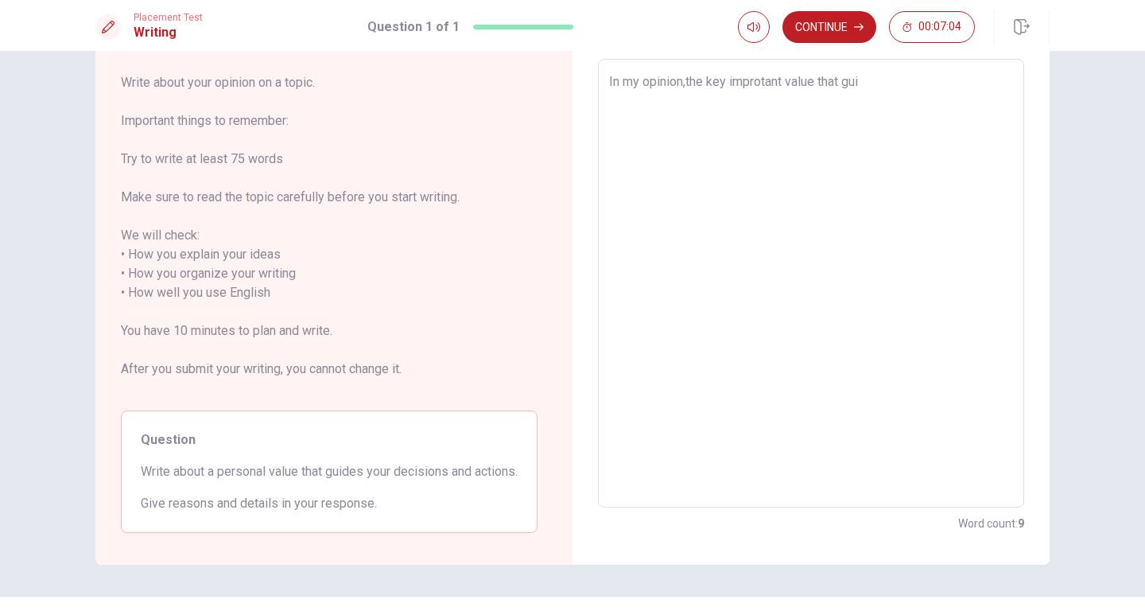
type textarea "In my opinion,the key improtant value that guil"
type textarea "x"
type textarea "In my opinion,the key improtant value that guild"
type textarea "x"
type textarea "In my opinion,the key improtant value that guilde"
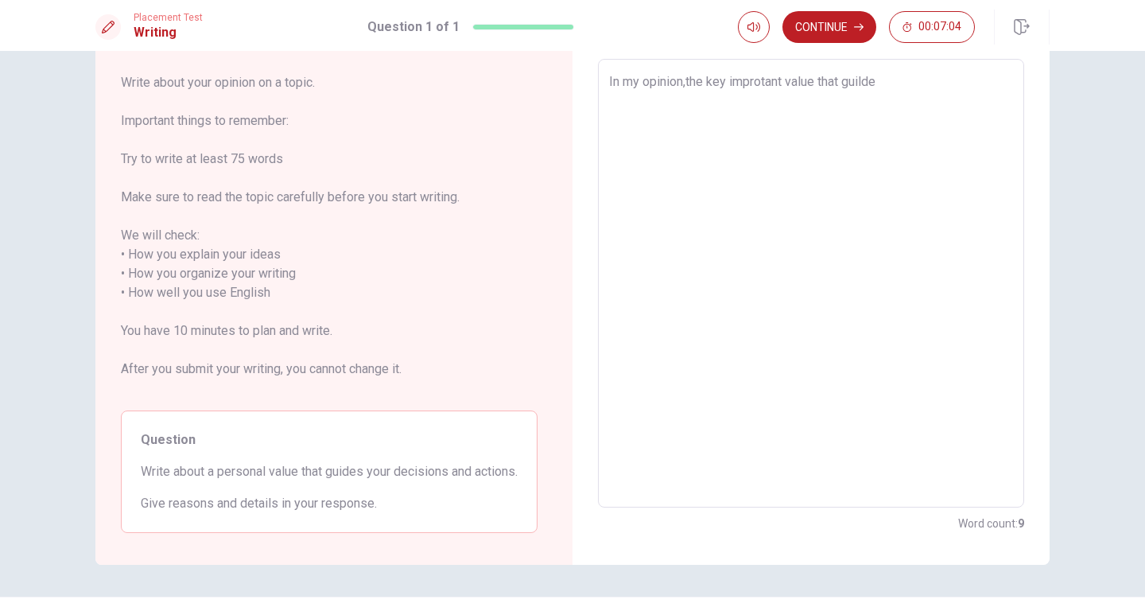
type textarea "x"
type textarea "In my opinion,the key improtant value that guilde"
type textarea "x"
type textarea "In my opinion,the key improtant value that guilde m"
type textarea "x"
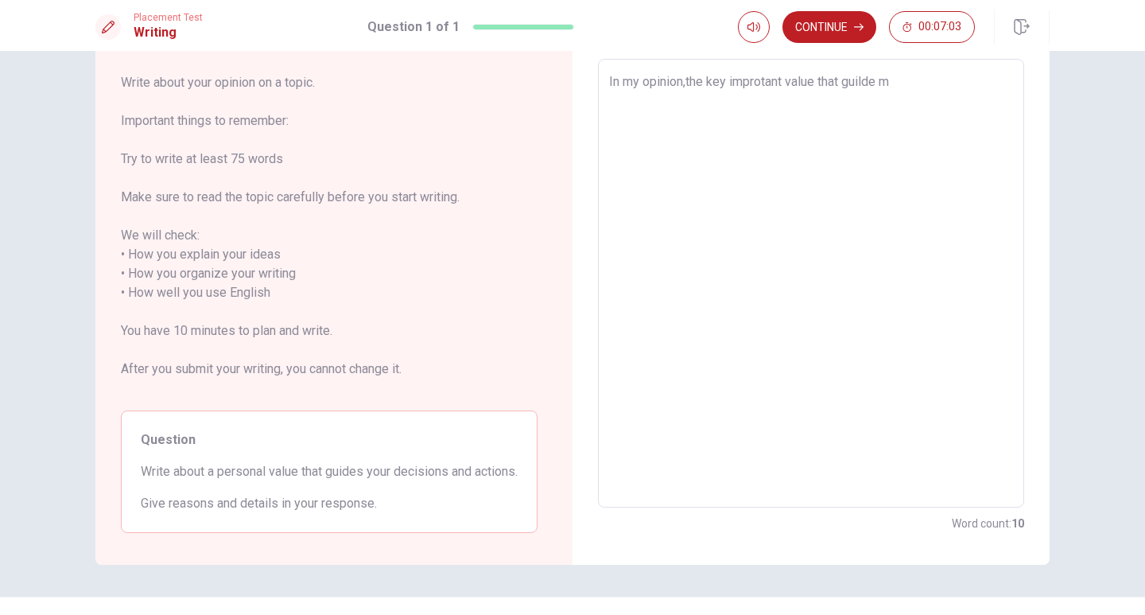
type textarea "In my opinion,the key improtant value that guilde my"
type textarea "x"
type textarea "In my opinion,the key improtant value that guilde my"
type textarea "x"
type textarea "In my opinion,the key improtant value that guilde my l"
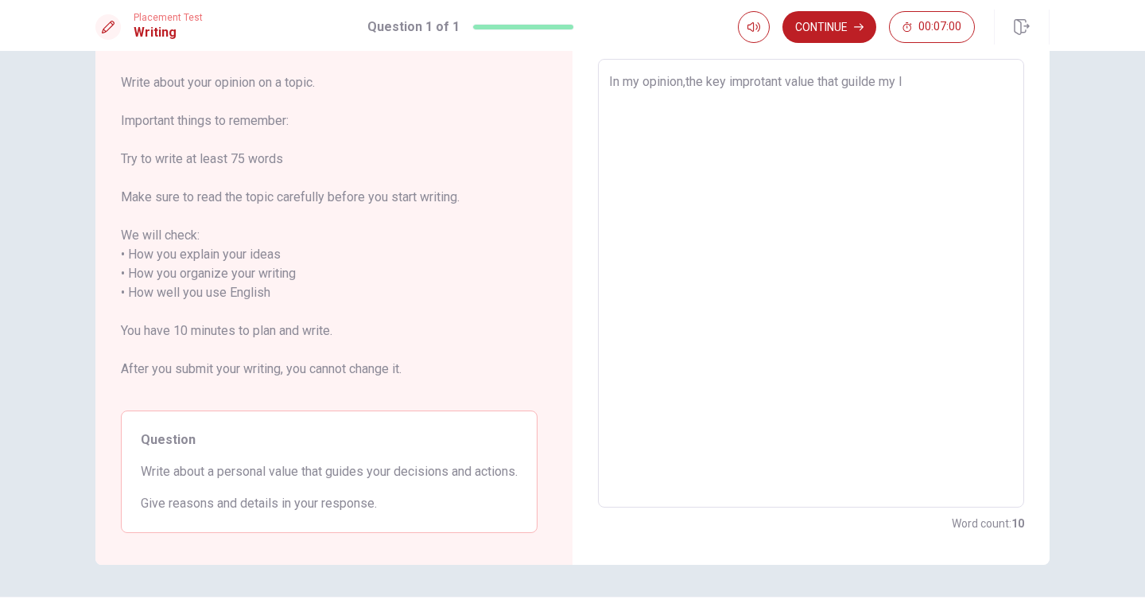
type textarea "x"
type textarea "In my opinion,the key improtant value that guilde my li"
type textarea "x"
type textarea "In my opinion,the key improtant value that guilde my lif"
click at [812, 83] on textarea "In my opinion,the key improtant value that guilde my life better is" at bounding box center [811, 283] width 404 height 422
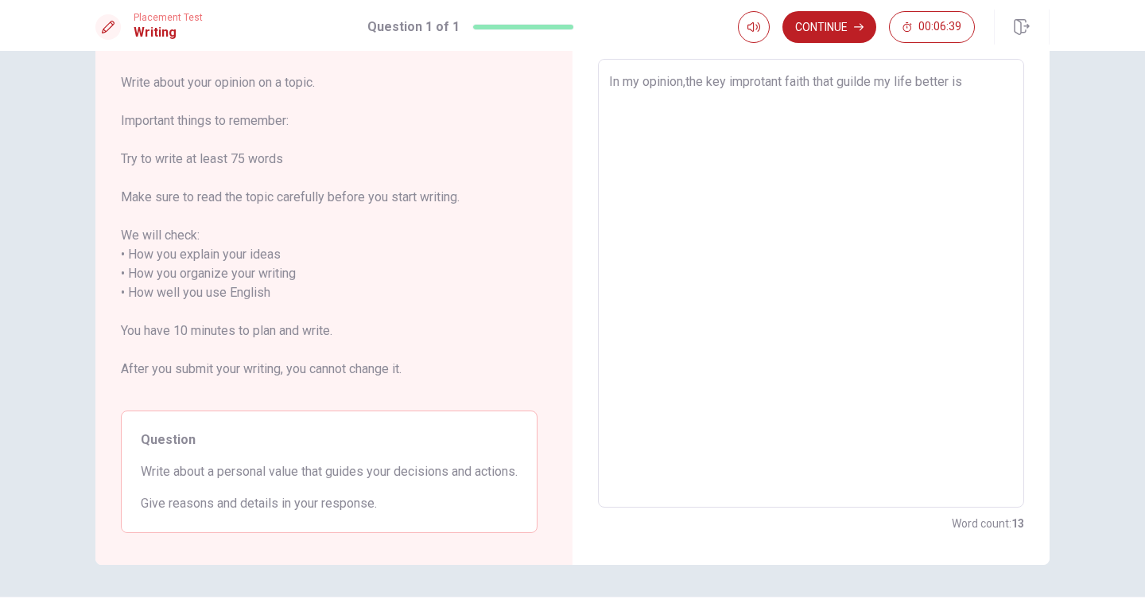
click at [973, 85] on textarea "In my opinion,the key improtant faith that guilde my life better is" at bounding box center [811, 283] width 404 height 422
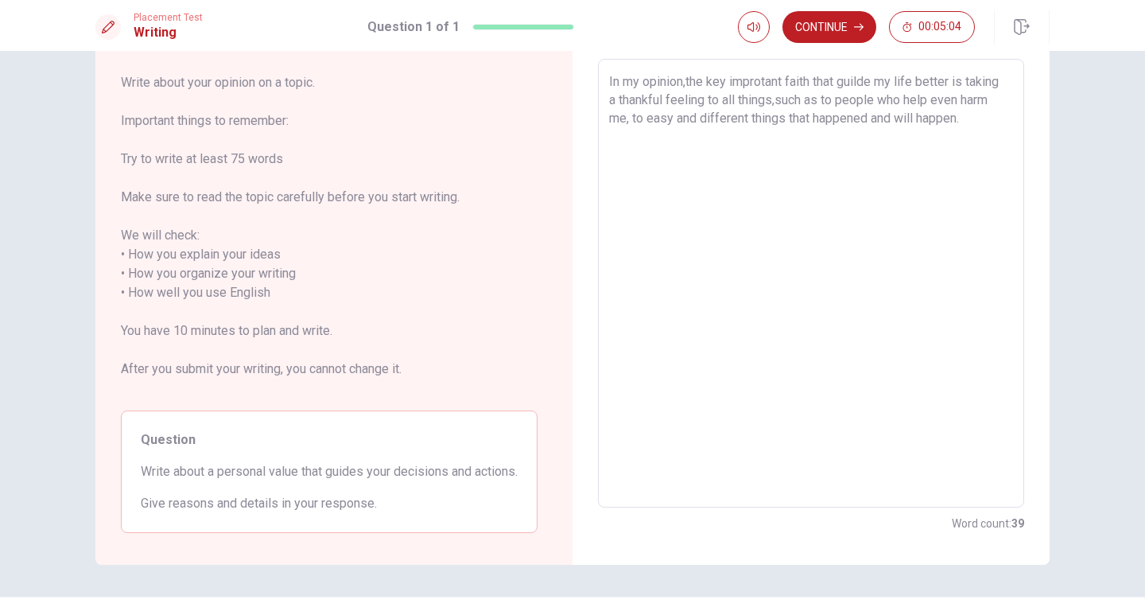
click at [744, 115] on textarea "In my opinion,the key improtant faith that guilde my life better is taking a th…" at bounding box center [811, 283] width 404 height 422
click at [966, 120] on textarea "In my opinion,the key improtant faith that guilde my life better is taking a th…" at bounding box center [811, 283] width 404 height 422
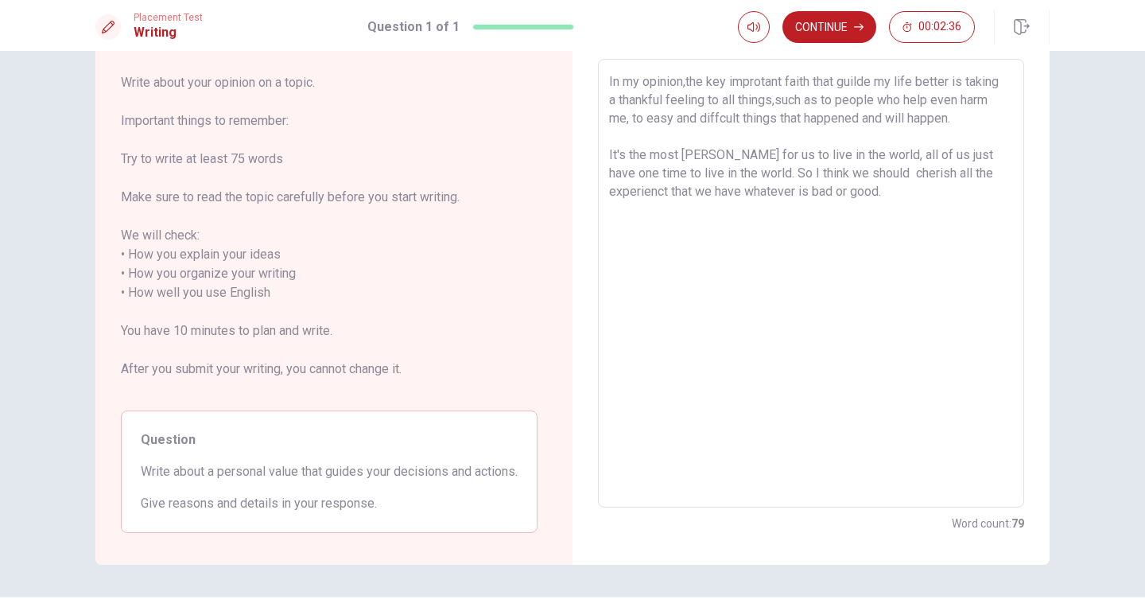
click at [706, 153] on textarea "In my opinion,the key improtant faith that guilde my life better is taking a th…" at bounding box center [811, 283] width 404 height 422
click at [703, 153] on textarea "In my opinion,the key improtant faith that guilde my life better is taking a th…" at bounding box center [811, 283] width 404 height 422
click at [833, 192] on textarea "In my opinion,the key improtant faith that guilde my life better is taking a th…" at bounding box center [811, 283] width 404 height 422
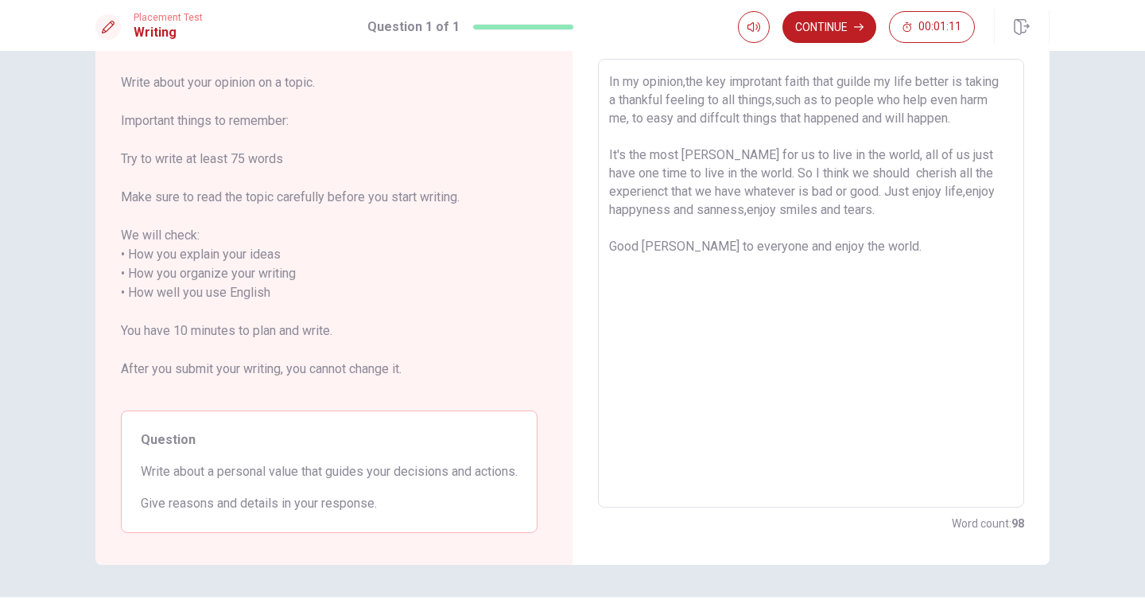
click at [687, 83] on textarea "In my opinion,the key improtant faith that guilde my life better is taking a th…" at bounding box center [811, 283] width 404 height 422
click at [765, 80] on textarea "In my opinion, the key improtant faith that guilde my life better is taking a t…" at bounding box center [811, 283] width 404 height 422
click at [866, 81] on textarea "In my opinion, the key important faith that guilde my life better is taking a t…" at bounding box center [811, 283] width 404 height 422
drag, startPoint x: 921, startPoint y: 80, endPoint x: 995, endPoint y: 101, distance: 76.8
click at [926, 81] on textarea "In my opinion, the key important faith that guides my life better is taking a t…" at bounding box center [811, 283] width 404 height 422
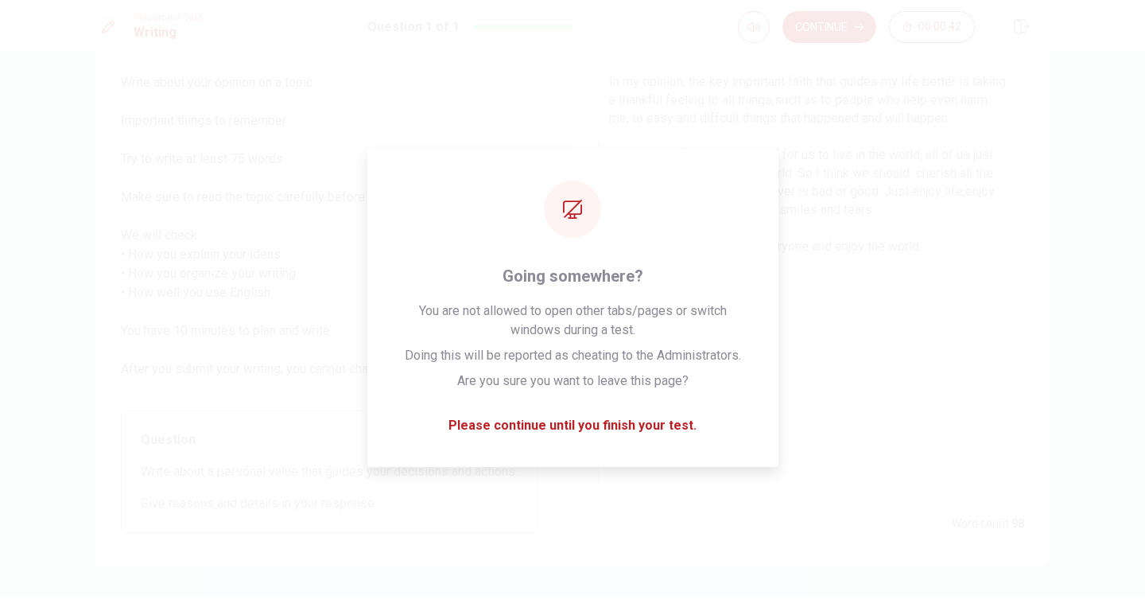
click at [808, 108] on textarea "In my opinion, the key important faith that guides my life better is taking a t…" at bounding box center [811, 283] width 404 height 422
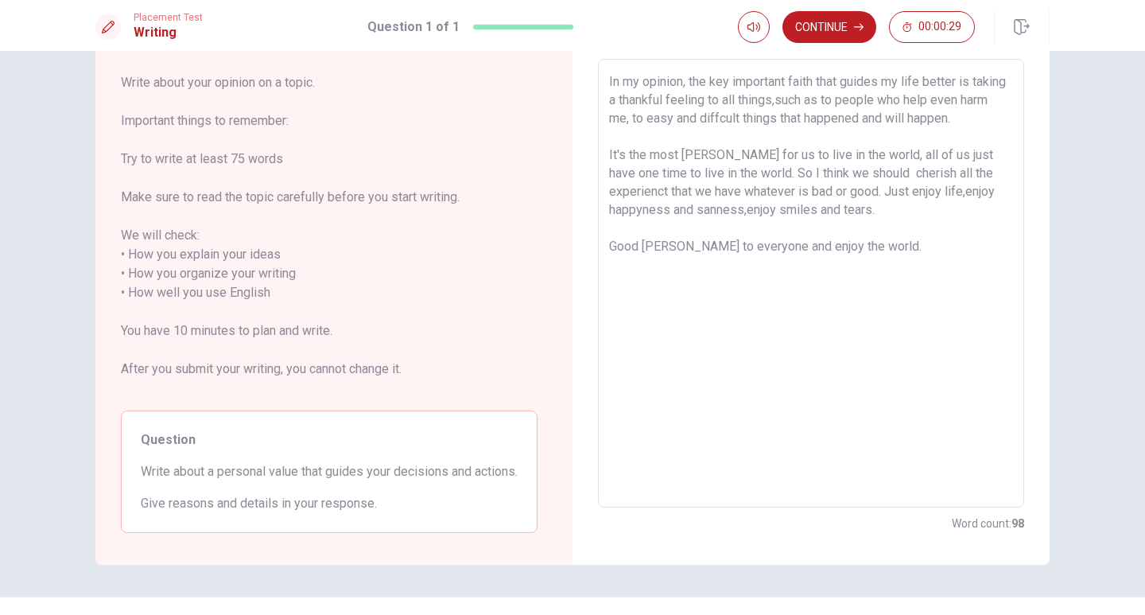
drag, startPoint x: 922, startPoint y: 81, endPoint x: 957, endPoint y: 81, distance: 35.0
click at [957, 81] on textarea "In my opinion, the key important faith that guides my life better is taking a t…" at bounding box center [811, 283] width 404 height 422
click at [973, 87] on textarea "In my opinion, the key important faith that guides my life is taking a thankful…" at bounding box center [811, 283] width 404 height 422
click at [695, 98] on textarea "In my opinion, the key important faith that guides my life is being thankful fe…" at bounding box center [811, 283] width 404 height 422
click at [724, 103] on textarea "In my opinion, the key important faith that guides my life is being thankful to…" at bounding box center [811, 283] width 404 height 422
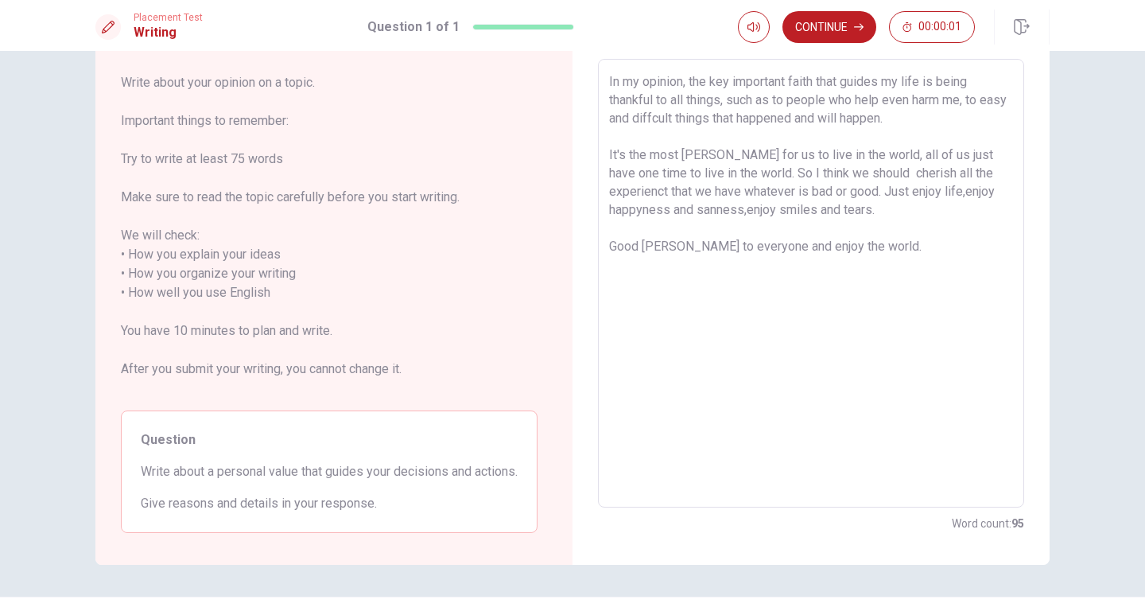
click at [950, 99] on textarea "In my opinion, the key important faith that guides my life is being thankful to…" at bounding box center [811, 283] width 404 height 422
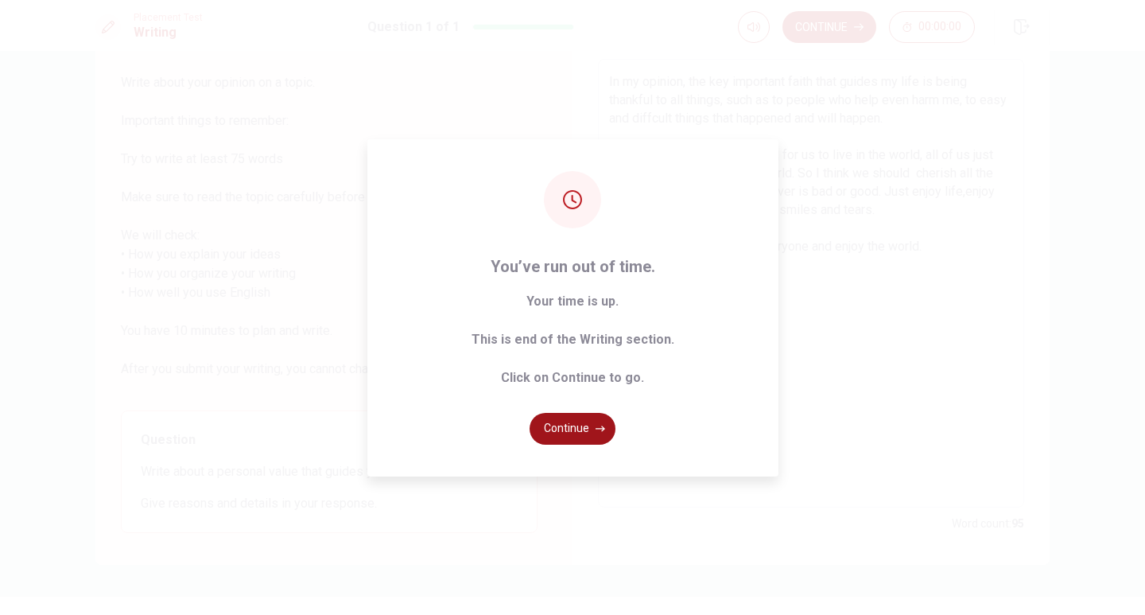
click at [591, 423] on button "Continue" at bounding box center [573, 429] width 86 height 32
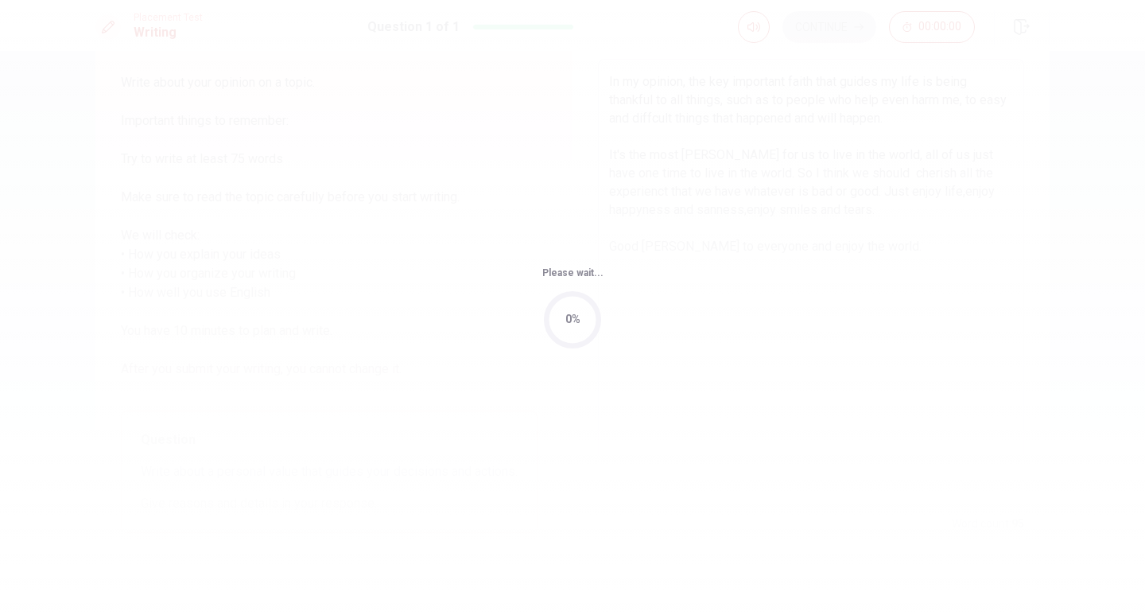
scroll to position [0, 0]
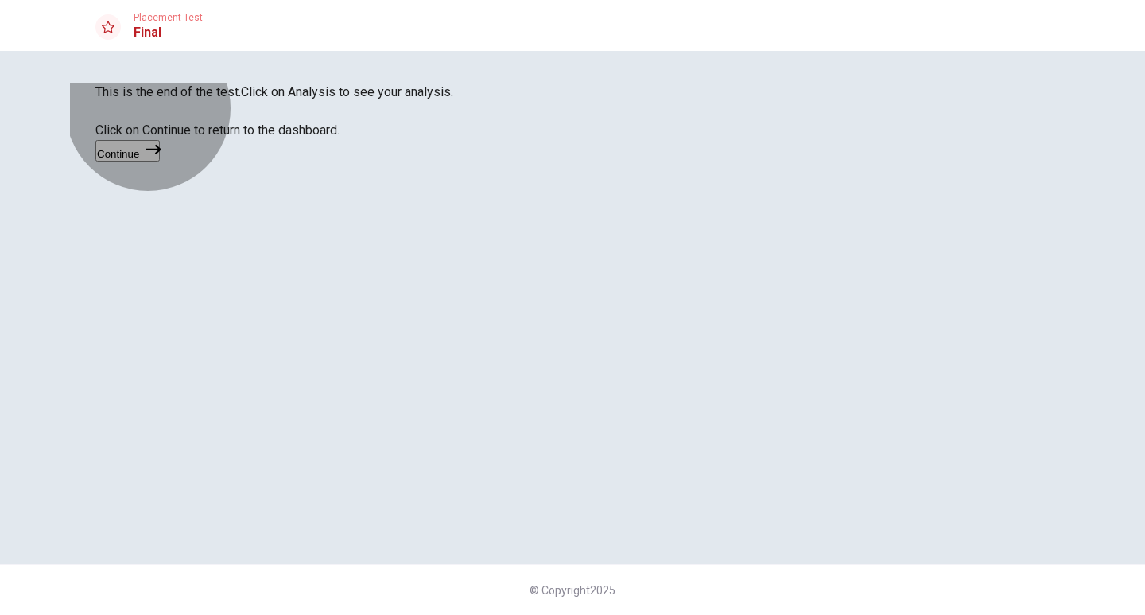
click at [161, 157] on icon "button" at bounding box center [154, 150] width 16 height 16
